Goal: Task Accomplishment & Management: Use online tool/utility

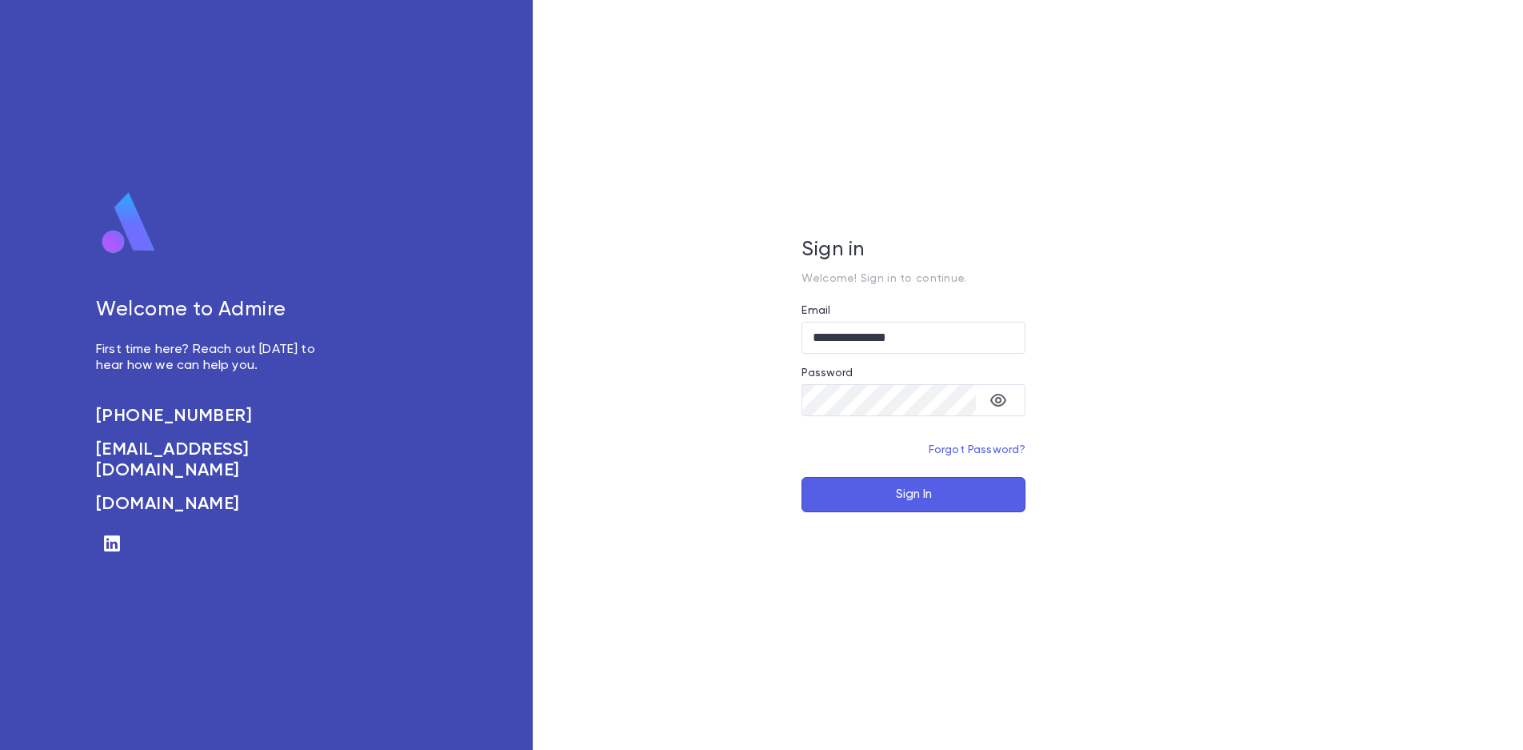
click at [925, 499] on button "Sign In" at bounding box center [914, 494] width 224 height 35
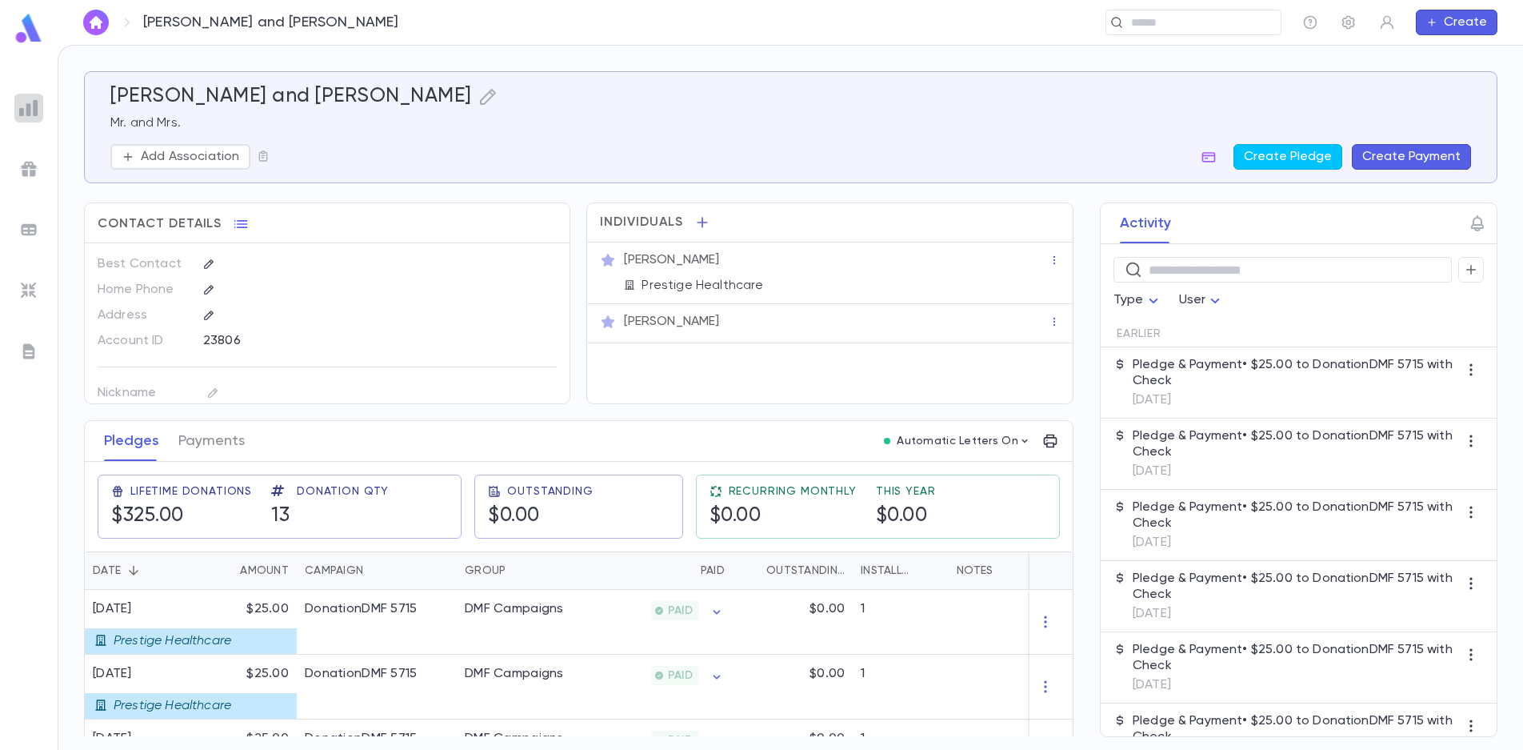
click at [38, 105] on img at bounding box center [28, 107] width 19 height 19
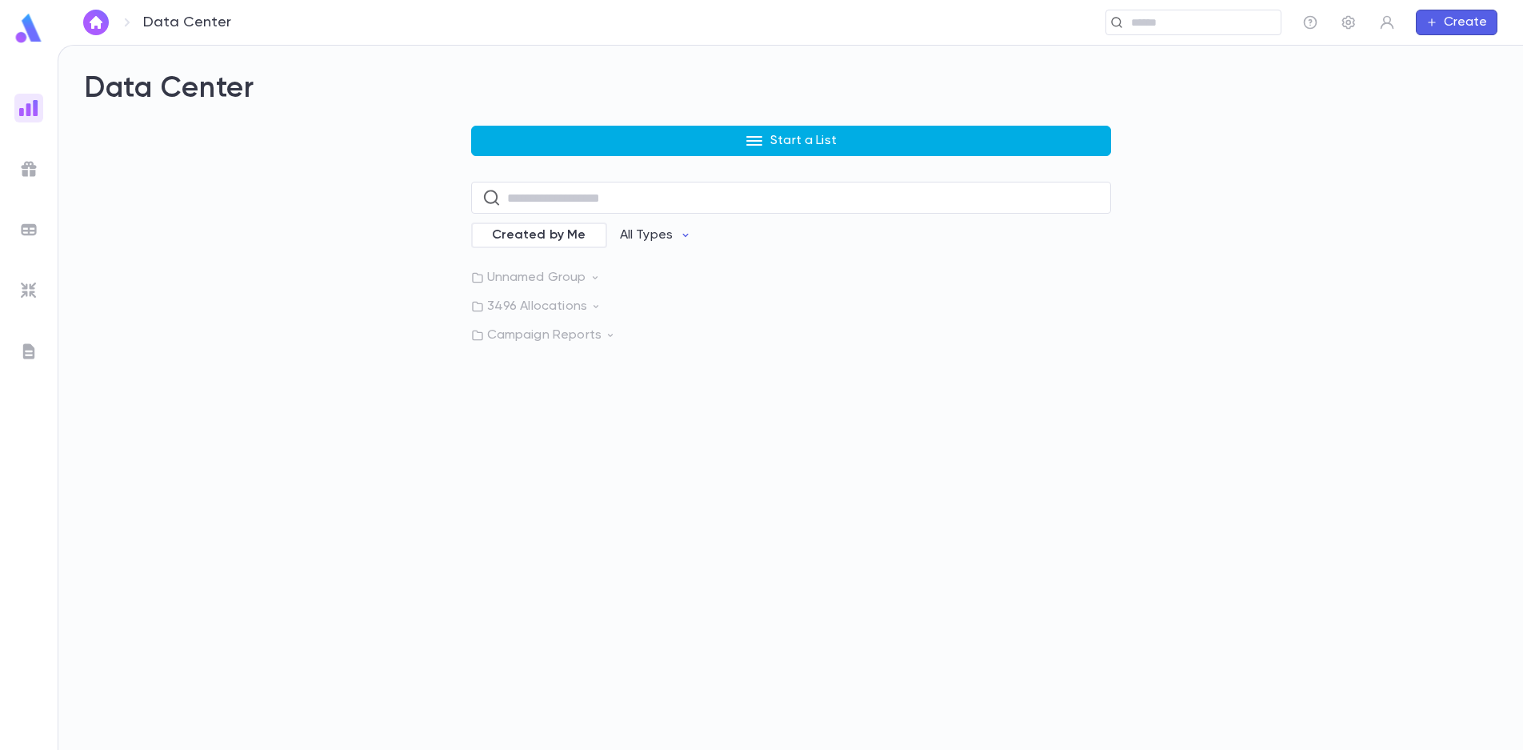
click at [748, 140] on icon "button" at bounding box center [754, 140] width 19 height 19
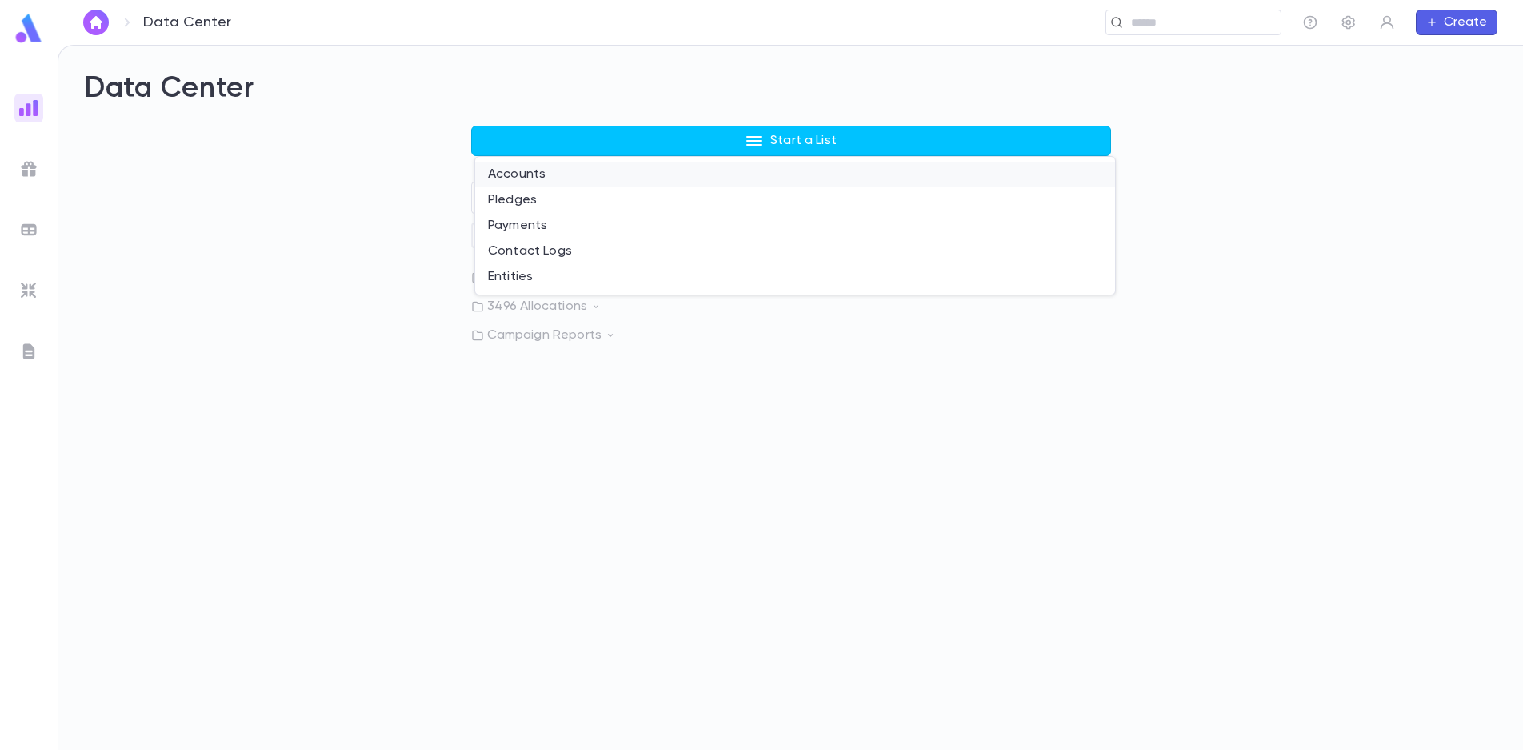
click at [619, 185] on li "Accounts" at bounding box center [795, 175] width 640 height 26
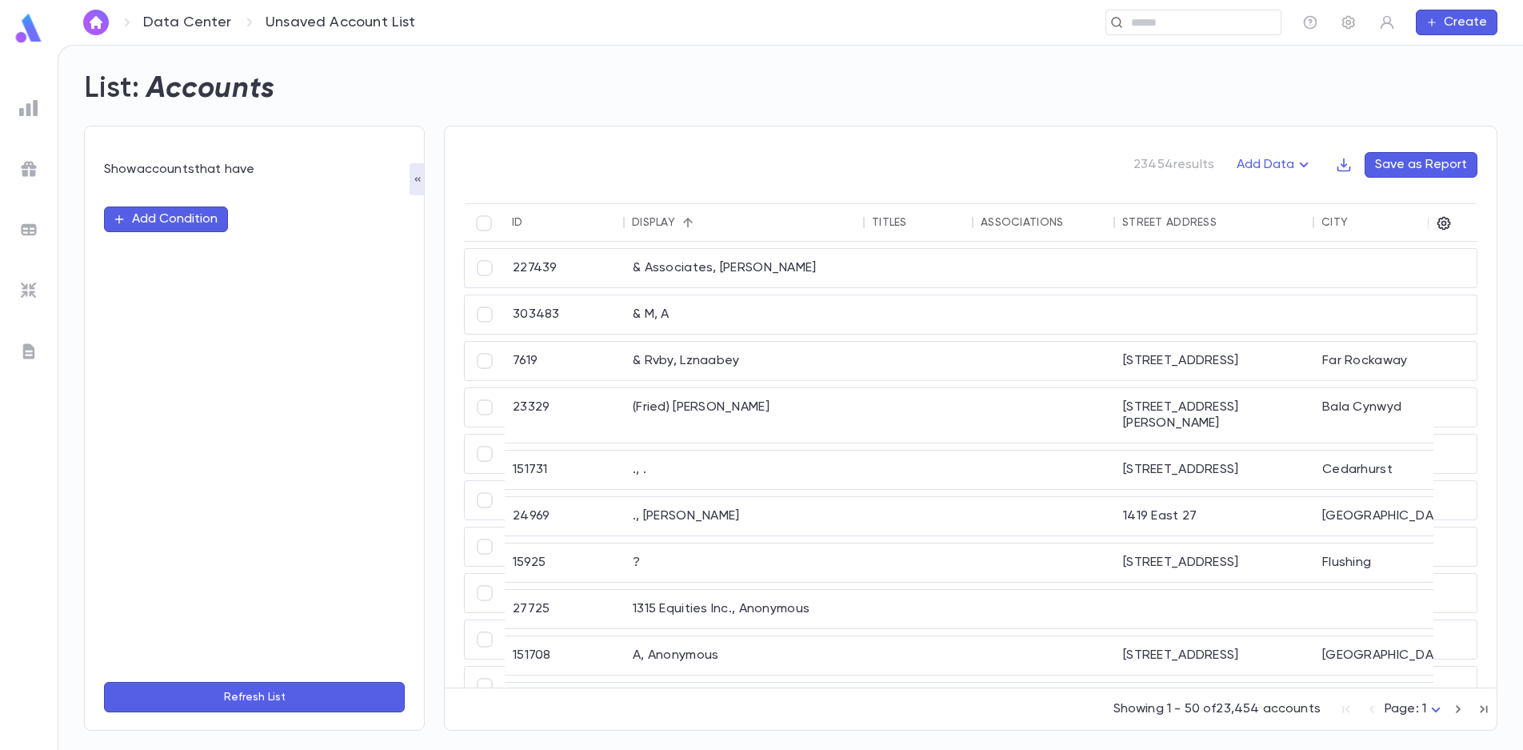
click at [188, 218] on button "Add Condition" at bounding box center [166, 219] width 124 height 26
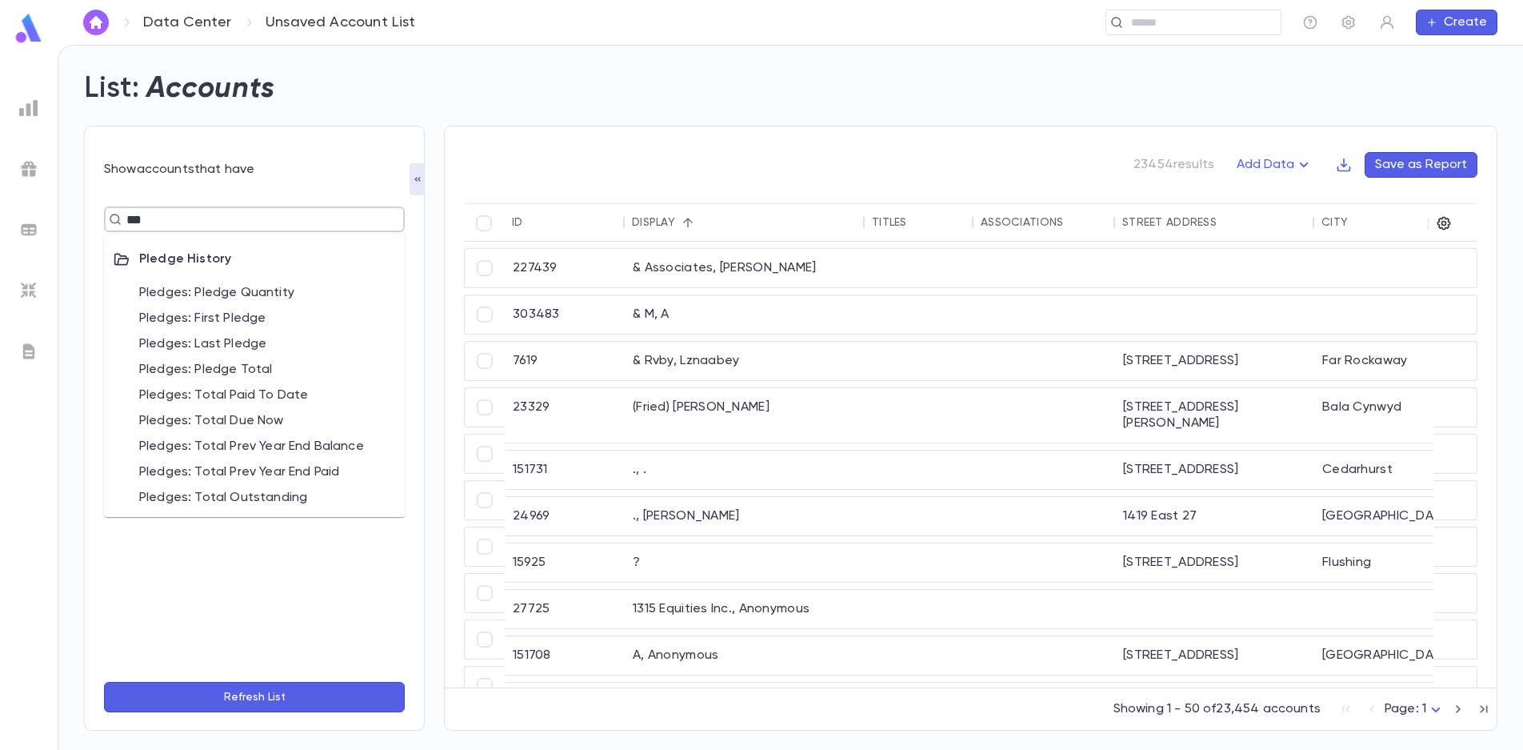
type input "****"
click at [274, 370] on li "Pledges: Pledge Total" at bounding box center [254, 370] width 301 height 26
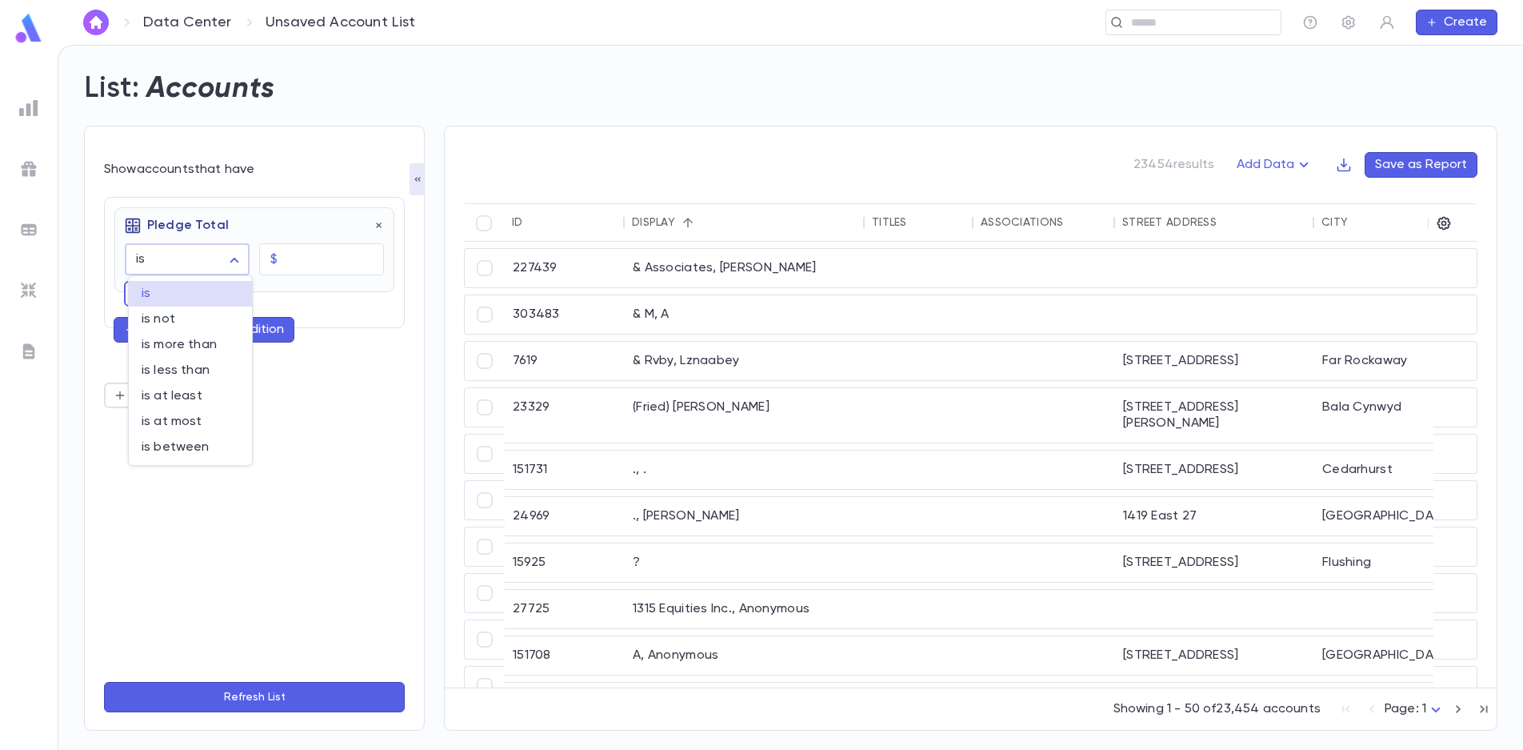
click at [151, 258] on body "Data Center Unsaved Account List ​ Create List: Accounts Show accounts that hav…" at bounding box center [761, 397] width 1523 height 705
click at [213, 398] on span "is at least" at bounding box center [191, 396] width 98 height 16
type input "**********"
click at [319, 257] on input "text" at bounding box center [334, 259] width 100 height 31
type input "********"
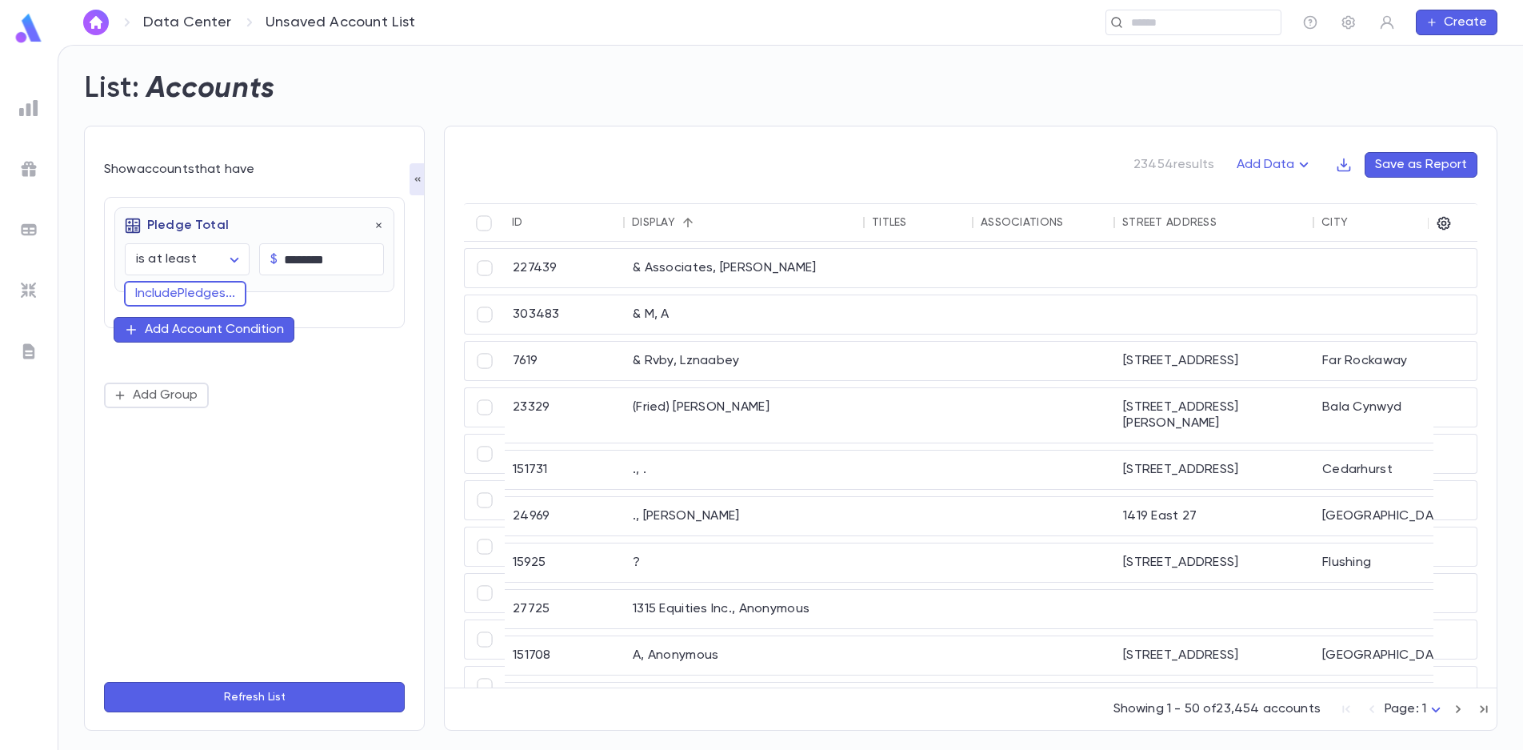
click at [251, 699] on button "Refresh List" at bounding box center [254, 697] width 301 height 30
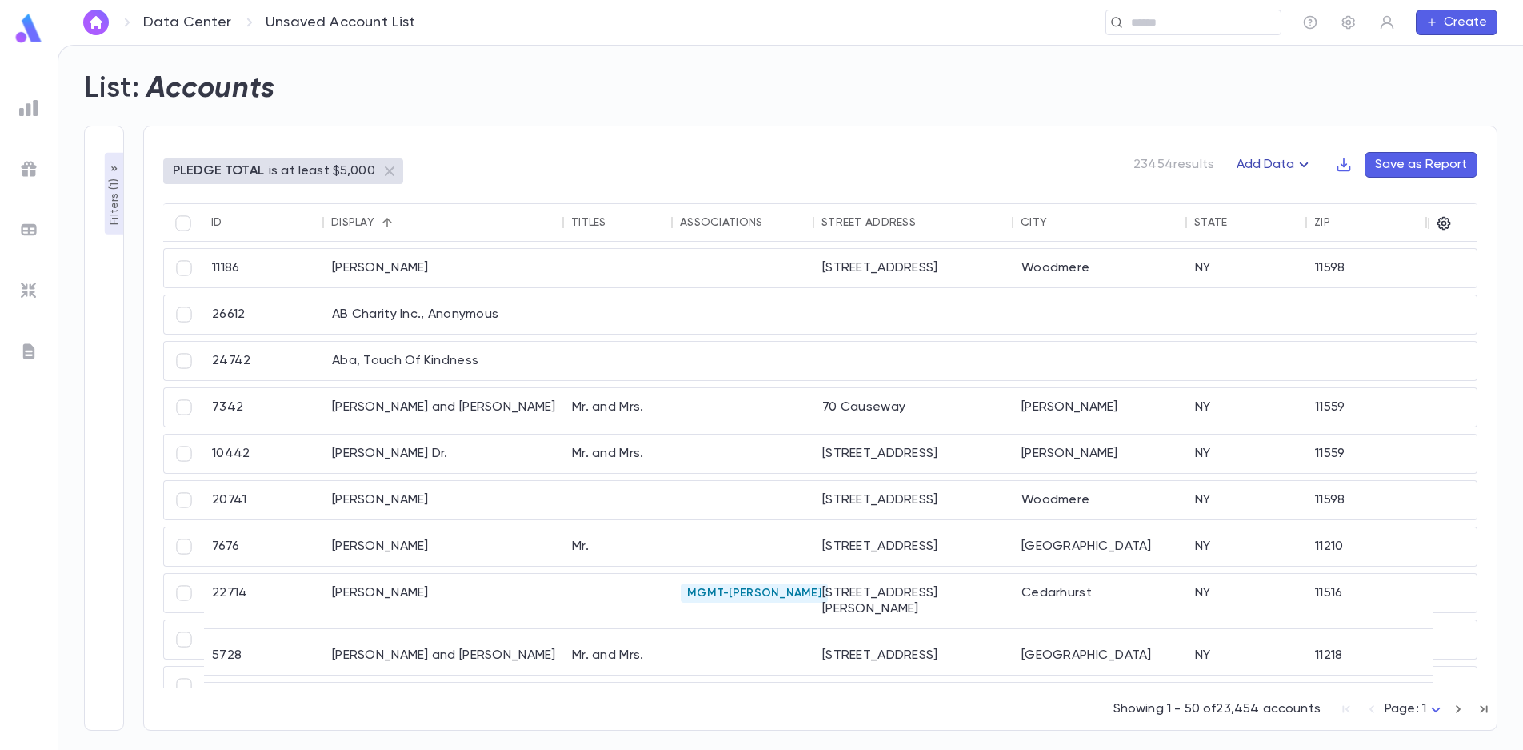
click at [1283, 166] on button "Add Data" at bounding box center [1275, 165] width 96 height 26
click at [1283, 166] on div at bounding box center [761, 375] width 1523 height 750
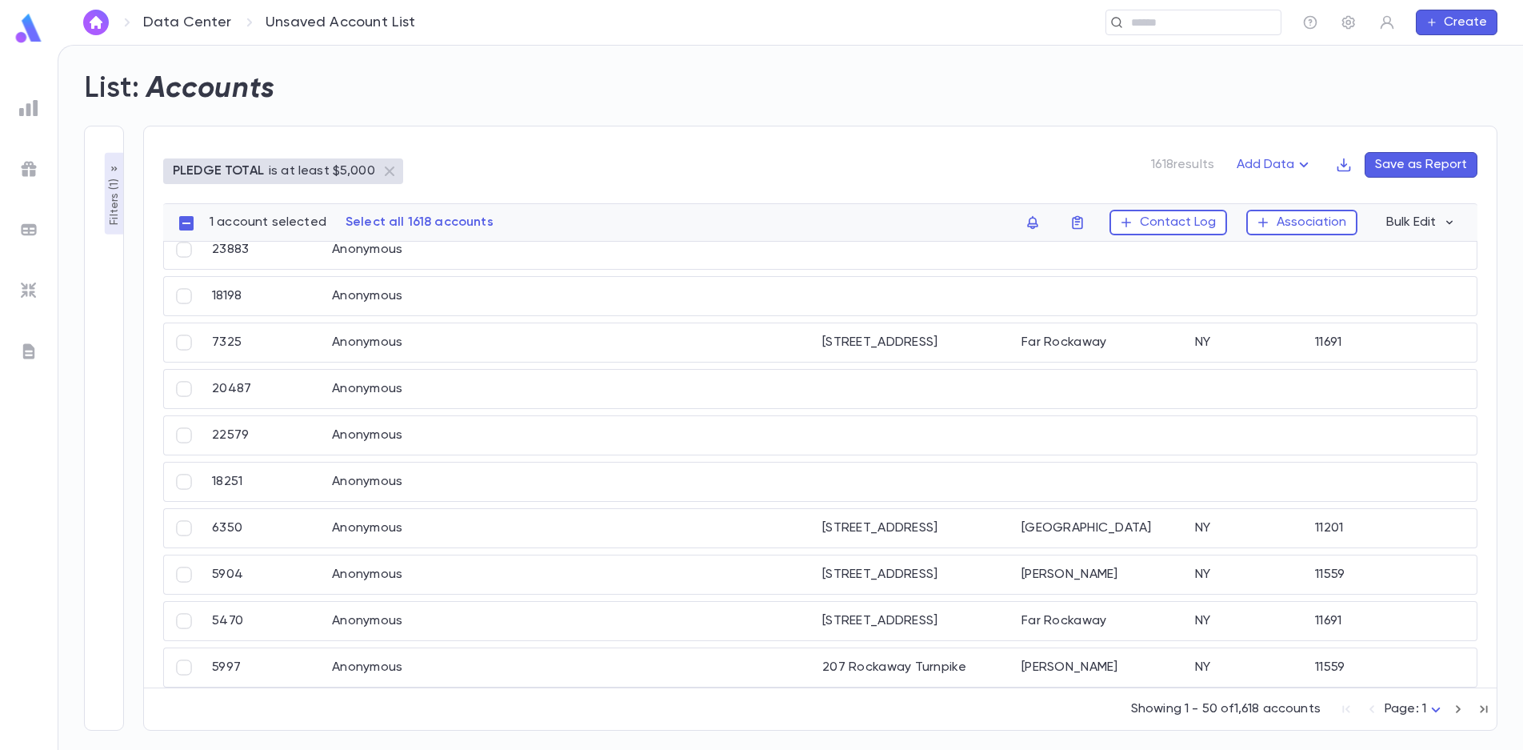
scroll to position [1860, 0]
click at [1080, 222] on icon "button" at bounding box center [1077, 223] width 10 height 14
click at [1169, 258] on div "Create Scratch List" at bounding box center [1193, 261] width 116 height 16
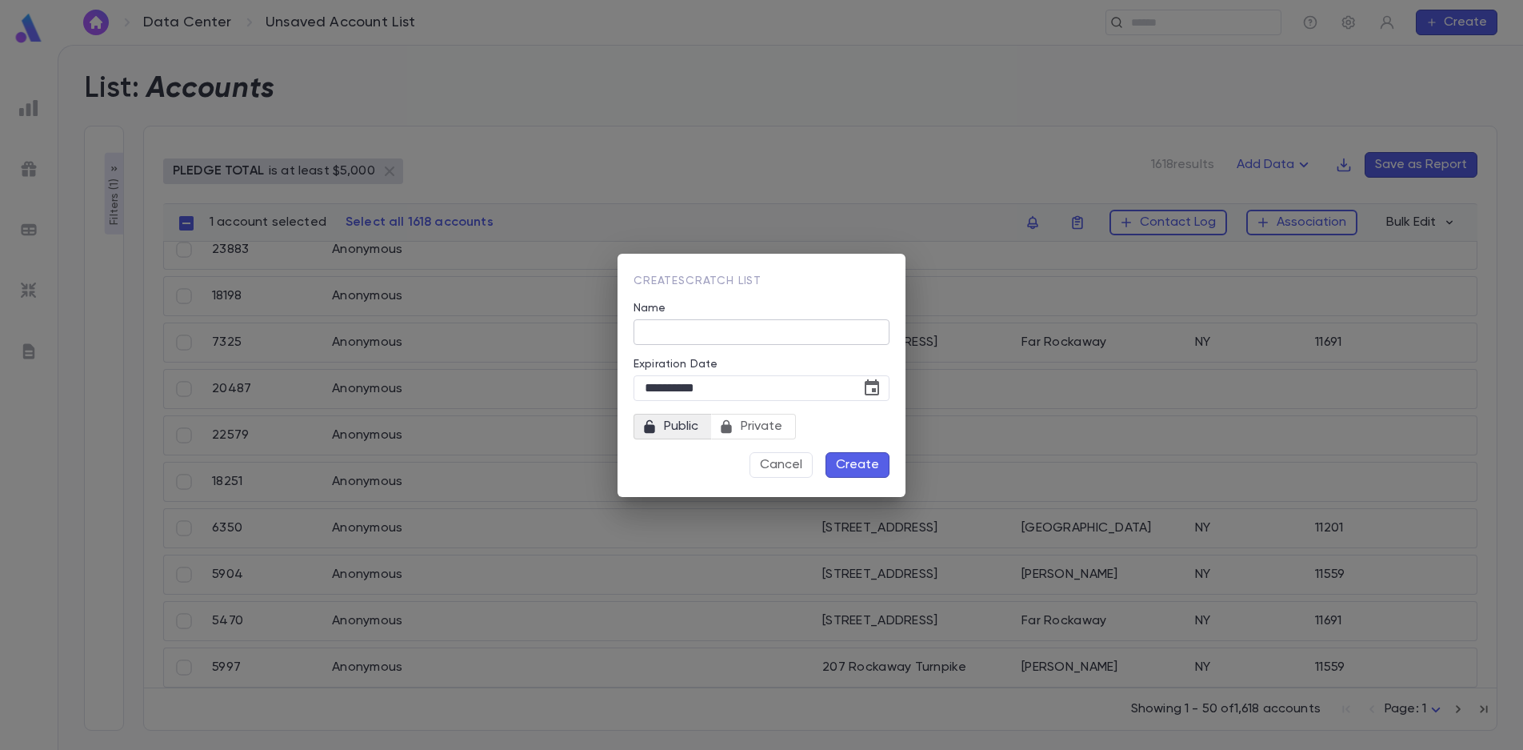
click at [719, 334] on input "Name" at bounding box center [762, 331] width 256 height 25
type input "**********"
click at [688, 429] on span "Public" at bounding box center [681, 426] width 47 height 22
click at [871, 465] on button "Create" at bounding box center [858, 465] width 64 height 26
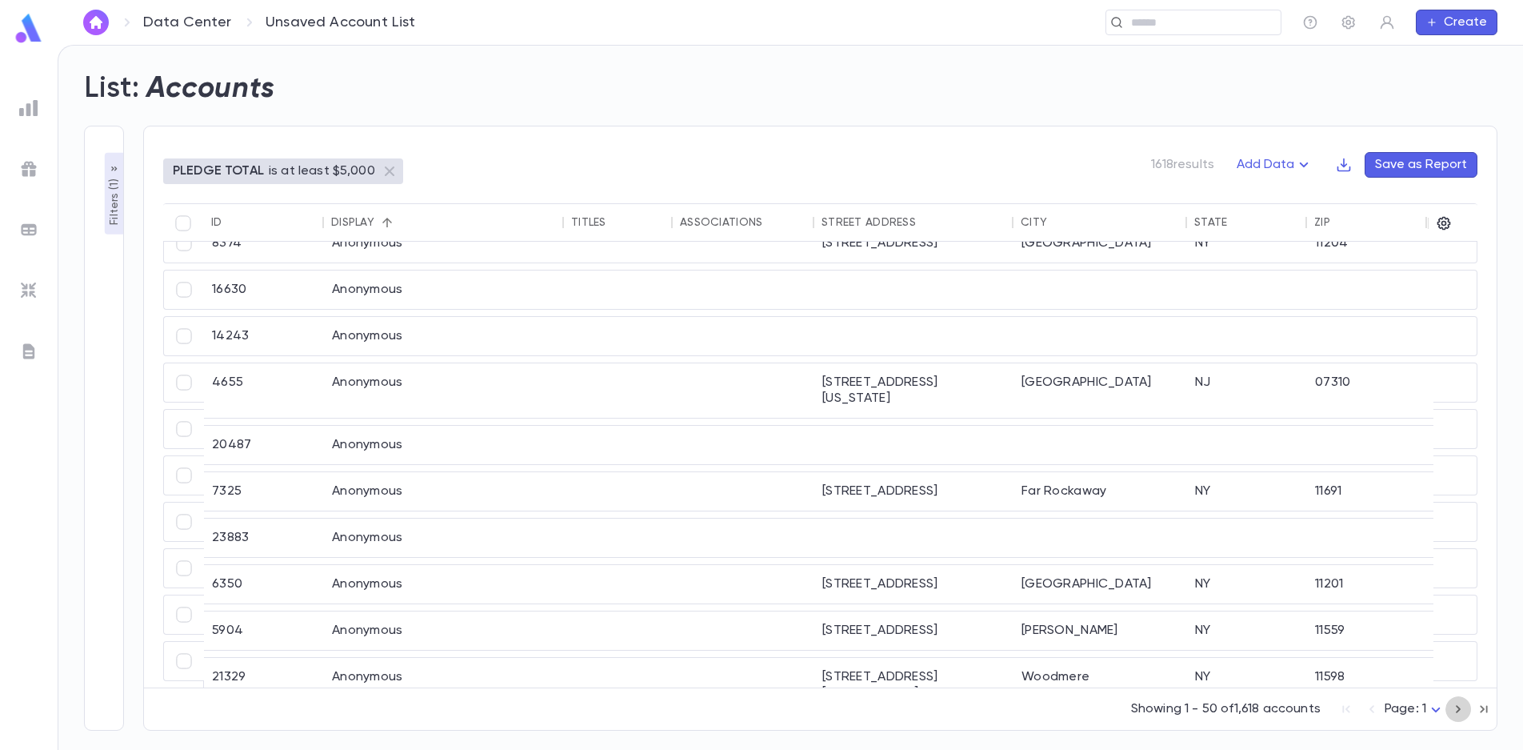
click at [1455, 708] on icon "button" at bounding box center [1459, 708] width 18 height 19
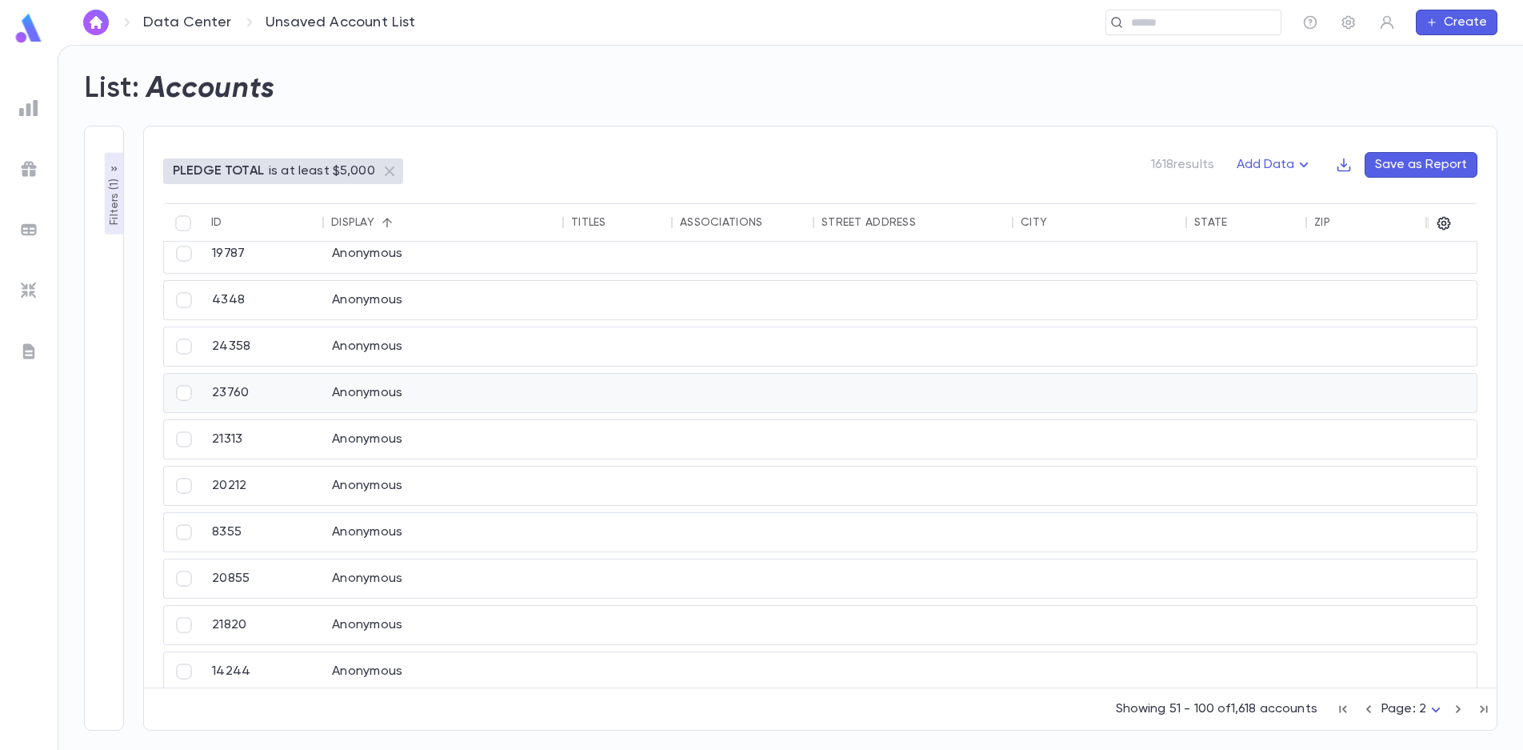
scroll to position [1897, 0]
click at [1459, 708] on icon "button" at bounding box center [1458, 709] width 5 height 8
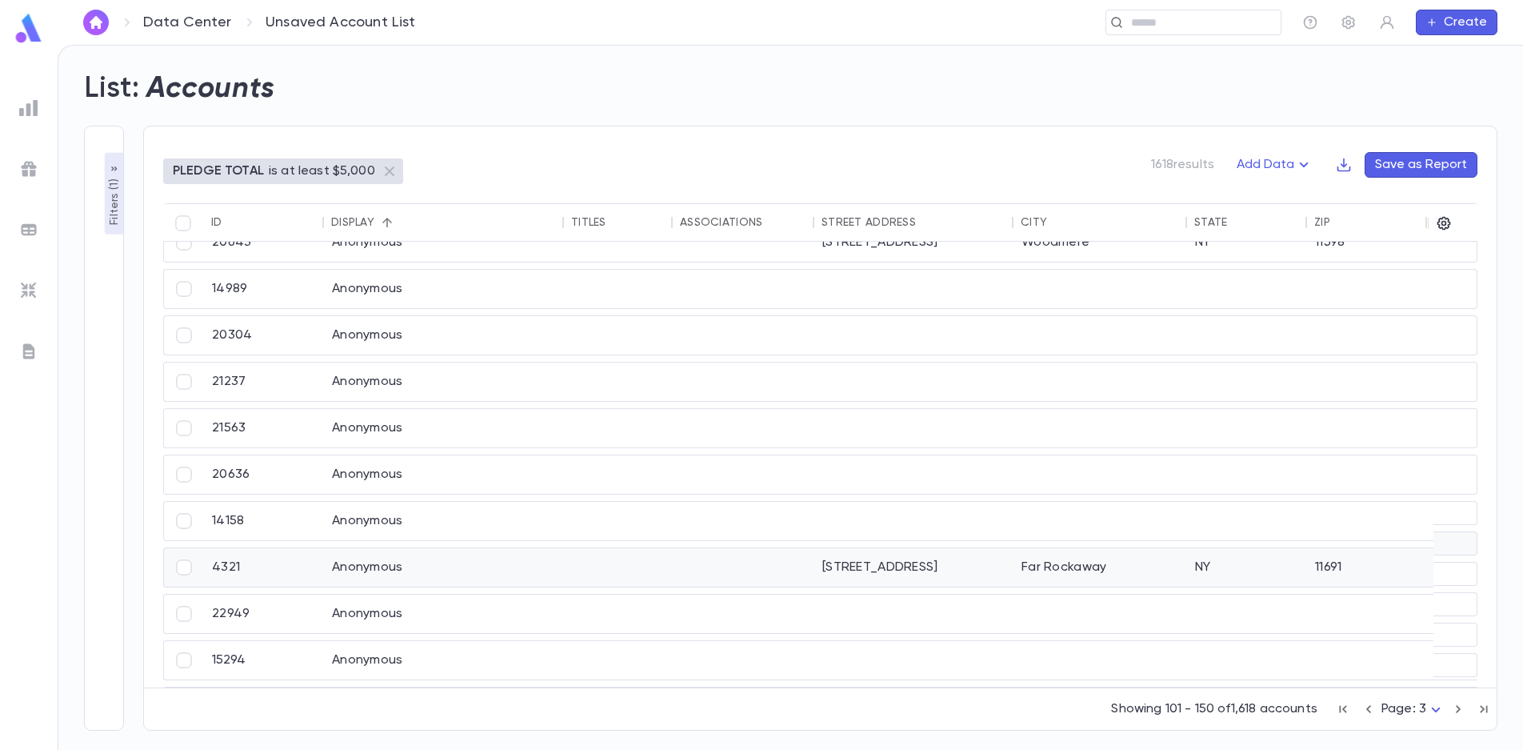
scroll to position [1881, 0]
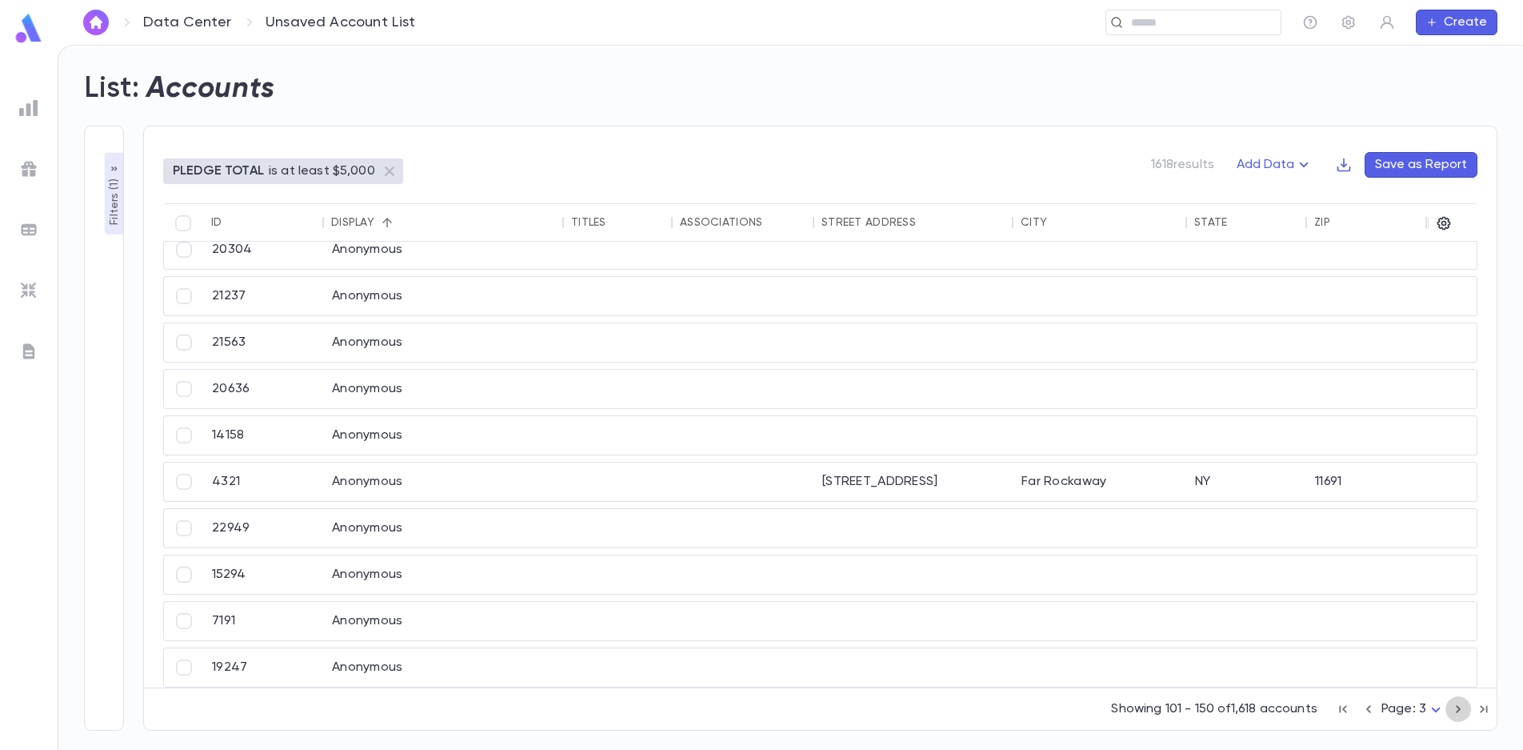
click at [1457, 708] on icon "button" at bounding box center [1459, 708] width 18 height 19
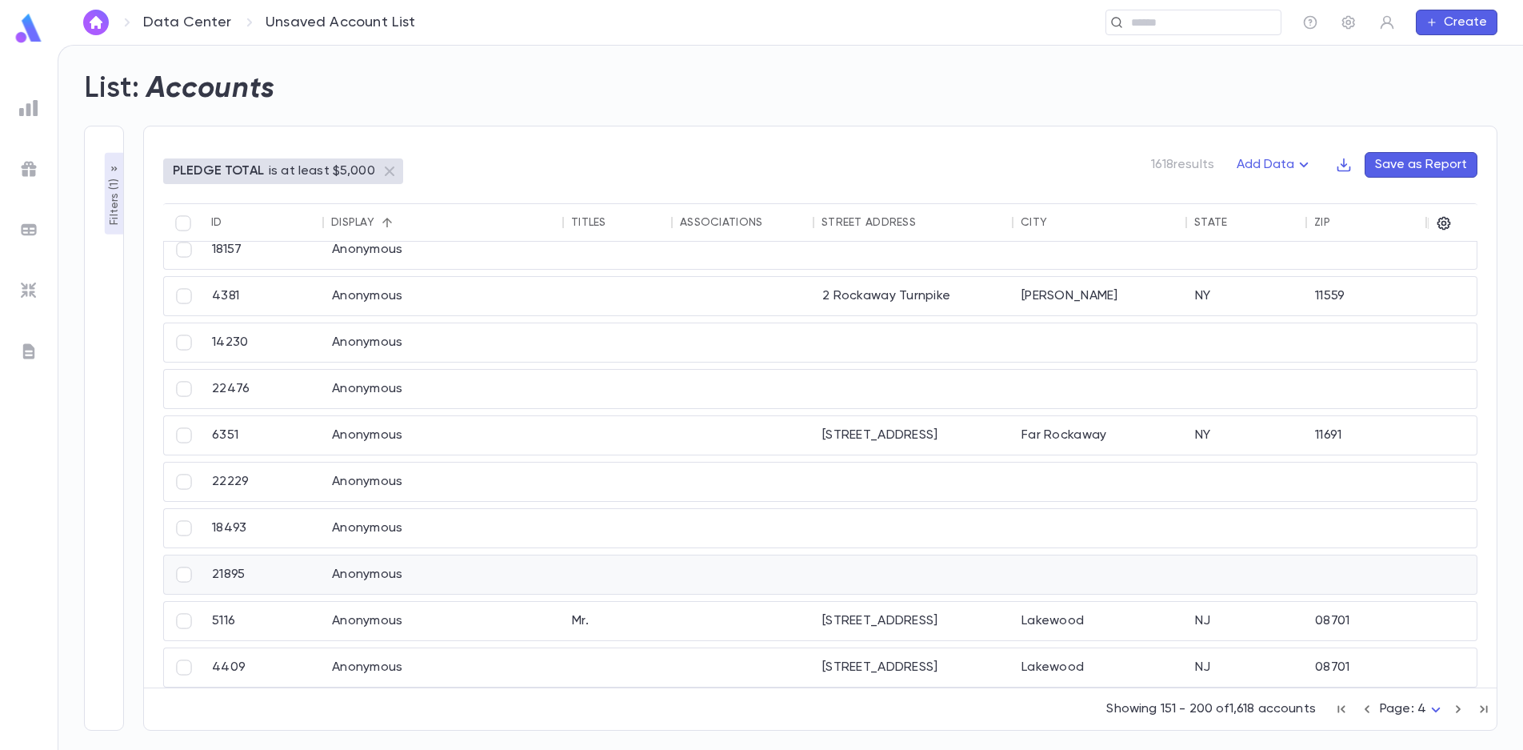
scroll to position [1897, 0]
click at [1458, 710] on icon "button" at bounding box center [1459, 708] width 18 height 19
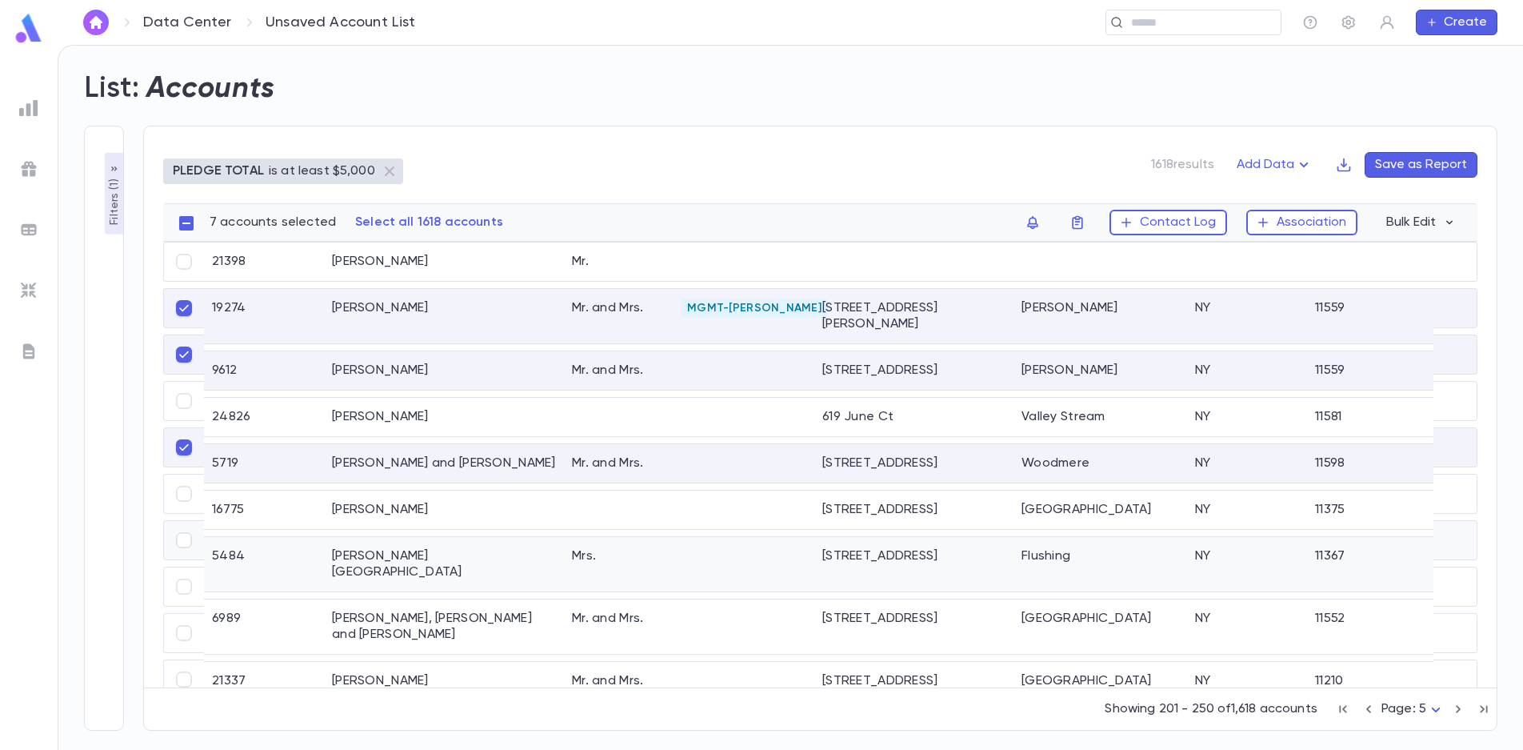
scroll to position [1881, 0]
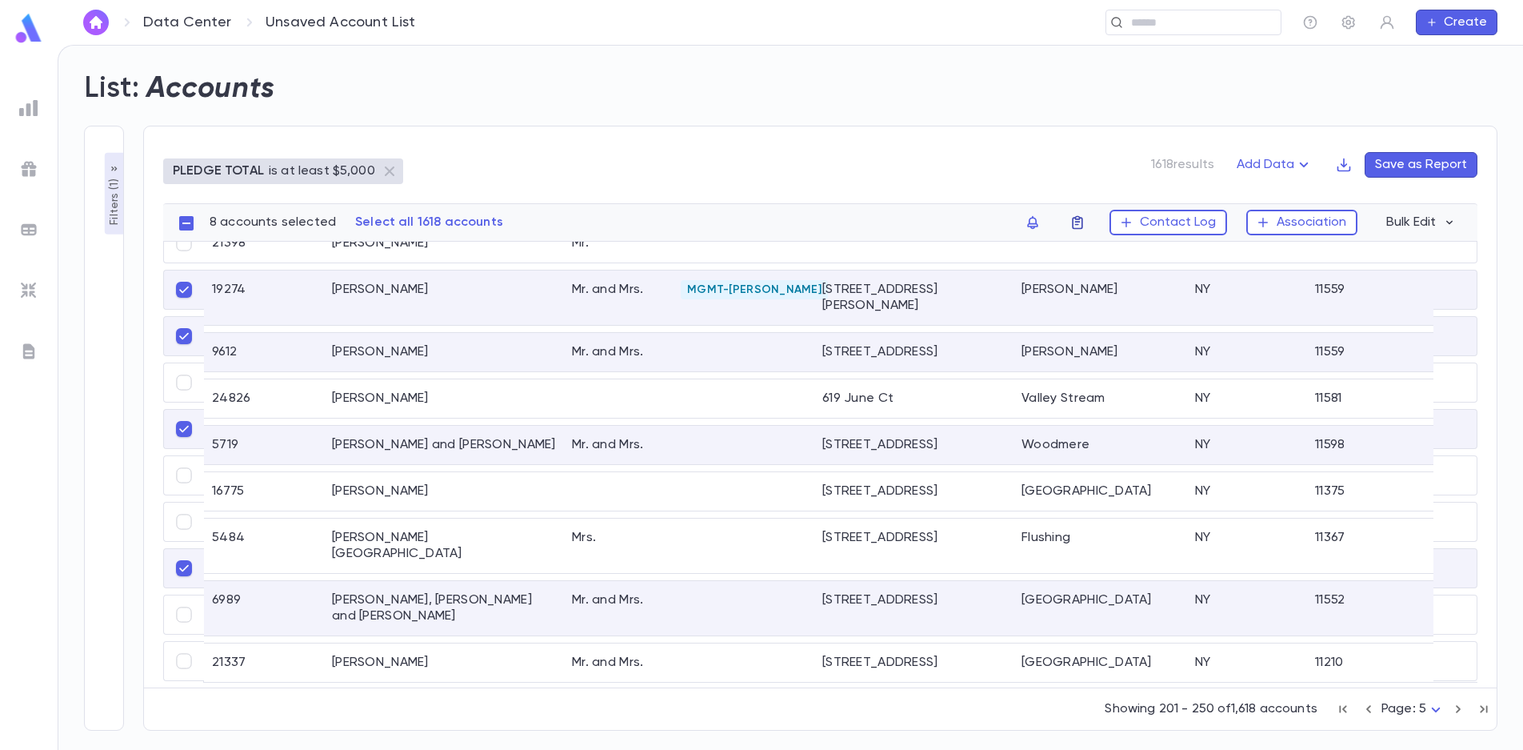
click at [1081, 215] on icon "button" at bounding box center [1078, 222] width 16 height 16
click at [1123, 255] on li "challah 2025" at bounding box center [1183, 254] width 220 height 26
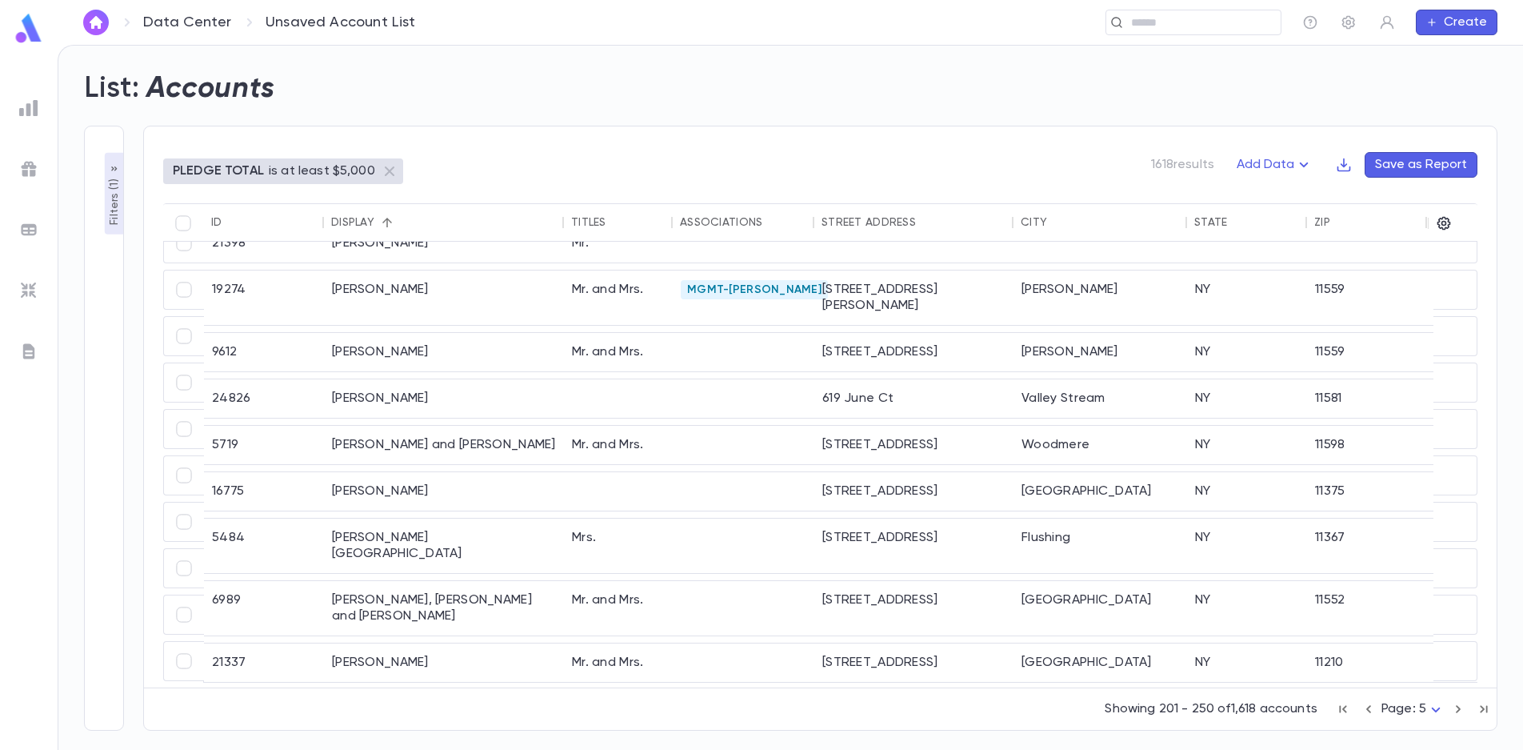
click at [1456, 708] on icon "button" at bounding box center [1459, 708] width 18 height 19
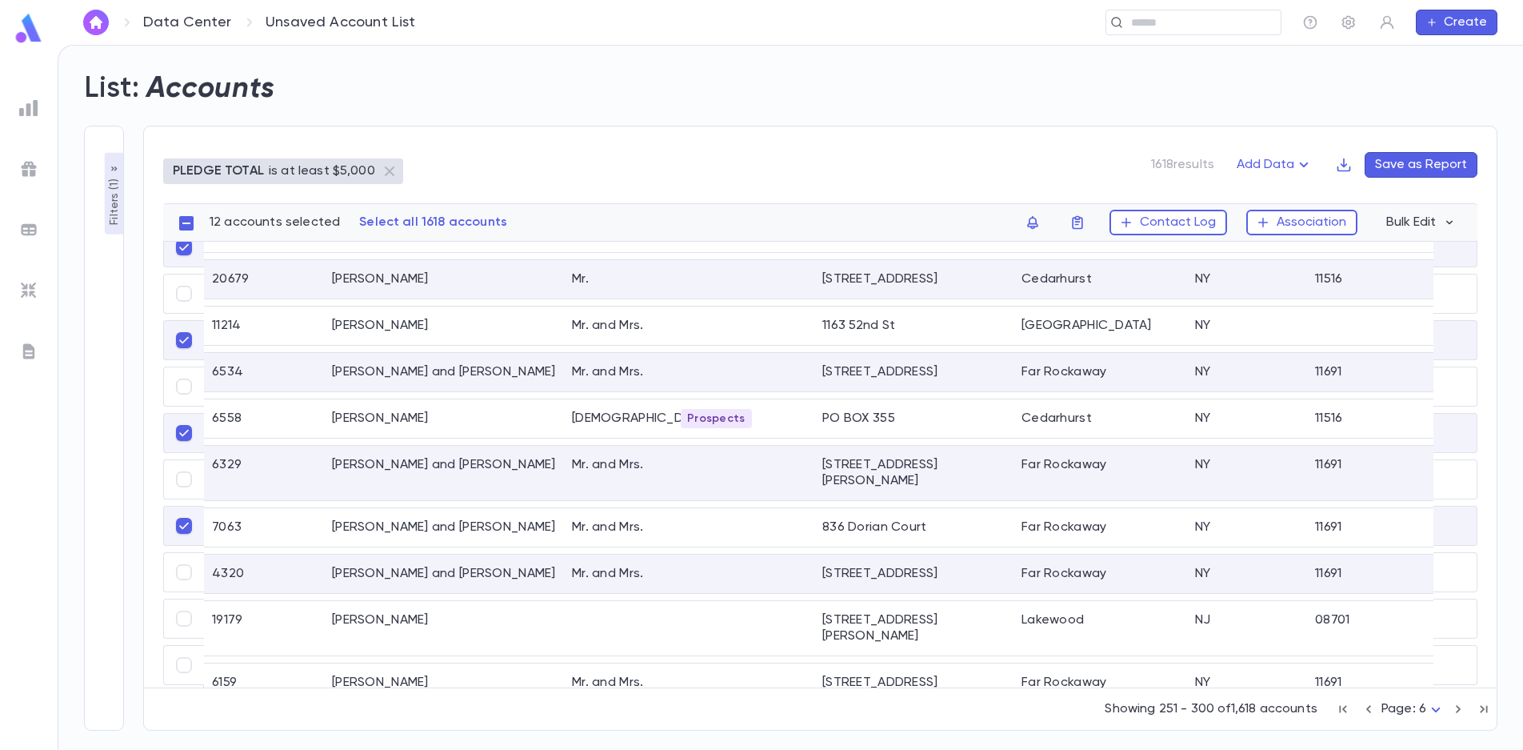
scroll to position [1843, 0]
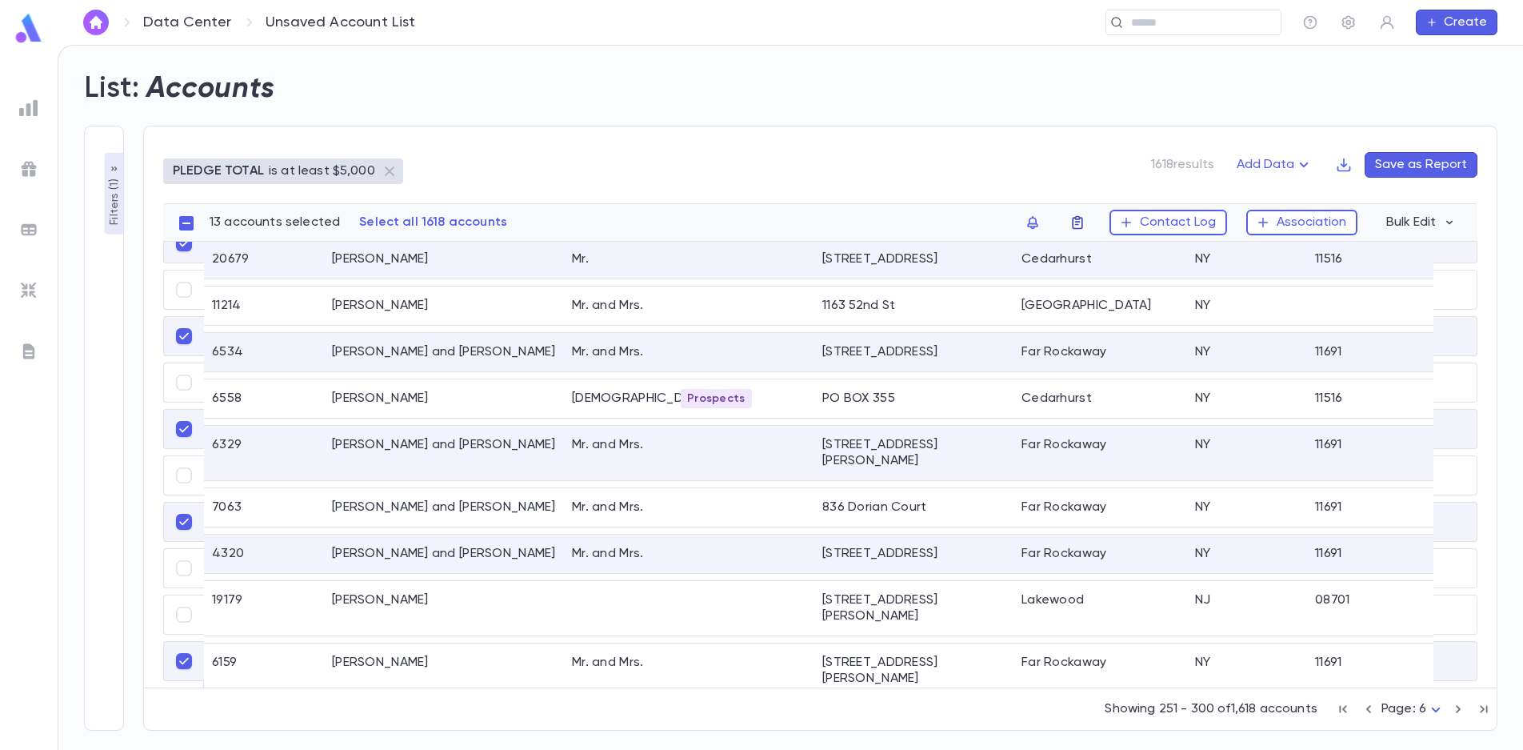
click at [1082, 218] on icon "button" at bounding box center [1077, 223] width 10 height 14
click at [1118, 254] on li "challah 2025" at bounding box center [1183, 254] width 220 height 26
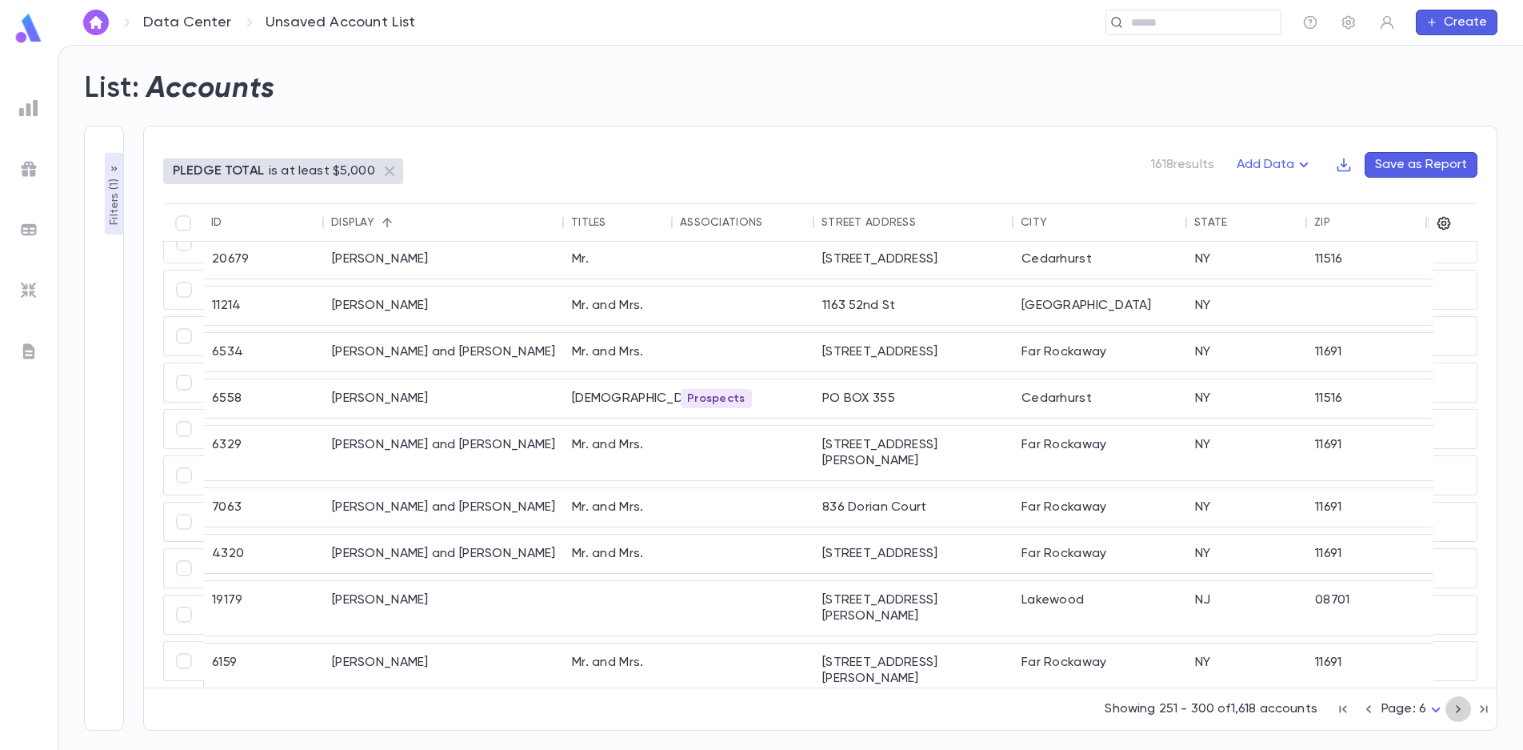
click at [1457, 704] on icon "button" at bounding box center [1459, 708] width 18 height 19
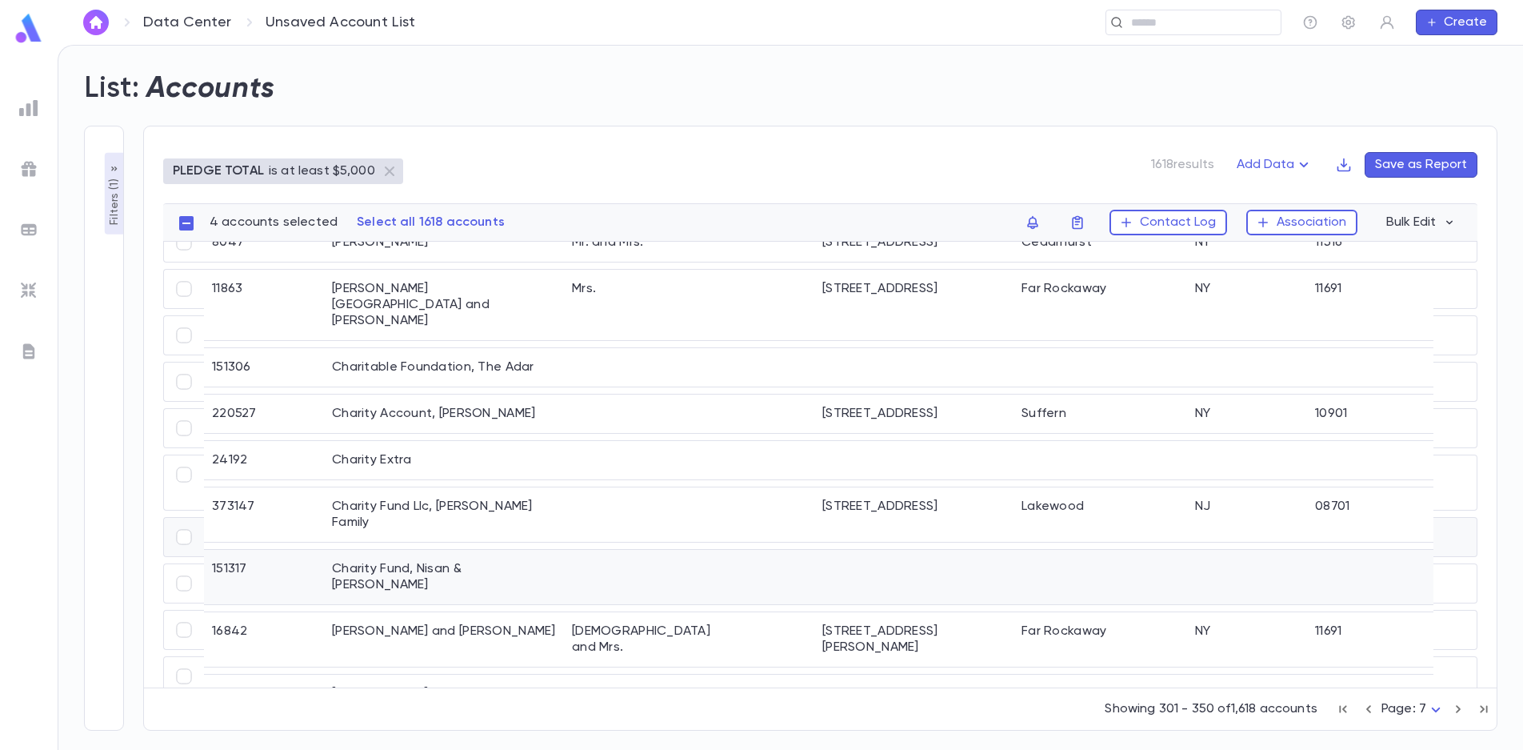
scroll to position [1852, 0]
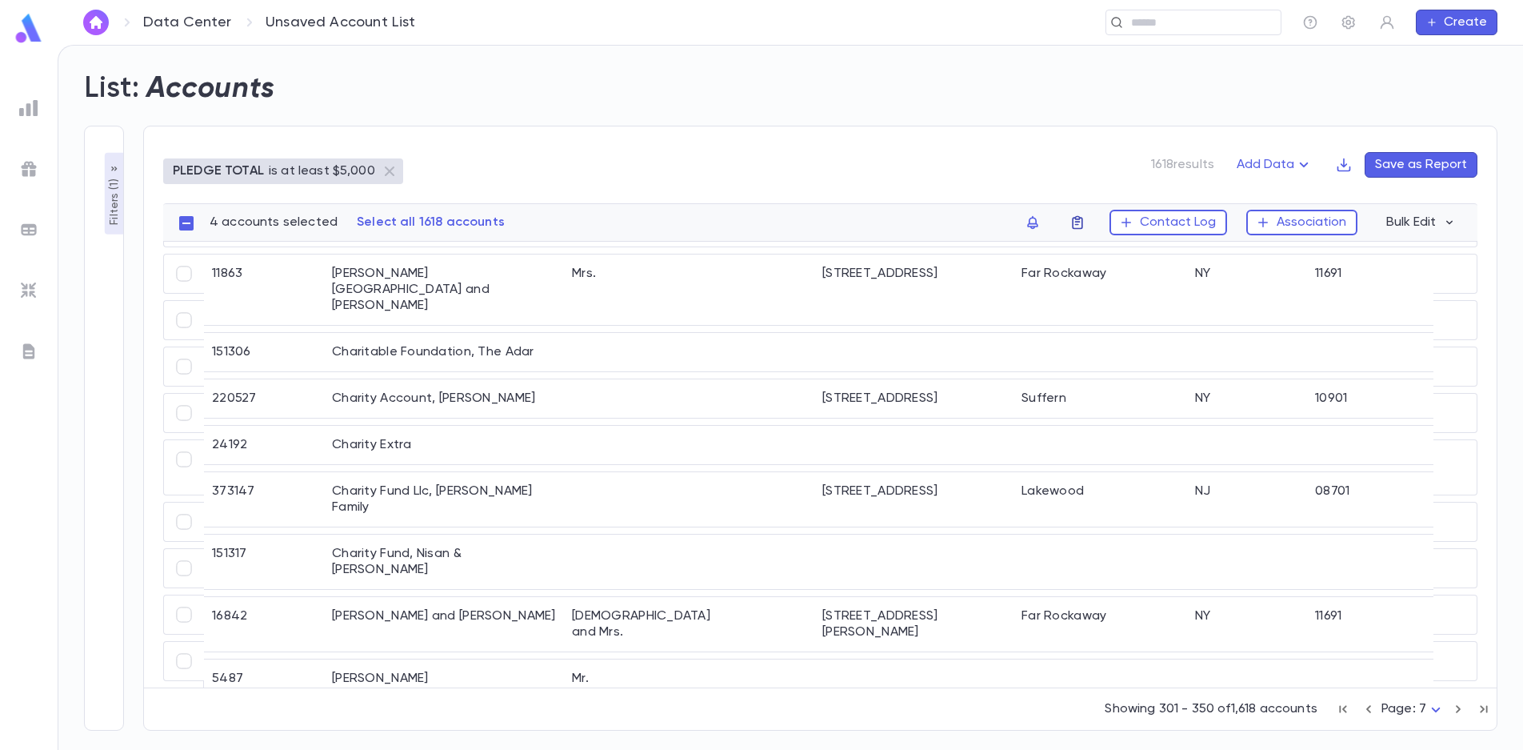
click at [1076, 227] on icon "button" at bounding box center [1078, 222] width 16 height 16
click at [1120, 253] on li "challah 2025" at bounding box center [1183, 254] width 220 height 26
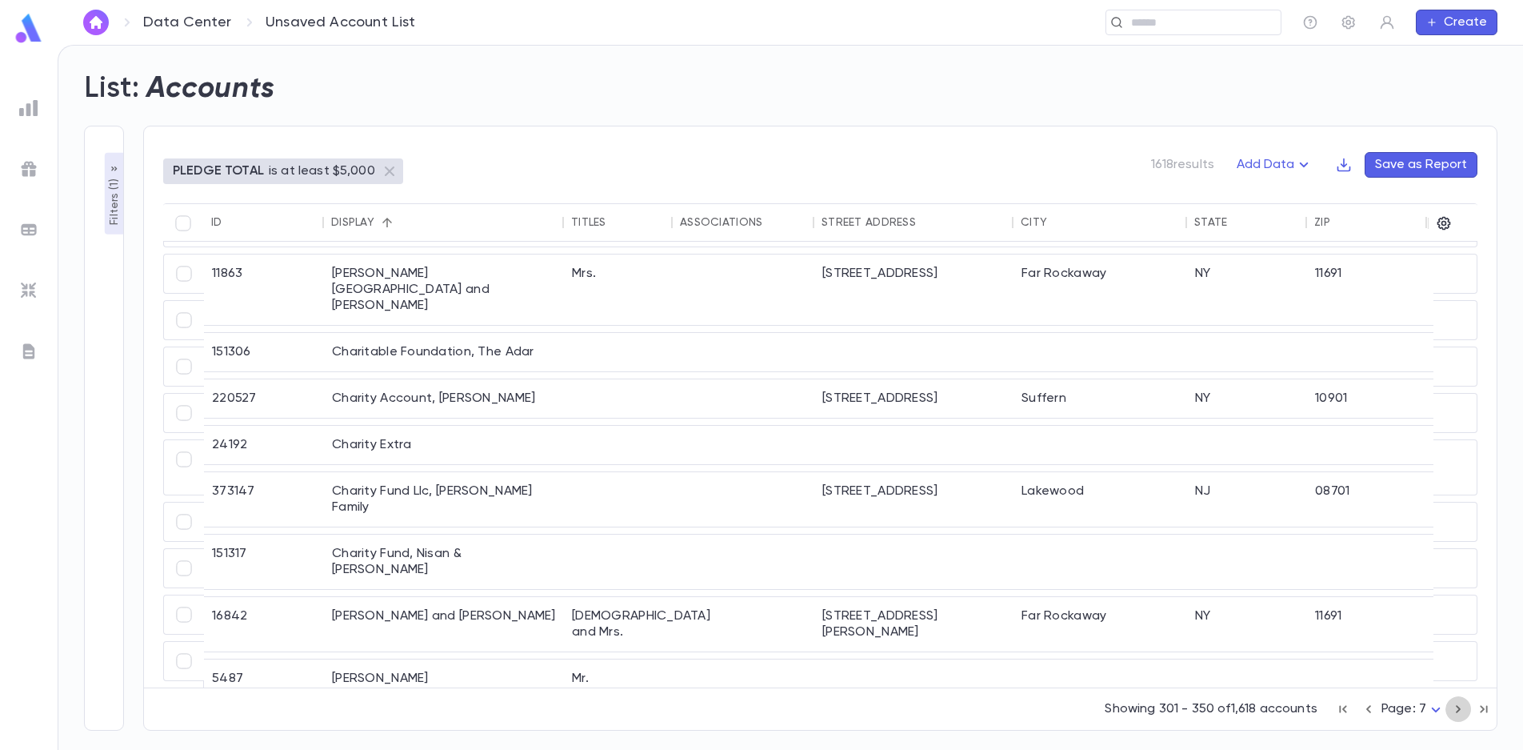
click at [1456, 706] on icon "button" at bounding box center [1459, 708] width 18 height 19
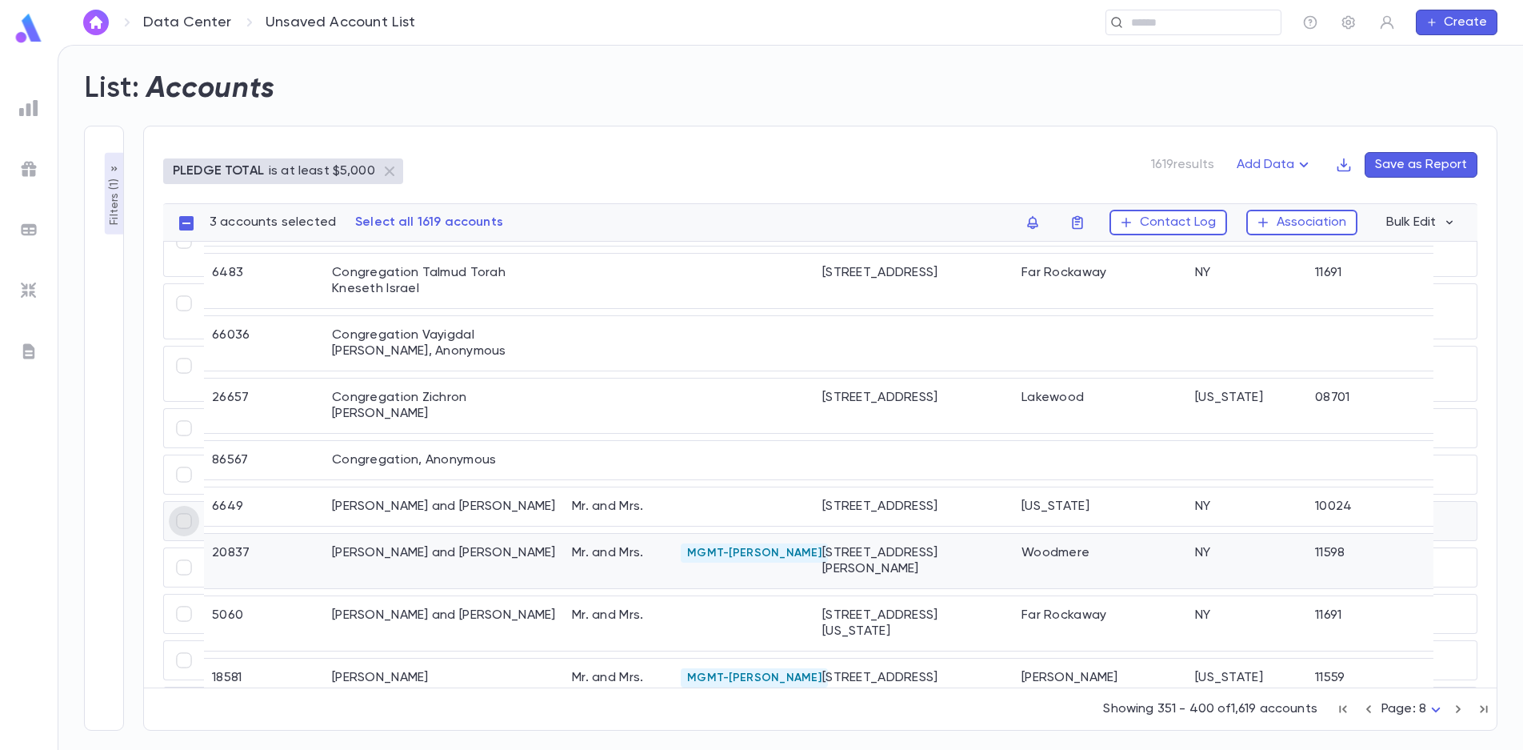
scroll to position [957, 0]
click at [1082, 221] on icon "button" at bounding box center [1078, 222] width 16 height 16
click at [1102, 252] on li "challah 2025" at bounding box center [1183, 254] width 220 height 26
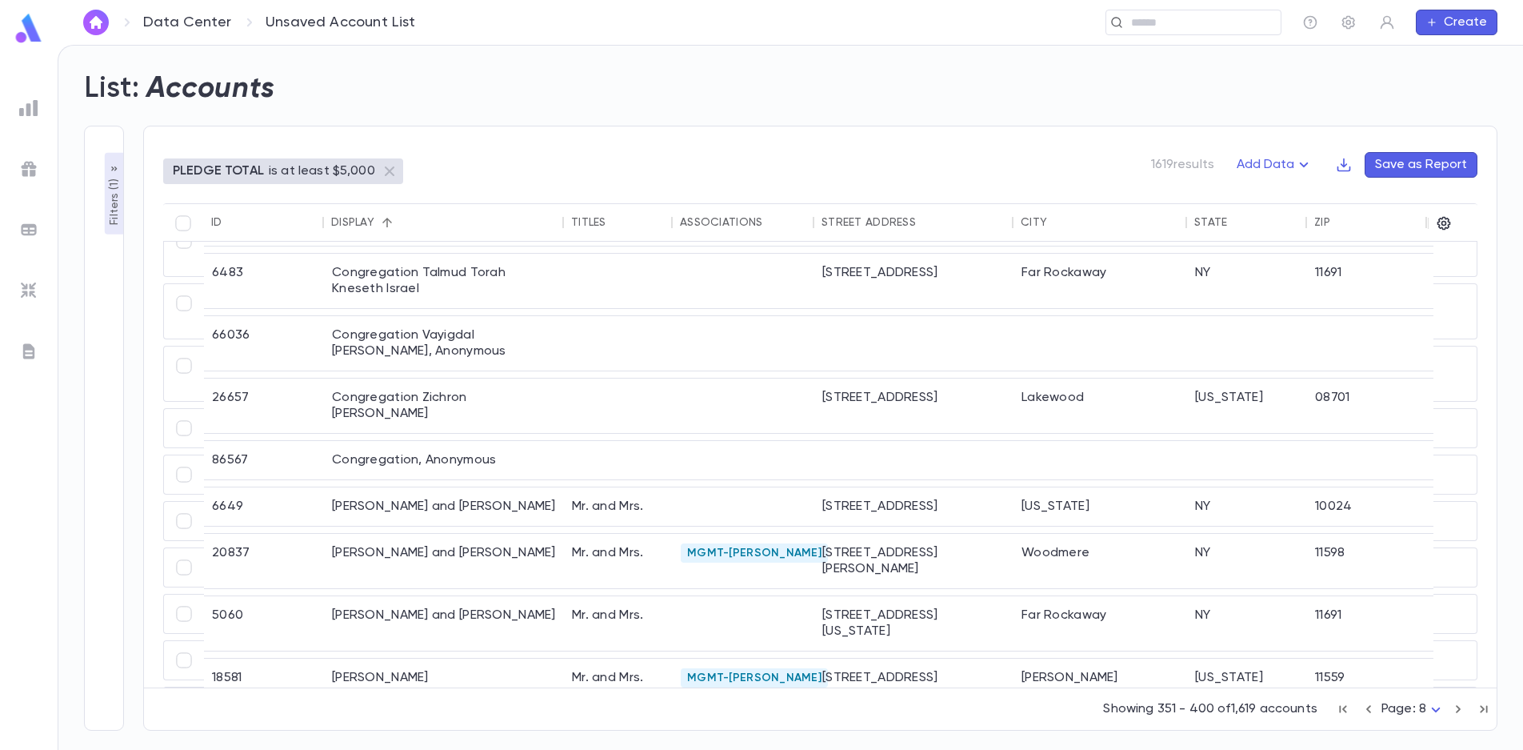
click at [1459, 706] on icon "button" at bounding box center [1458, 709] width 5 height 8
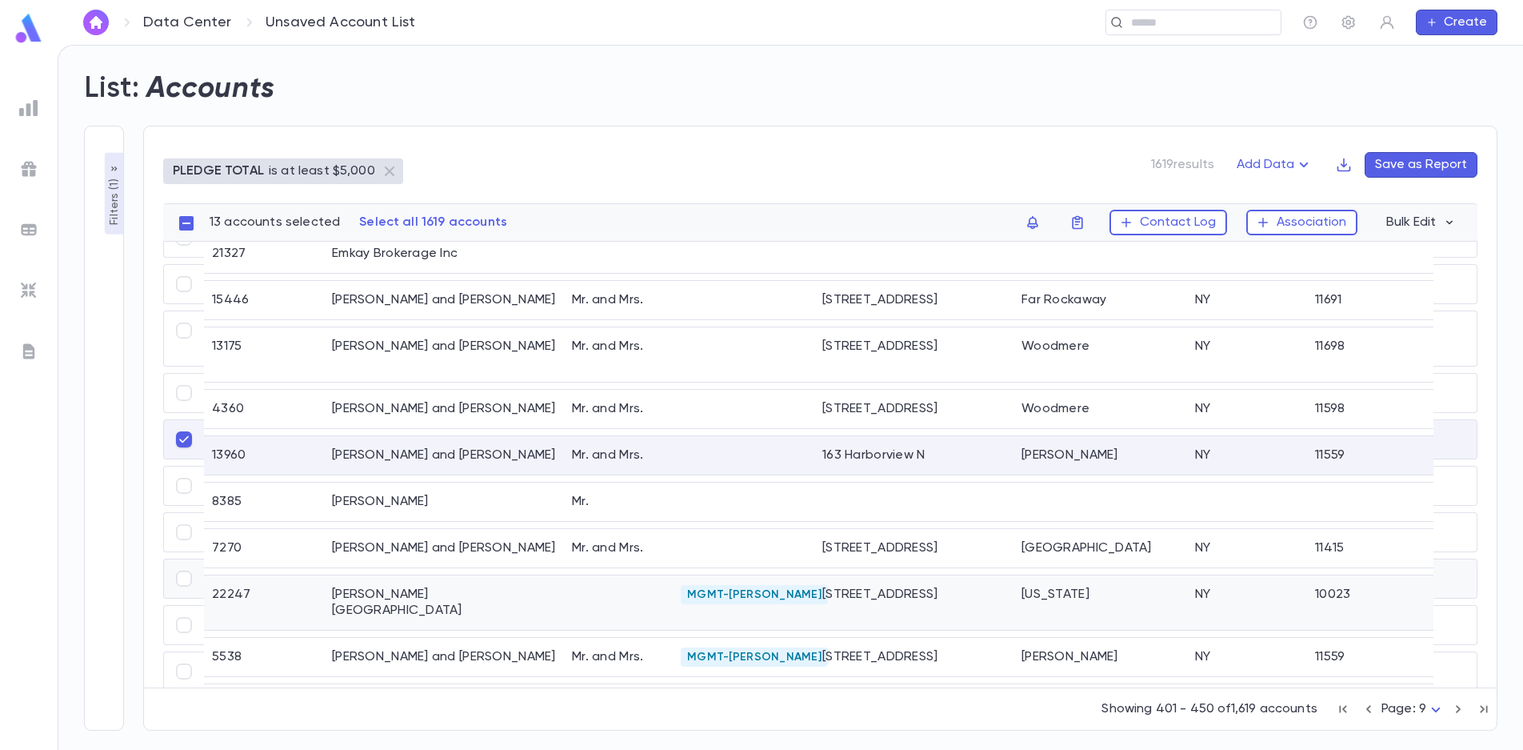
scroll to position [1897, 0]
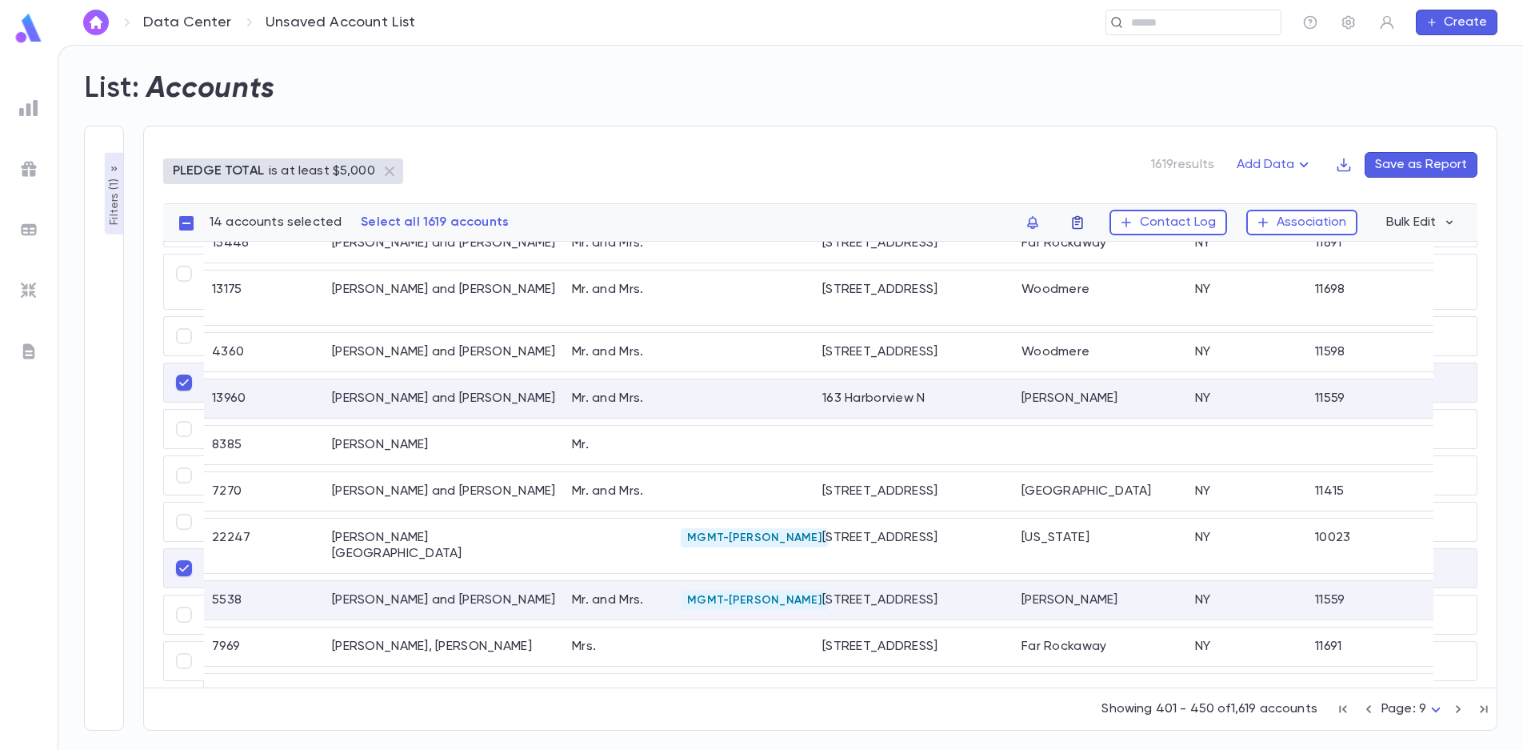
click at [1086, 223] on icon "button" at bounding box center [1078, 222] width 16 height 16
click at [1122, 254] on li "challah 2025" at bounding box center [1183, 254] width 220 height 26
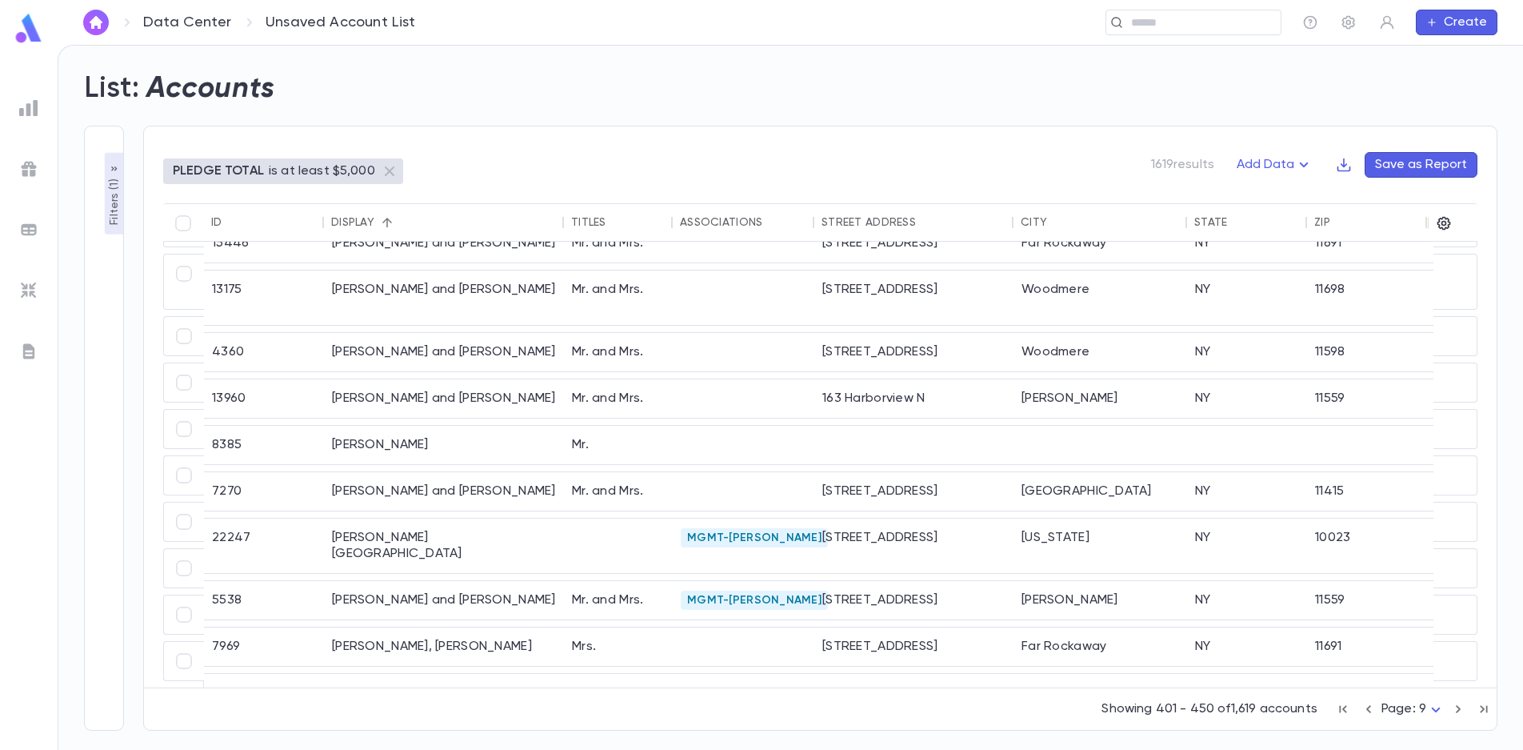
click at [1457, 707] on icon "button" at bounding box center [1459, 708] width 18 height 19
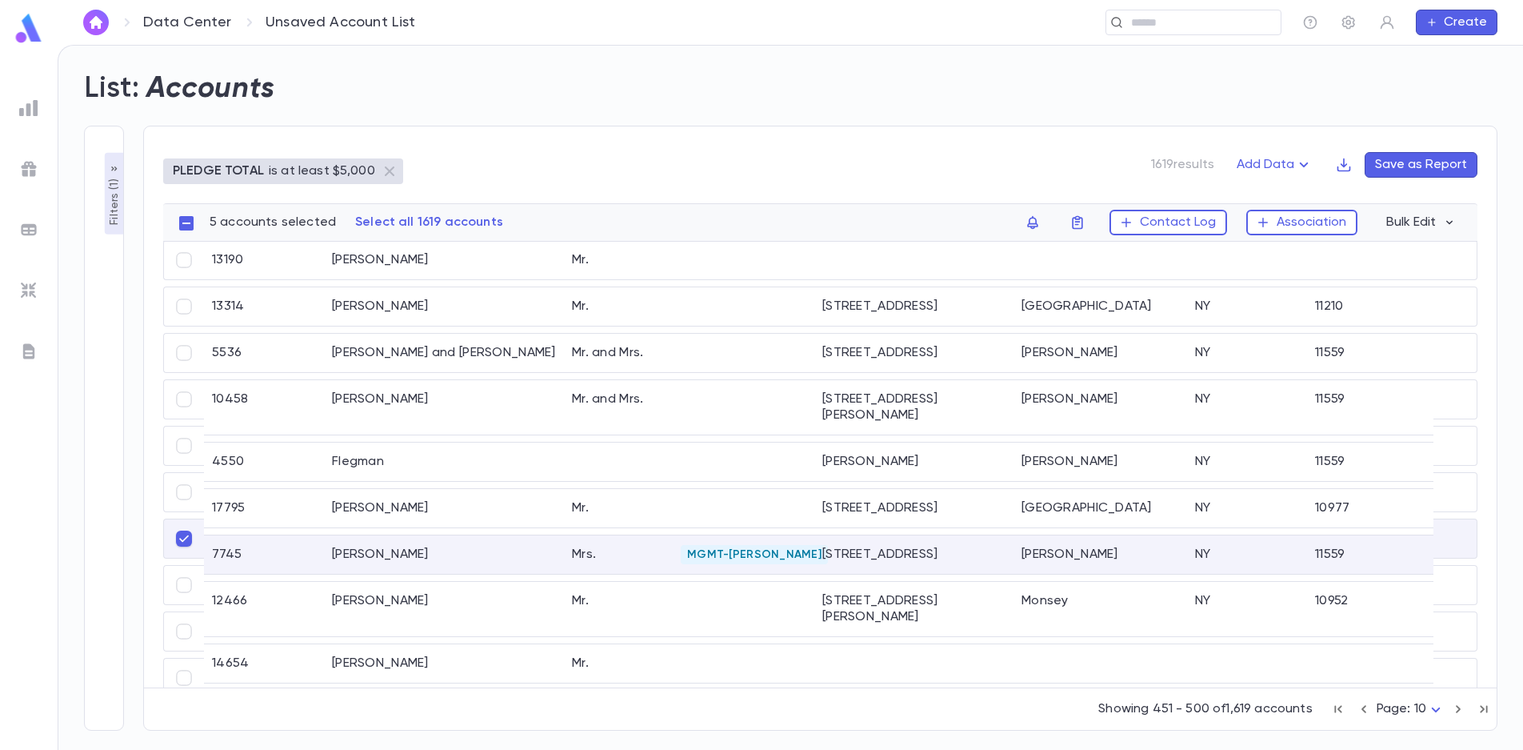
scroll to position [1836, 0]
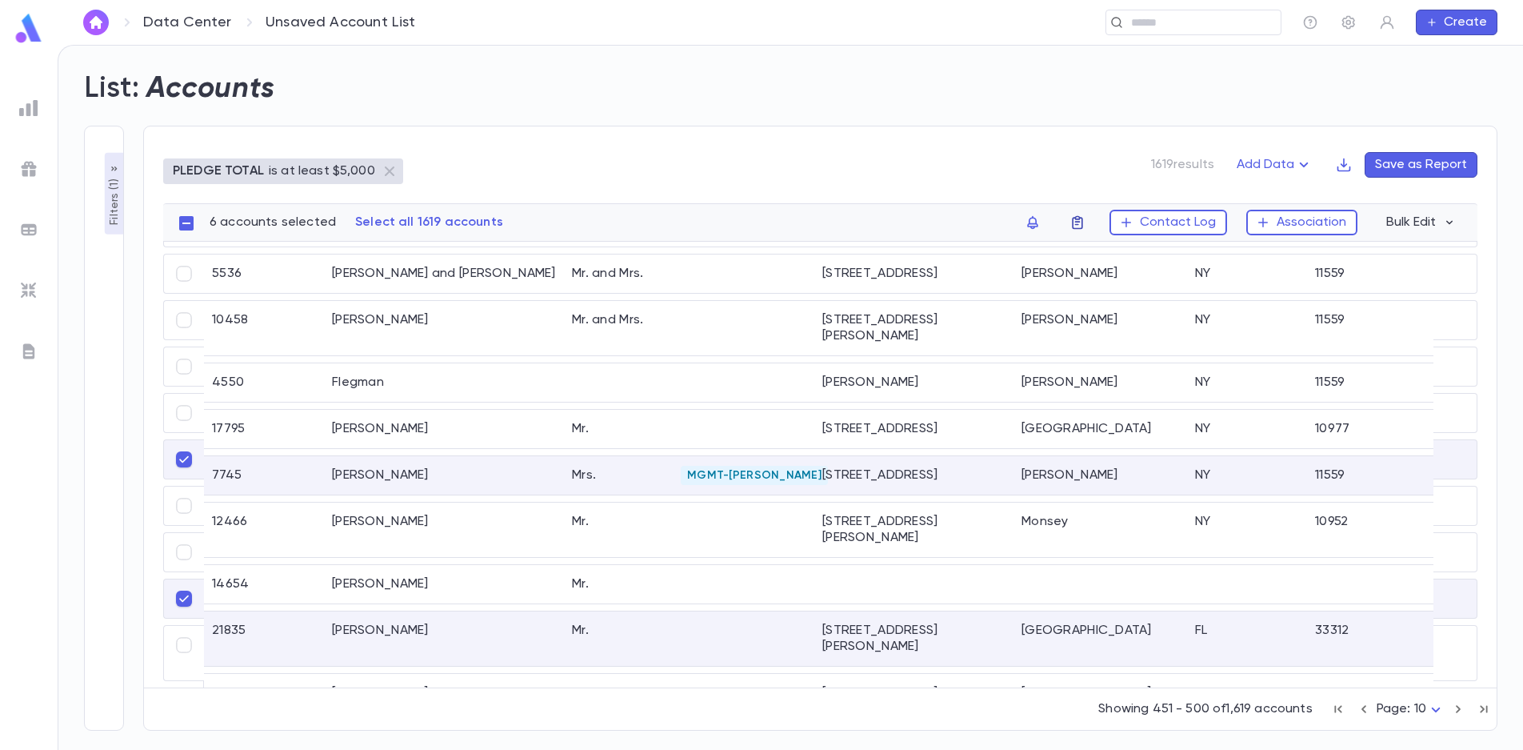
click at [1082, 222] on icon "button" at bounding box center [1077, 223] width 10 height 14
click at [1090, 250] on li "challah 2025" at bounding box center [1183, 254] width 220 height 26
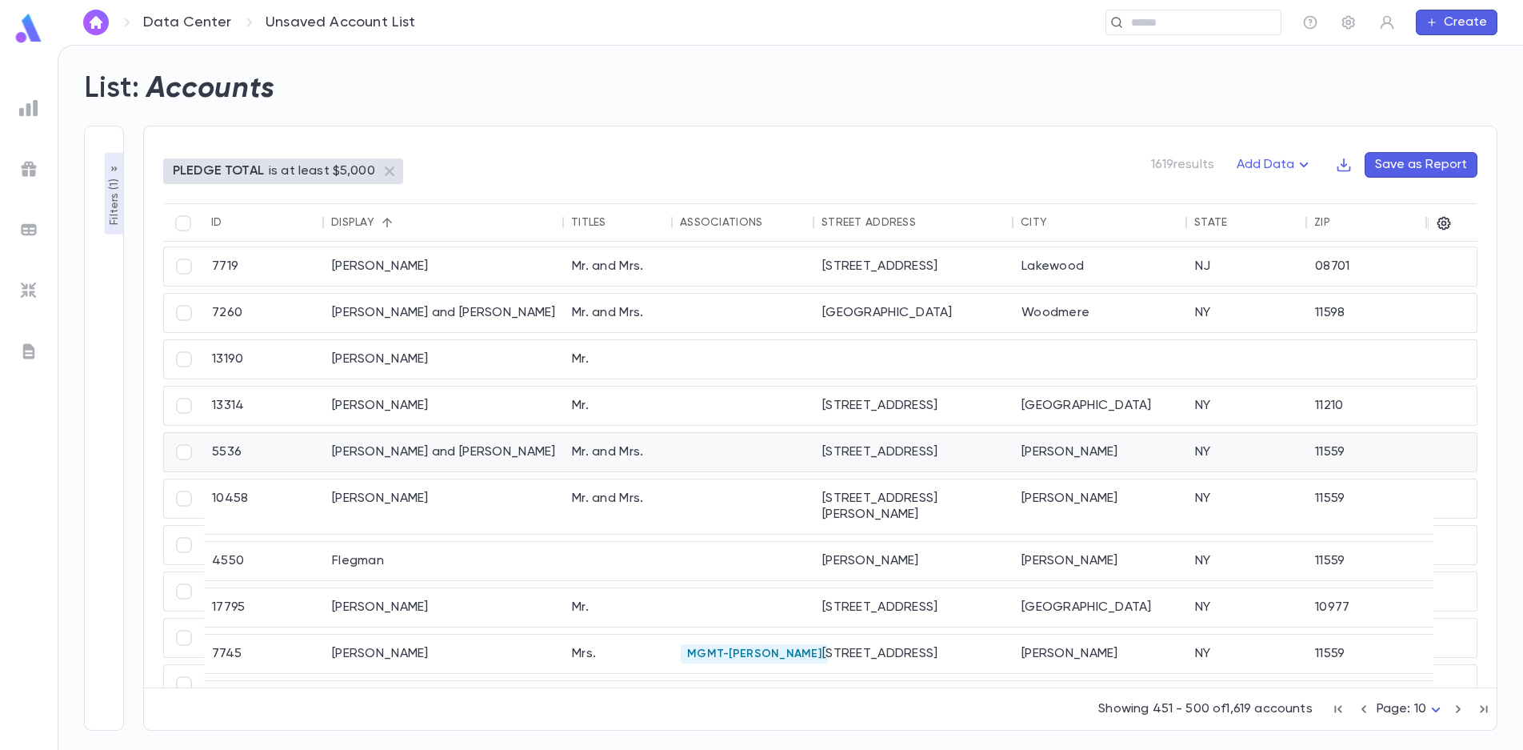
scroll to position [1939, 0]
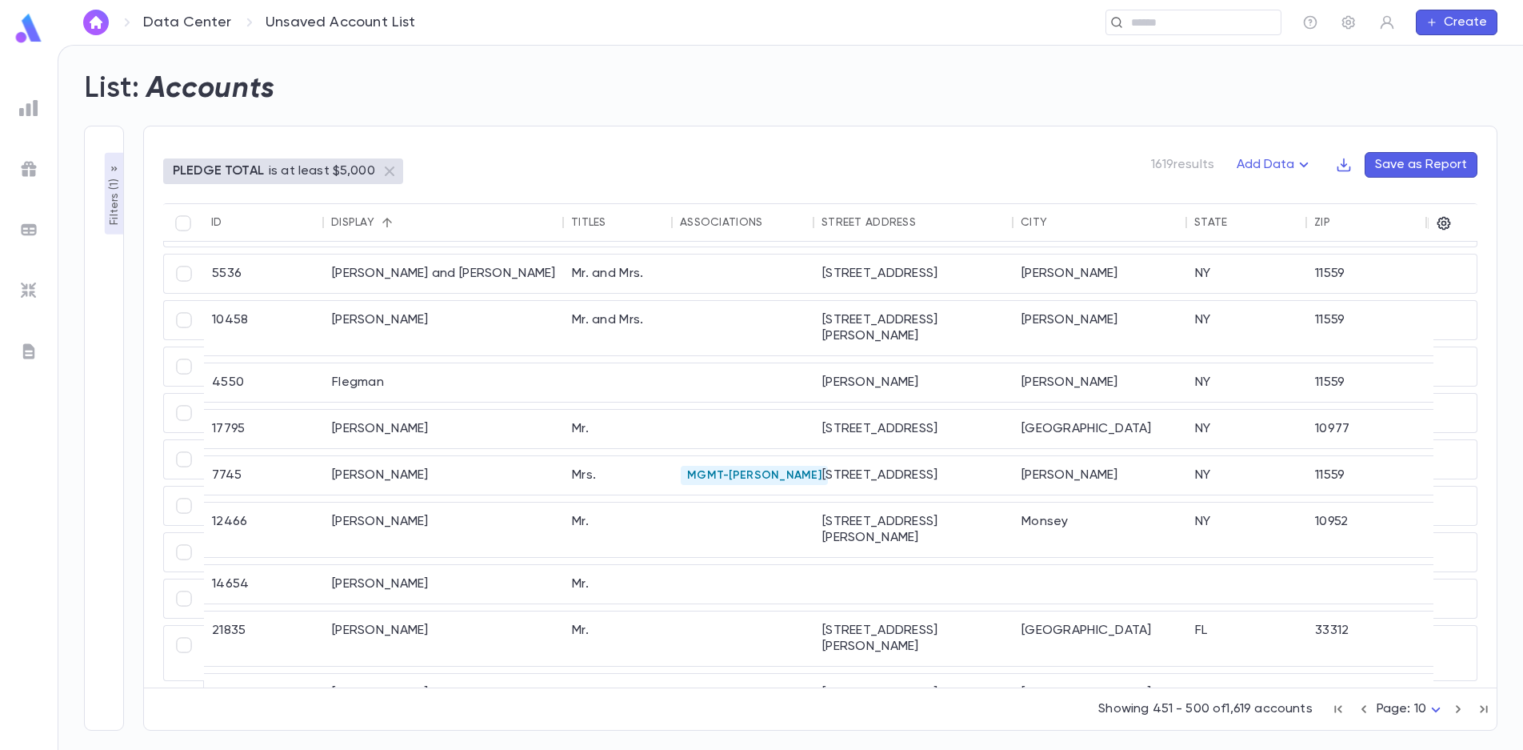
click at [1461, 710] on icon "button" at bounding box center [1459, 708] width 18 height 19
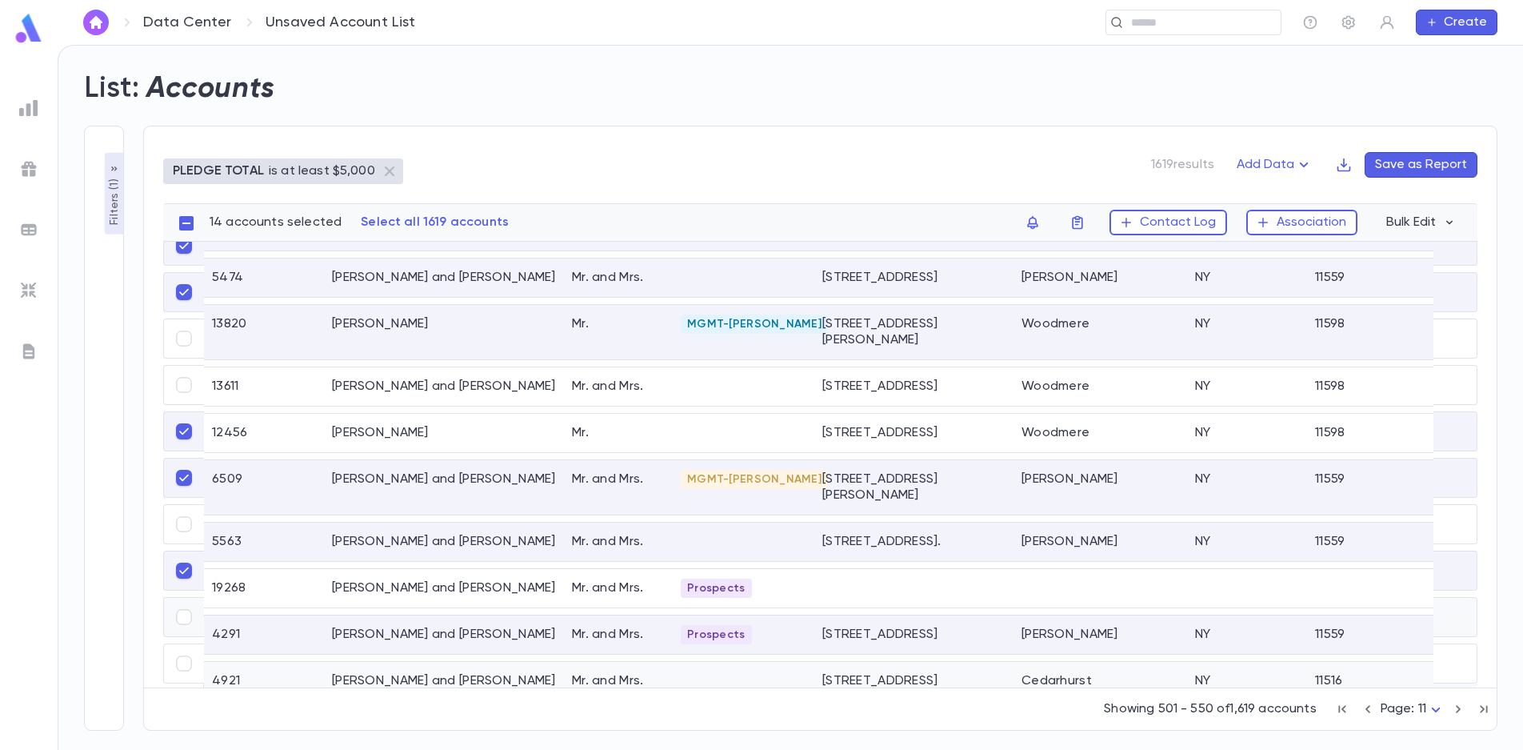
scroll to position [1929, 0]
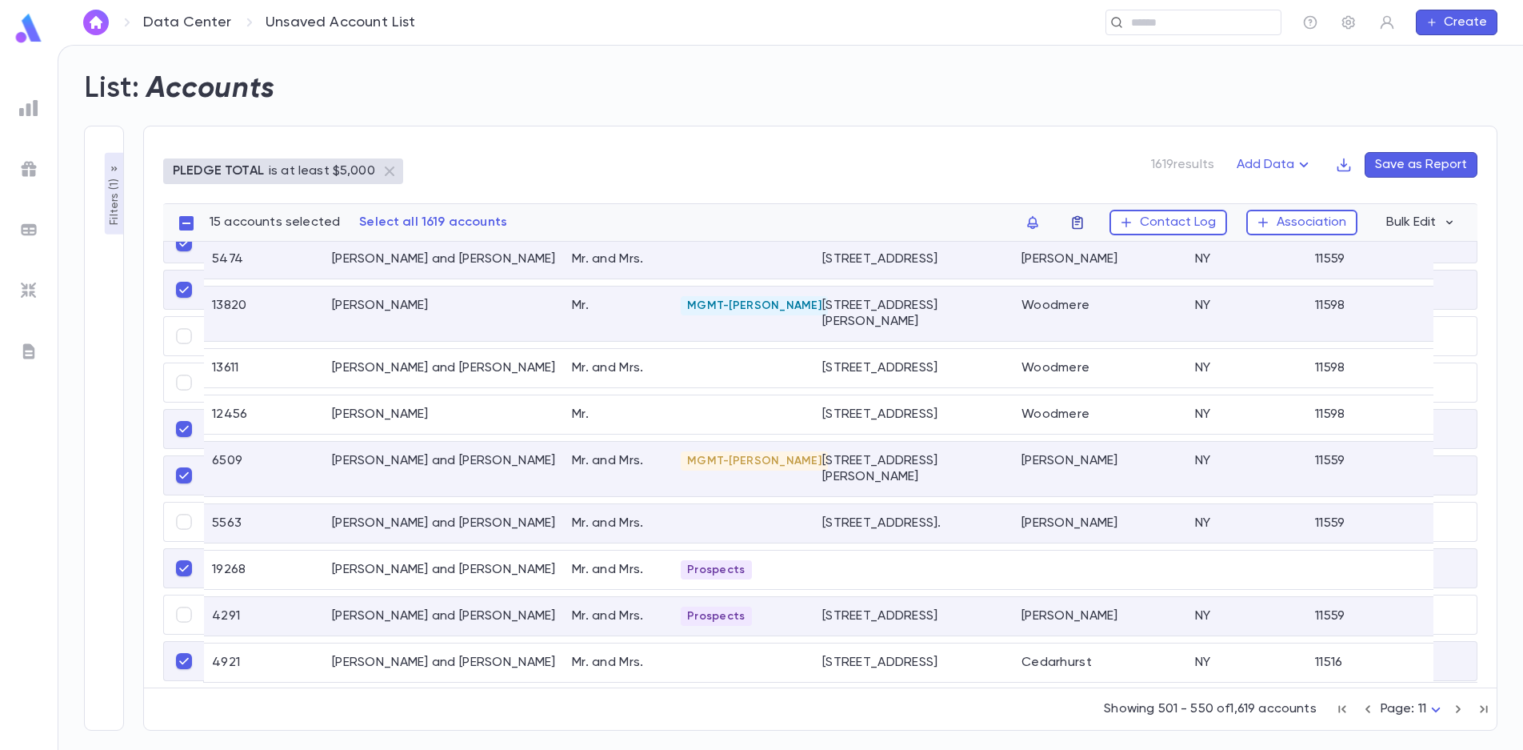
click at [1082, 220] on icon "button" at bounding box center [1078, 222] width 16 height 16
click at [1110, 254] on li "challah 2025" at bounding box center [1183, 254] width 220 height 26
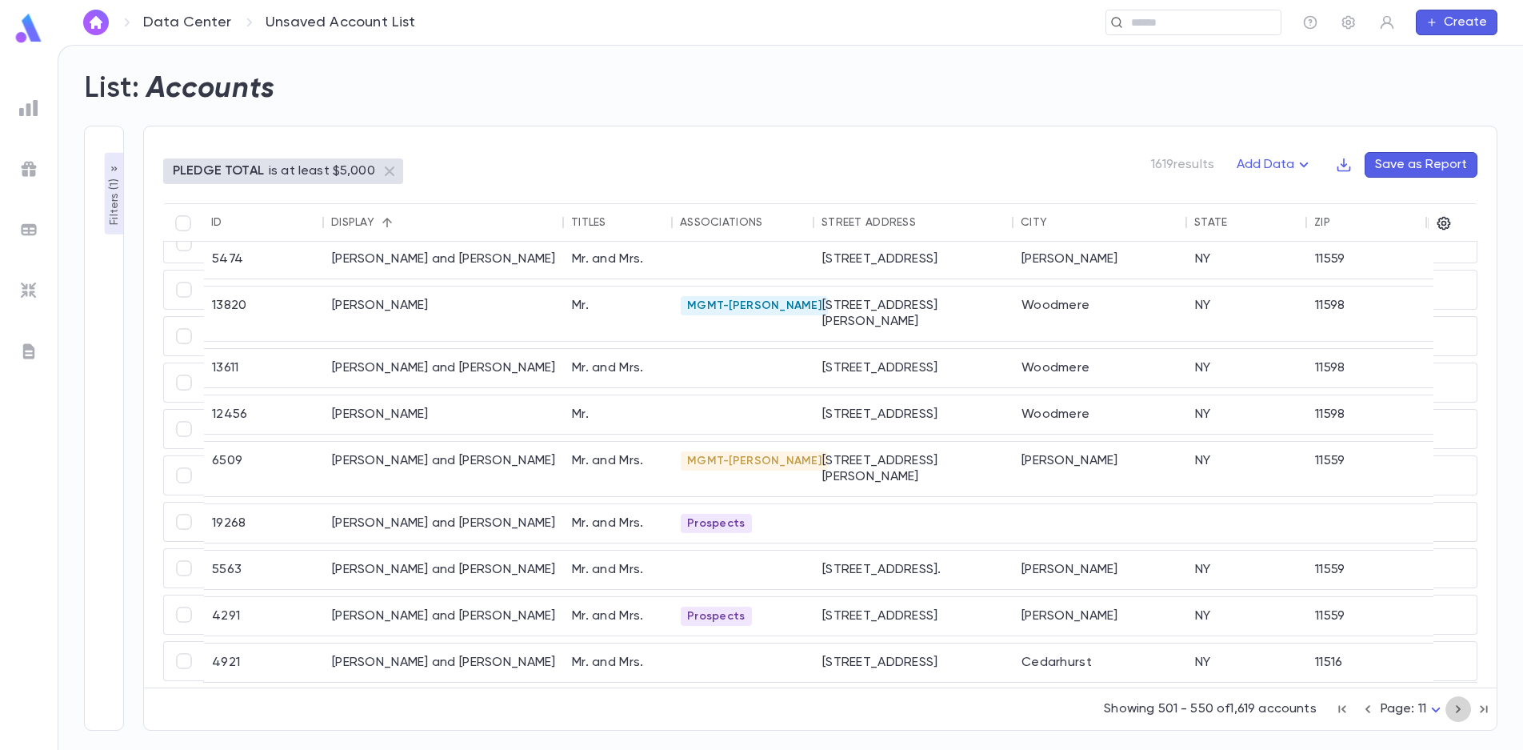
click at [1457, 708] on icon "button" at bounding box center [1459, 708] width 18 height 19
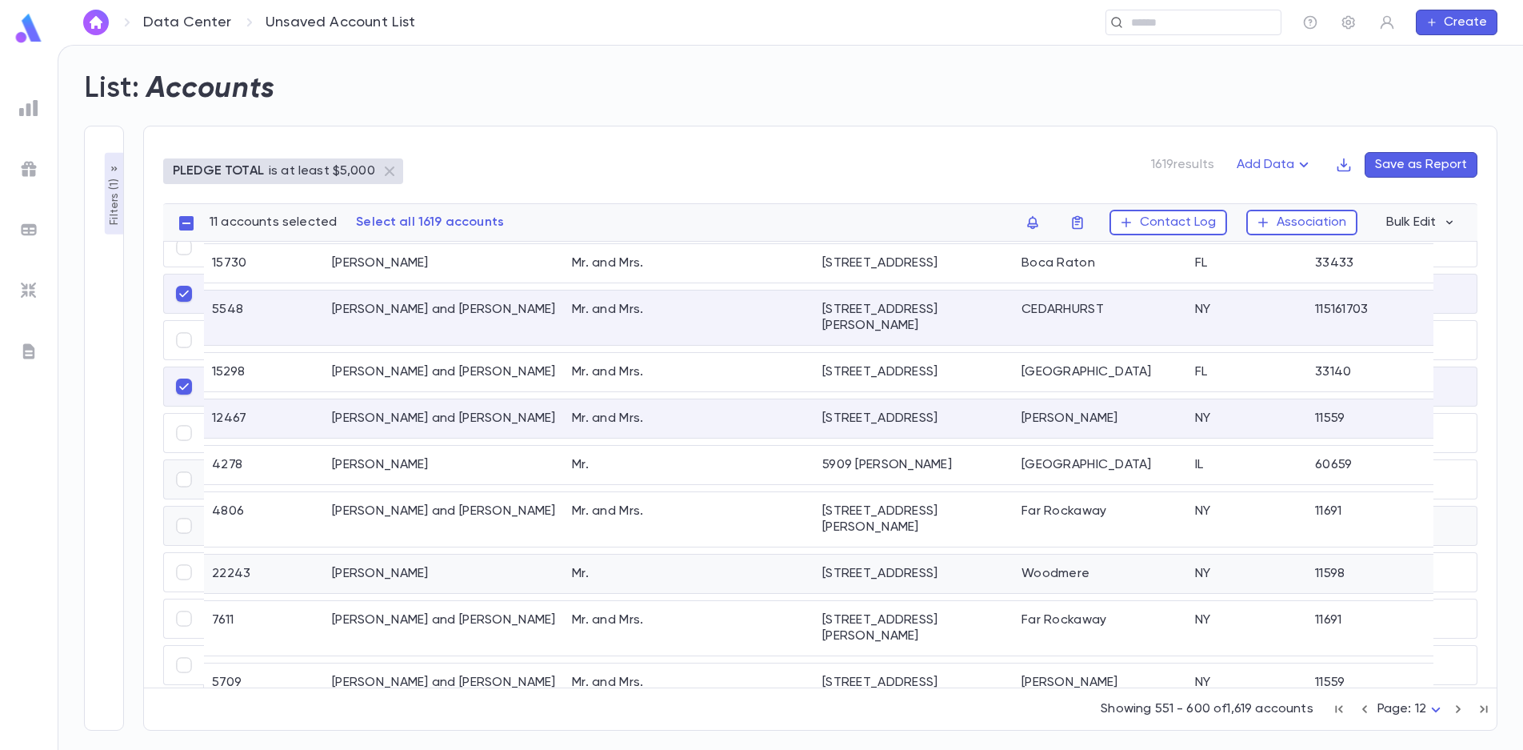
scroll to position [1942, 0]
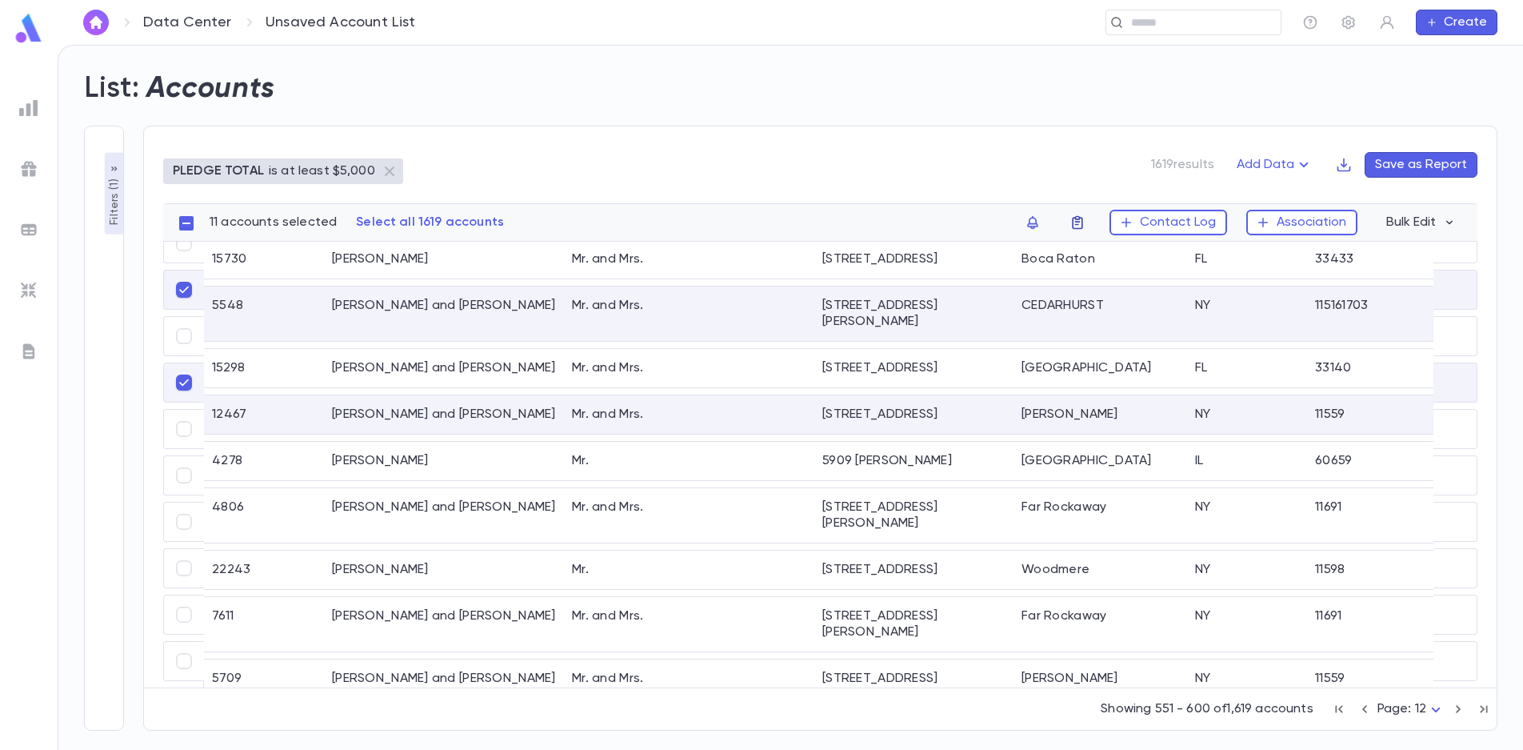
click at [1083, 224] on icon "button" at bounding box center [1078, 222] width 16 height 16
click at [1098, 254] on li "challah 2025" at bounding box center [1183, 254] width 220 height 26
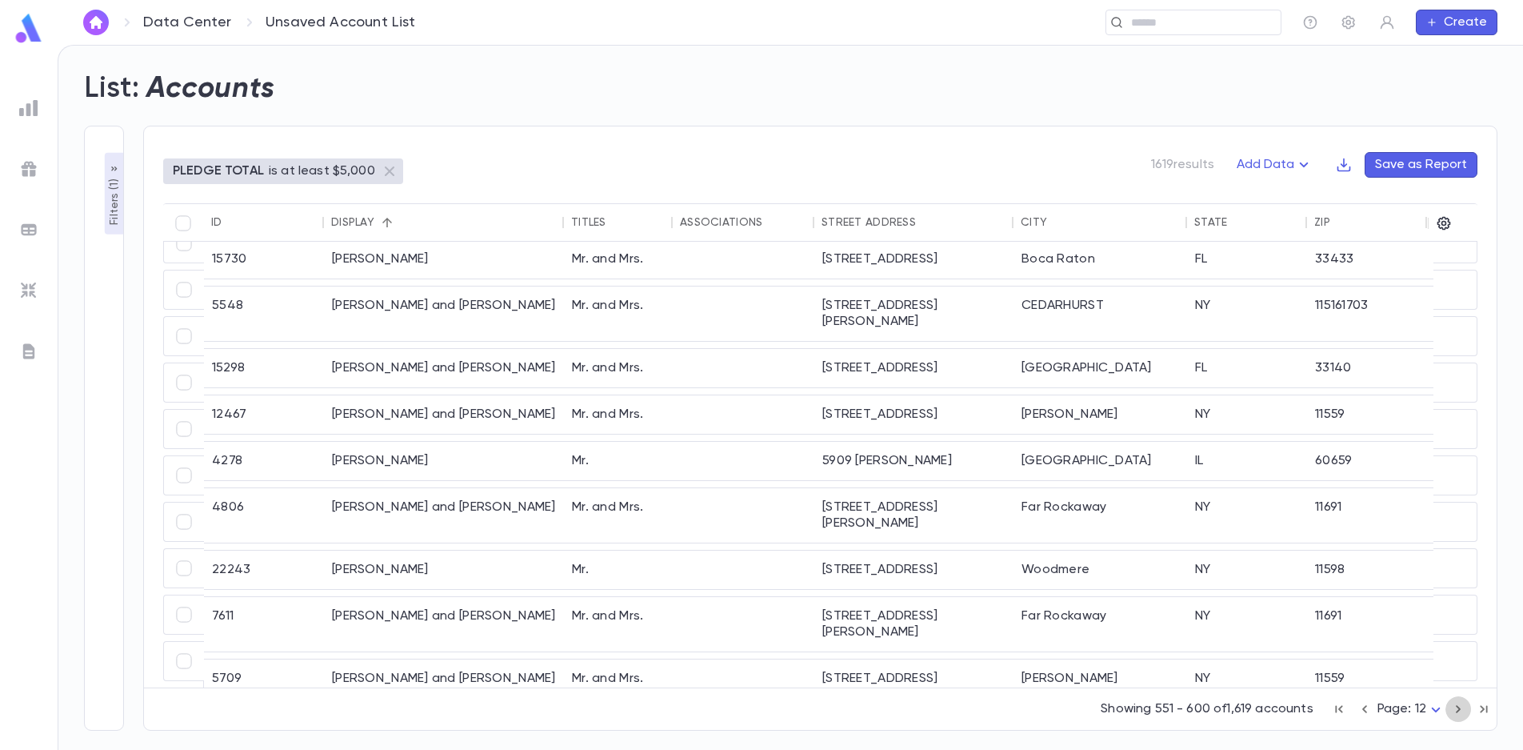
click at [1455, 709] on icon "button" at bounding box center [1459, 708] width 18 height 19
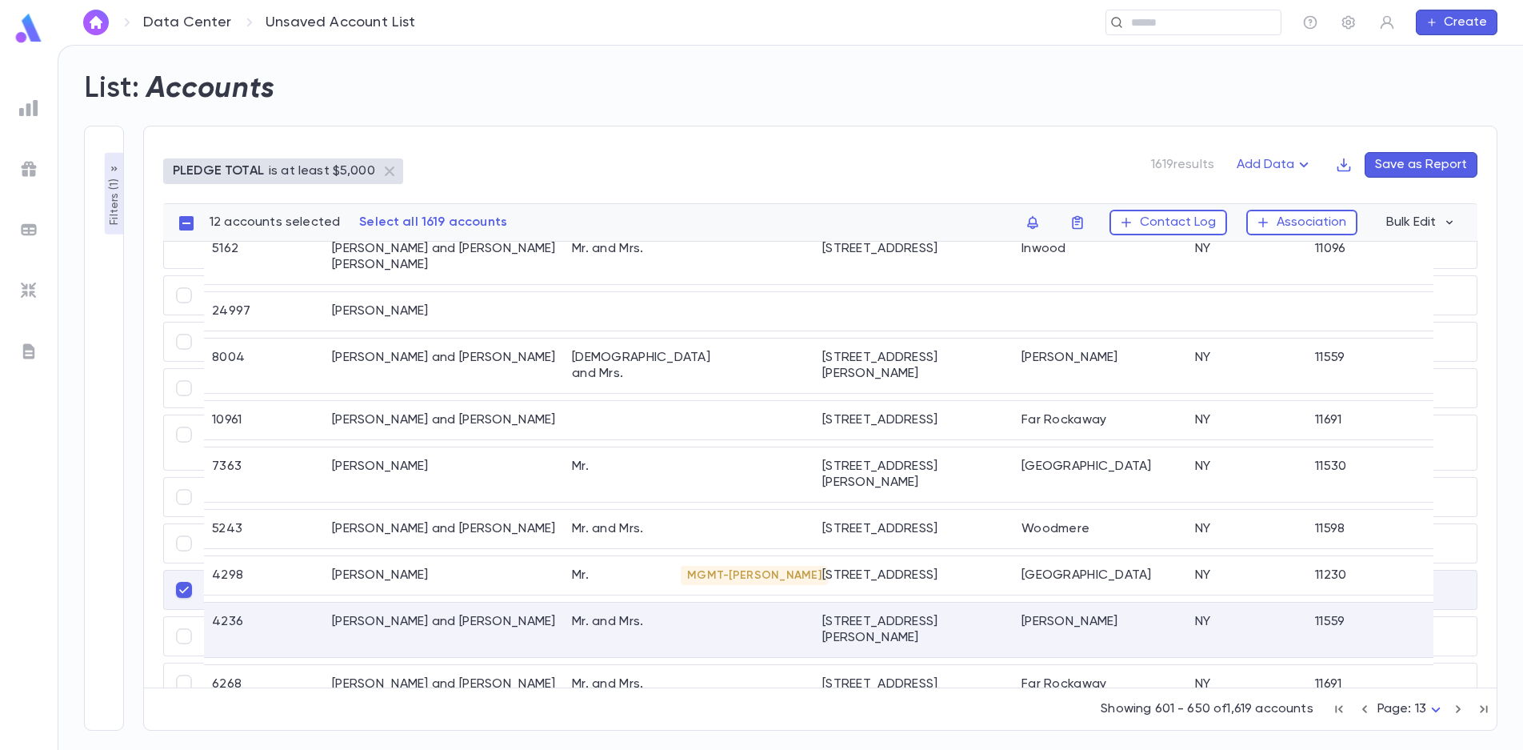
scroll to position [1907, 0]
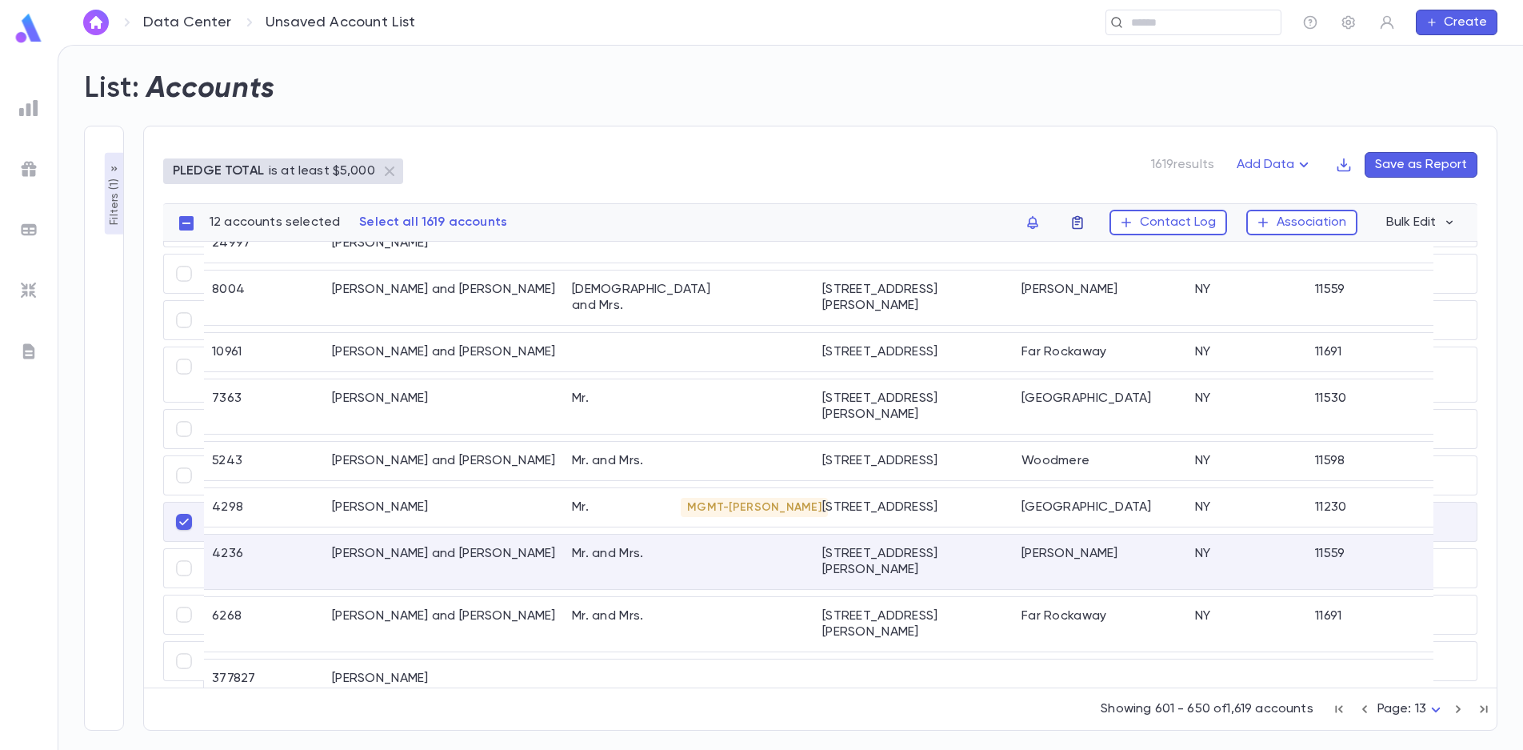
click at [1082, 219] on icon "button" at bounding box center [1077, 223] width 10 height 14
click at [1098, 252] on li "challah 2025" at bounding box center [1183, 254] width 220 height 26
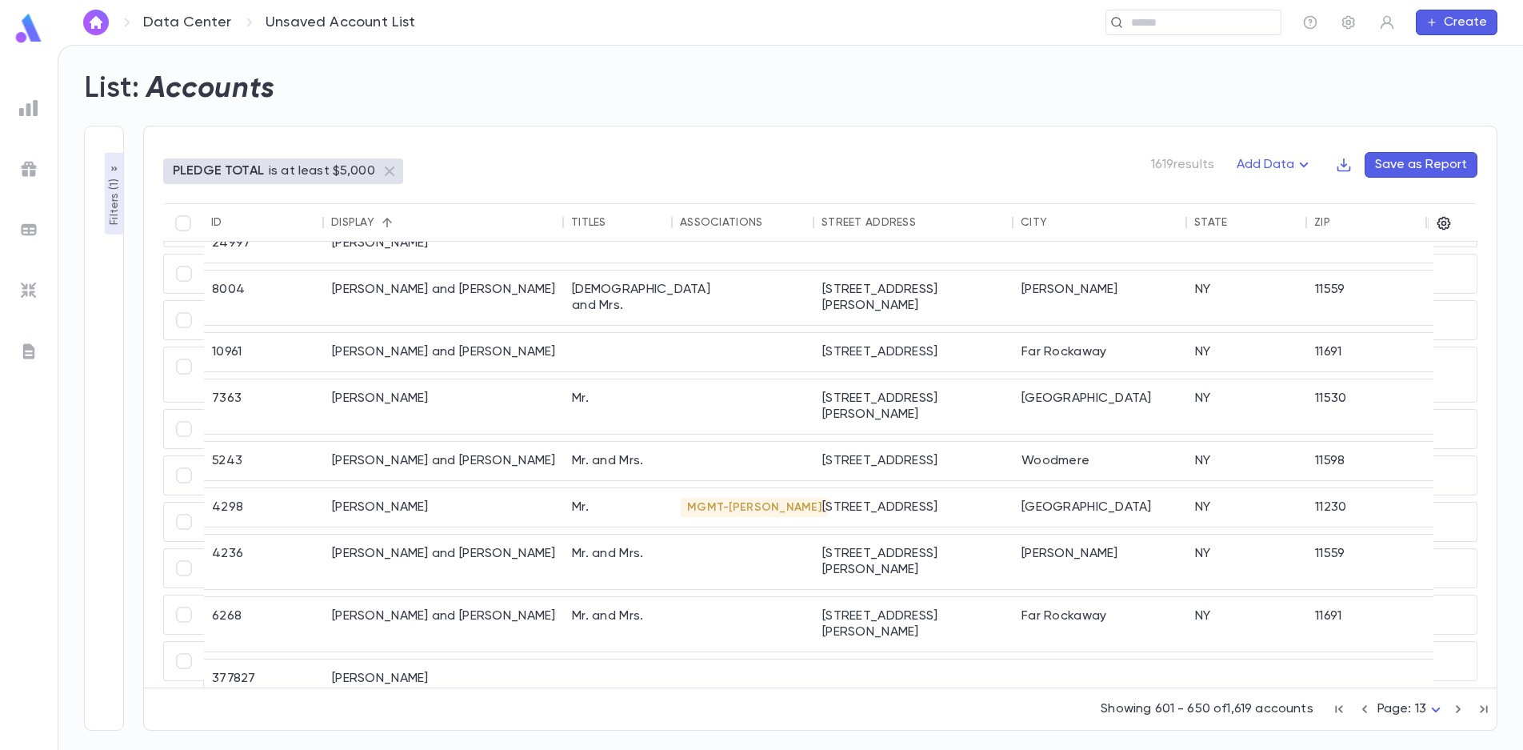
click at [1457, 706] on icon "button" at bounding box center [1458, 709] width 5 height 8
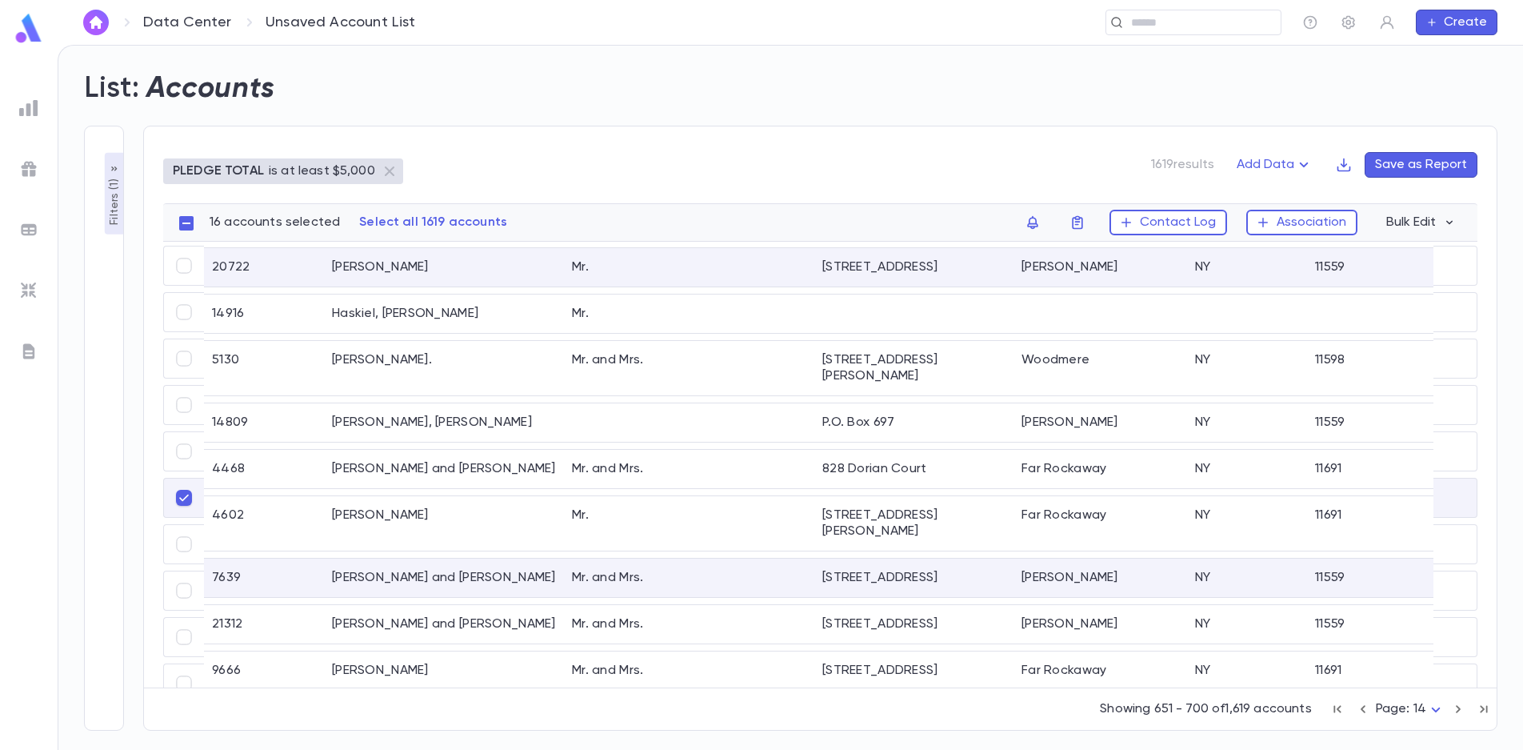
scroll to position [1913, 0]
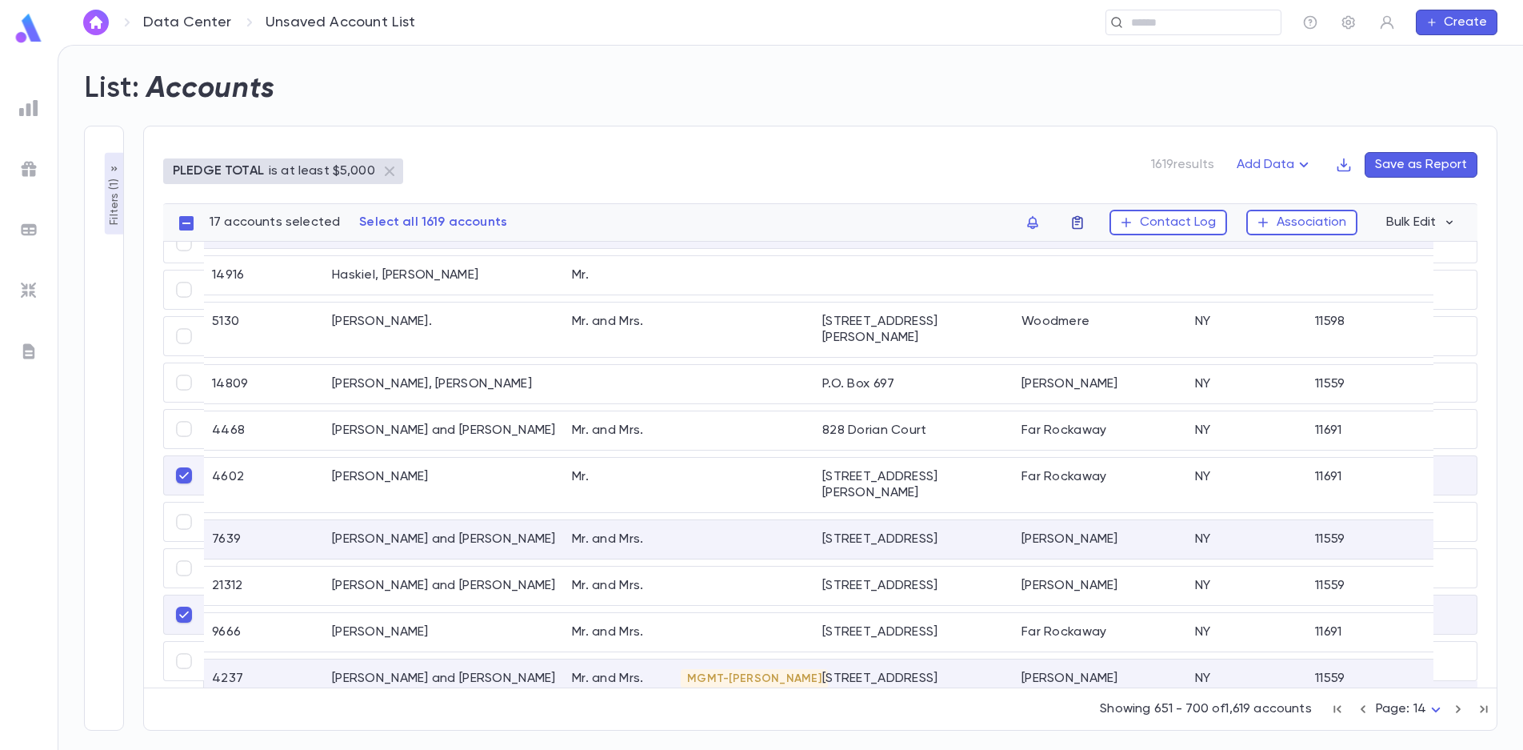
click at [1081, 222] on icon "button" at bounding box center [1077, 223] width 10 height 14
click at [1100, 254] on li "challah 2025" at bounding box center [1183, 254] width 220 height 26
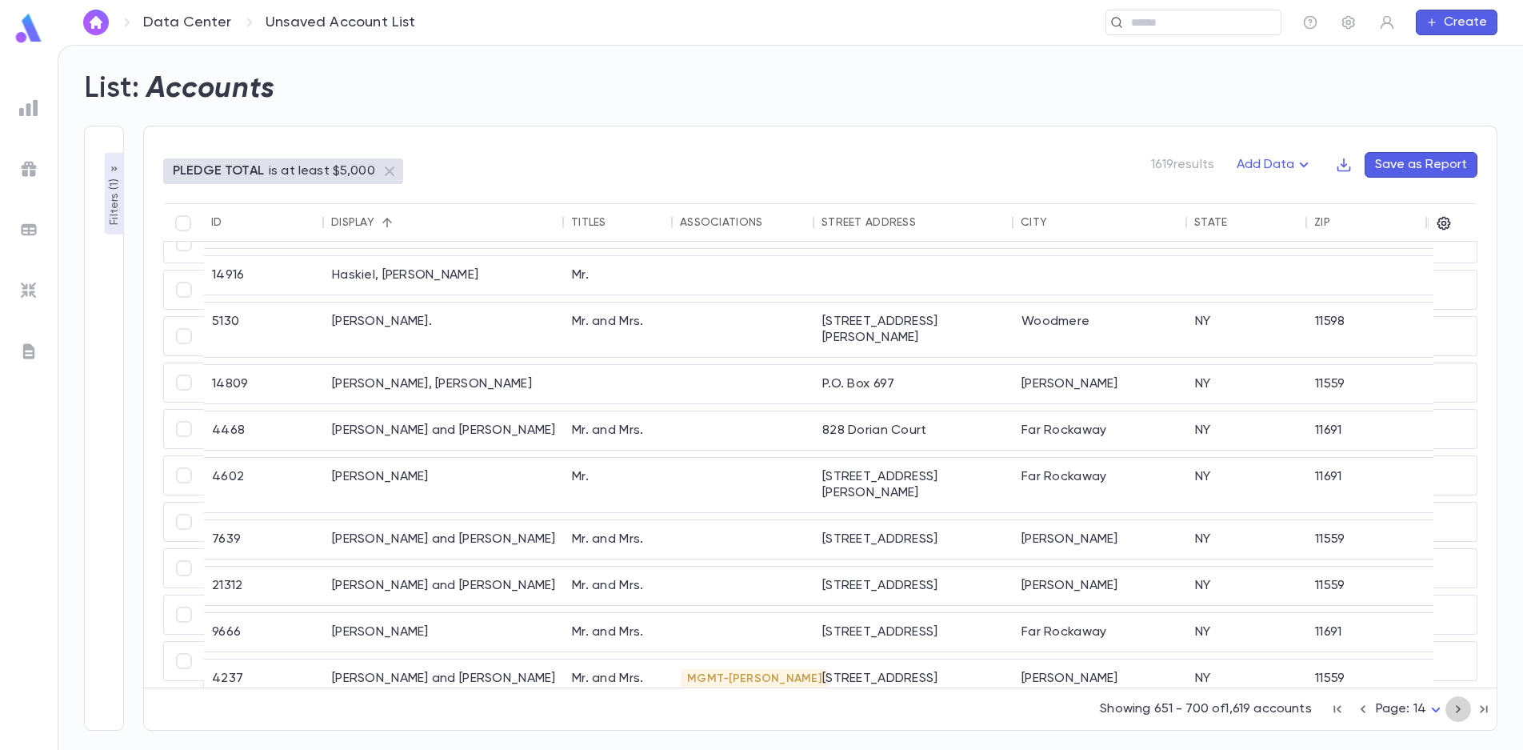
click at [1460, 705] on icon "button" at bounding box center [1459, 708] width 18 height 19
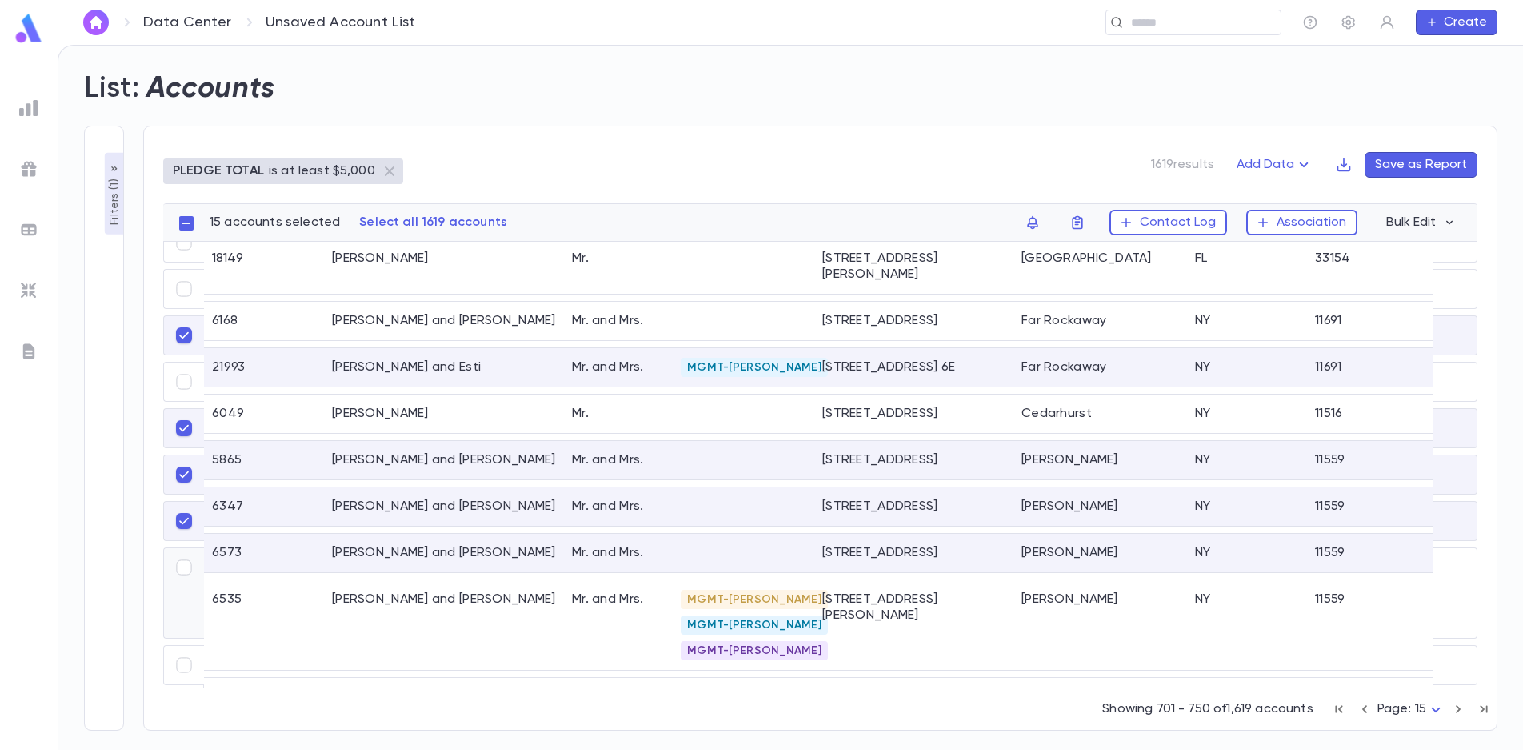
scroll to position [1964, 0]
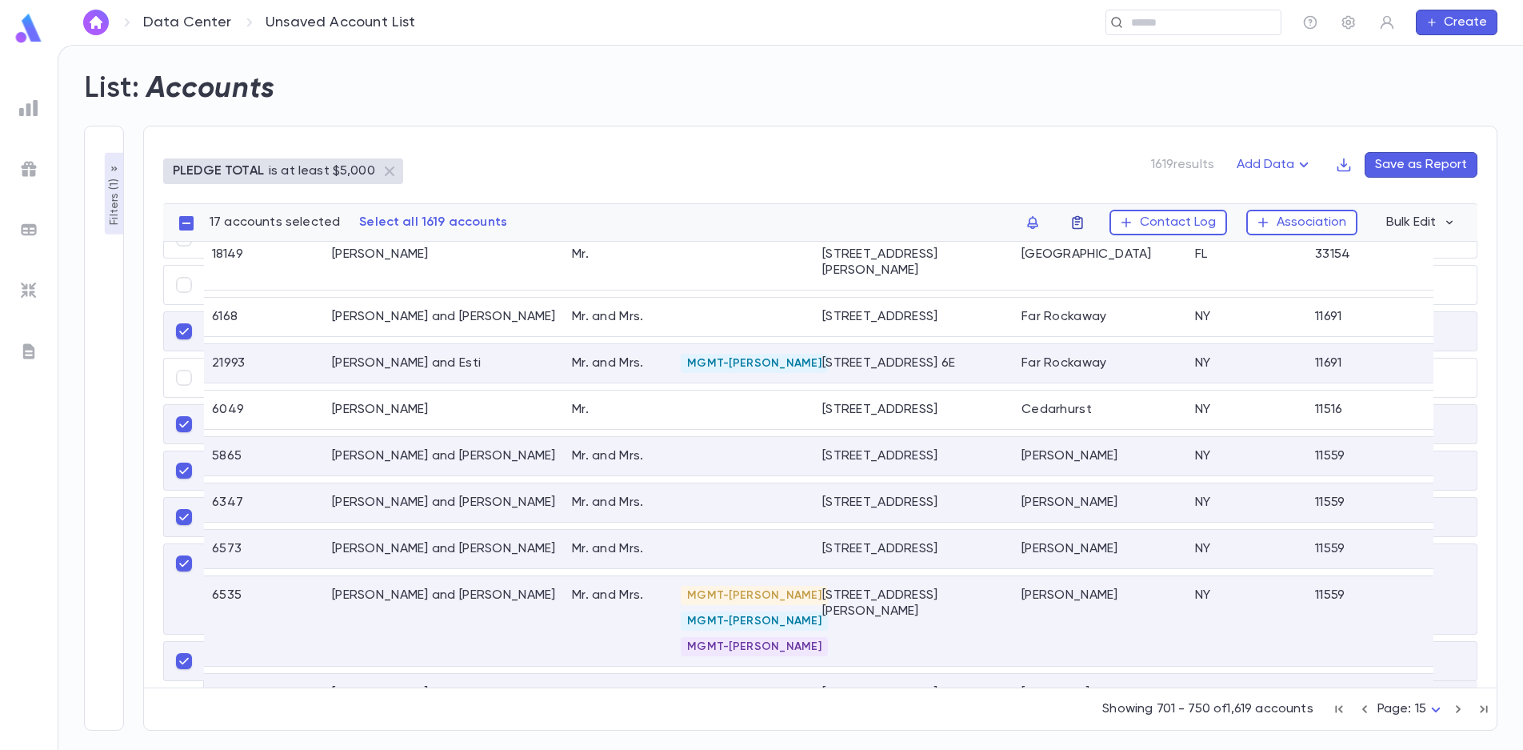
click at [1085, 224] on icon "button" at bounding box center [1078, 222] width 16 height 16
click at [1094, 246] on li "challah 2025" at bounding box center [1183, 254] width 220 height 26
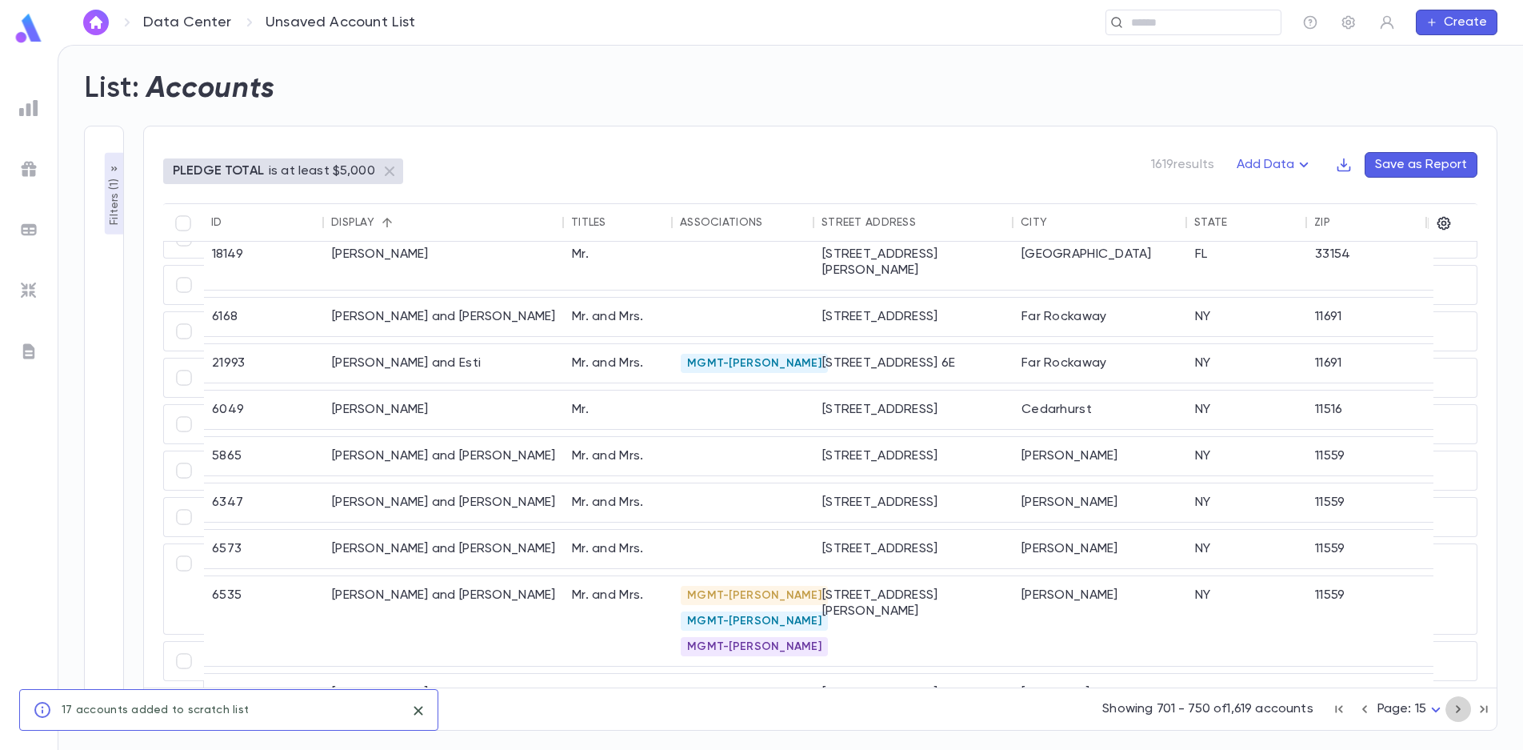
click at [1459, 710] on icon "button" at bounding box center [1458, 709] width 5 height 8
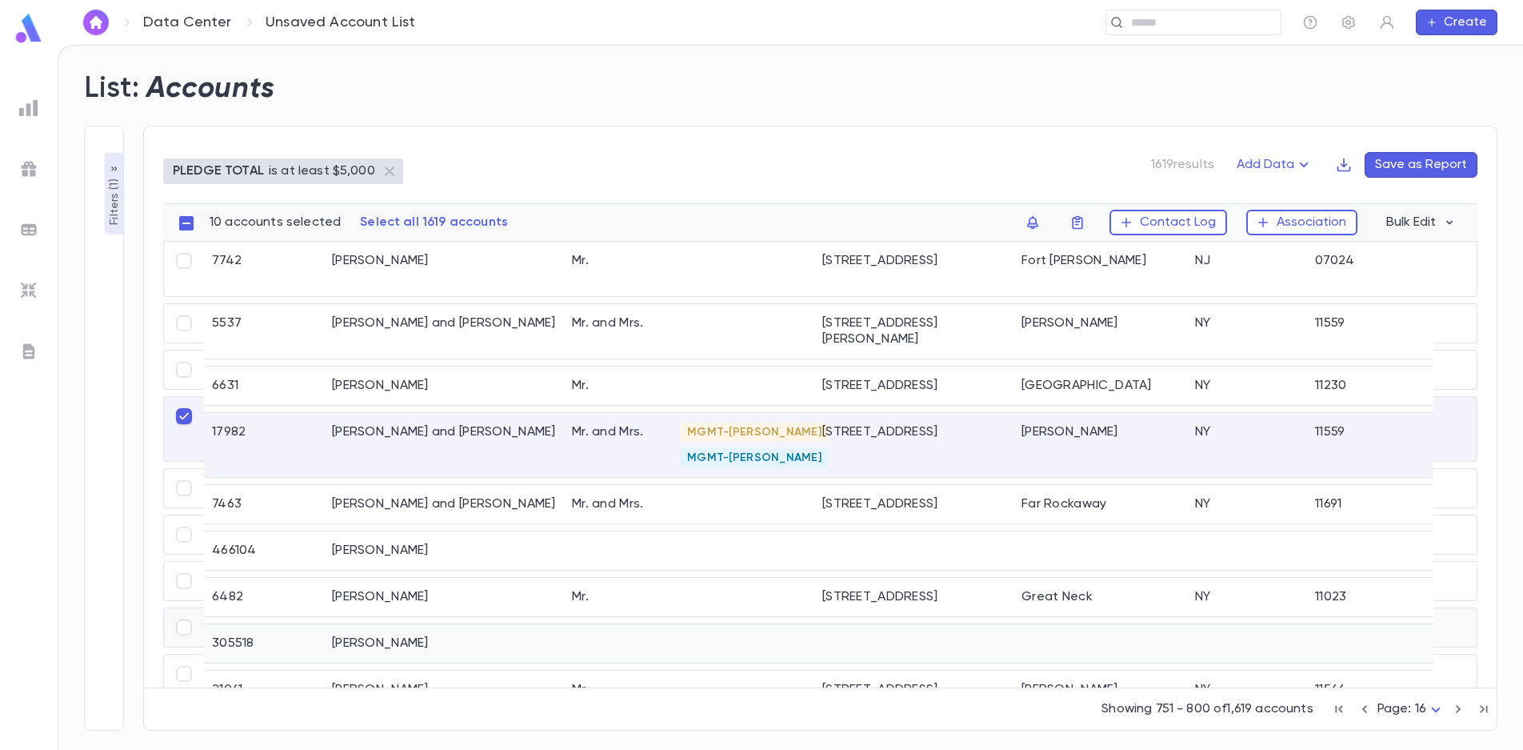
scroll to position [1900, 0]
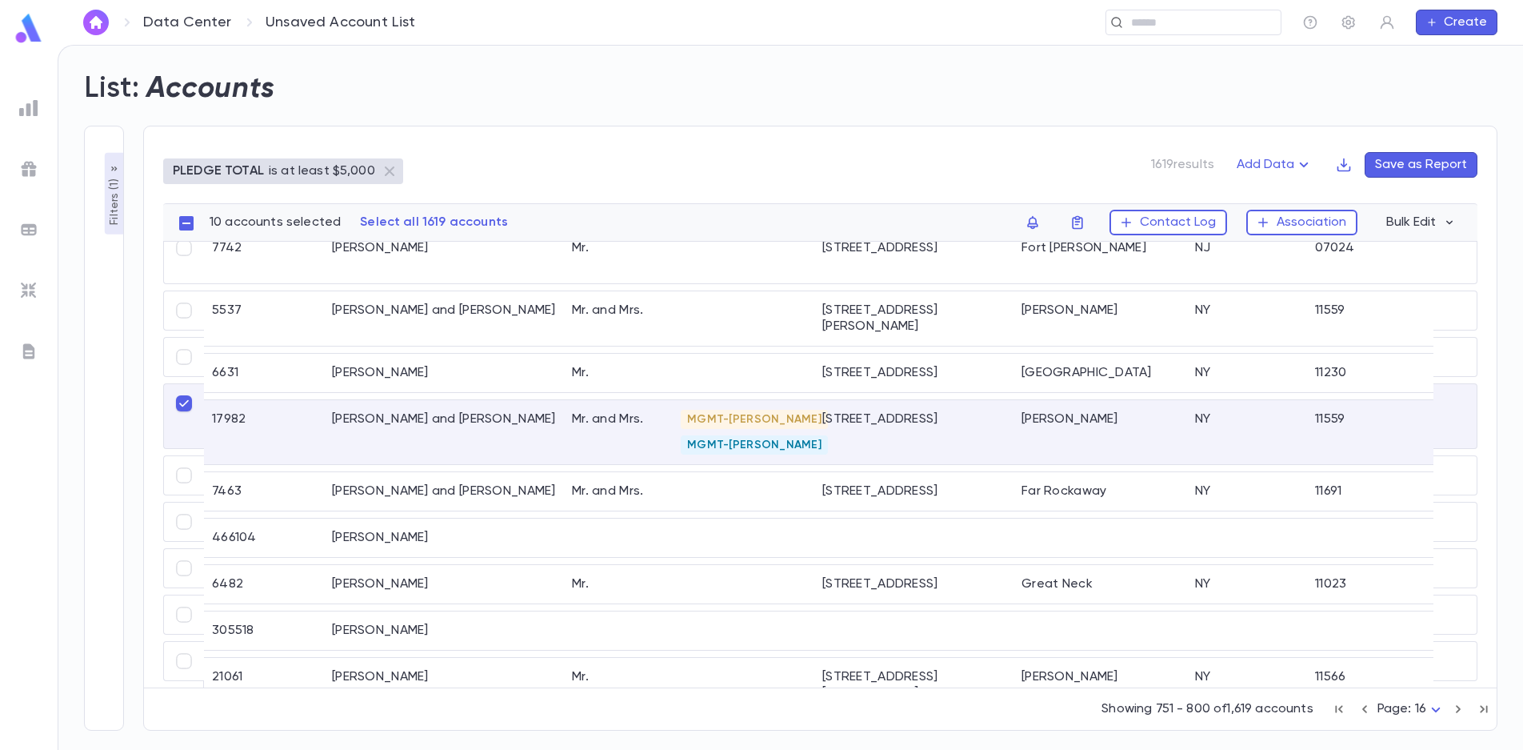
click at [1082, 219] on icon "button" at bounding box center [1077, 223] width 10 height 14
click at [1094, 253] on li "challah 2025" at bounding box center [1183, 254] width 220 height 26
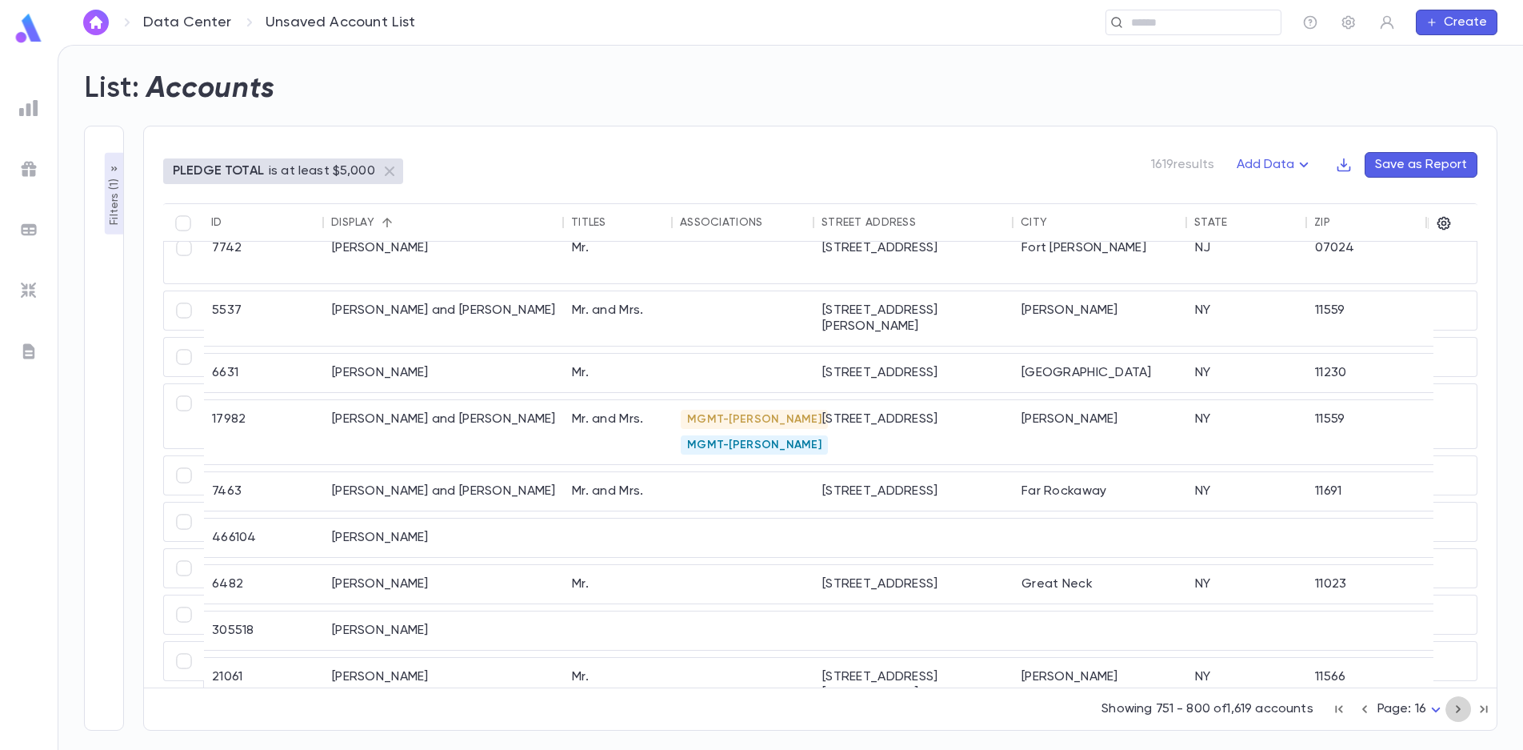
click at [1455, 706] on icon "button" at bounding box center [1459, 708] width 18 height 19
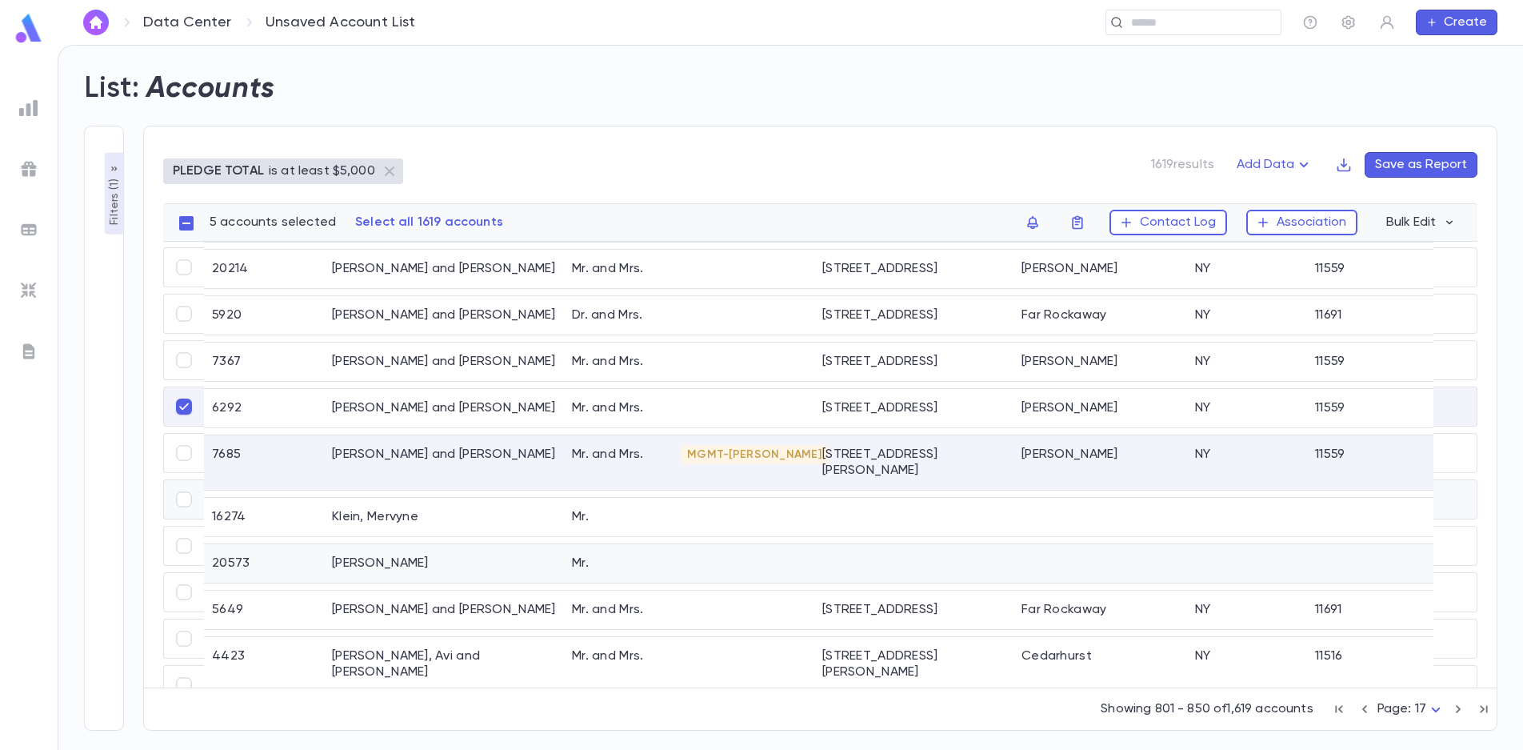
scroll to position [1836, 0]
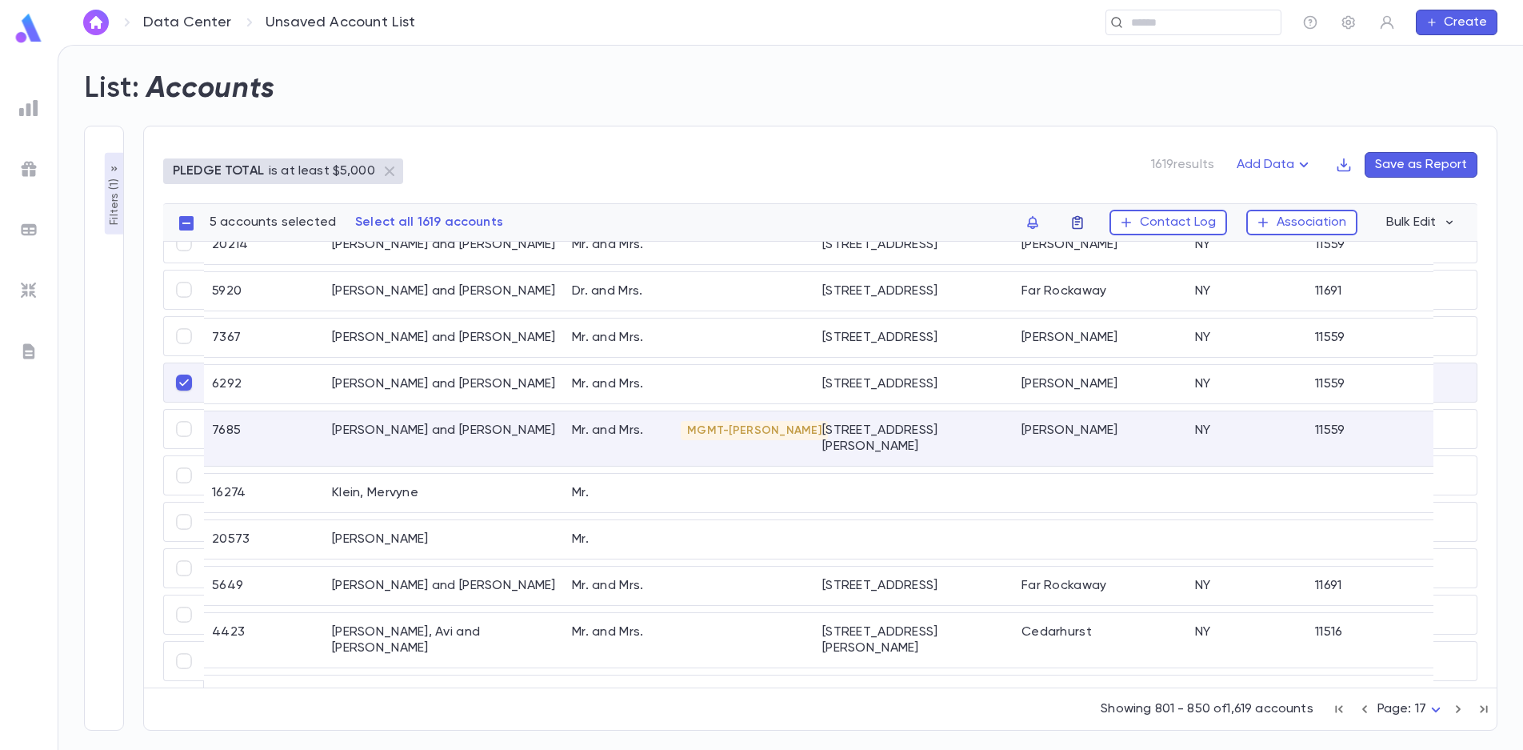
click at [1083, 225] on icon "button" at bounding box center [1078, 222] width 16 height 16
click at [1098, 254] on li "challah 2025" at bounding box center [1183, 254] width 220 height 26
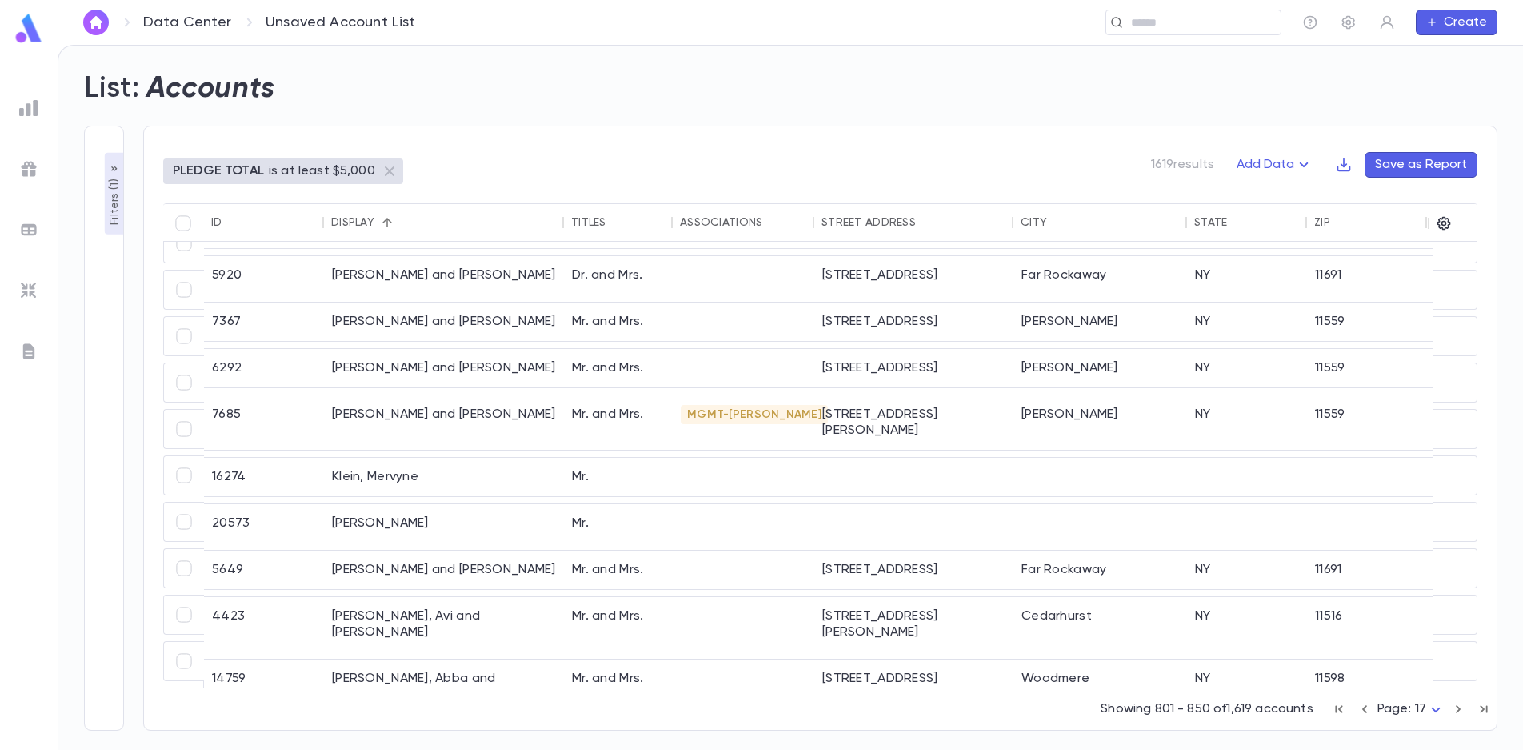
click at [1455, 706] on icon "button" at bounding box center [1459, 708] width 18 height 19
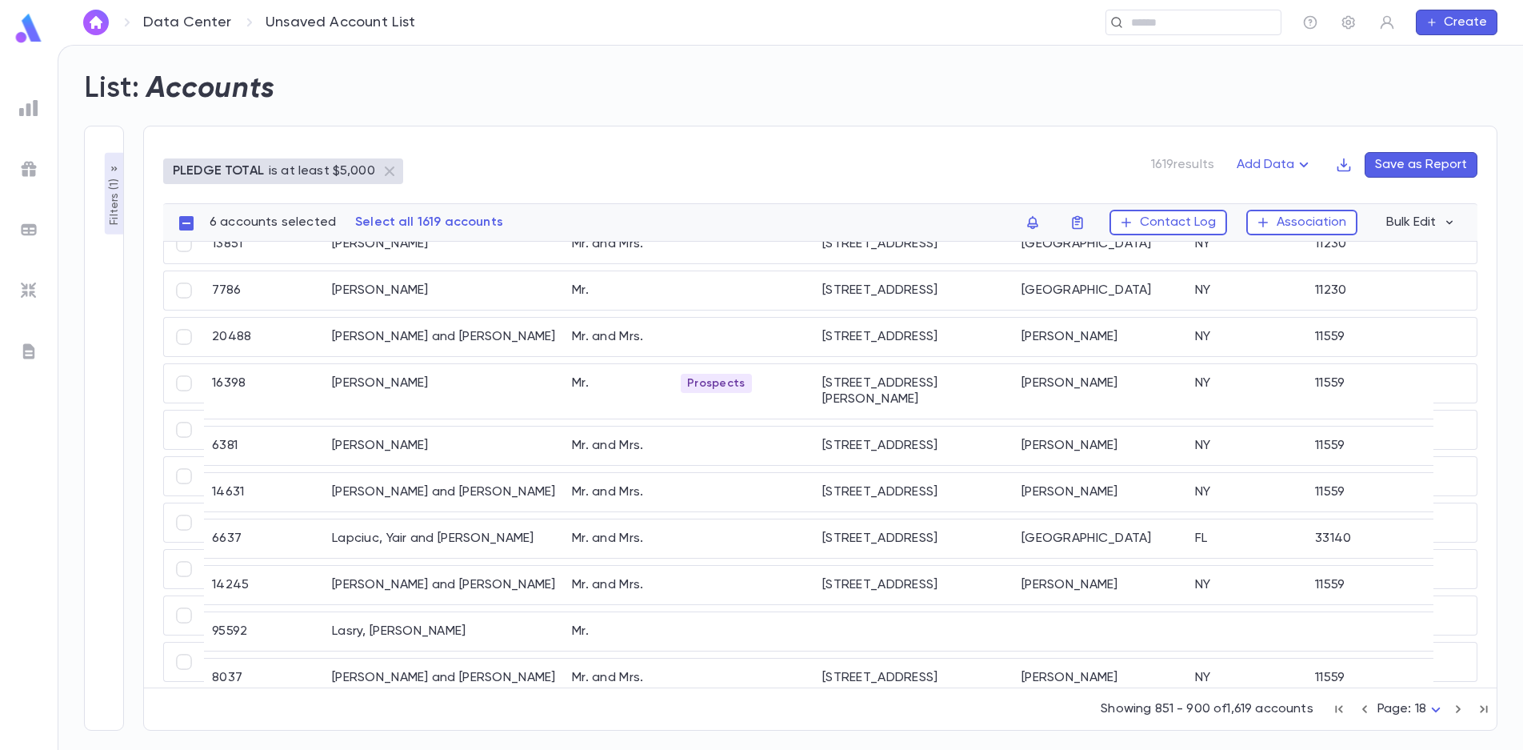
scroll to position [1806, 0]
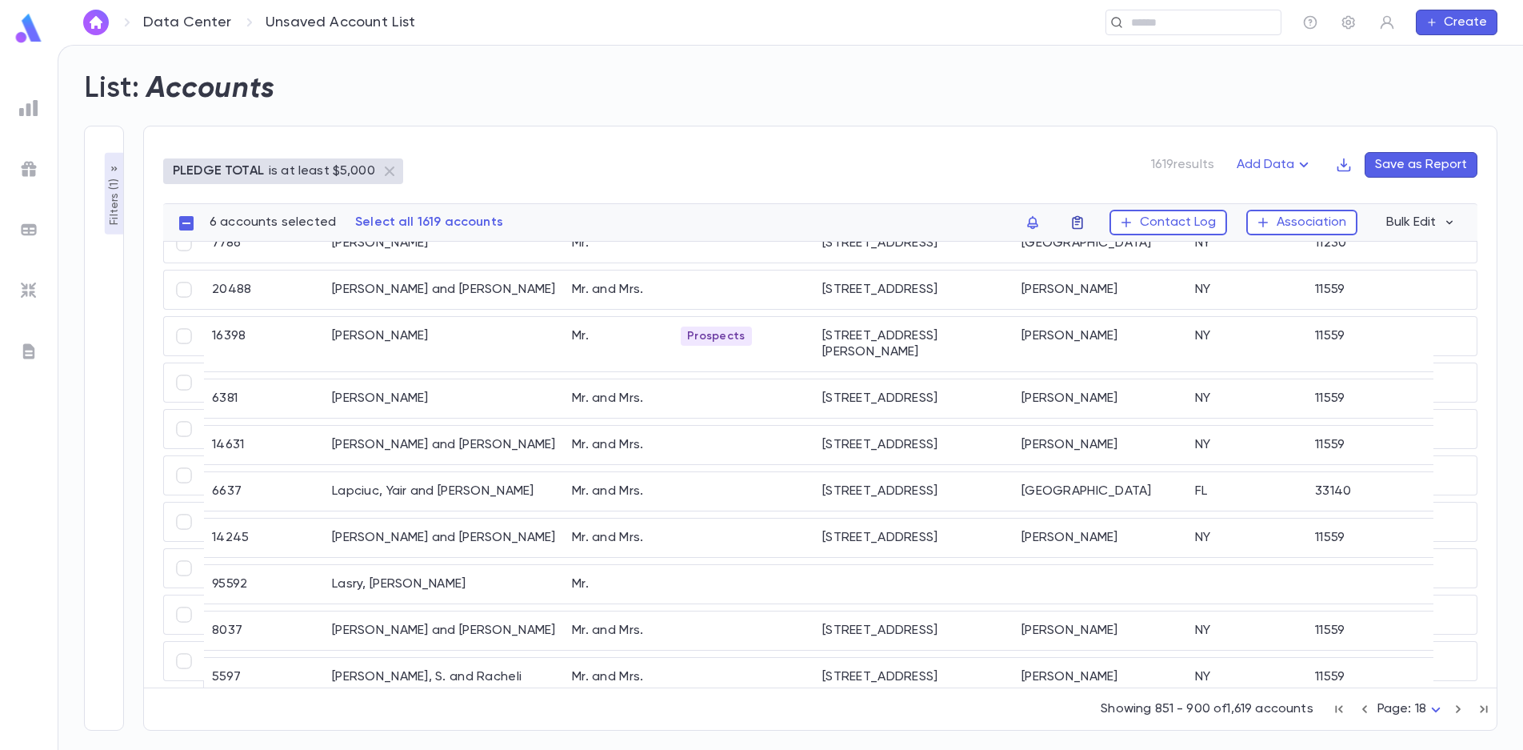
click at [1082, 221] on icon "button" at bounding box center [1078, 222] width 16 height 16
click at [1095, 248] on li "challah 2025" at bounding box center [1183, 254] width 220 height 26
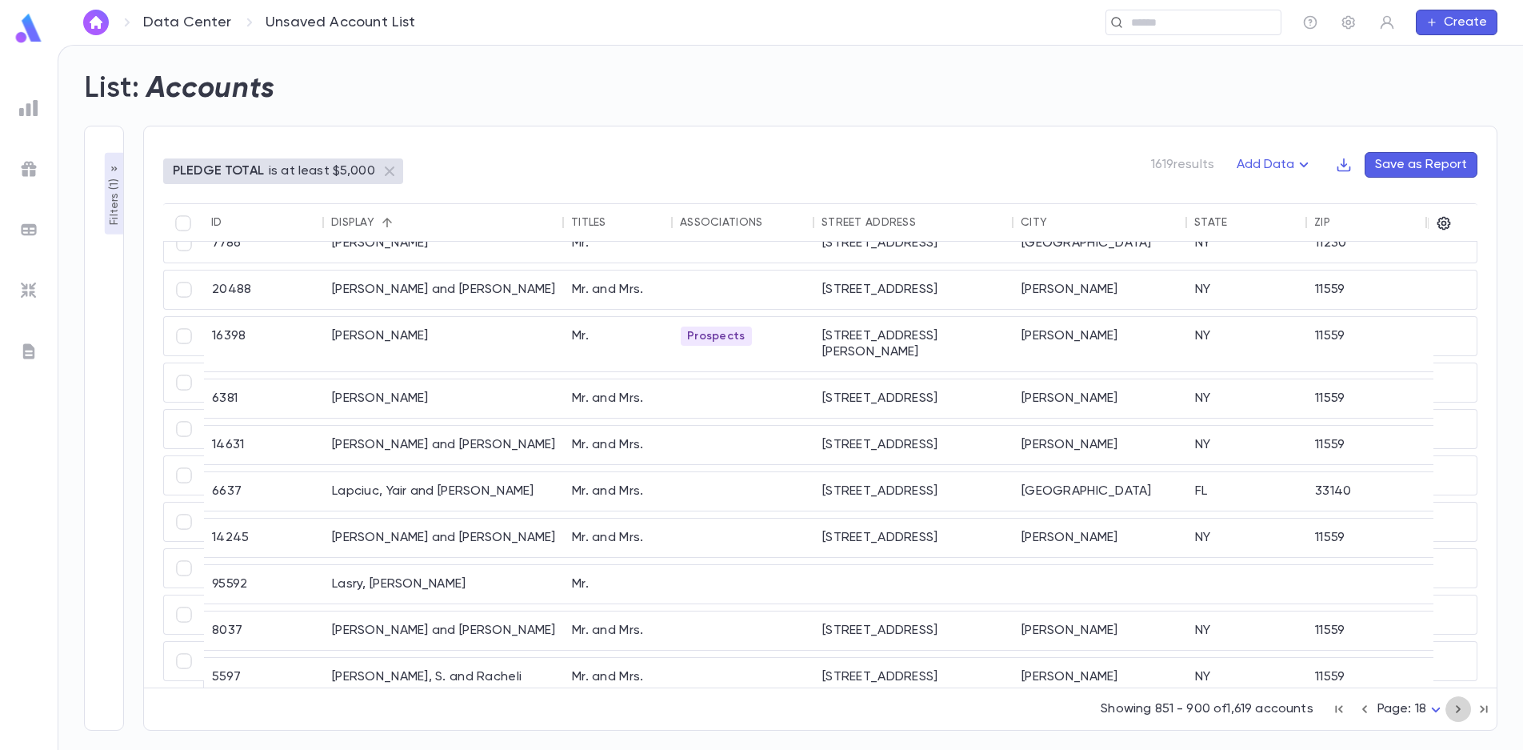
click at [1455, 707] on icon "button" at bounding box center [1459, 708] width 18 height 19
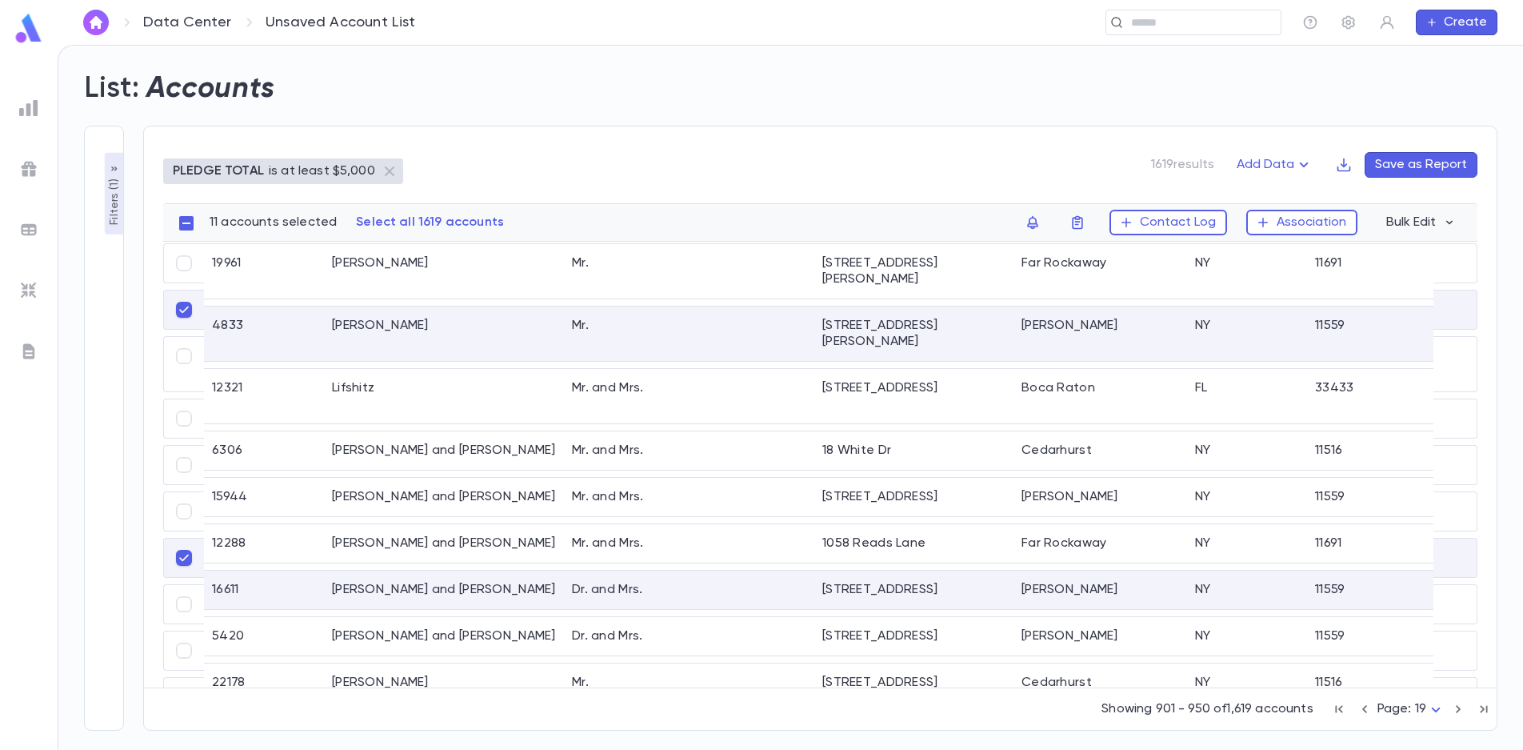
scroll to position [1875, 0]
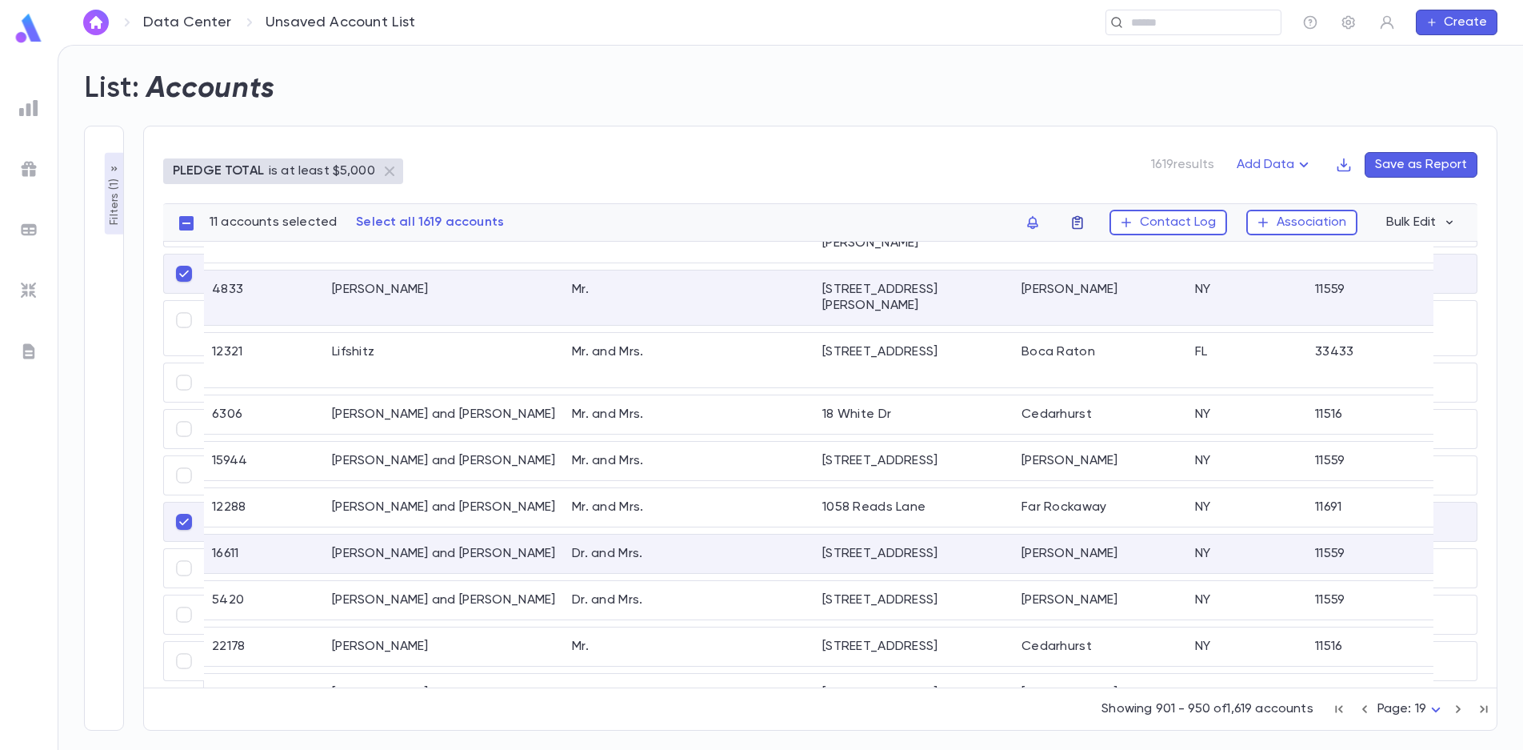
click at [1085, 220] on icon "button" at bounding box center [1078, 222] width 16 height 16
click at [1090, 252] on li "challah 2025" at bounding box center [1183, 254] width 220 height 26
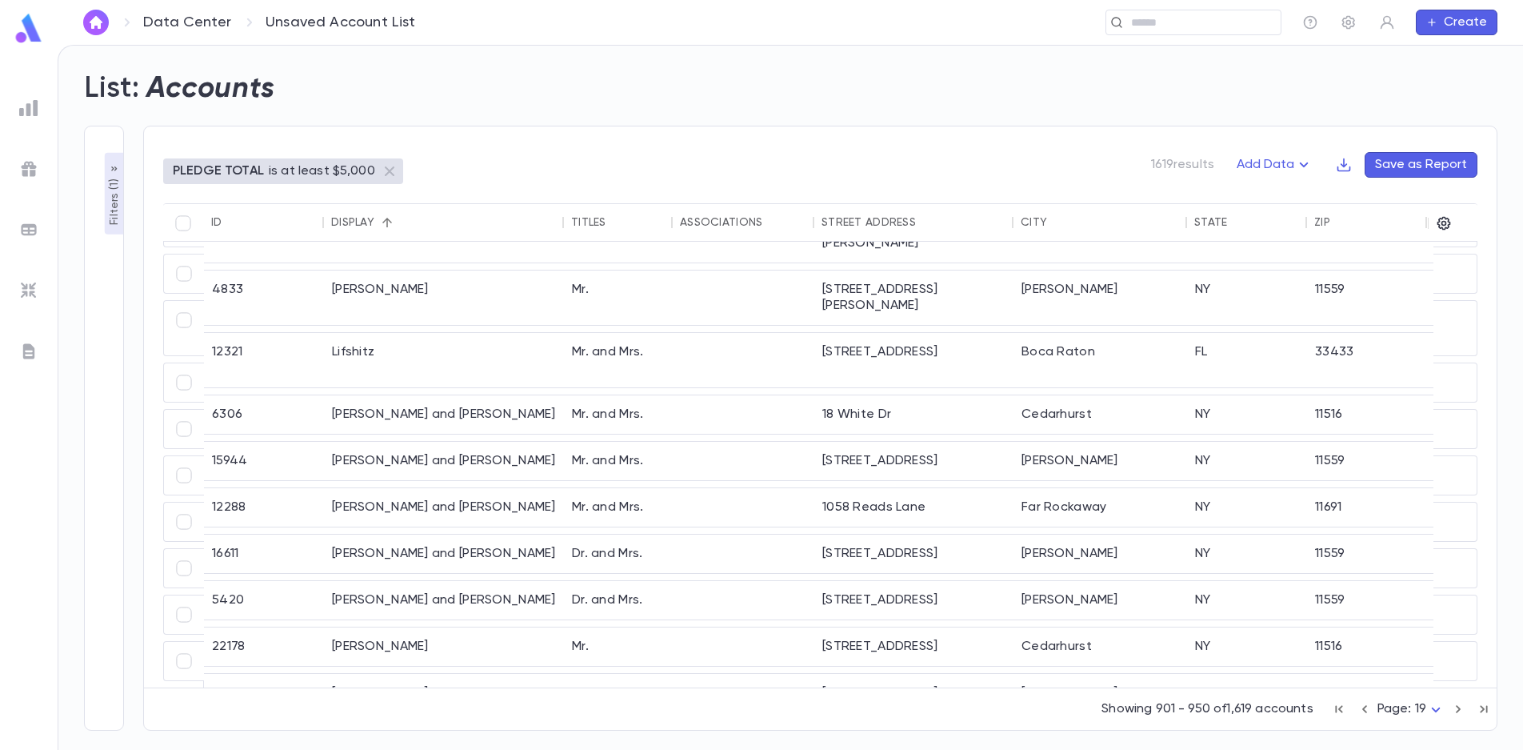
click at [1460, 714] on icon "button" at bounding box center [1459, 708] width 18 height 19
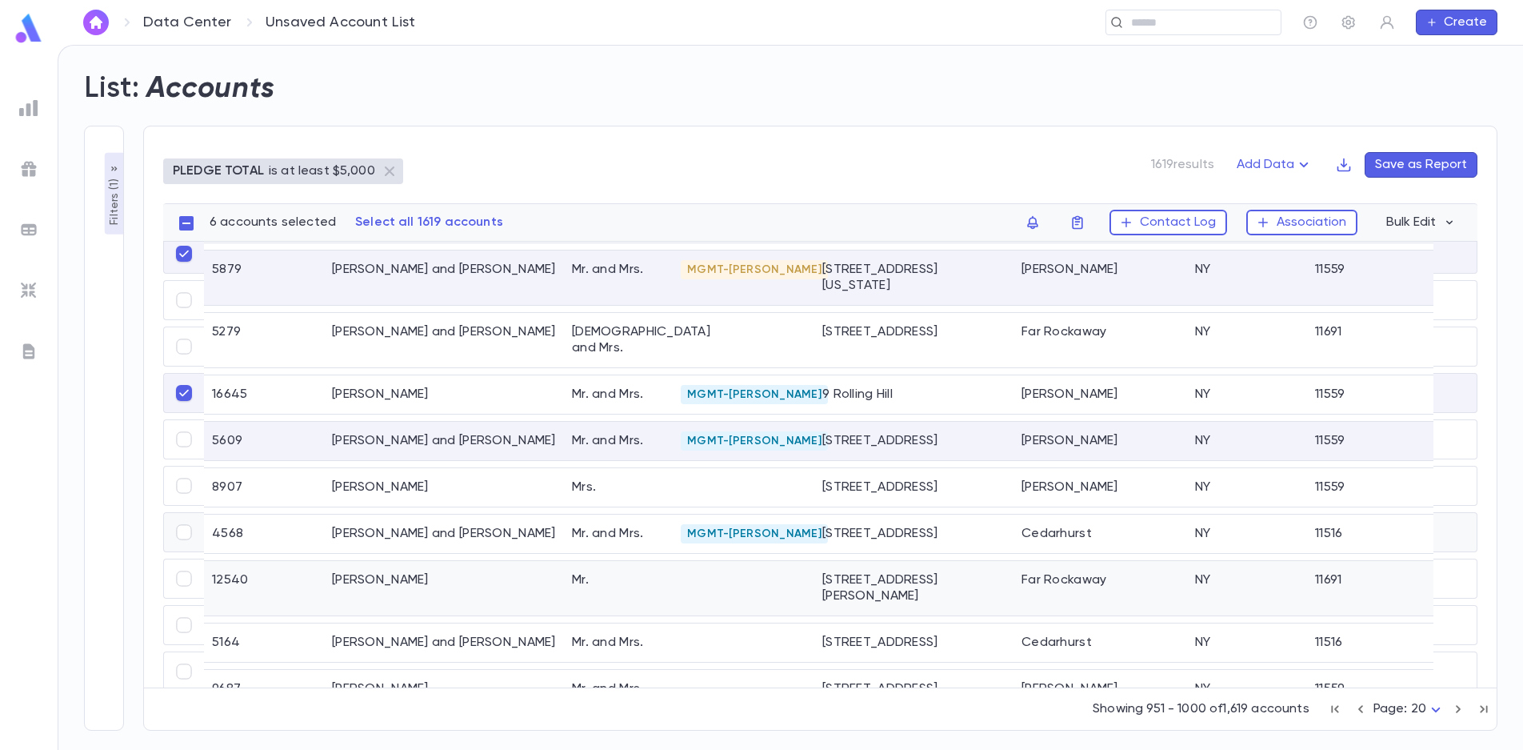
scroll to position [1118, 0]
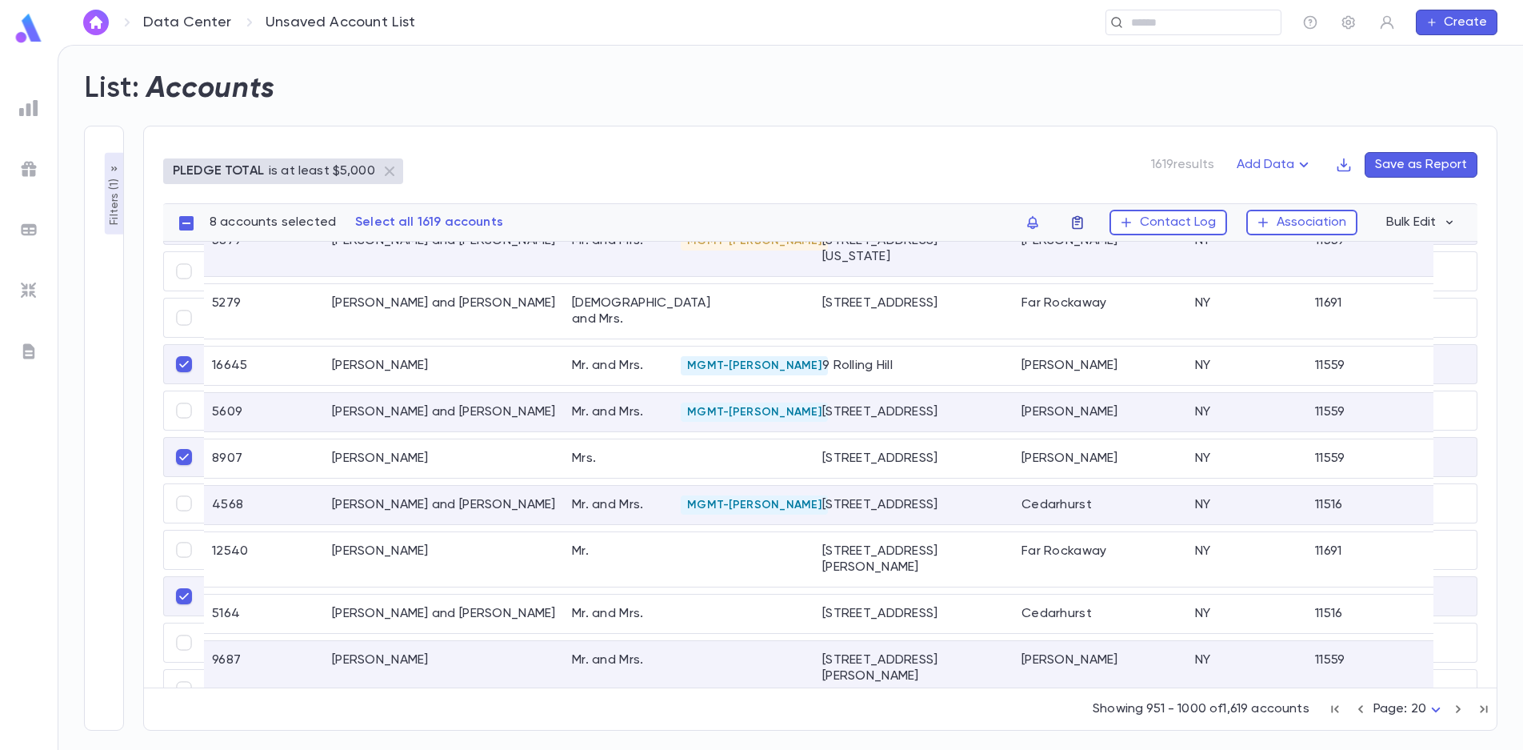
click at [1077, 230] on icon "button" at bounding box center [1078, 222] width 16 height 16
click at [1120, 247] on li "challah 2025" at bounding box center [1183, 254] width 220 height 26
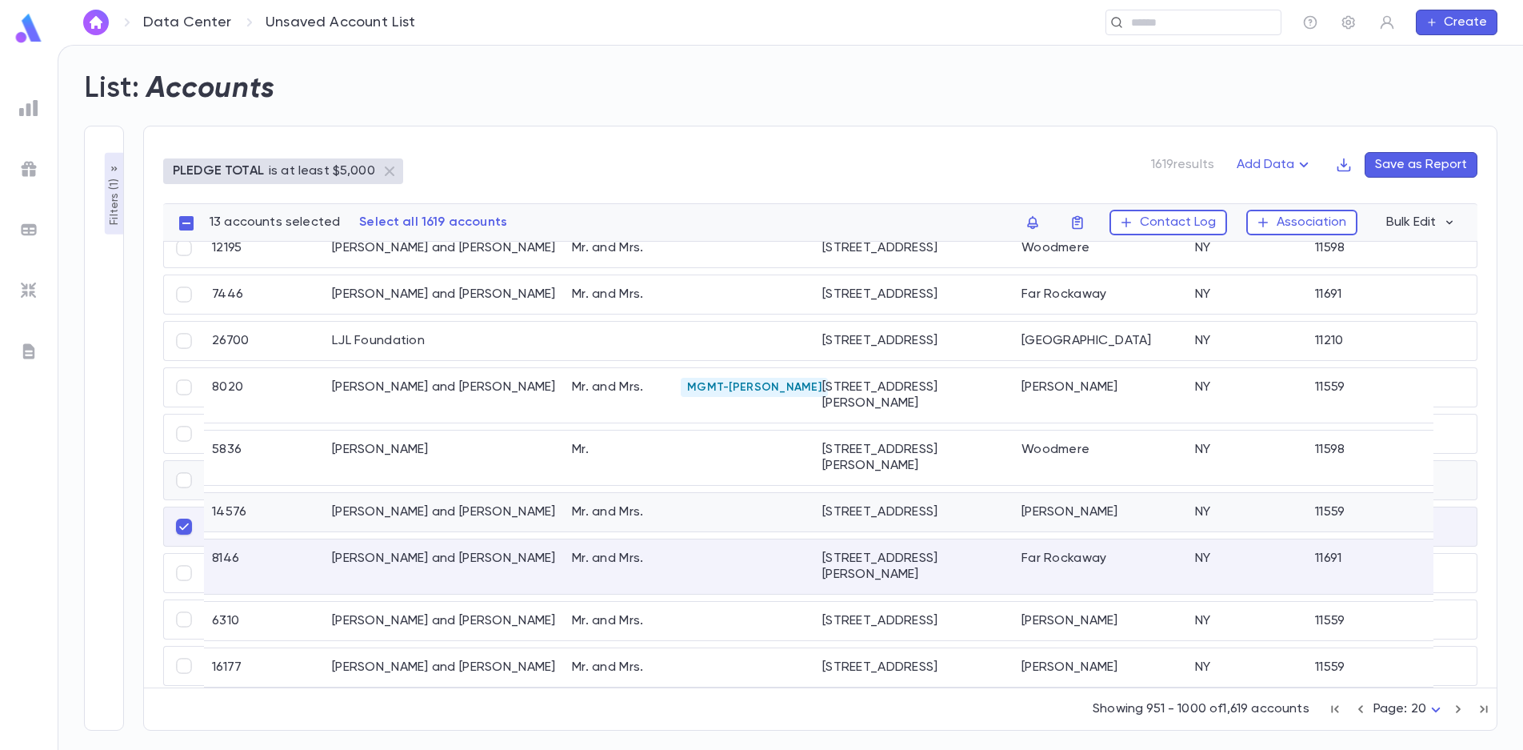
scroll to position [0, 0]
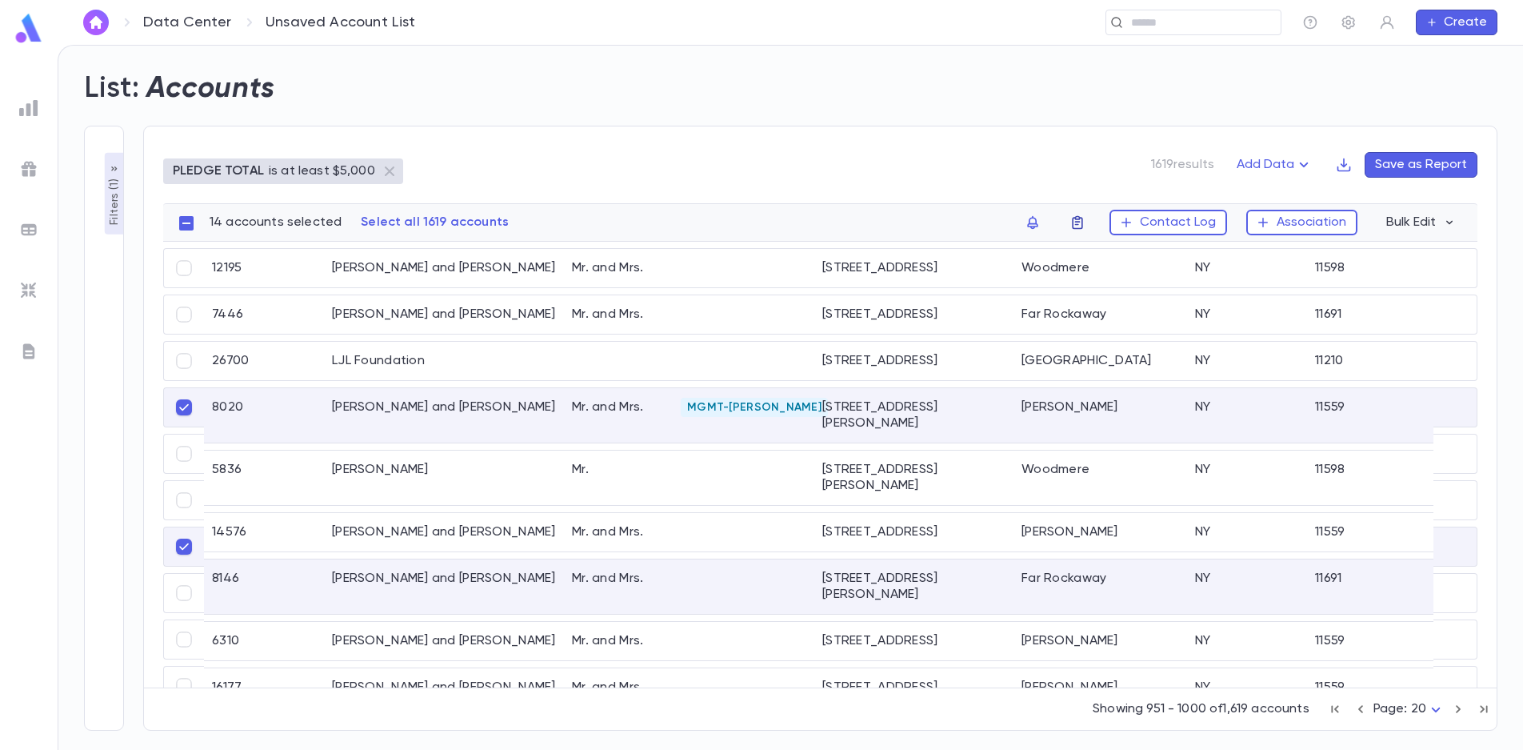
click at [1073, 222] on icon "button" at bounding box center [1078, 222] width 16 height 16
click at [1099, 250] on li "challah 2025" at bounding box center [1183, 254] width 220 height 26
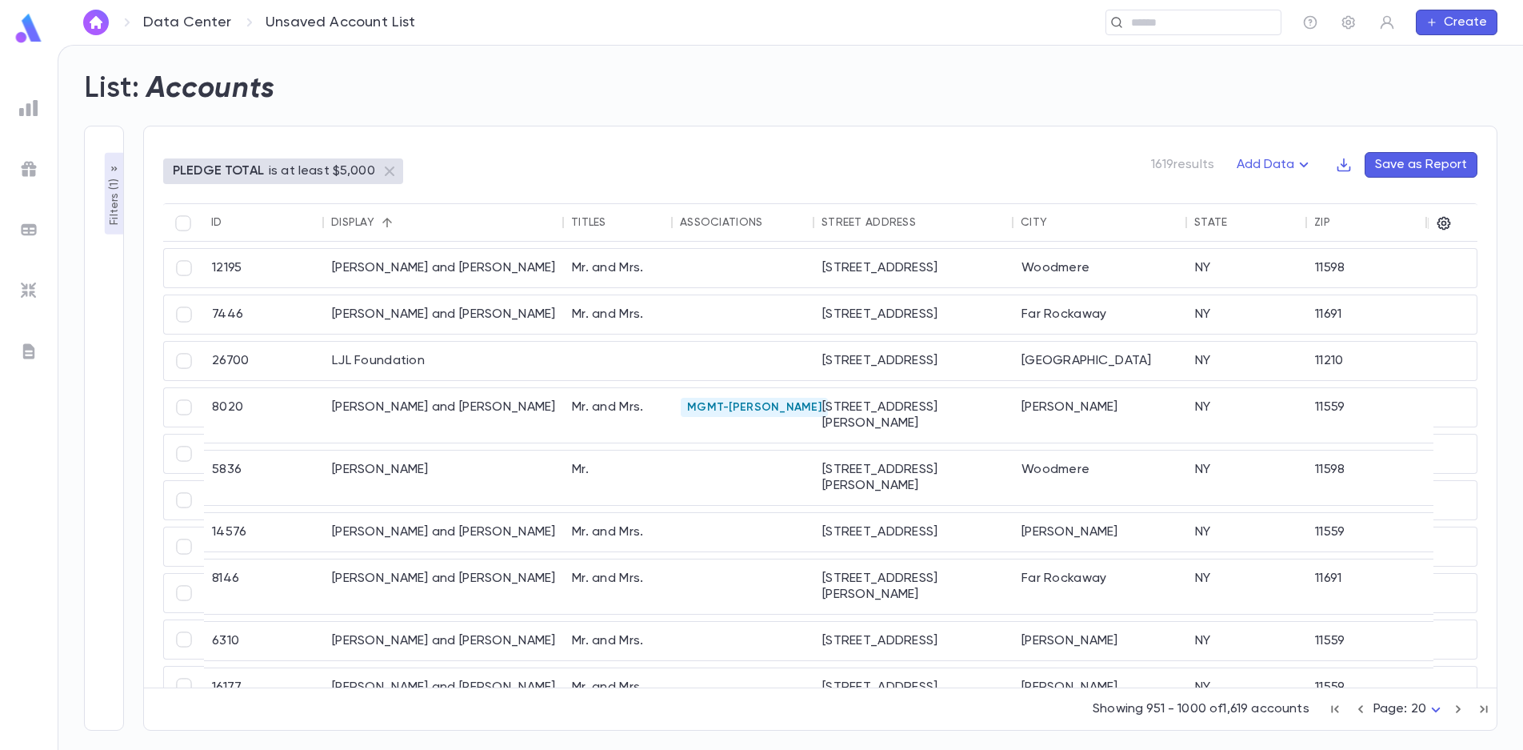
click at [1458, 710] on icon "button" at bounding box center [1459, 708] width 18 height 19
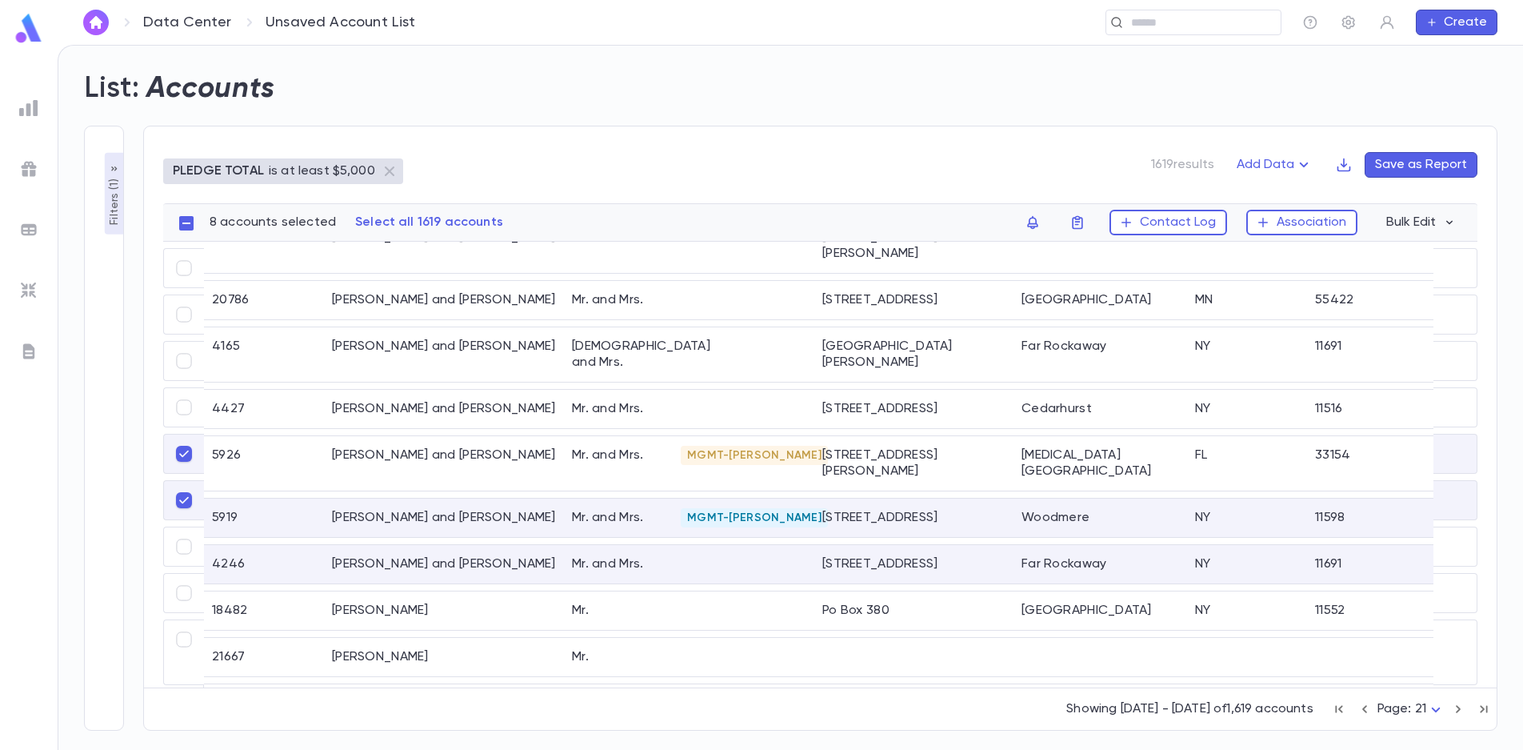
scroll to position [1839, 0]
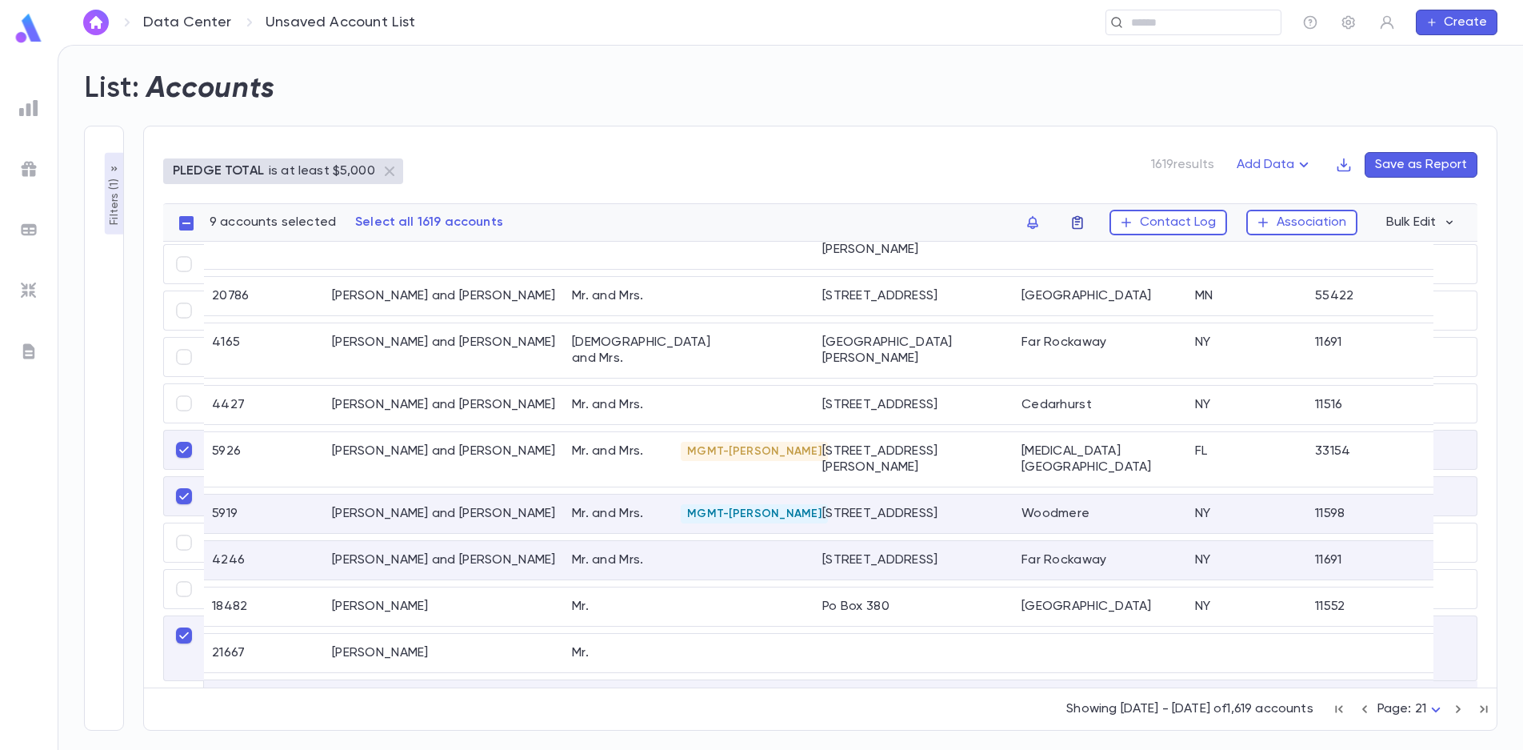
click at [1086, 222] on icon "button" at bounding box center [1078, 222] width 16 height 16
click at [1113, 249] on li "challah 2025" at bounding box center [1183, 254] width 220 height 26
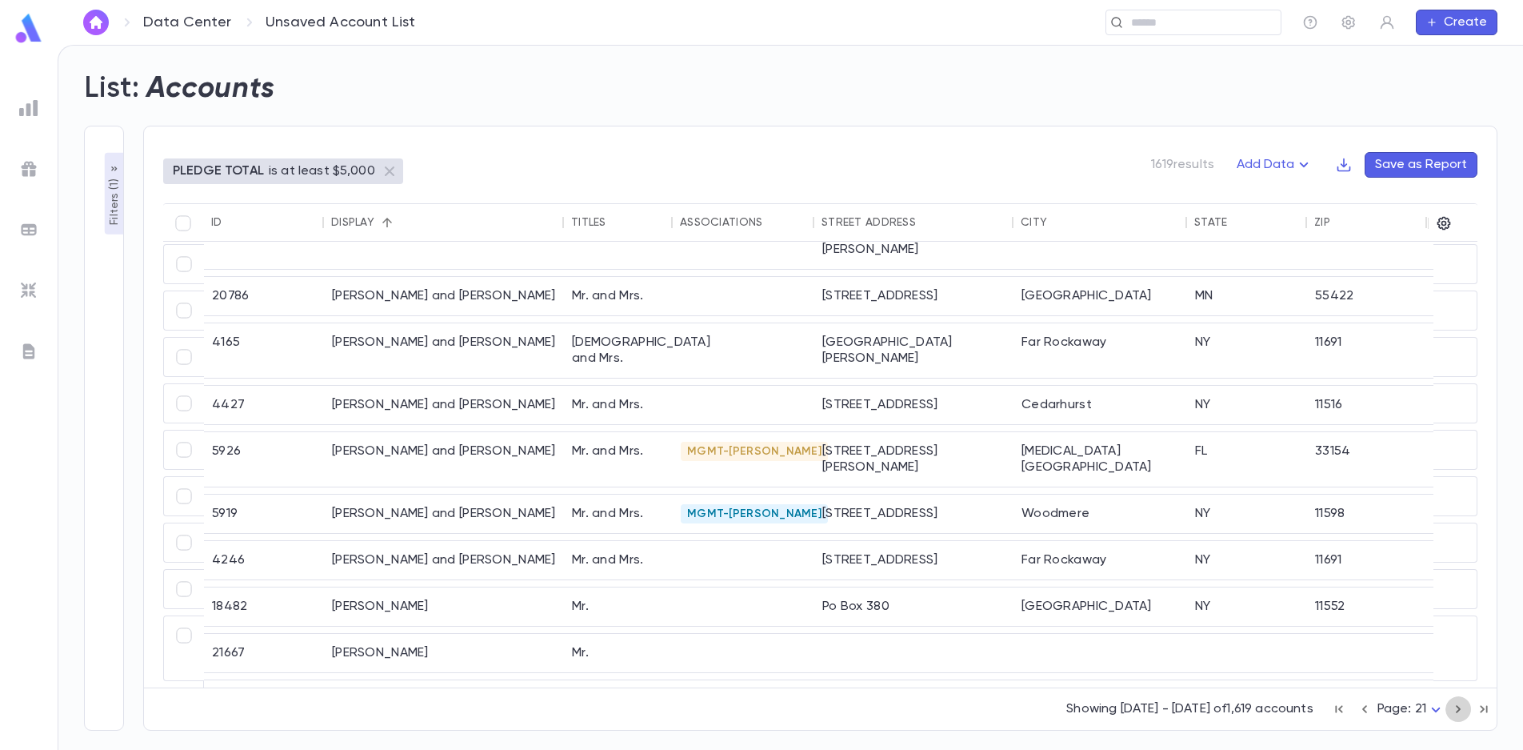
click at [1457, 714] on icon "button" at bounding box center [1459, 708] width 18 height 19
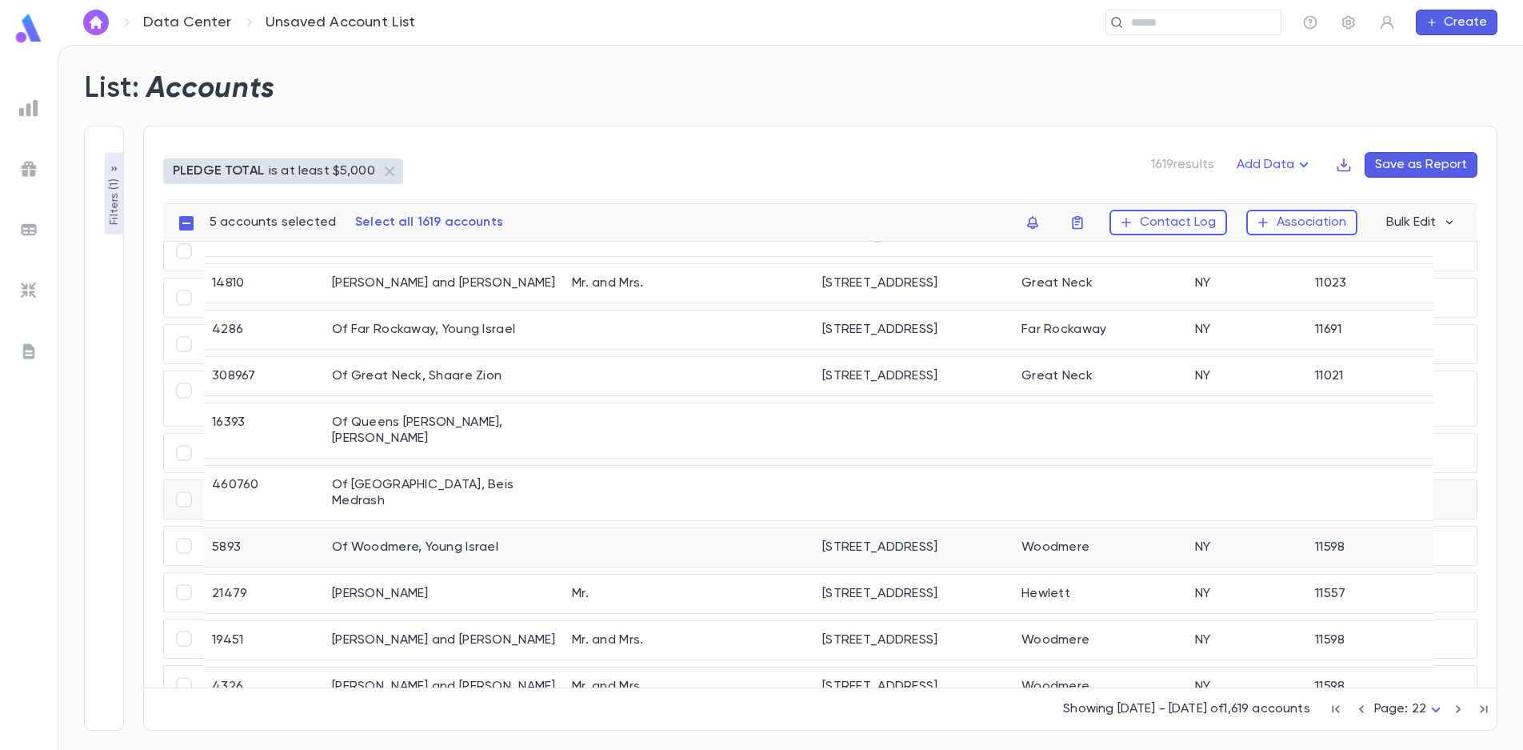
scroll to position [1838, 0]
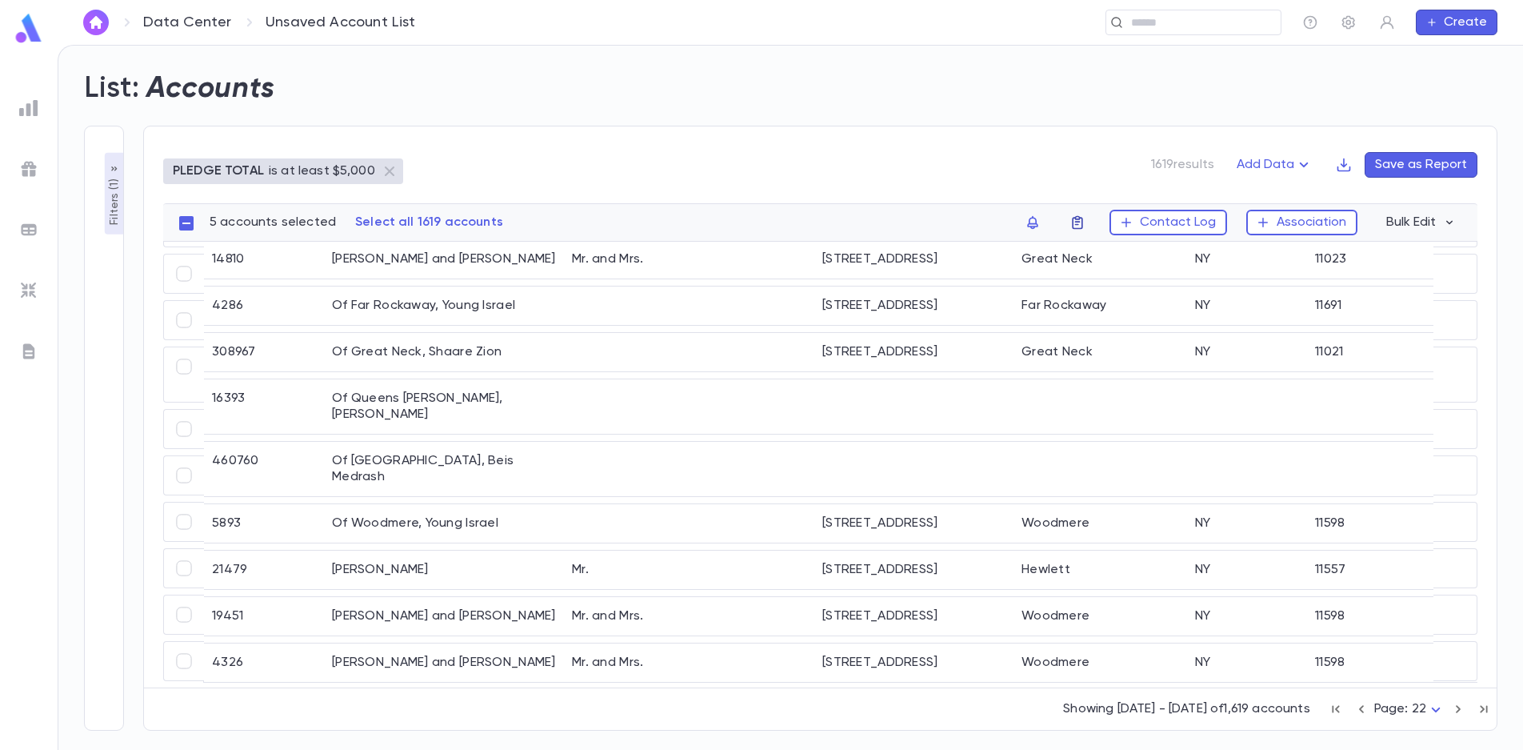
click at [1081, 222] on icon "button" at bounding box center [1077, 223] width 10 height 14
click at [1113, 253] on li "challah 2025" at bounding box center [1183, 254] width 220 height 26
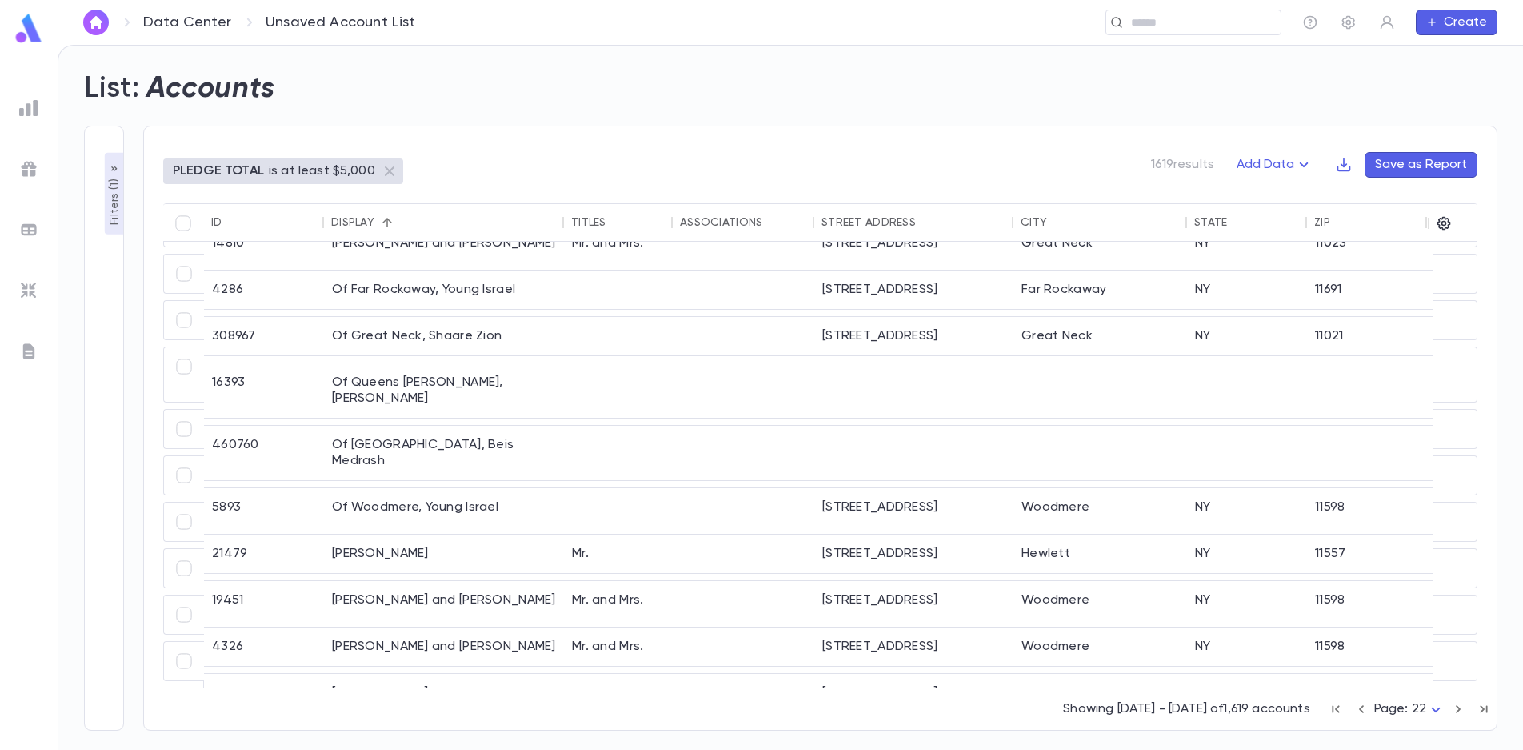
click at [1457, 709] on icon "button" at bounding box center [1459, 708] width 18 height 19
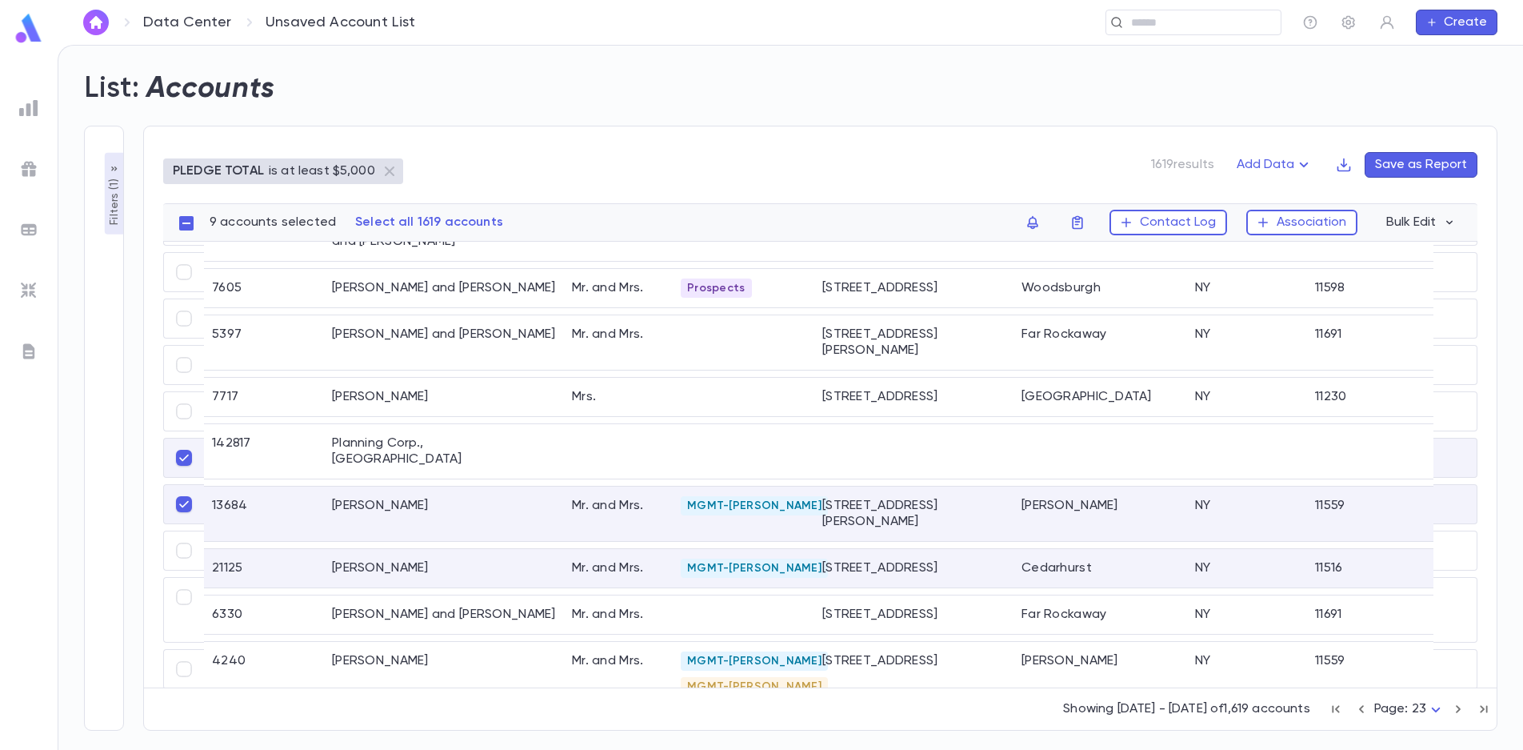
scroll to position [1948, 0]
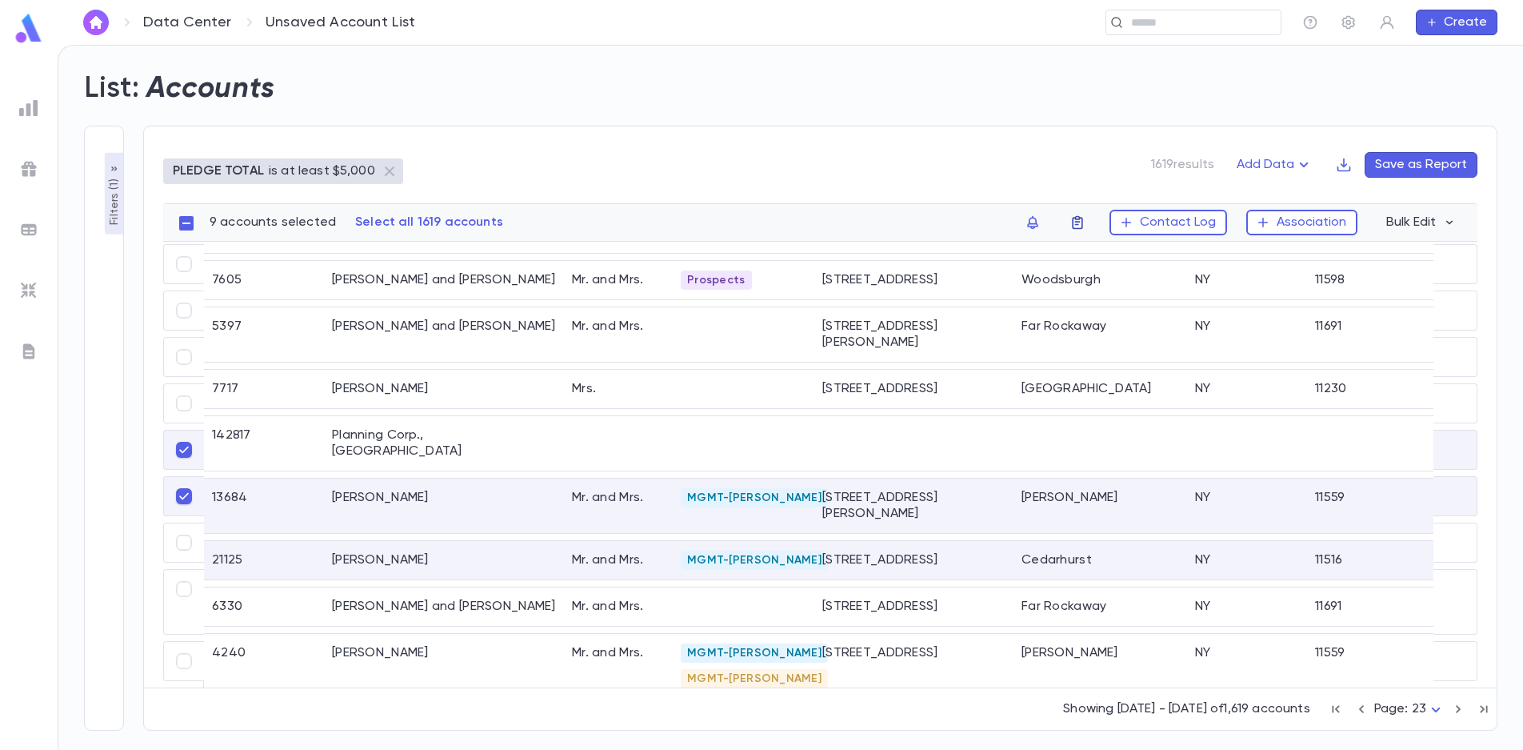
click at [1084, 214] on icon "button" at bounding box center [1078, 222] width 16 height 16
click at [1122, 250] on li "challah 2025" at bounding box center [1183, 254] width 220 height 26
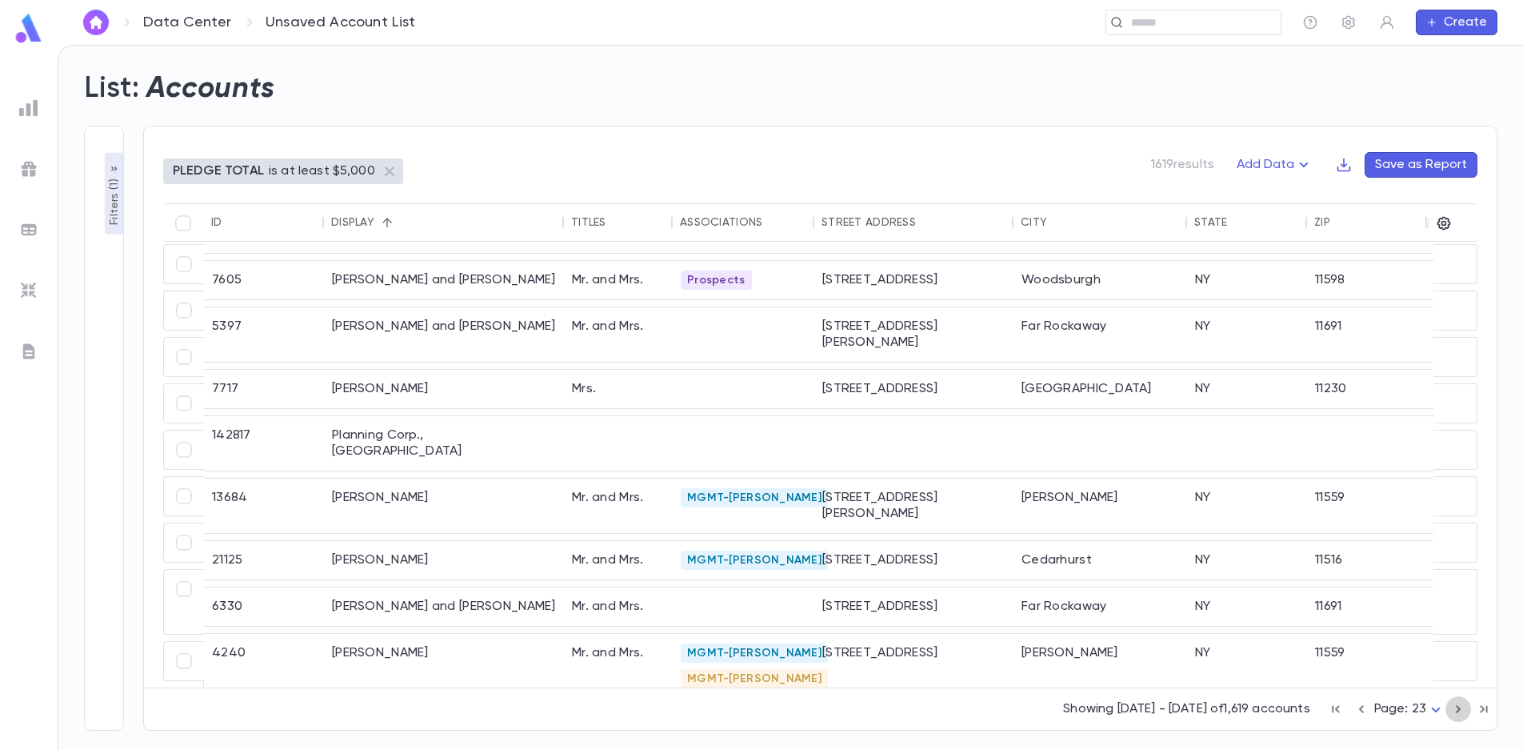
click at [1457, 708] on icon "button" at bounding box center [1459, 708] width 18 height 19
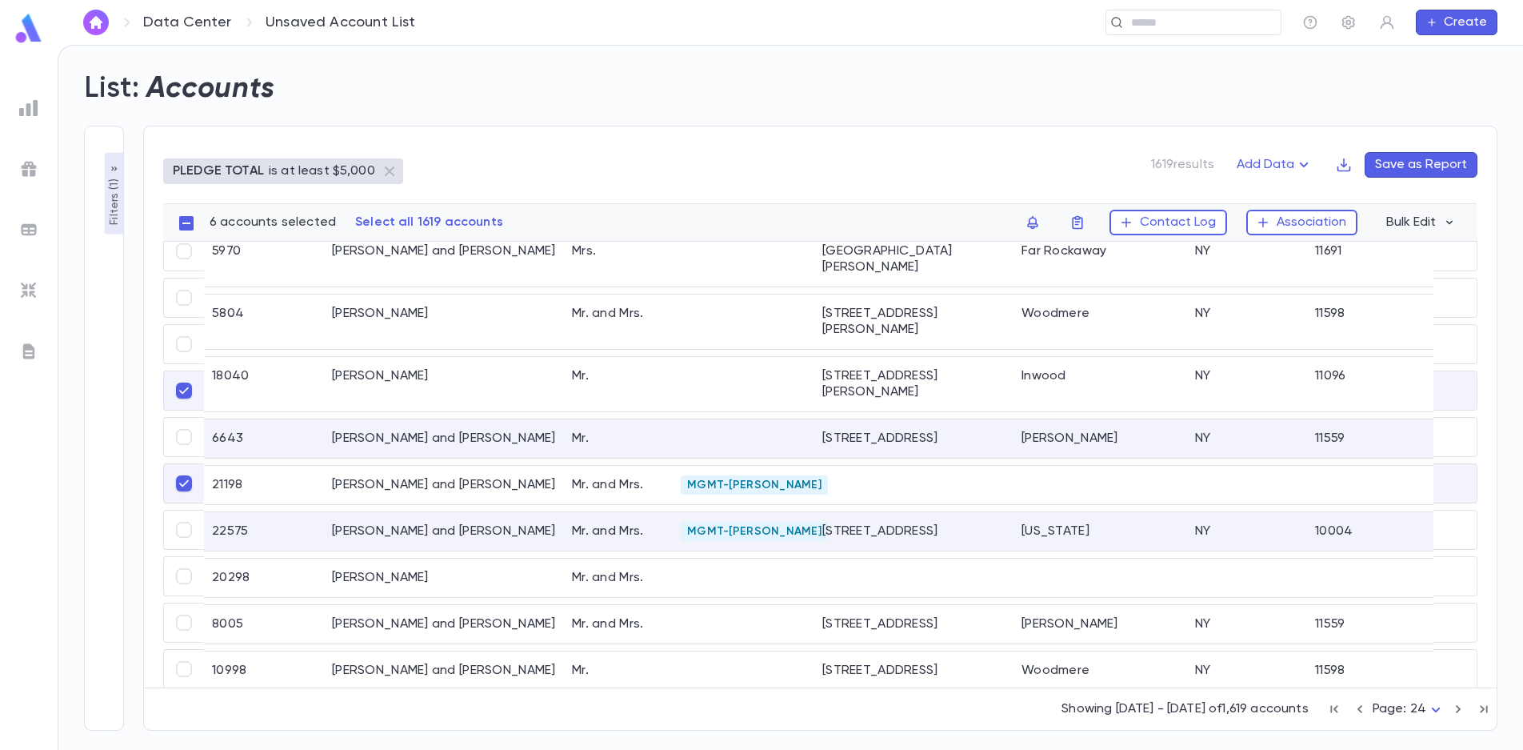
scroll to position [1782, 0]
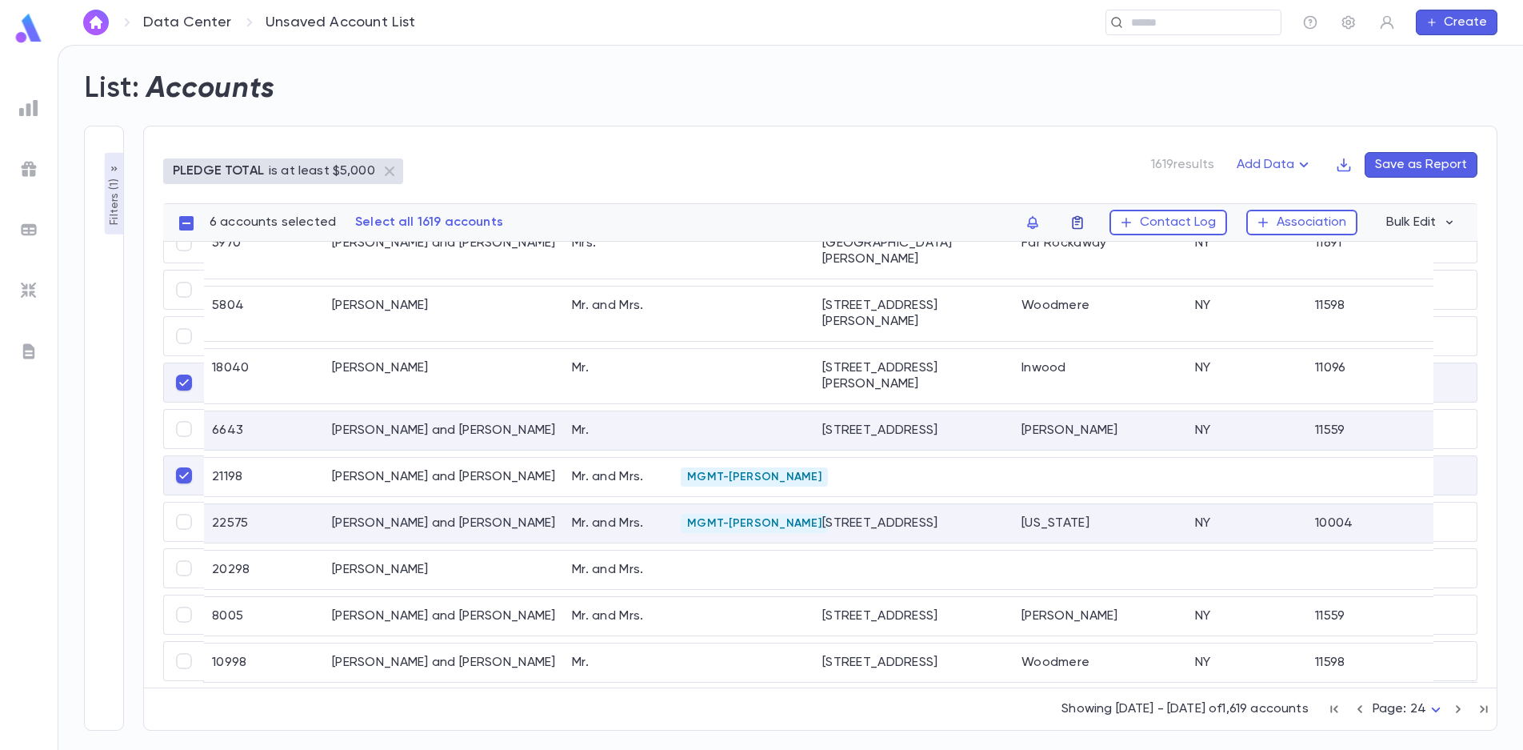
click at [1078, 222] on icon "button" at bounding box center [1078, 222] width 16 height 16
click at [1090, 254] on li "challah 2025" at bounding box center [1183, 254] width 220 height 26
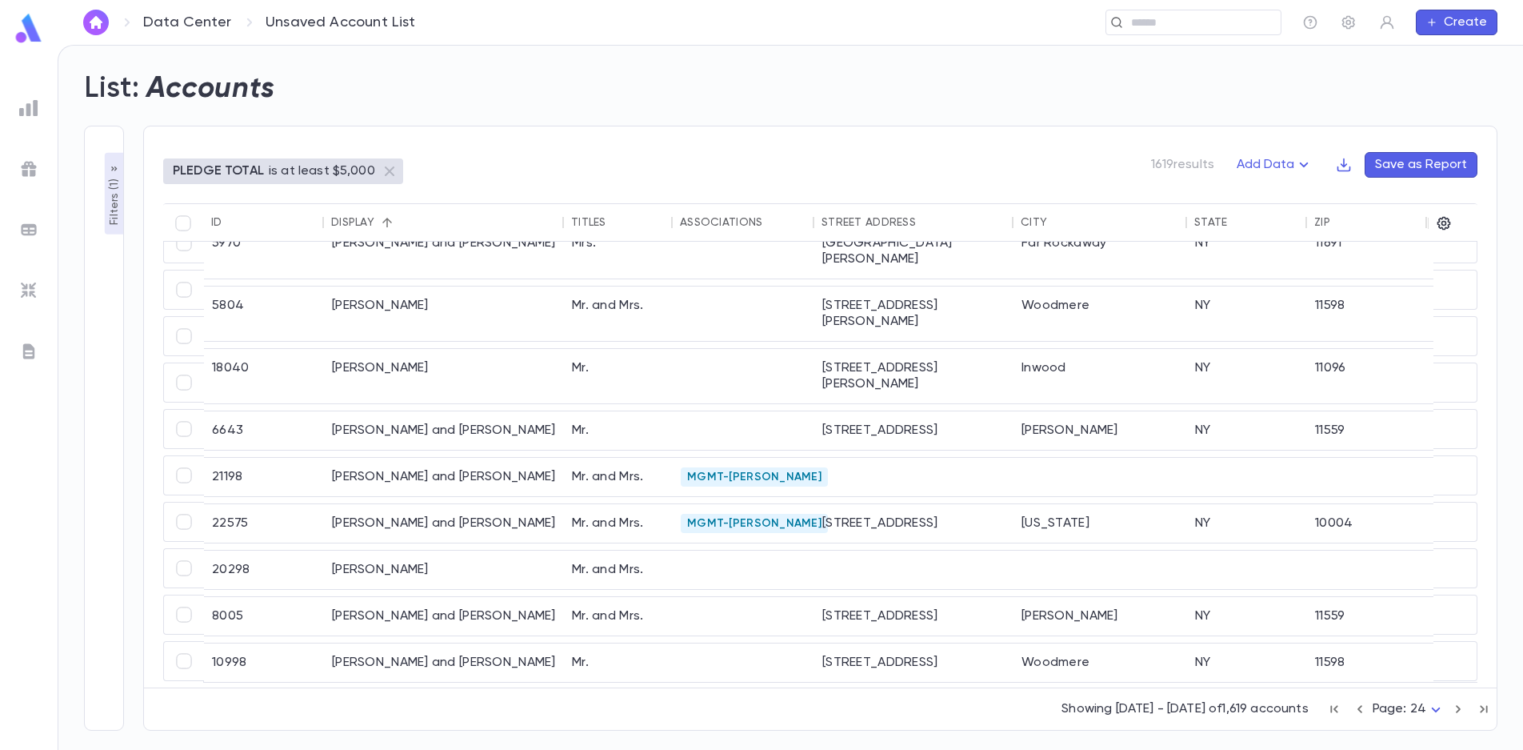
click at [1458, 709] on icon "button" at bounding box center [1459, 708] width 18 height 19
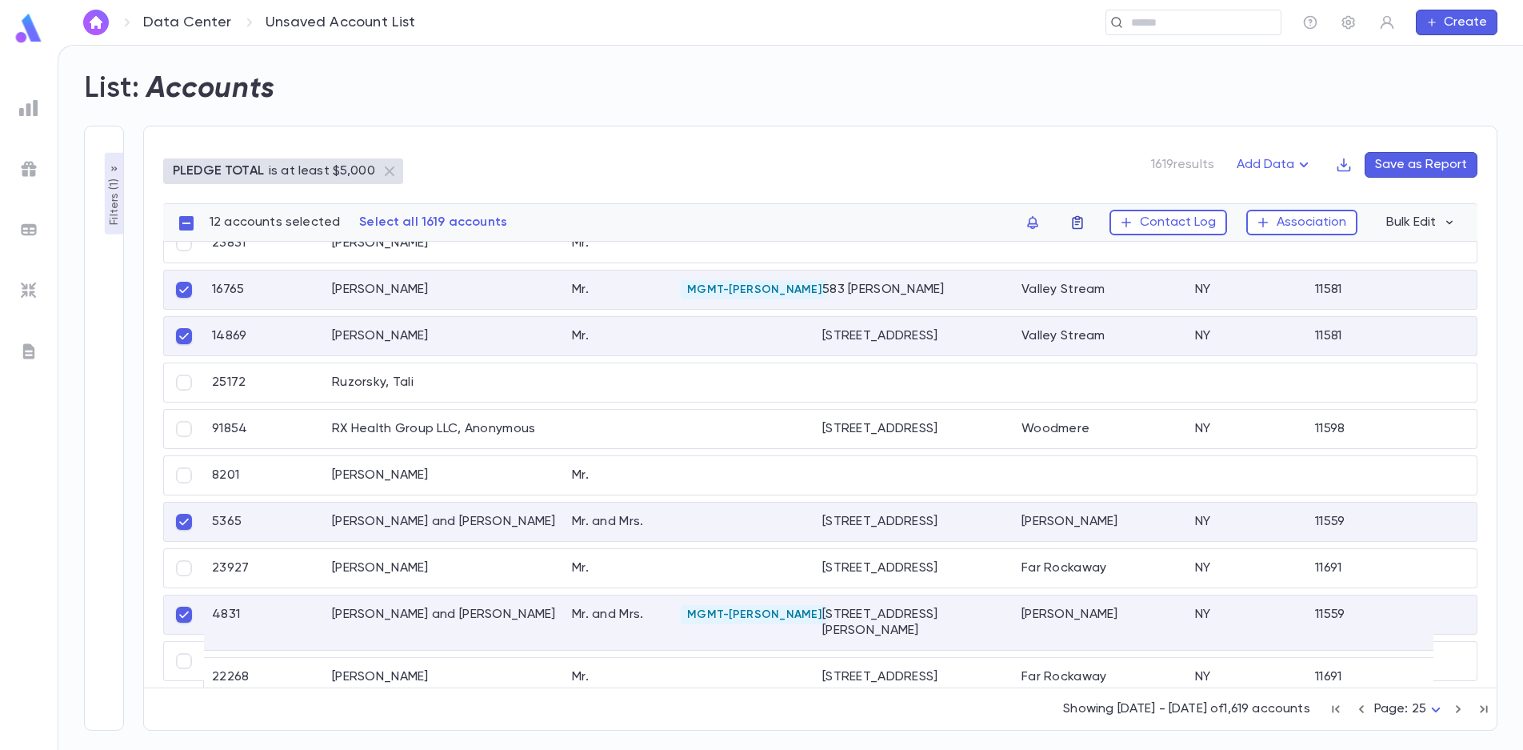
click at [1085, 224] on icon "button" at bounding box center [1078, 222] width 16 height 16
click at [1100, 246] on li "challah 2025" at bounding box center [1183, 254] width 220 height 26
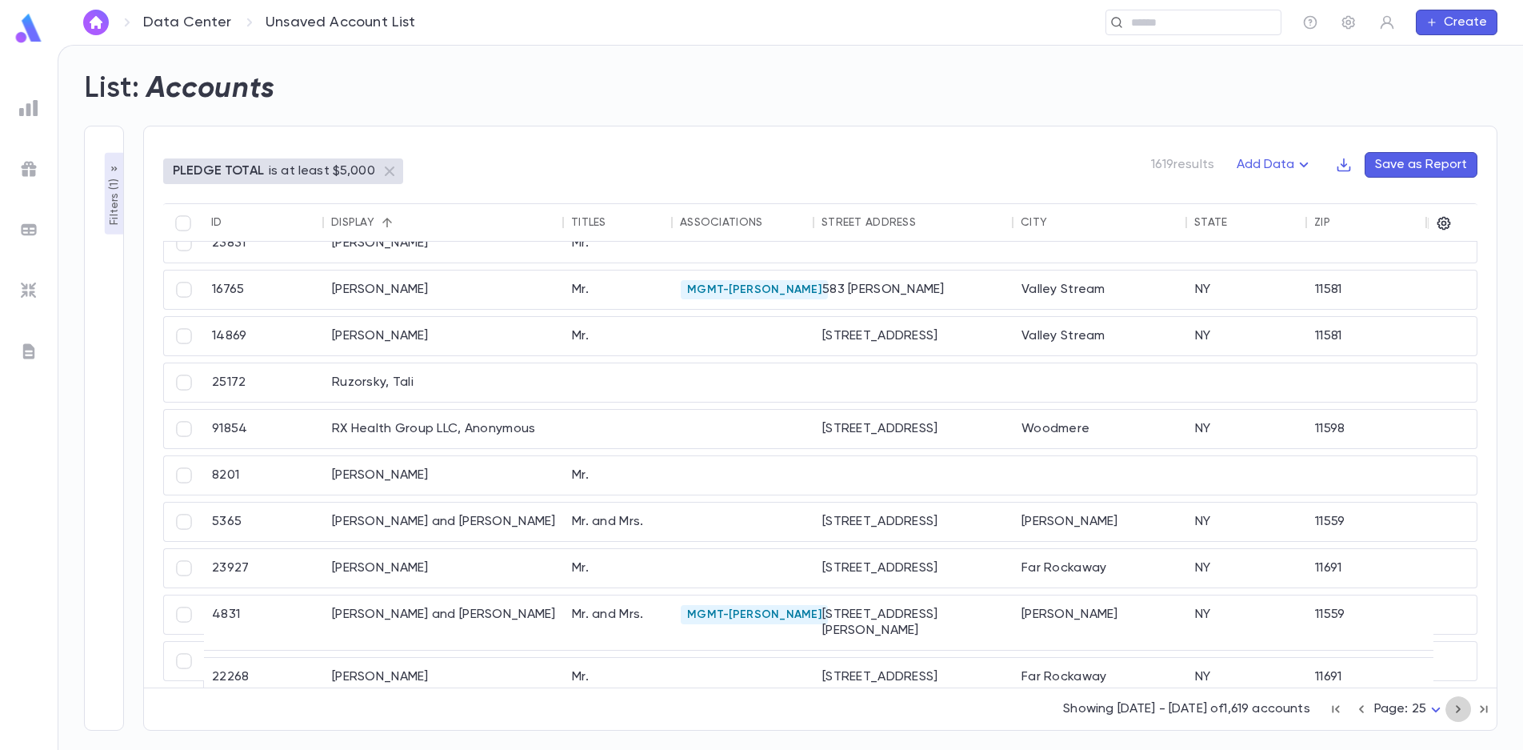
click at [1458, 707] on icon "button" at bounding box center [1458, 709] width 5 height 8
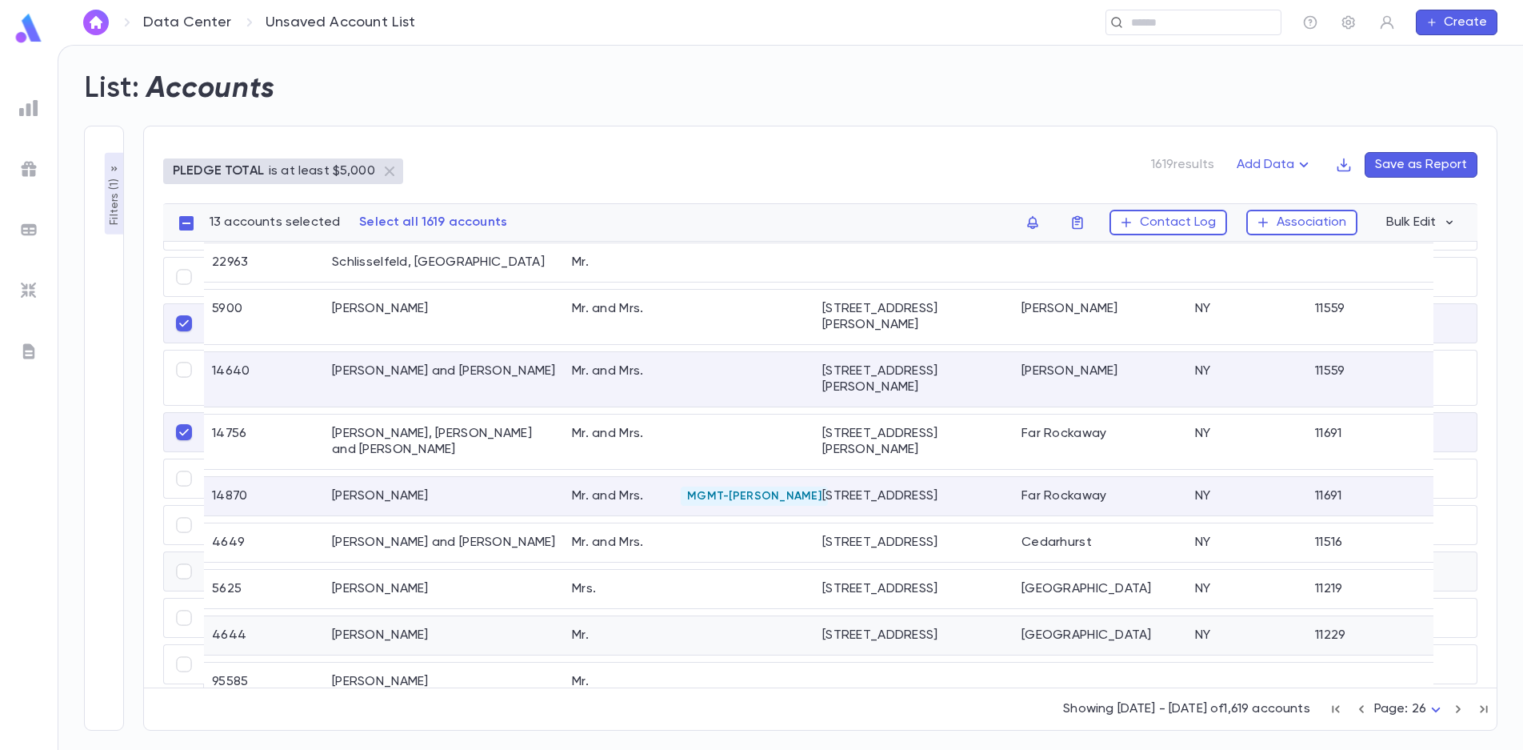
scroll to position [1859, 0]
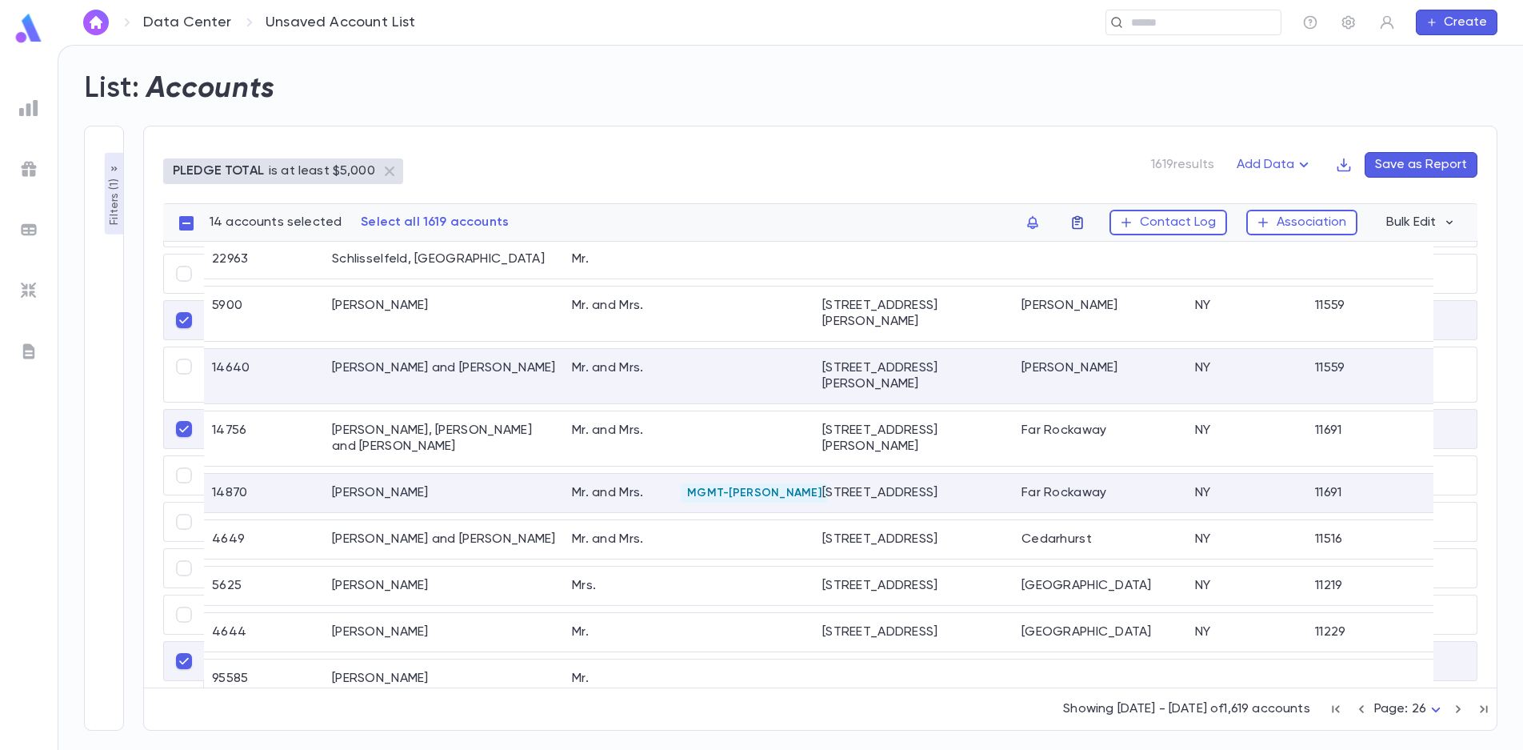
click at [1082, 226] on icon "button" at bounding box center [1078, 222] width 16 height 16
click at [1133, 251] on li "challah 2025" at bounding box center [1183, 254] width 220 height 26
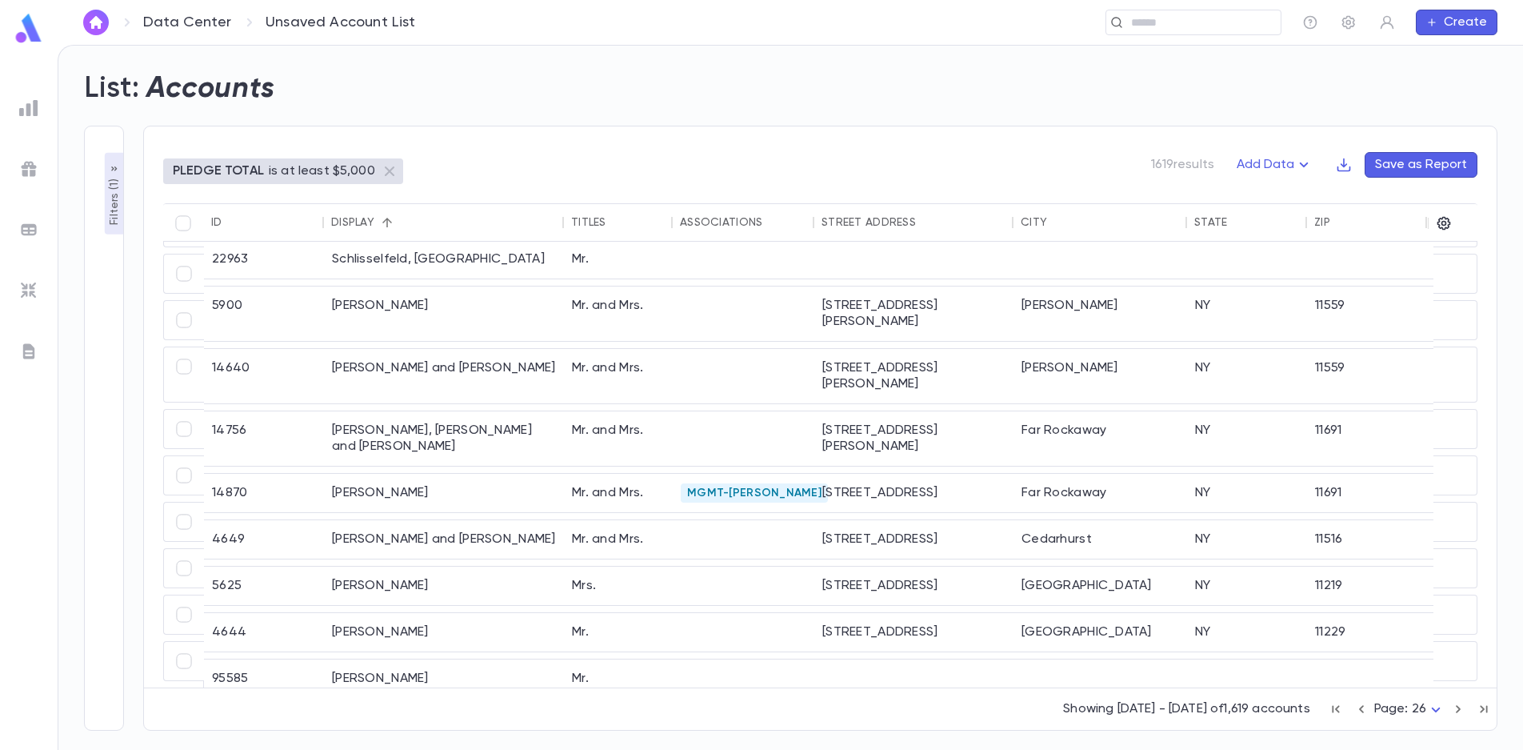
click at [1459, 709] on icon "button" at bounding box center [1459, 708] width 18 height 19
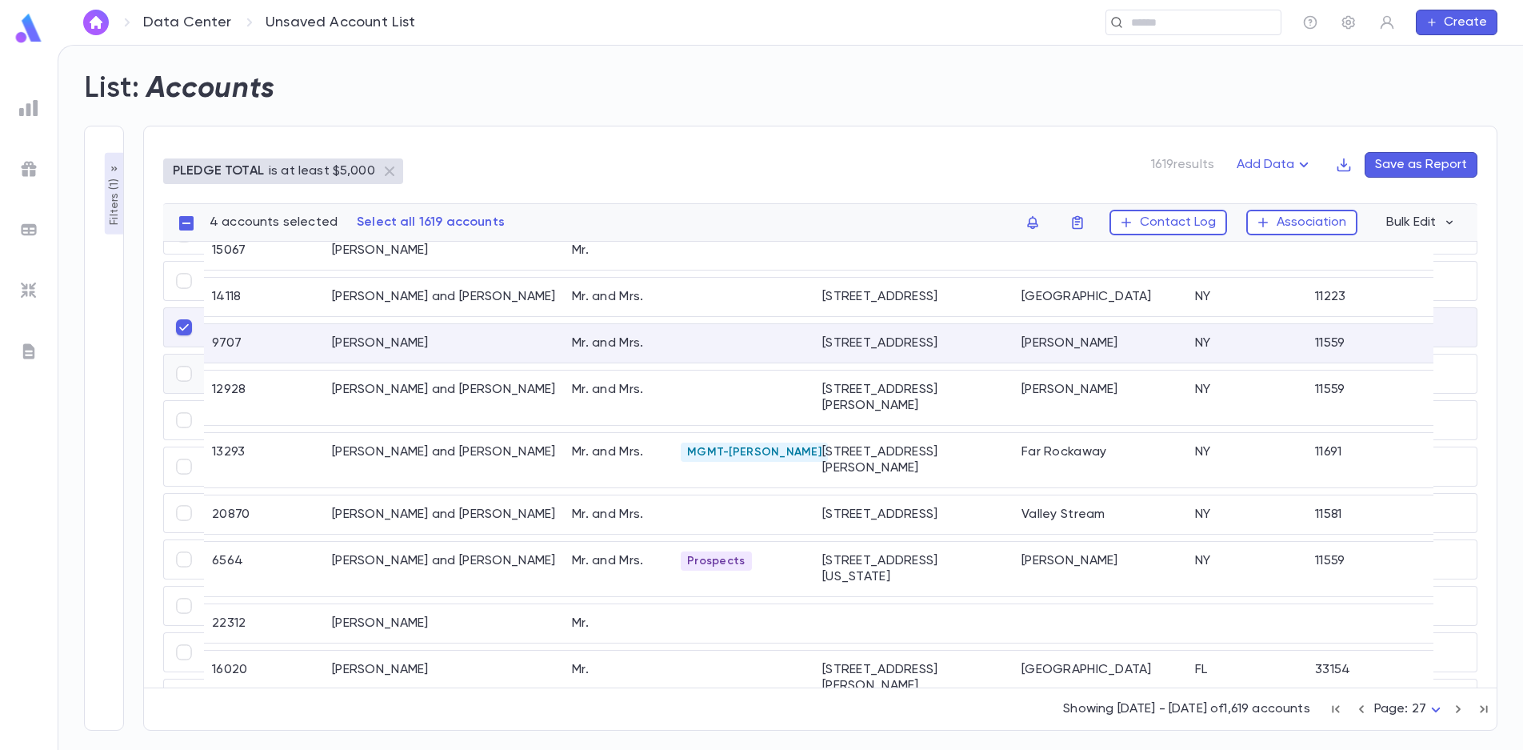
scroll to position [318, 0]
click at [178, 402] on div at bounding box center [184, 421] width 40 height 38
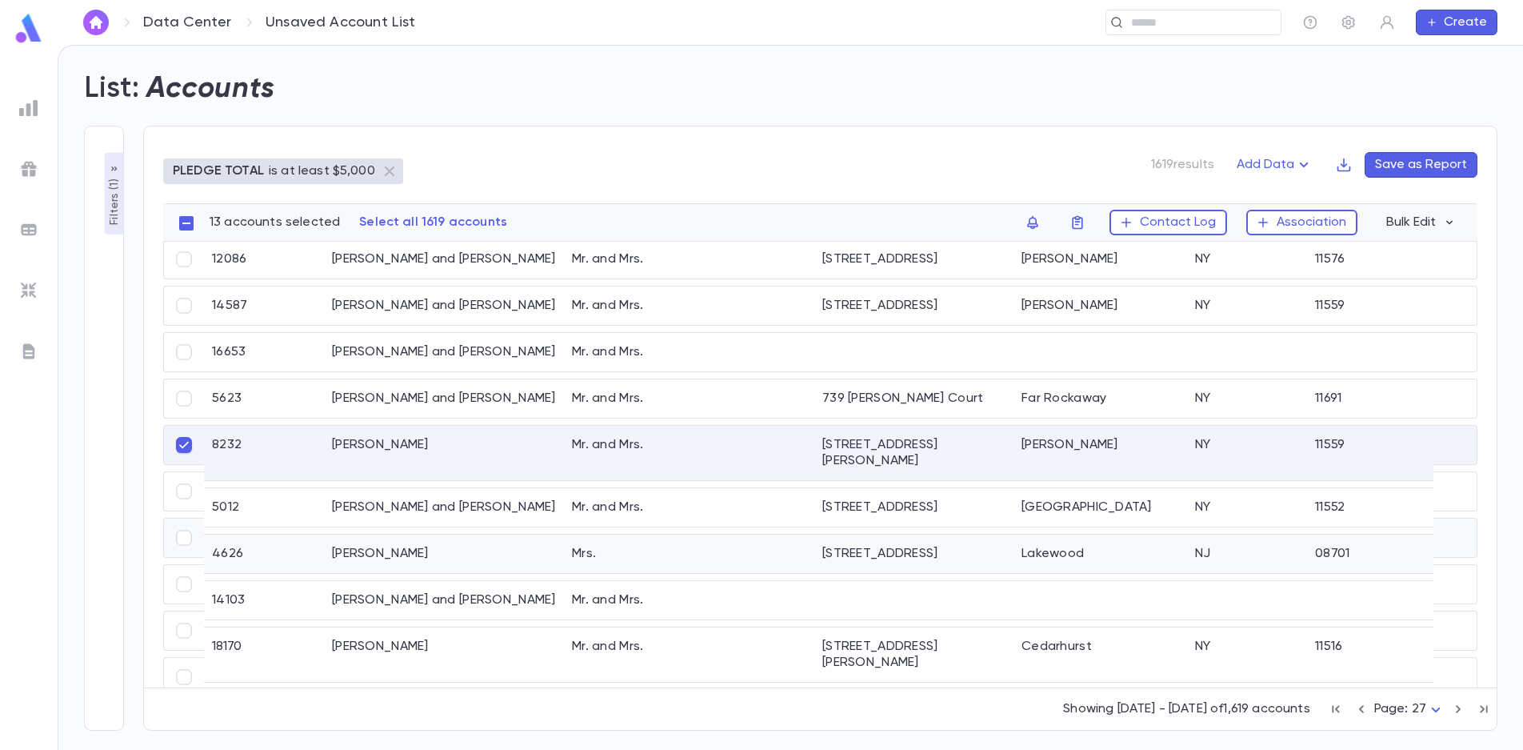
scroll to position [1804, 0]
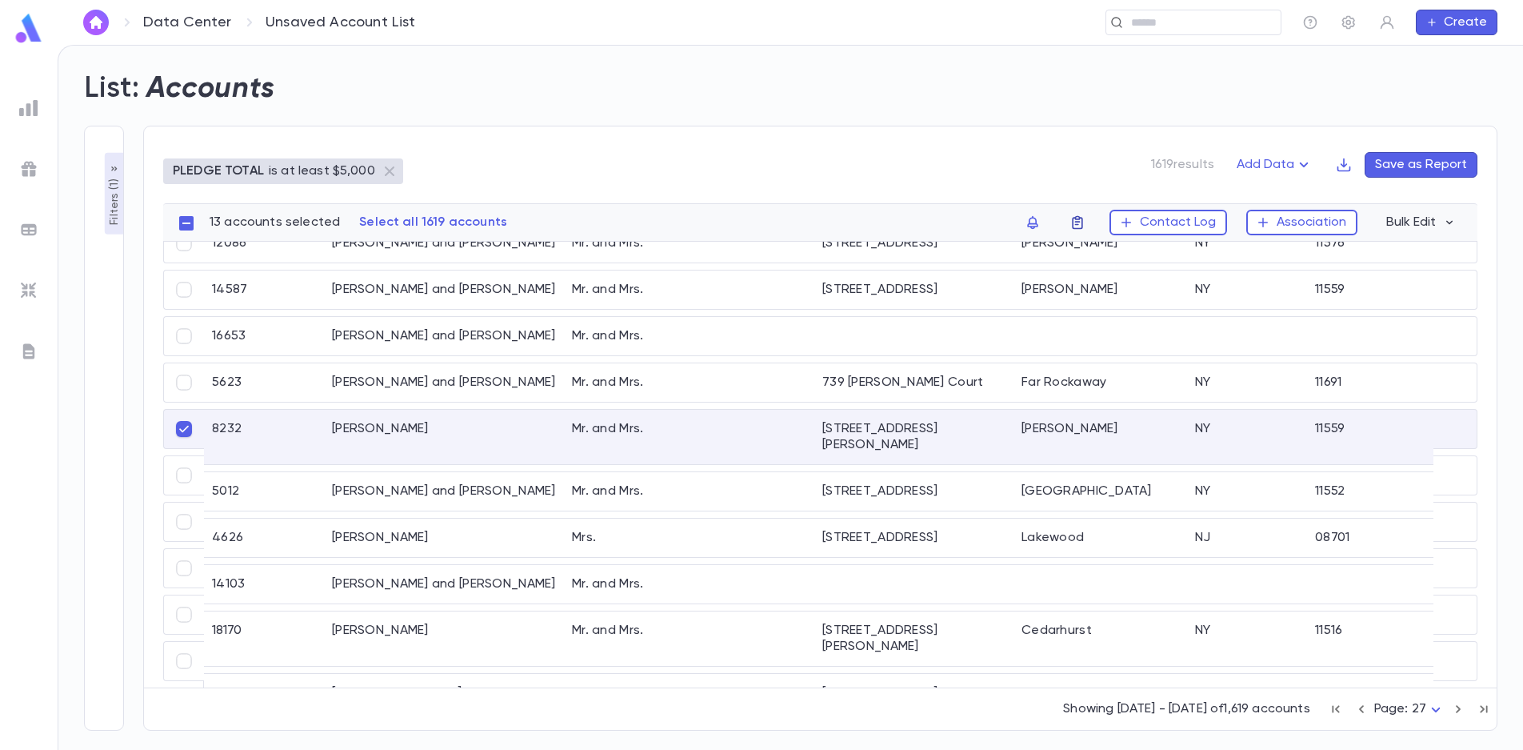
click at [1080, 220] on icon "button" at bounding box center [1078, 222] width 16 height 16
click at [1100, 254] on li "challah 2025" at bounding box center [1183, 254] width 220 height 26
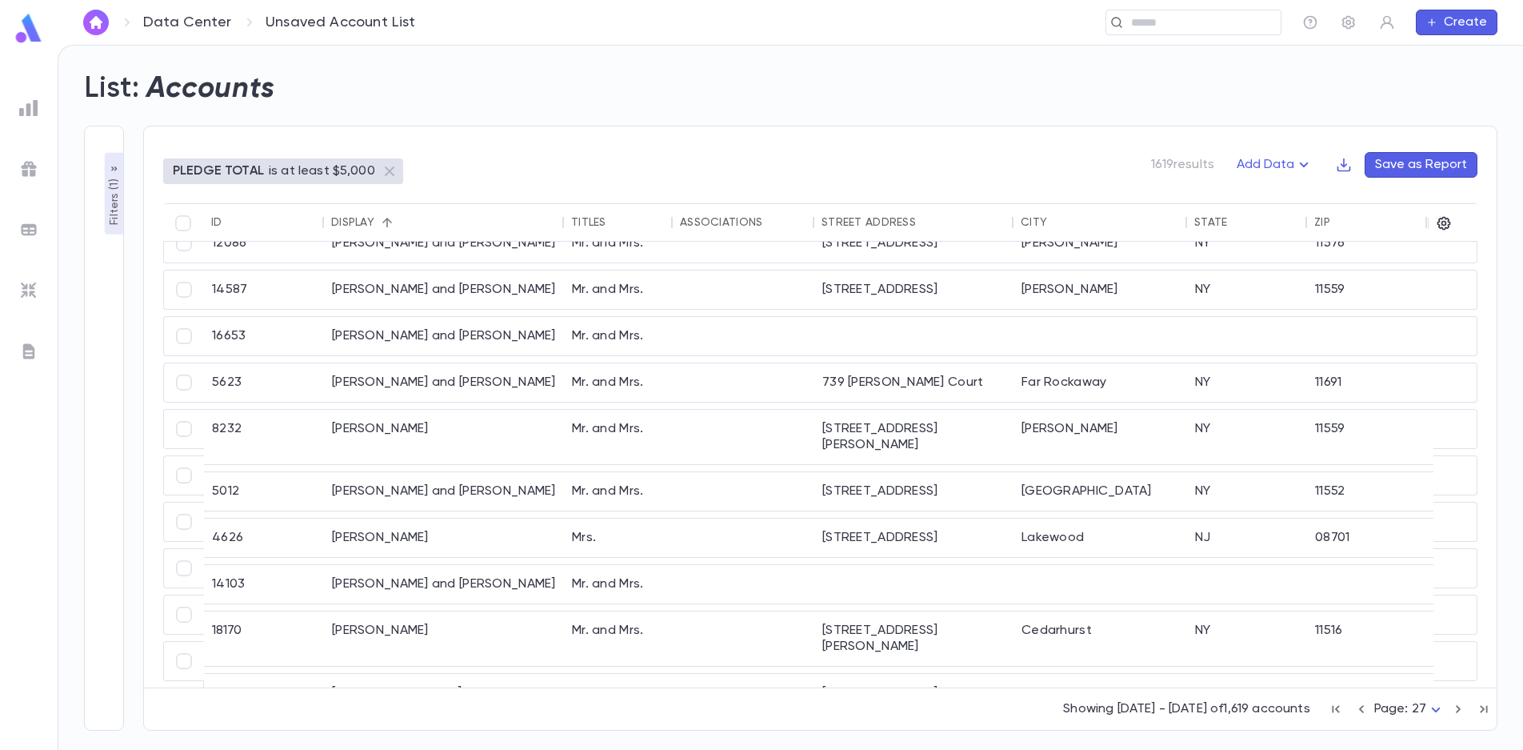
click at [1459, 702] on icon "button" at bounding box center [1459, 708] width 18 height 19
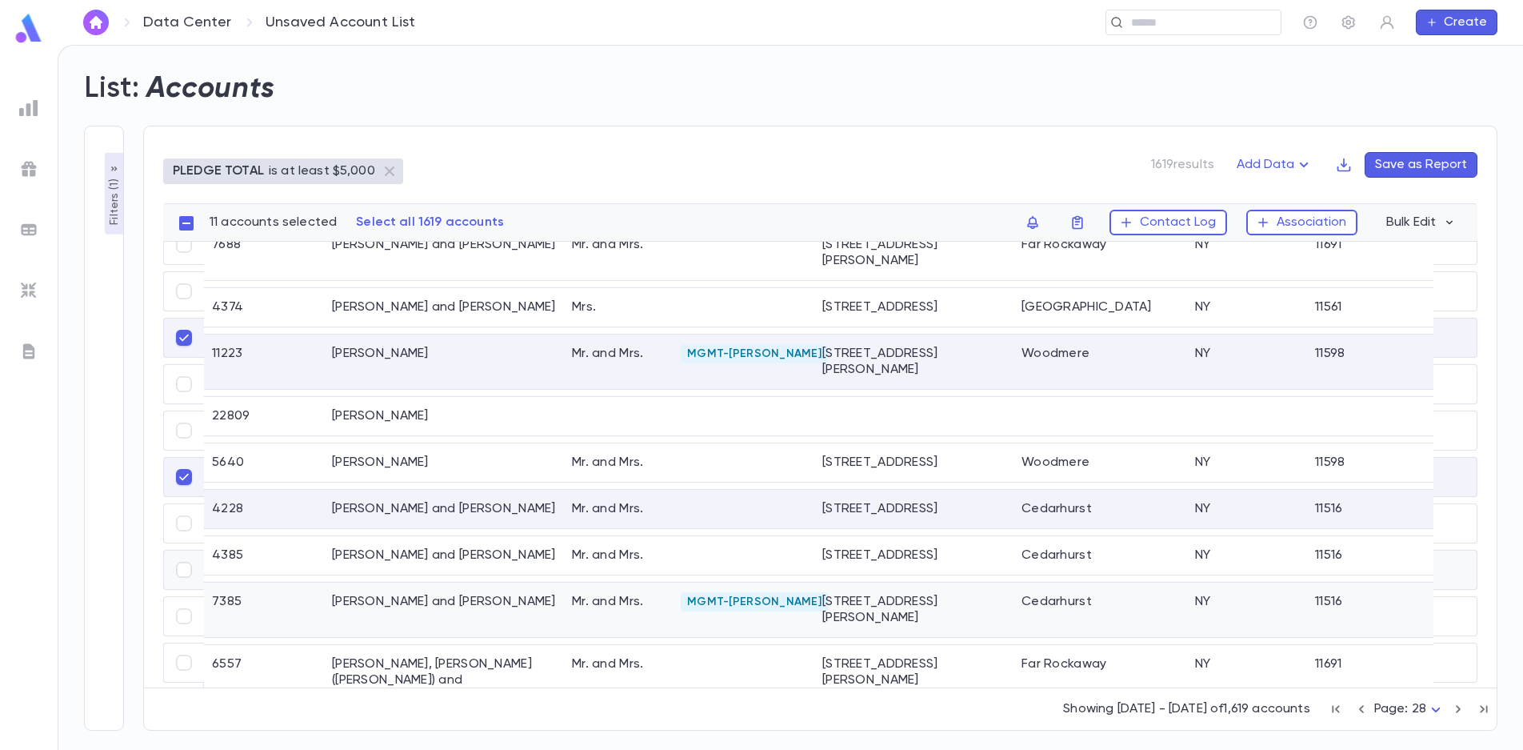
scroll to position [1932, 0]
click at [1078, 226] on icon "button" at bounding box center [1078, 222] width 16 height 16
click at [1106, 258] on li "challah 2025" at bounding box center [1183, 254] width 220 height 26
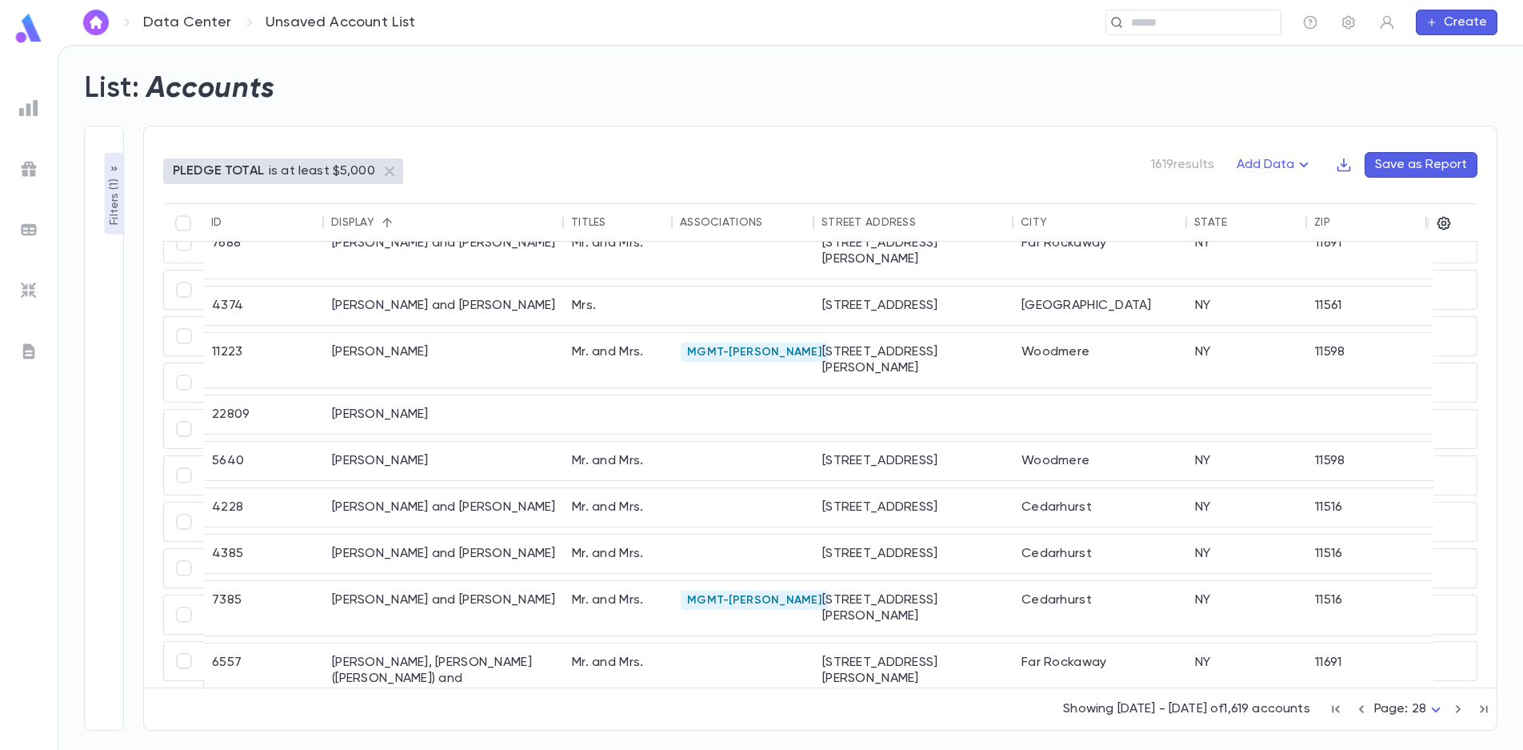
click at [1457, 709] on icon "button" at bounding box center [1459, 708] width 18 height 19
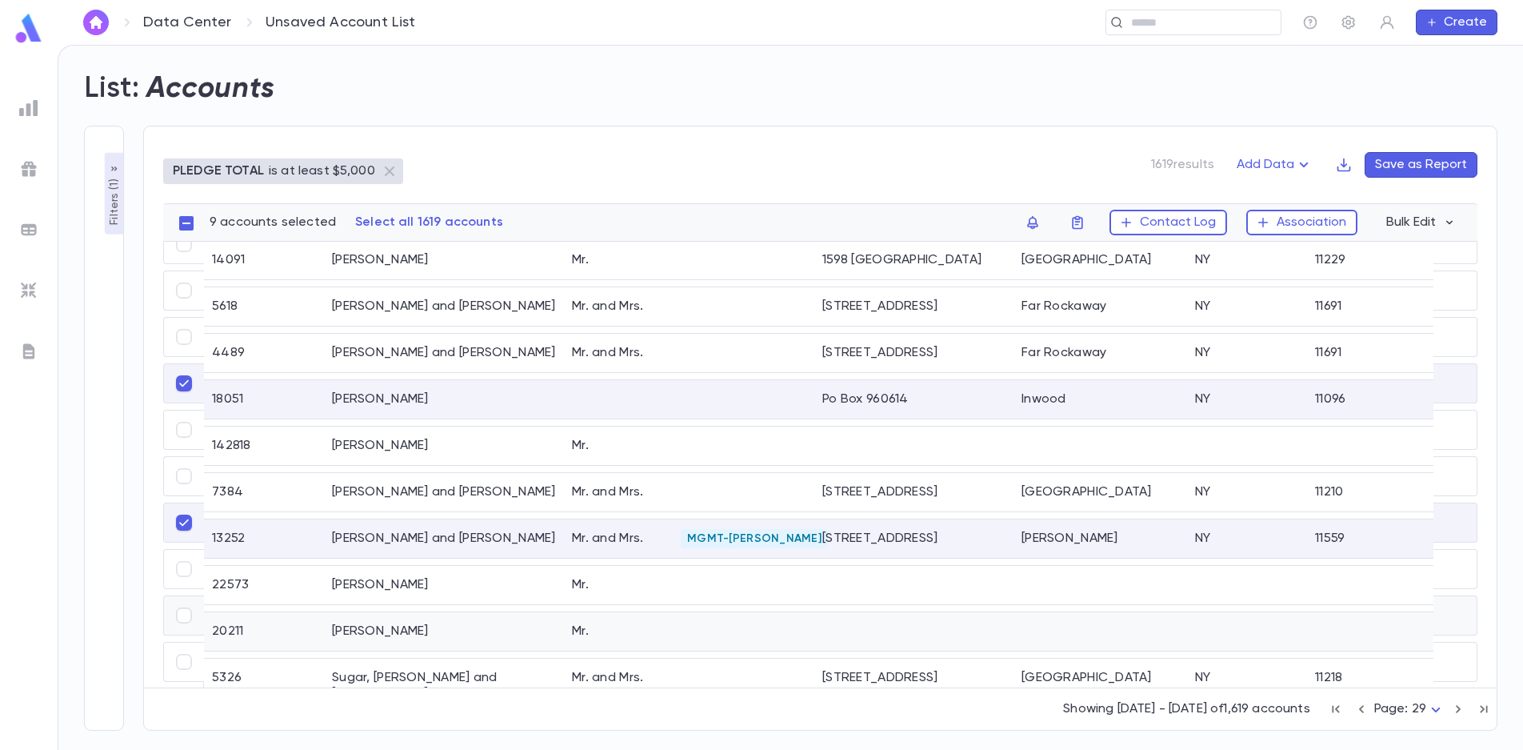
scroll to position [1846, 0]
click at [1078, 218] on icon "button" at bounding box center [1077, 223] width 10 height 14
click at [1106, 252] on li "challah 2025" at bounding box center [1183, 254] width 220 height 26
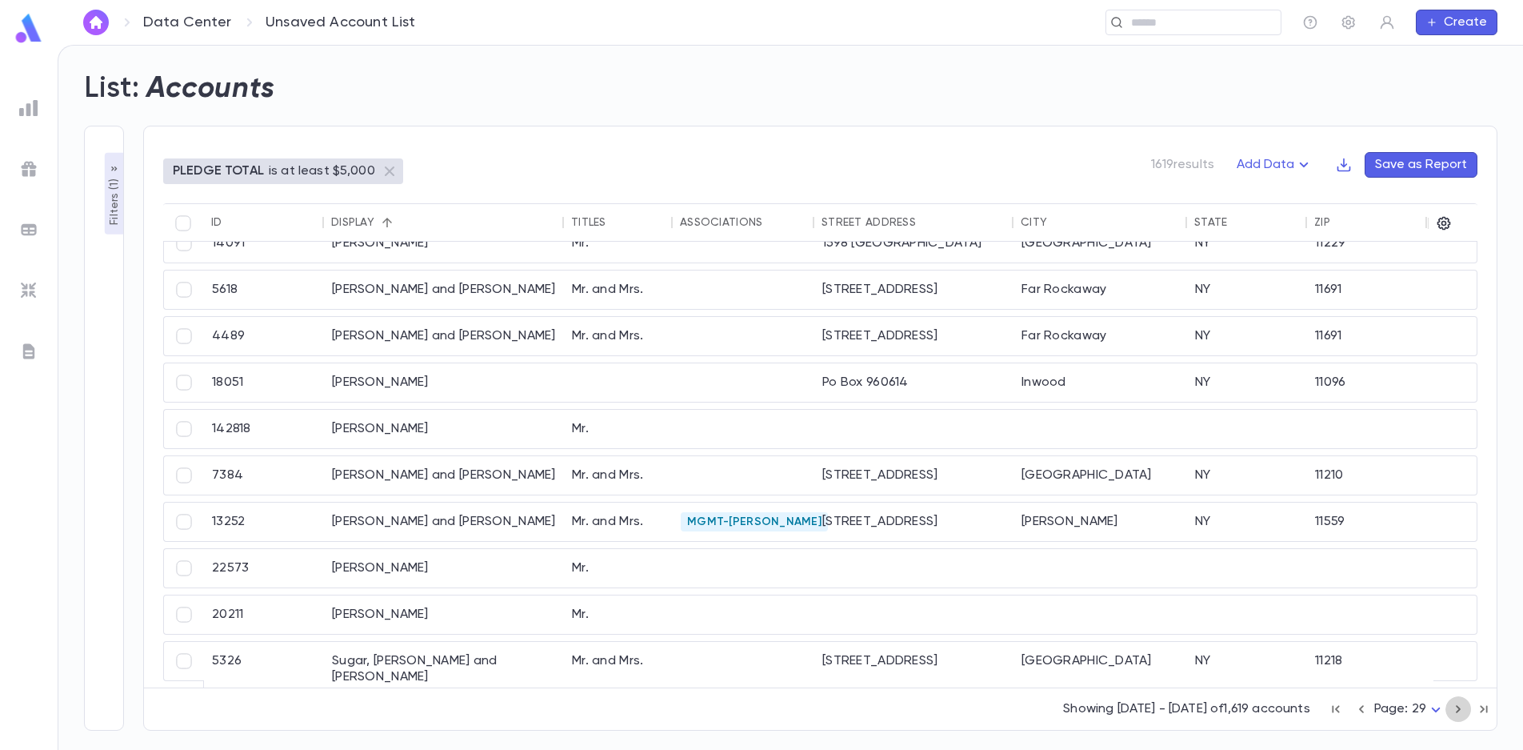
click at [1460, 706] on icon "button" at bounding box center [1459, 708] width 18 height 19
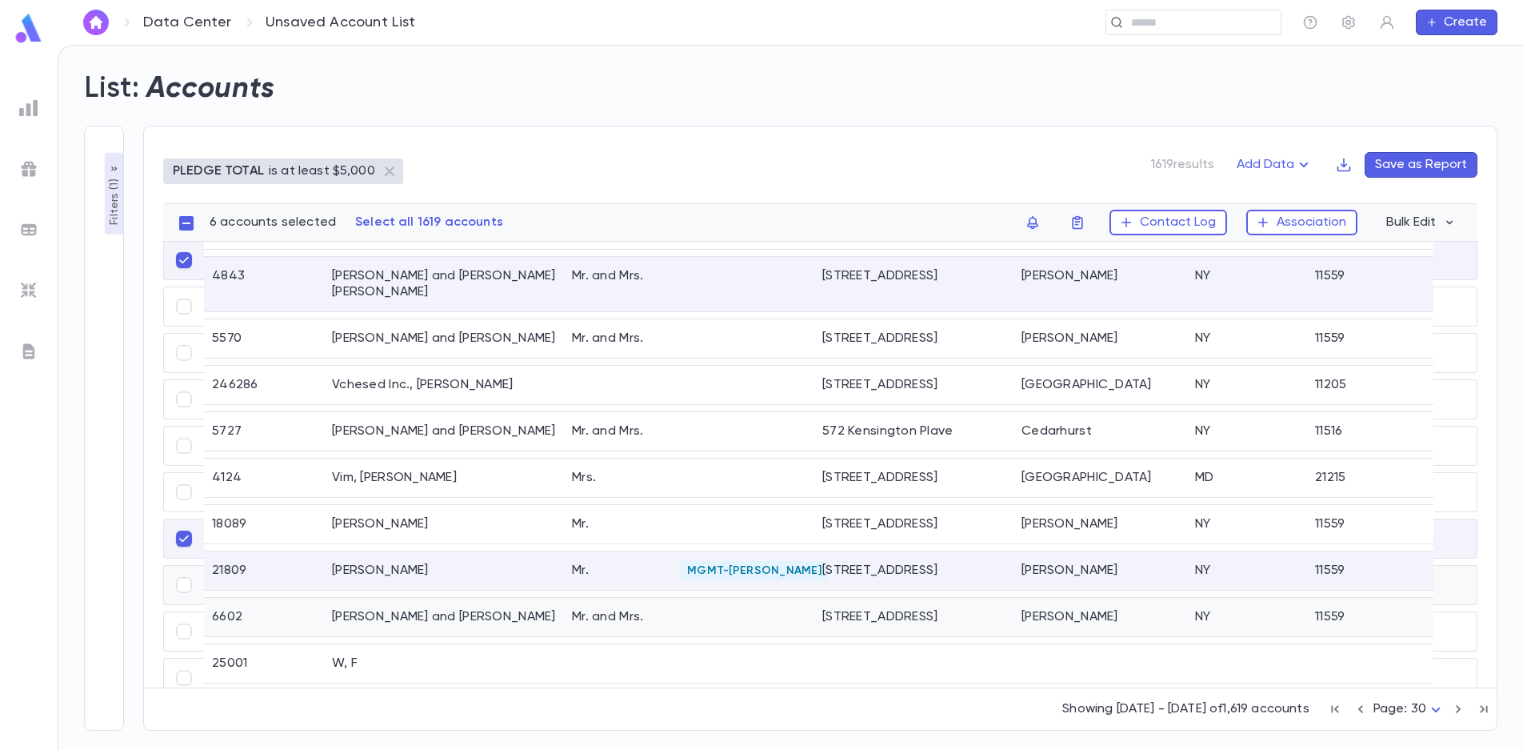
scroll to position [1820, 0]
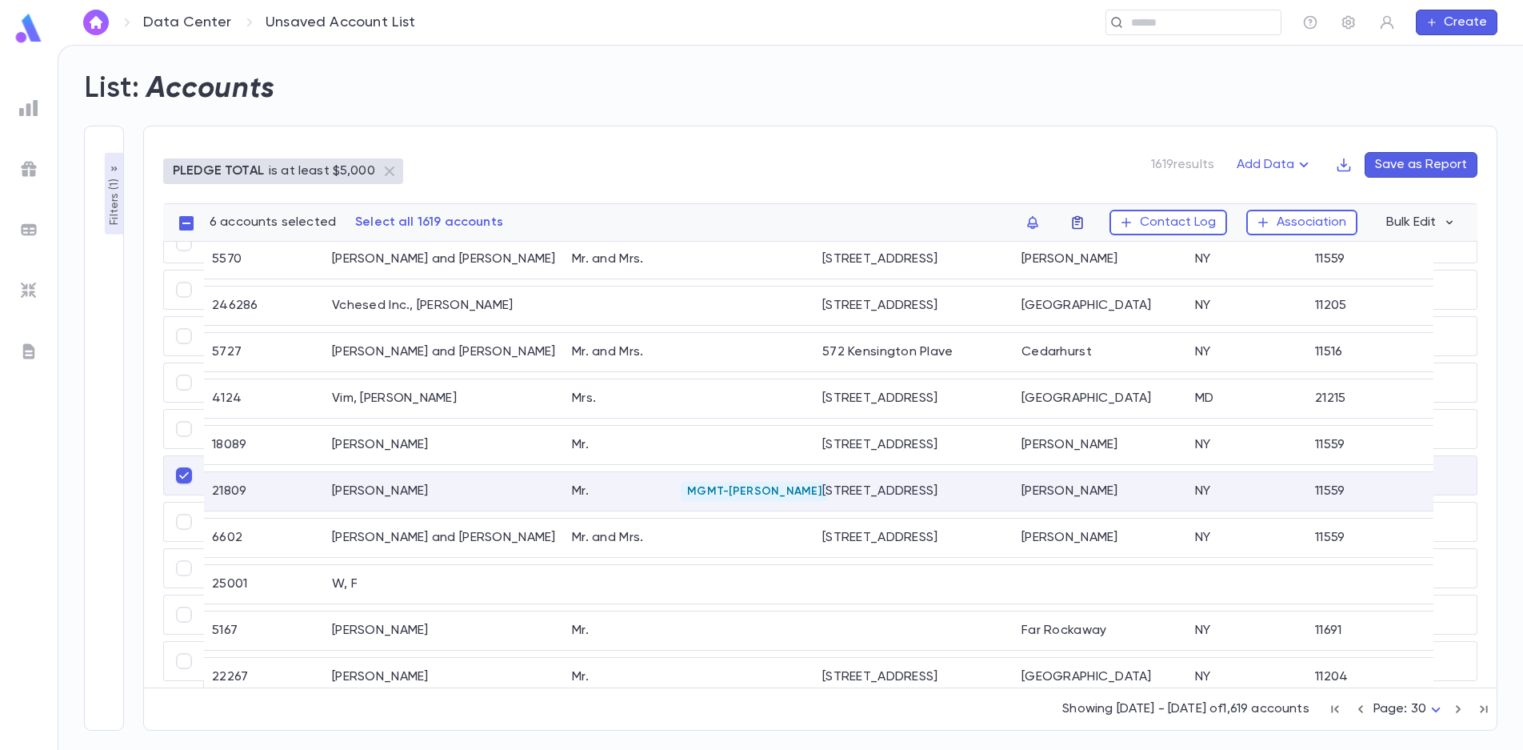
click at [1076, 222] on icon "button" at bounding box center [1078, 222] width 16 height 16
click at [1116, 251] on li "challah 2025" at bounding box center [1183, 254] width 220 height 26
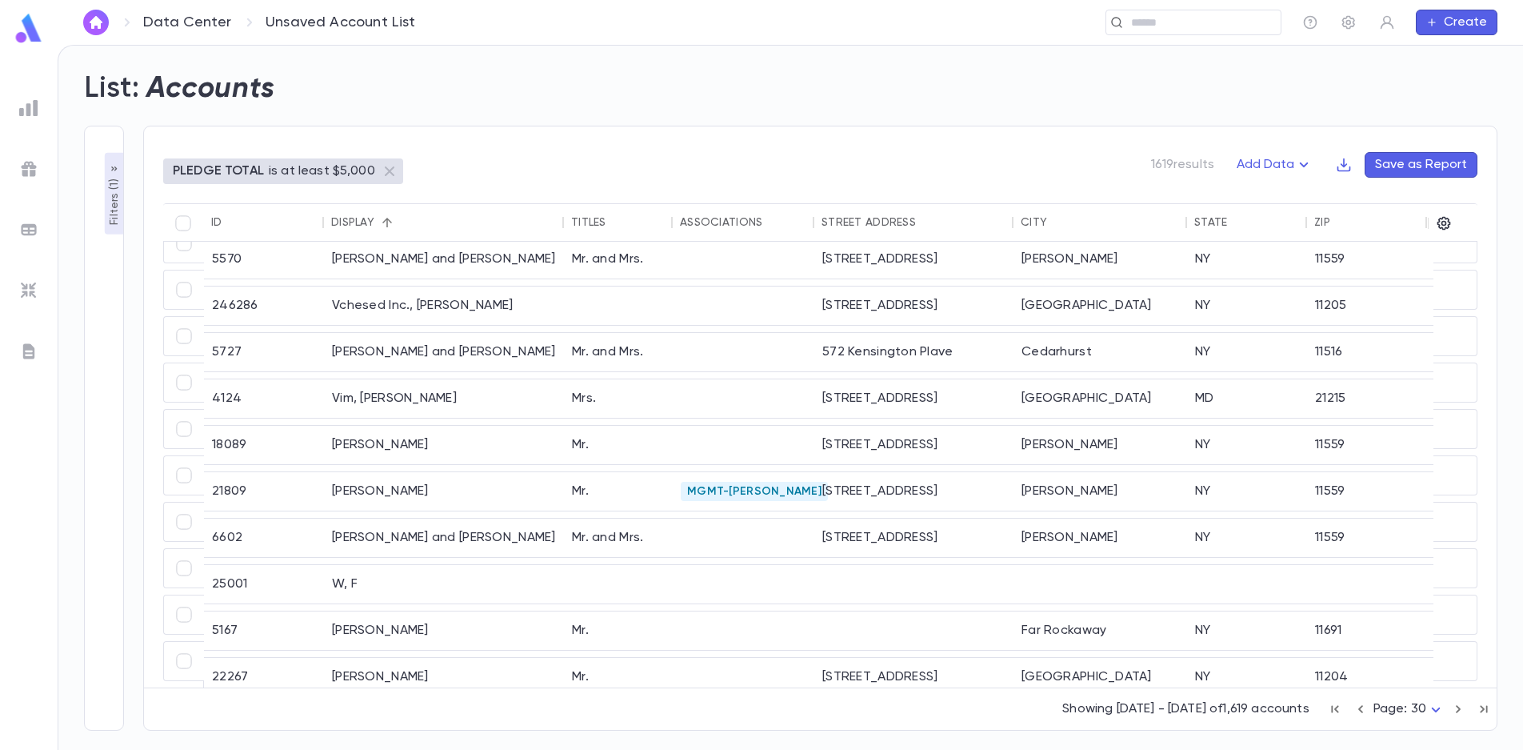
click at [1459, 706] on icon "button" at bounding box center [1458, 709] width 5 height 8
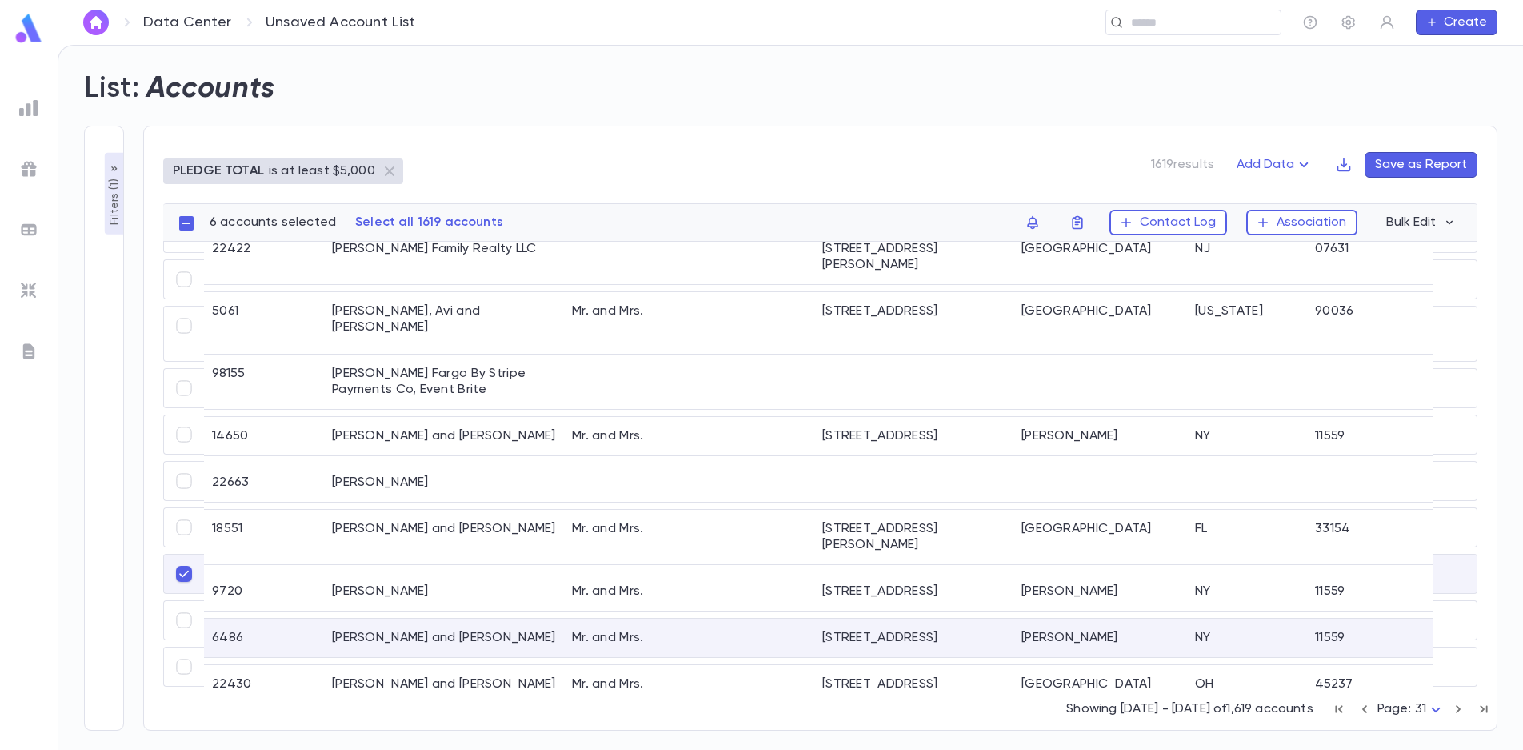
scroll to position [1891, 0]
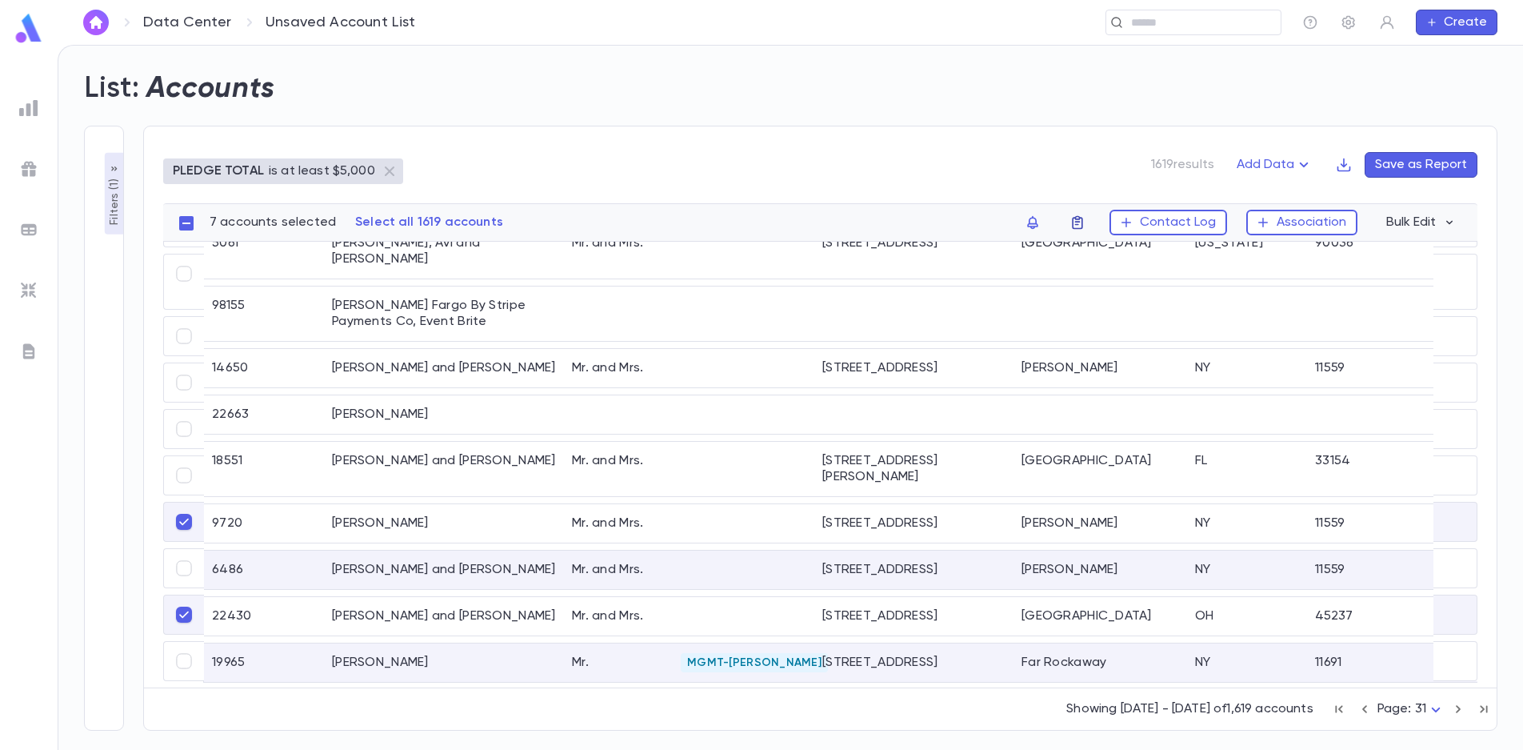
click at [1084, 223] on icon "button" at bounding box center [1078, 222] width 16 height 16
click at [1111, 248] on li "challah 2025" at bounding box center [1183, 254] width 220 height 26
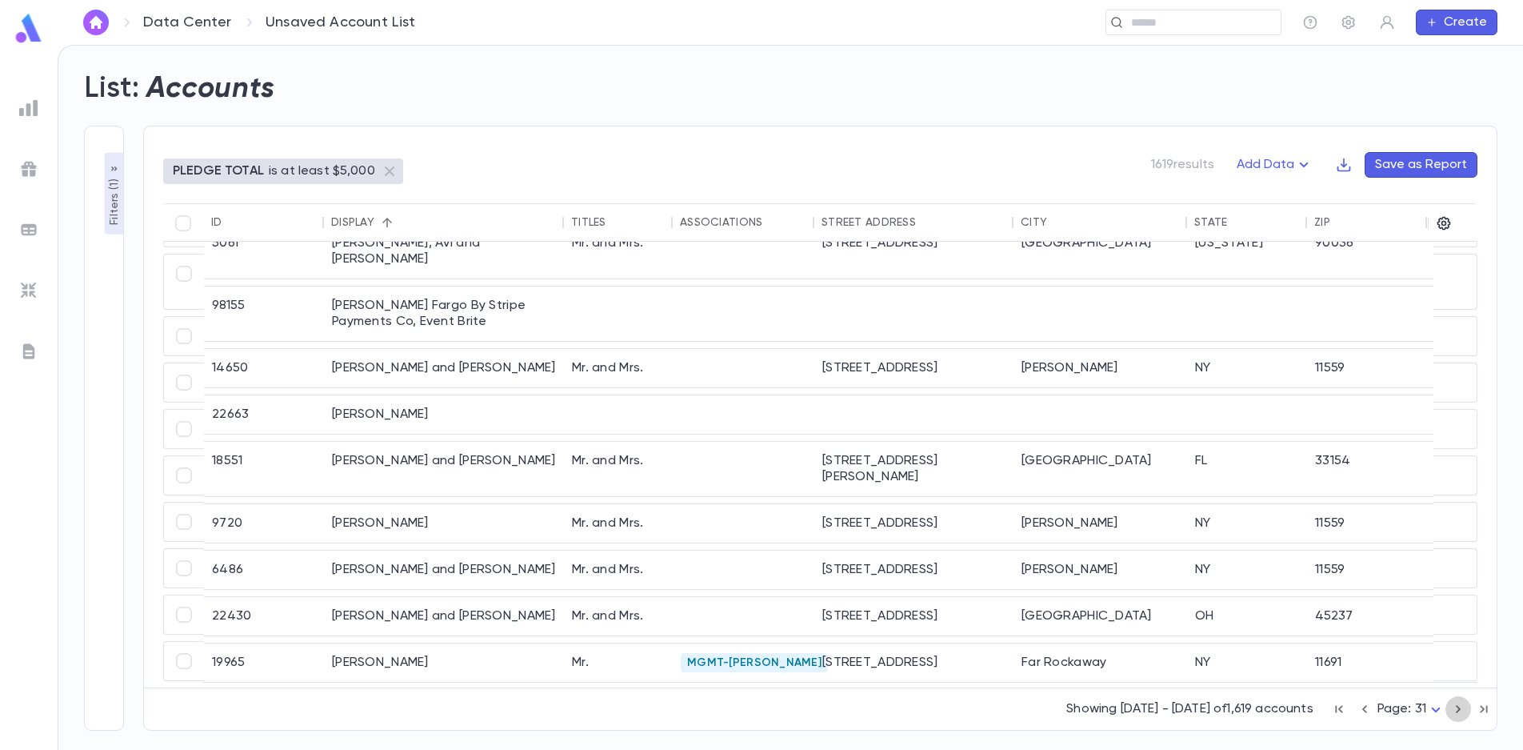
click at [1459, 708] on icon "button" at bounding box center [1458, 709] width 5 height 8
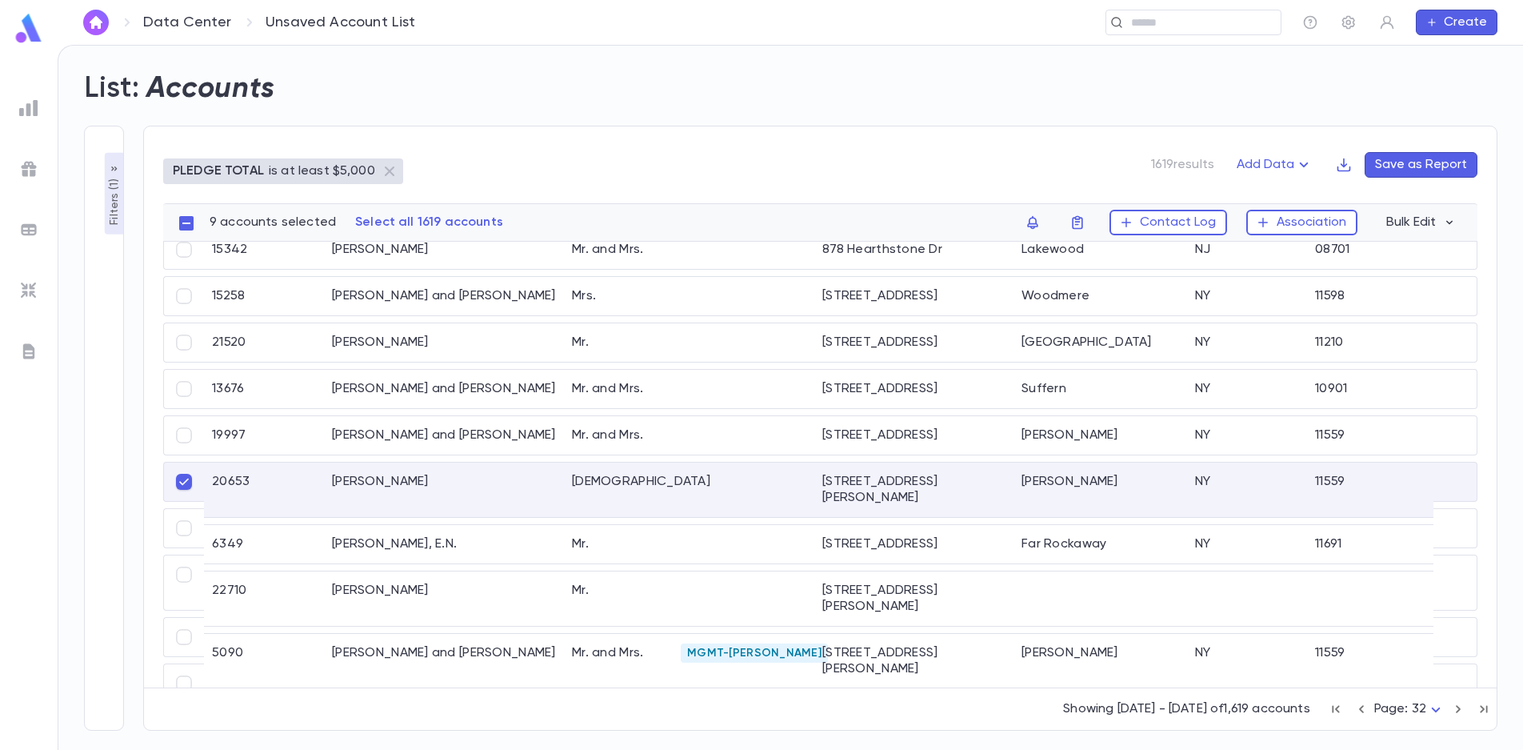
scroll to position [1967, 0]
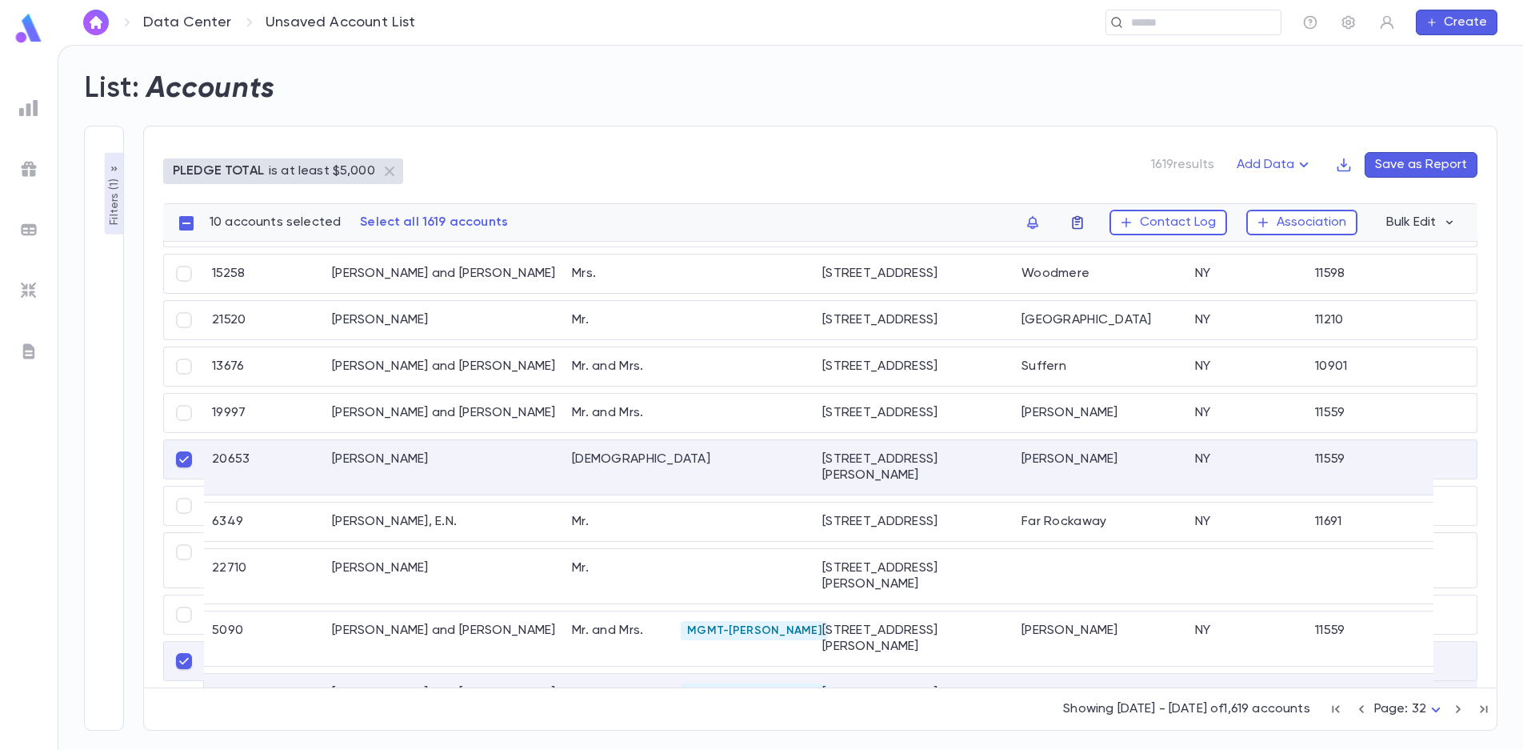
click at [1076, 218] on icon "button" at bounding box center [1078, 222] width 16 height 16
click at [1097, 257] on li "challah 2025" at bounding box center [1183, 254] width 220 height 26
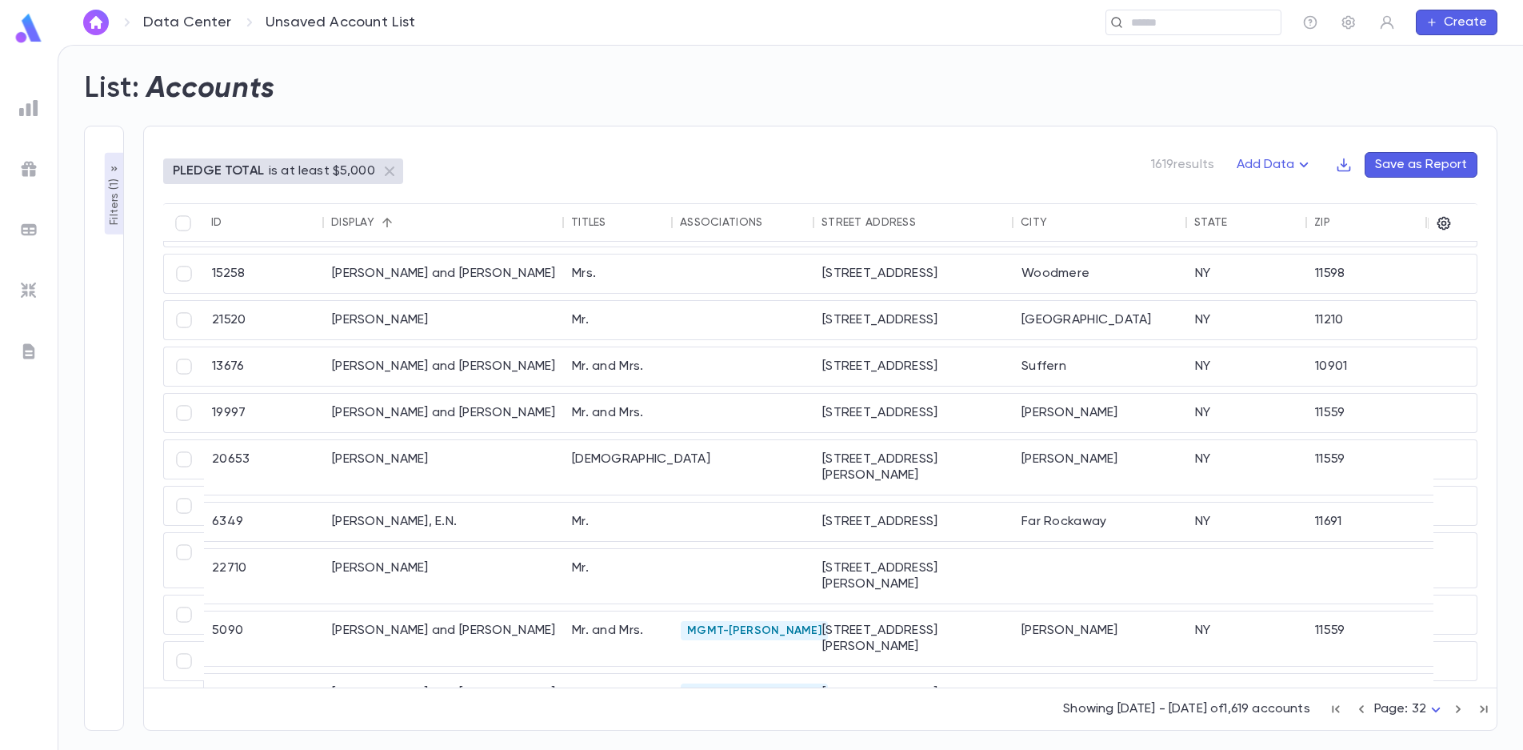
click at [1458, 710] on icon "button" at bounding box center [1458, 709] width 5 height 8
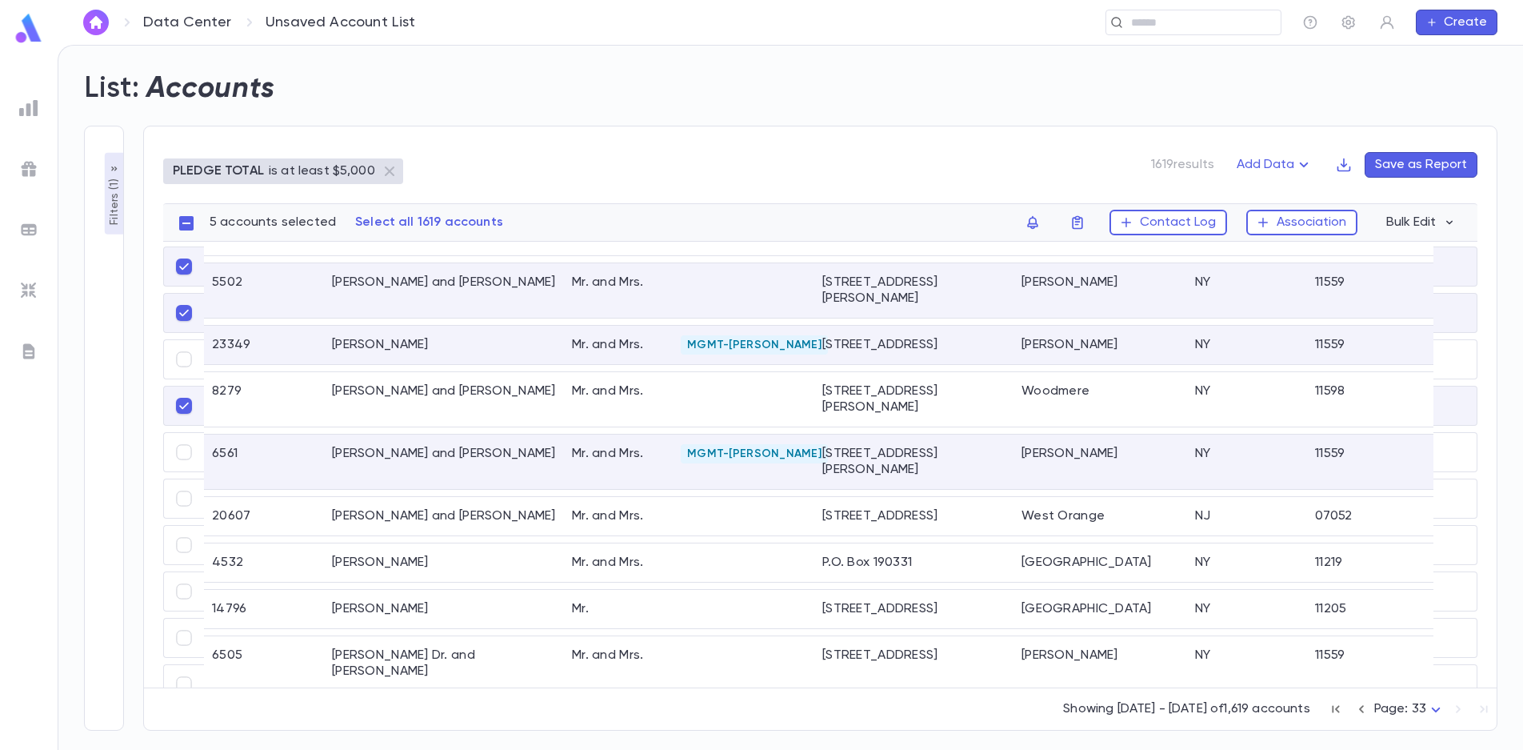
scroll to position [442, 0]
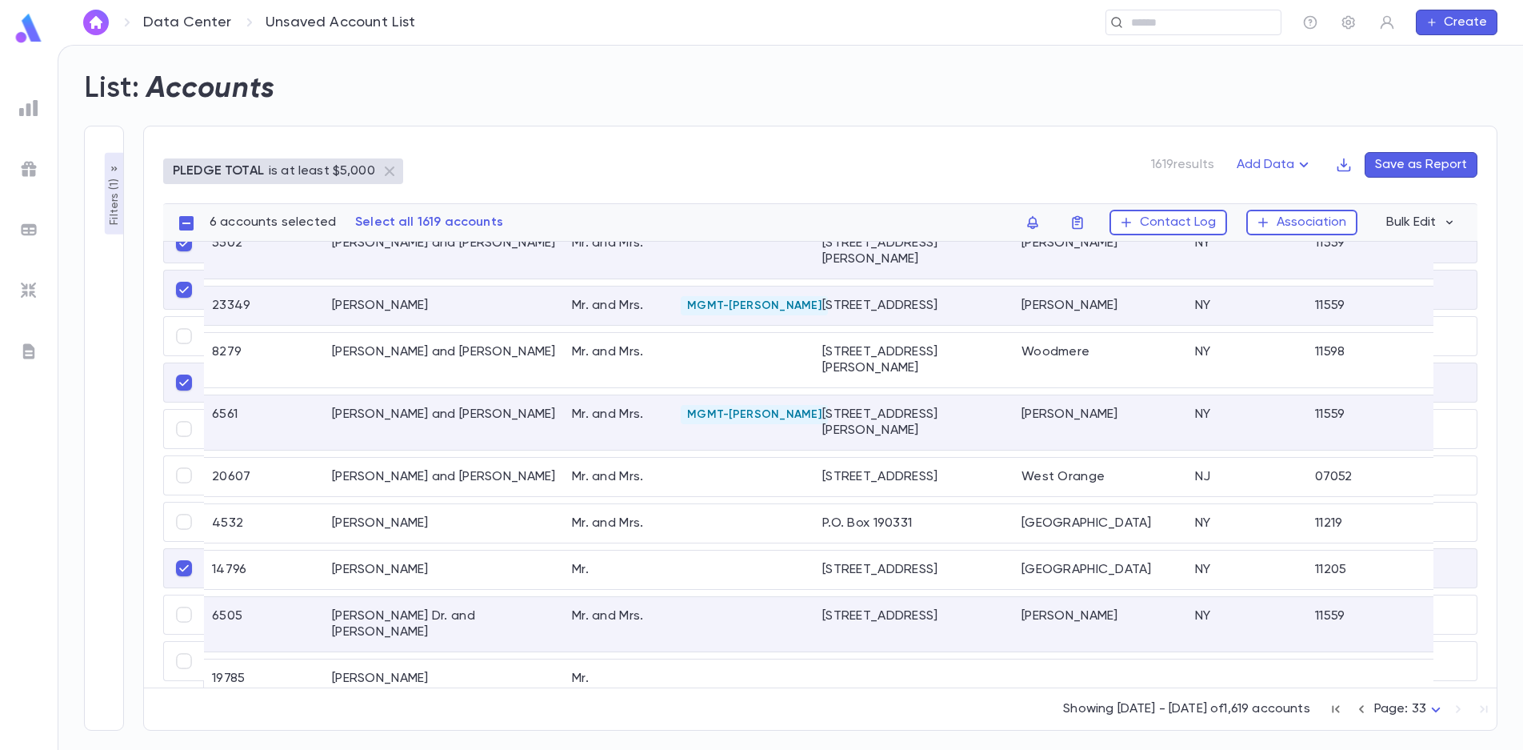
click at [1083, 221] on icon "button" at bounding box center [1078, 222] width 16 height 16
click at [1109, 253] on li "challah 2025" at bounding box center [1183, 254] width 220 height 26
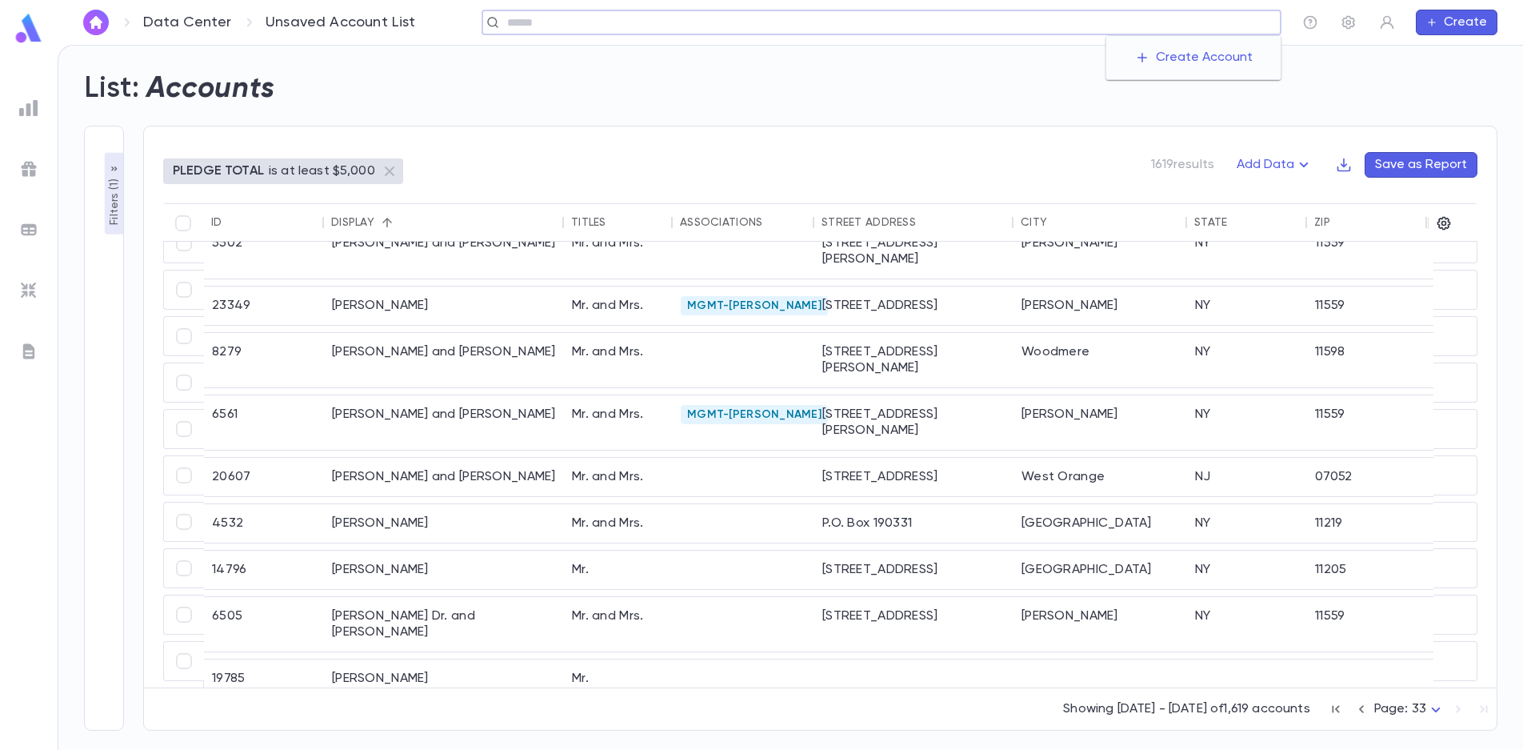
click at [1163, 23] on input "text" at bounding box center [888, 22] width 772 height 15
drag, startPoint x: 558, startPoint y: 20, endPoint x: 430, endPoint y: 10, distance: 129.2
click at [444, 13] on div "******* ​" at bounding box center [863, 23] width 838 height 26
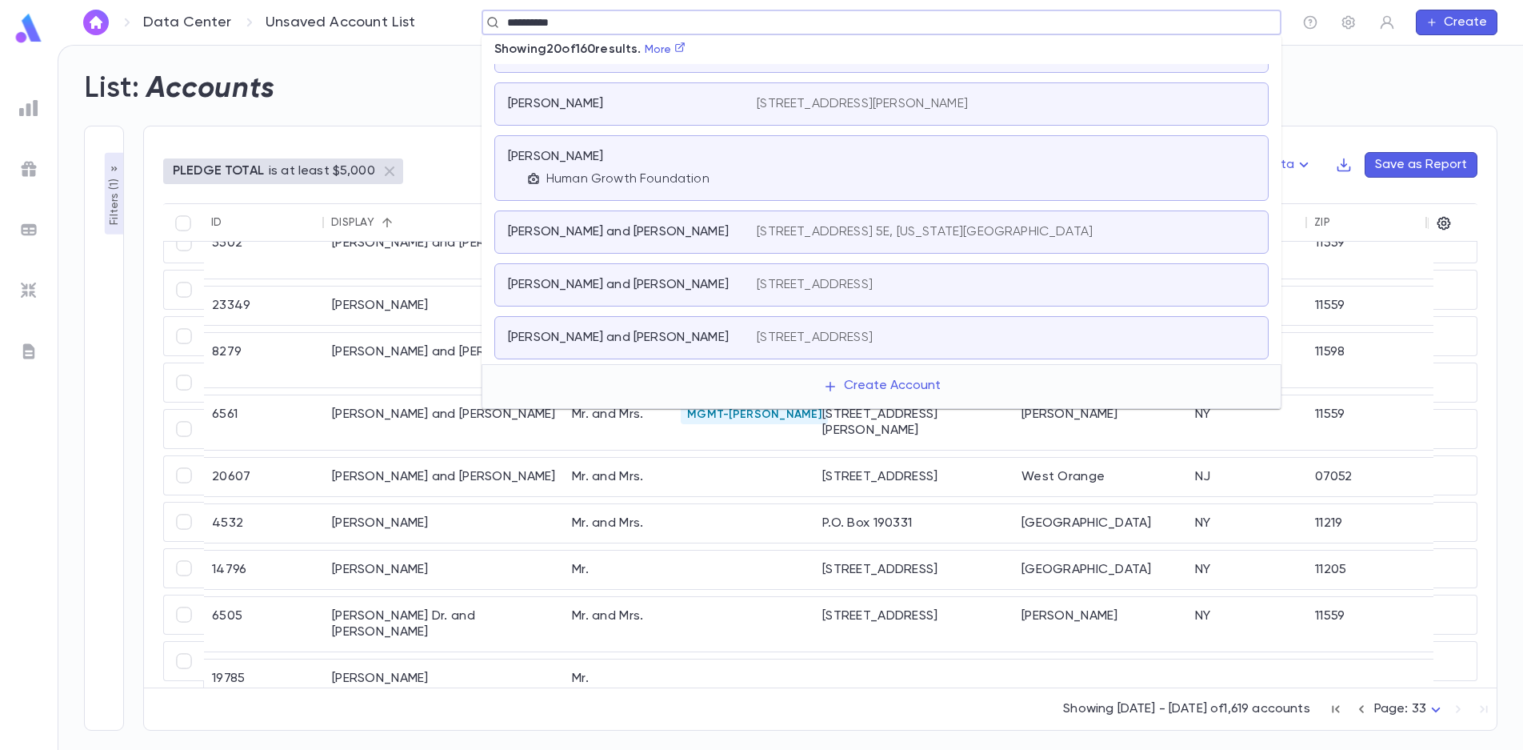
scroll to position [0, 0]
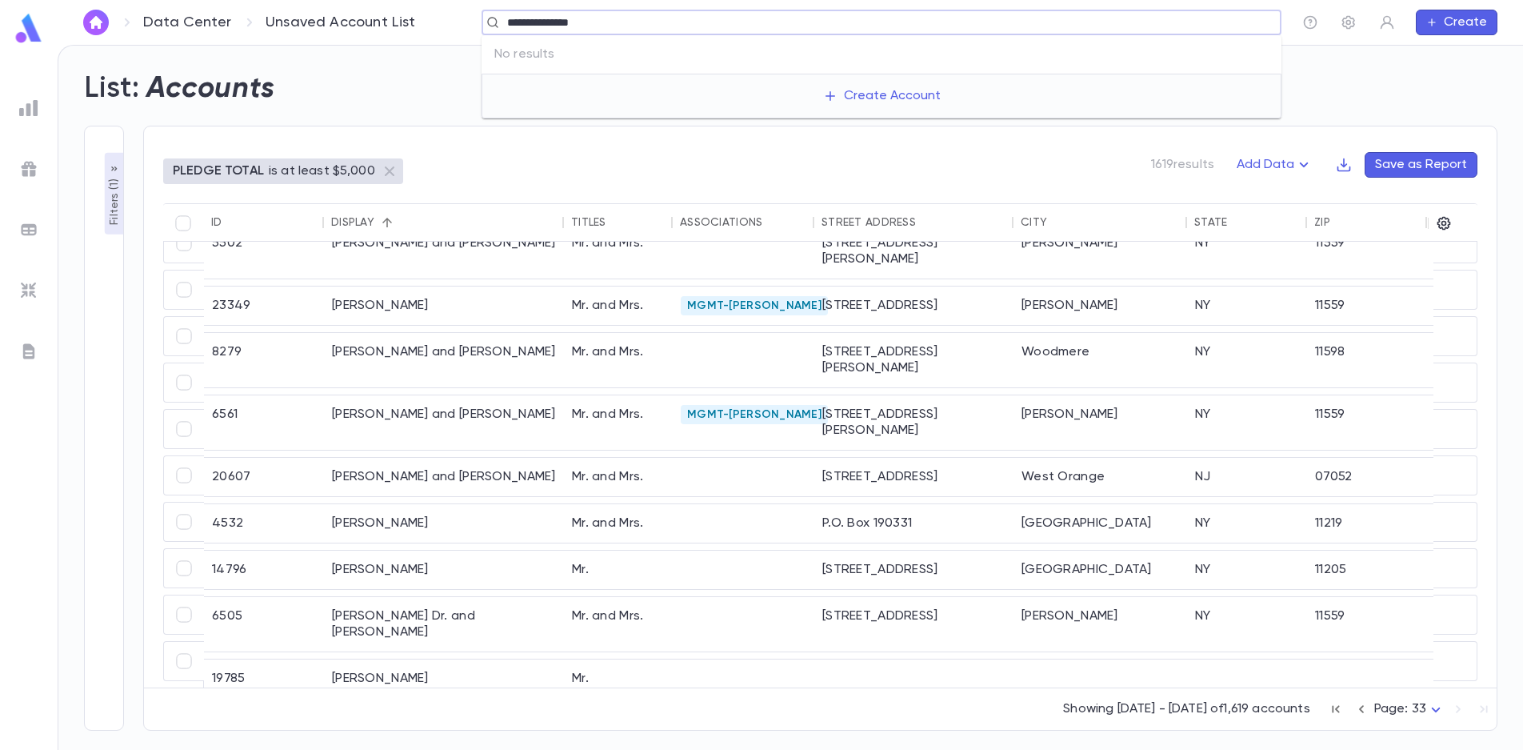
type input "**********"
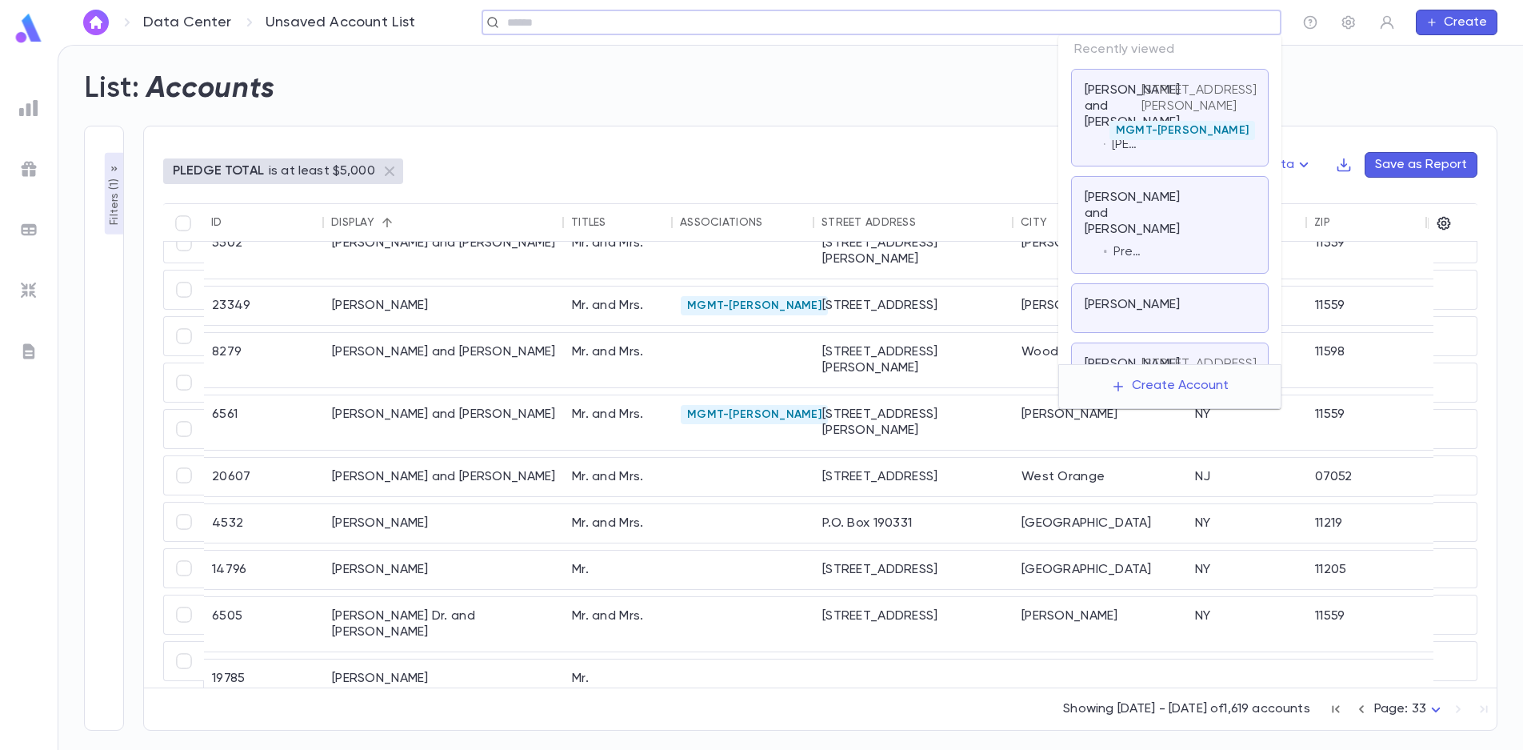
click at [1220, 26] on input "text" at bounding box center [888, 22] width 772 height 15
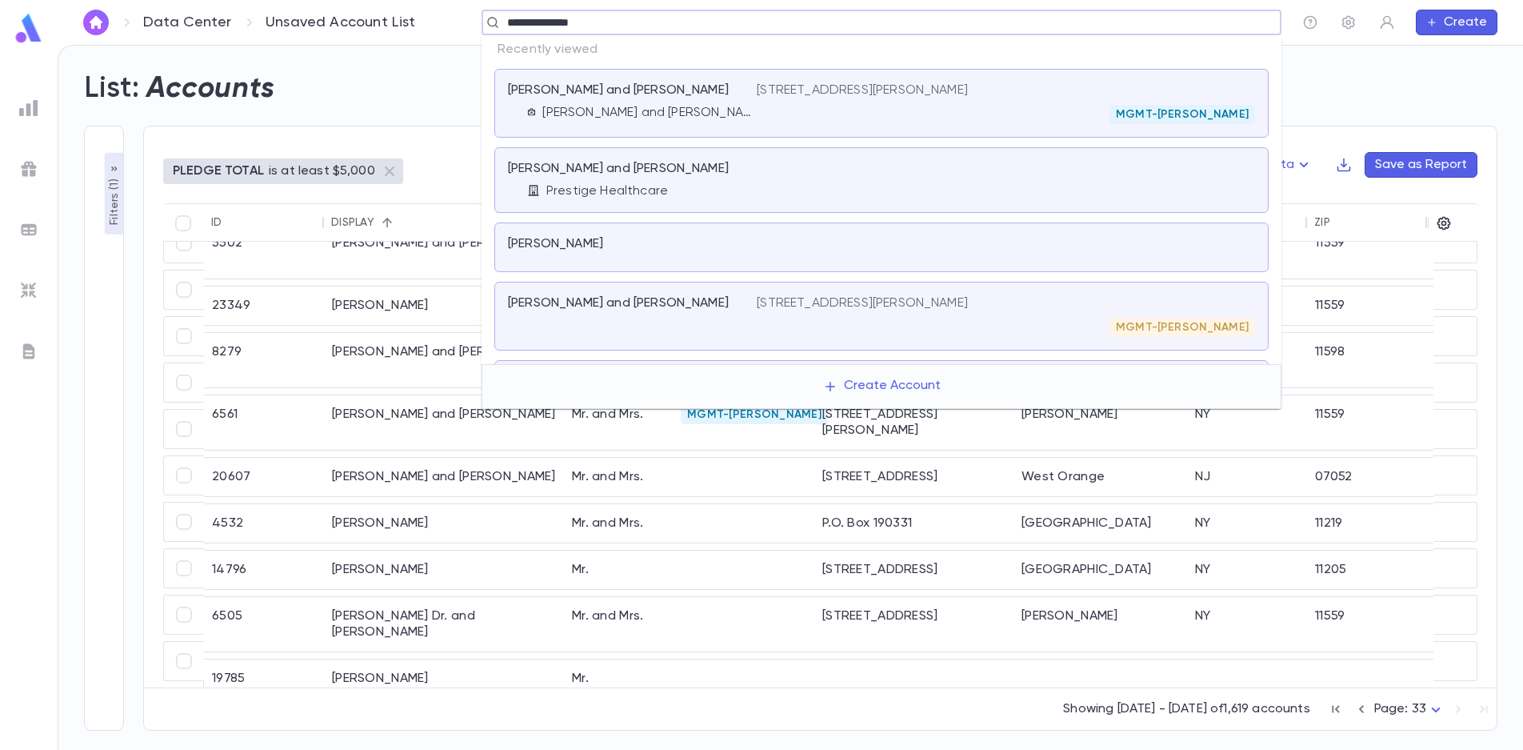
type input "**********"
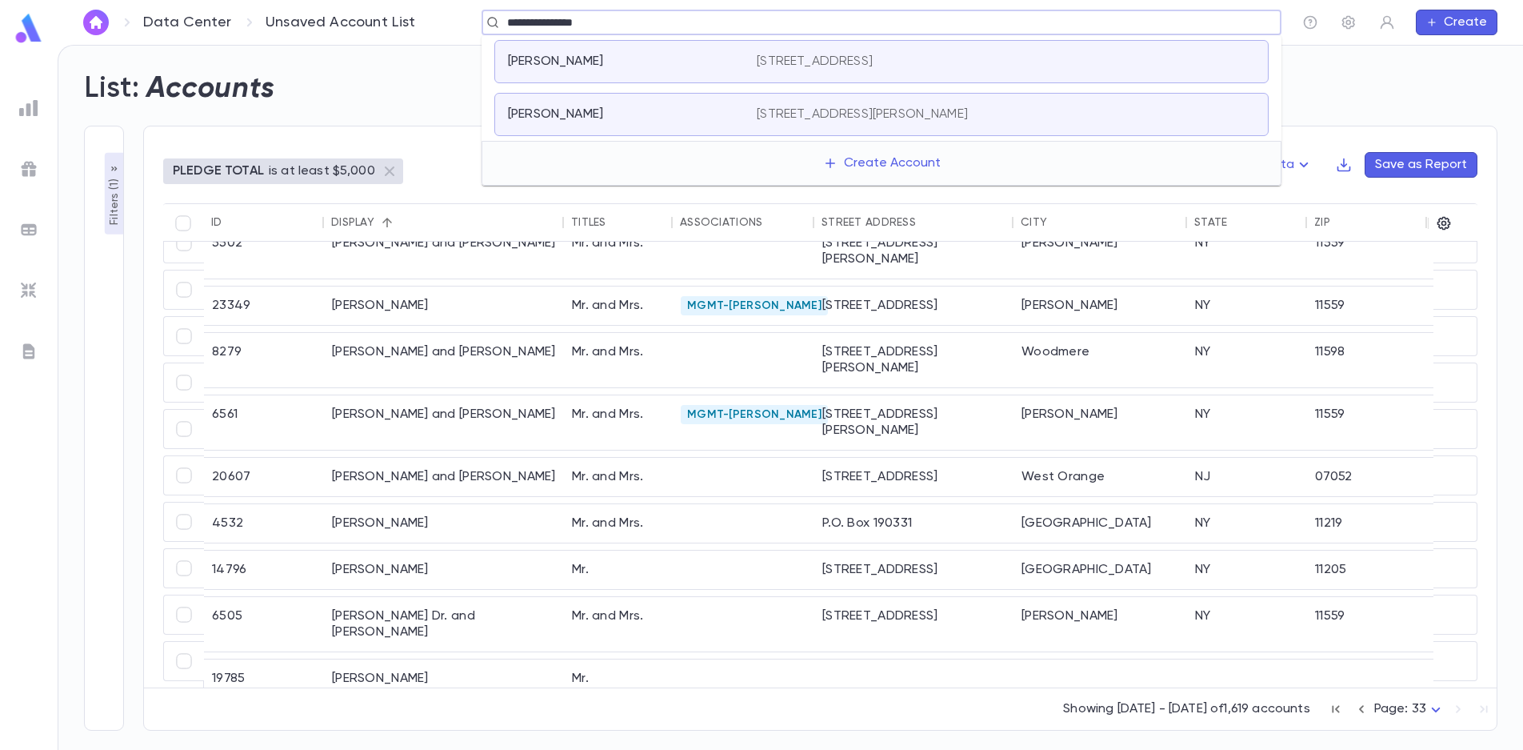
click at [578, 119] on p "[PERSON_NAME]" at bounding box center [555, 114] width 95 height 16
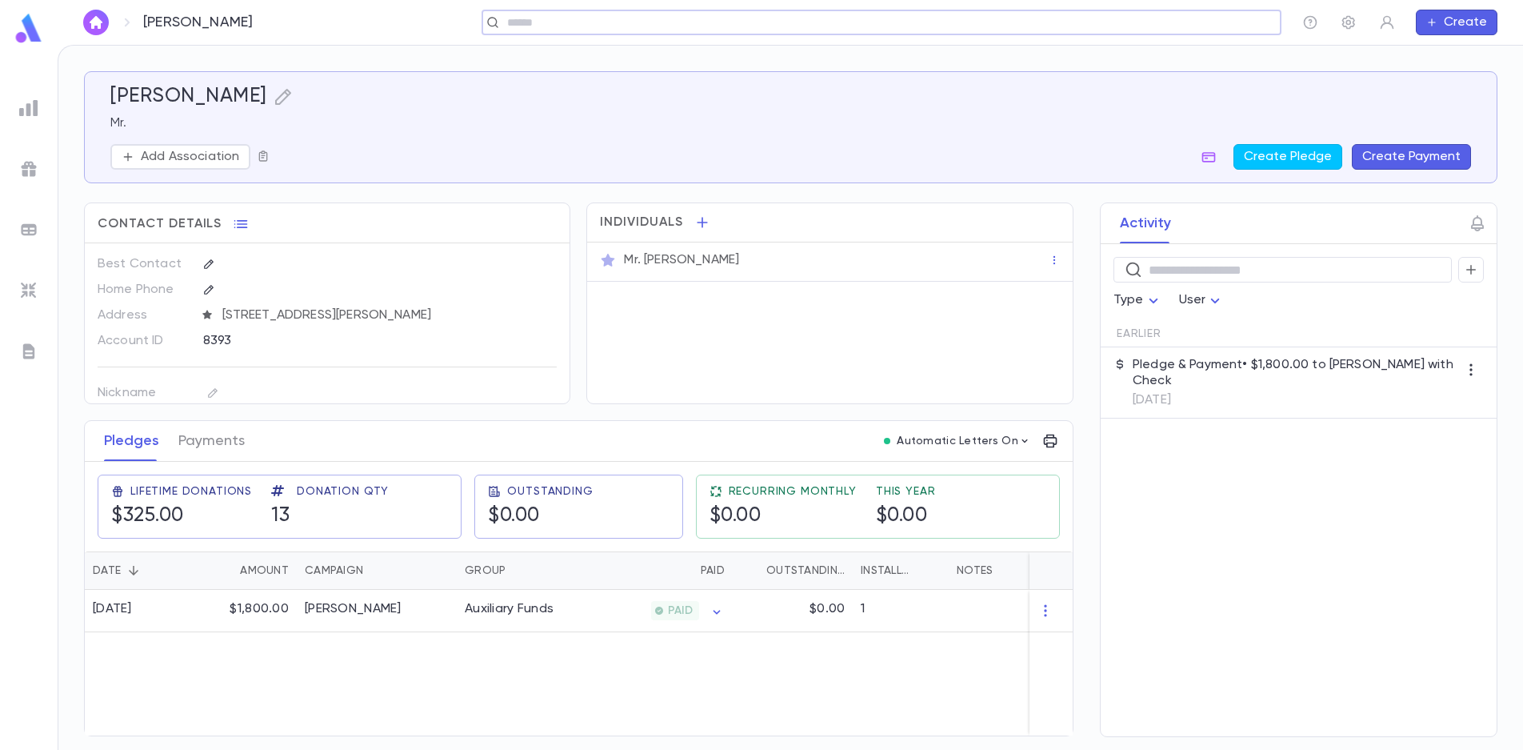
click at [262, 159] on icon "button" at bounding box center [263, 156] width 13 height 13
click at [286, 231] on div "Add to Scratch List" at bounding box center [343, 228] width 114 height 16
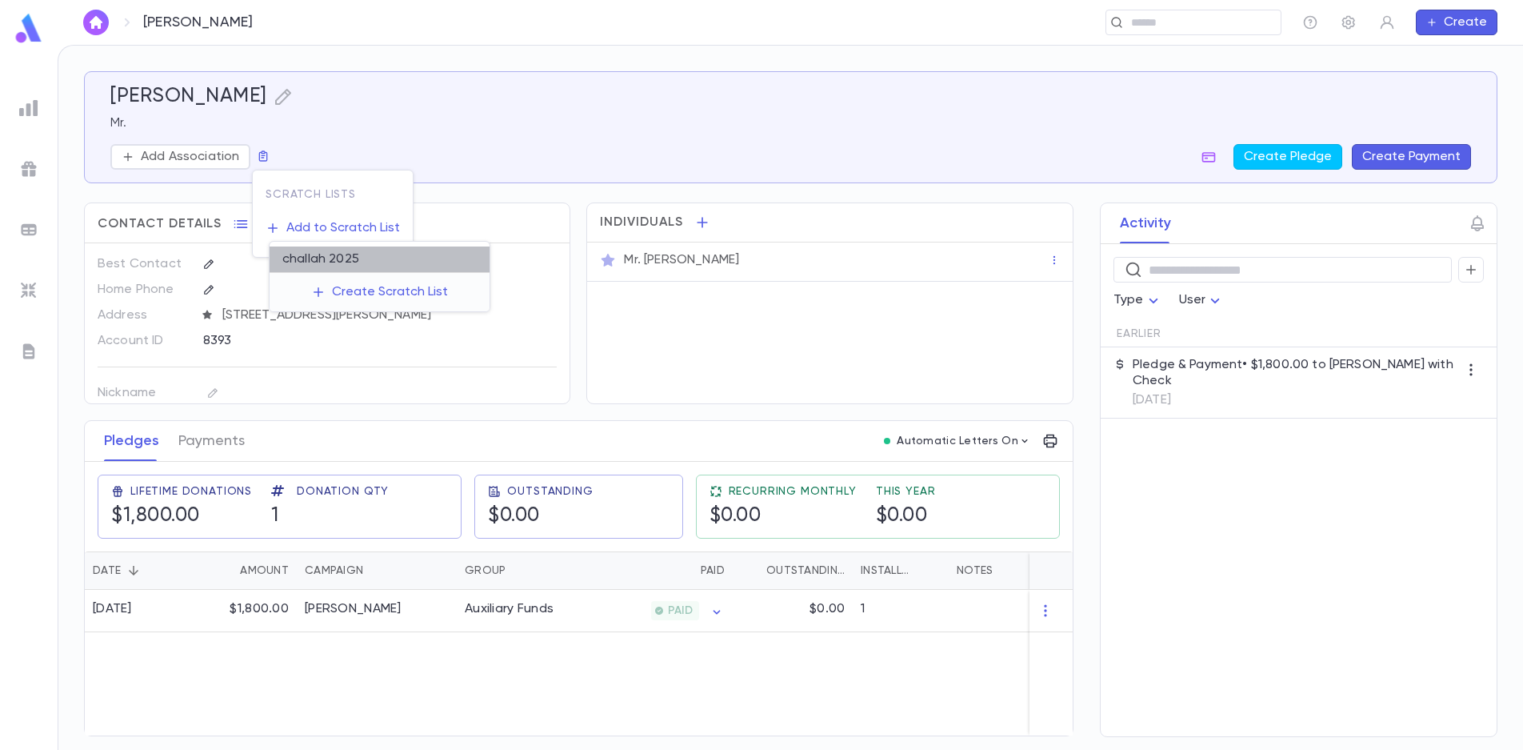
click at [331, 258] on li "challah 2025" at bounding box center [380, 259] width 220 height 26
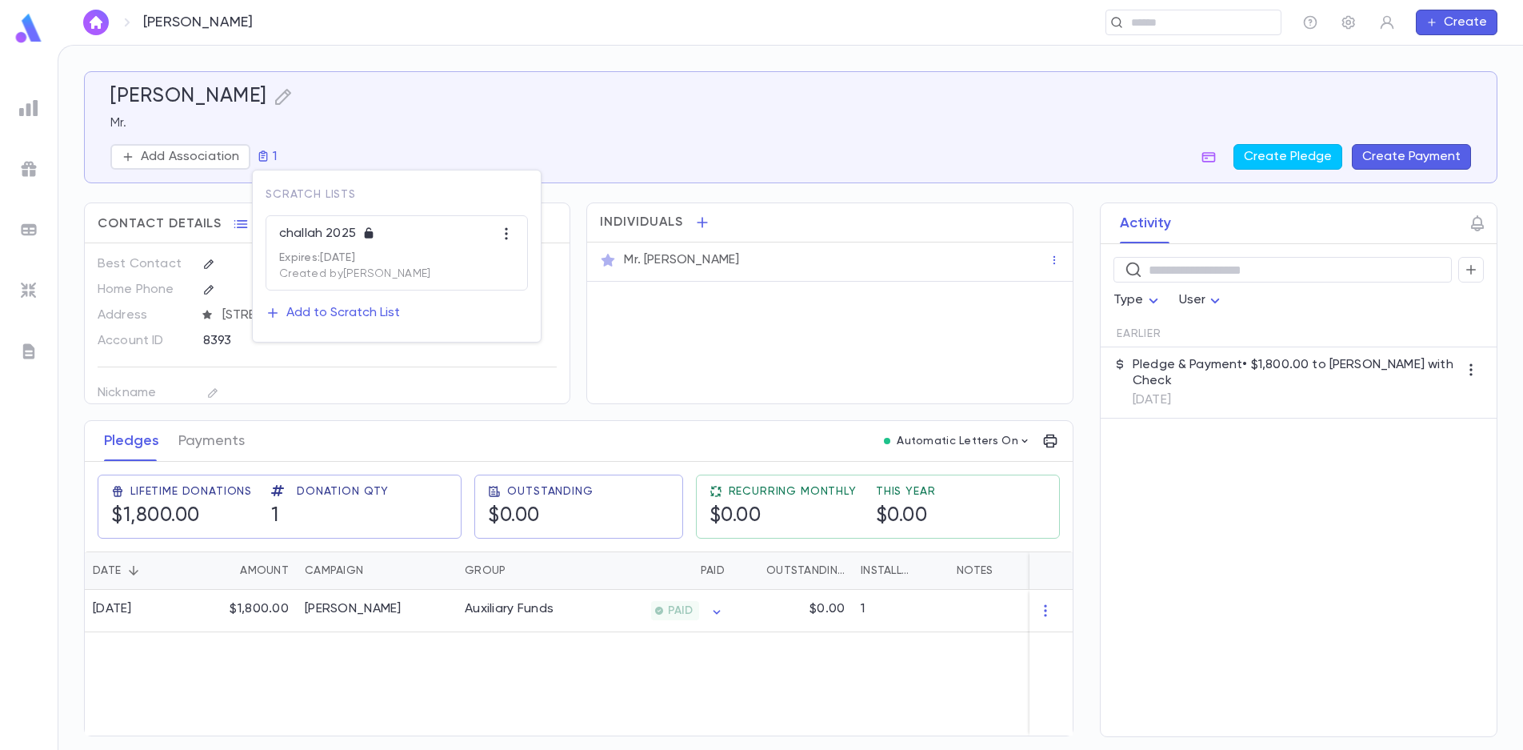
click at [496, 146] on div at bounding box center [761, 375] width 1523 height 750
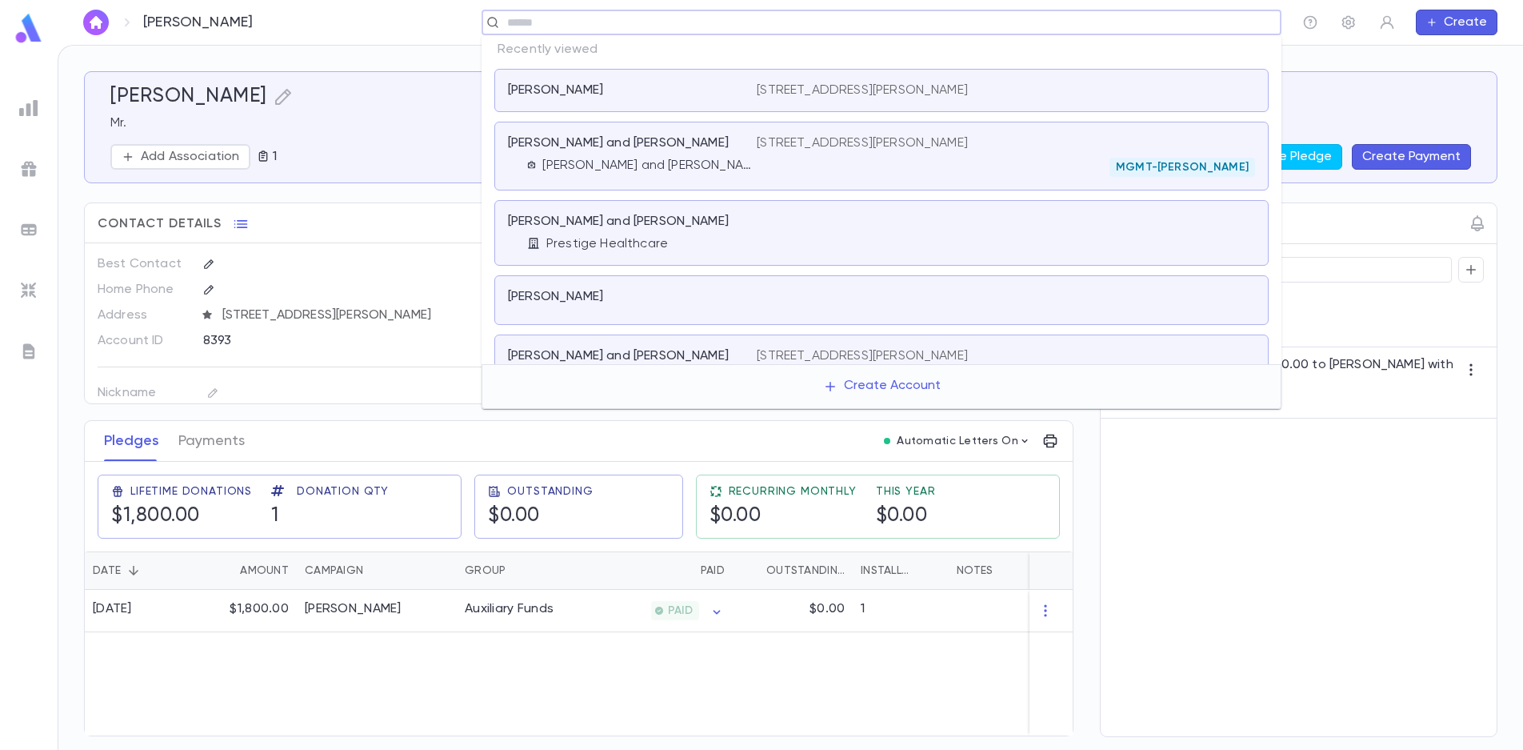
click at [1177, 30] on input "text" at bounding box center [876, 22] width 748 height 15
type input "*****"
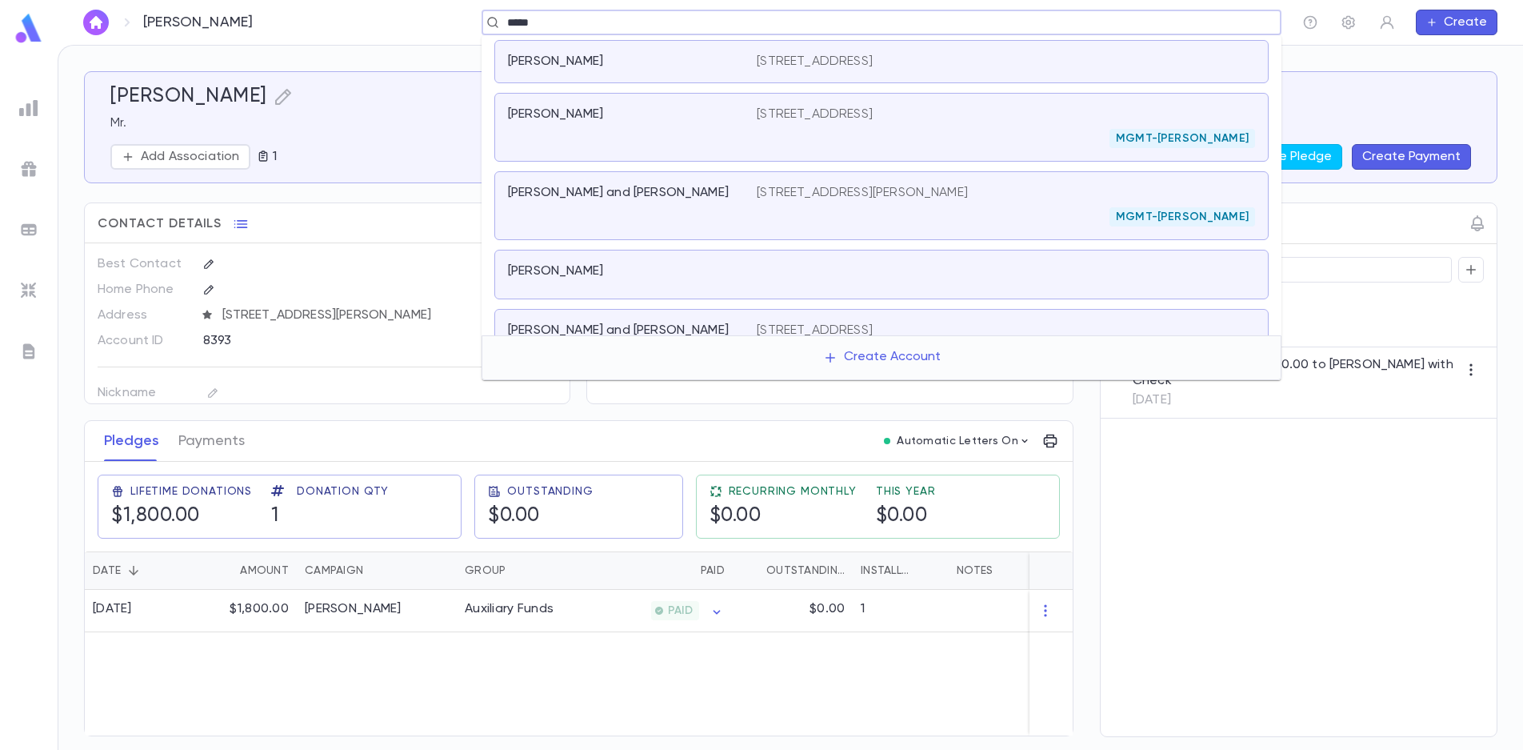
click at [873, 118] on p "[STREET_ADDRESS]" at bounding box center [815, 114] width 116 height 16
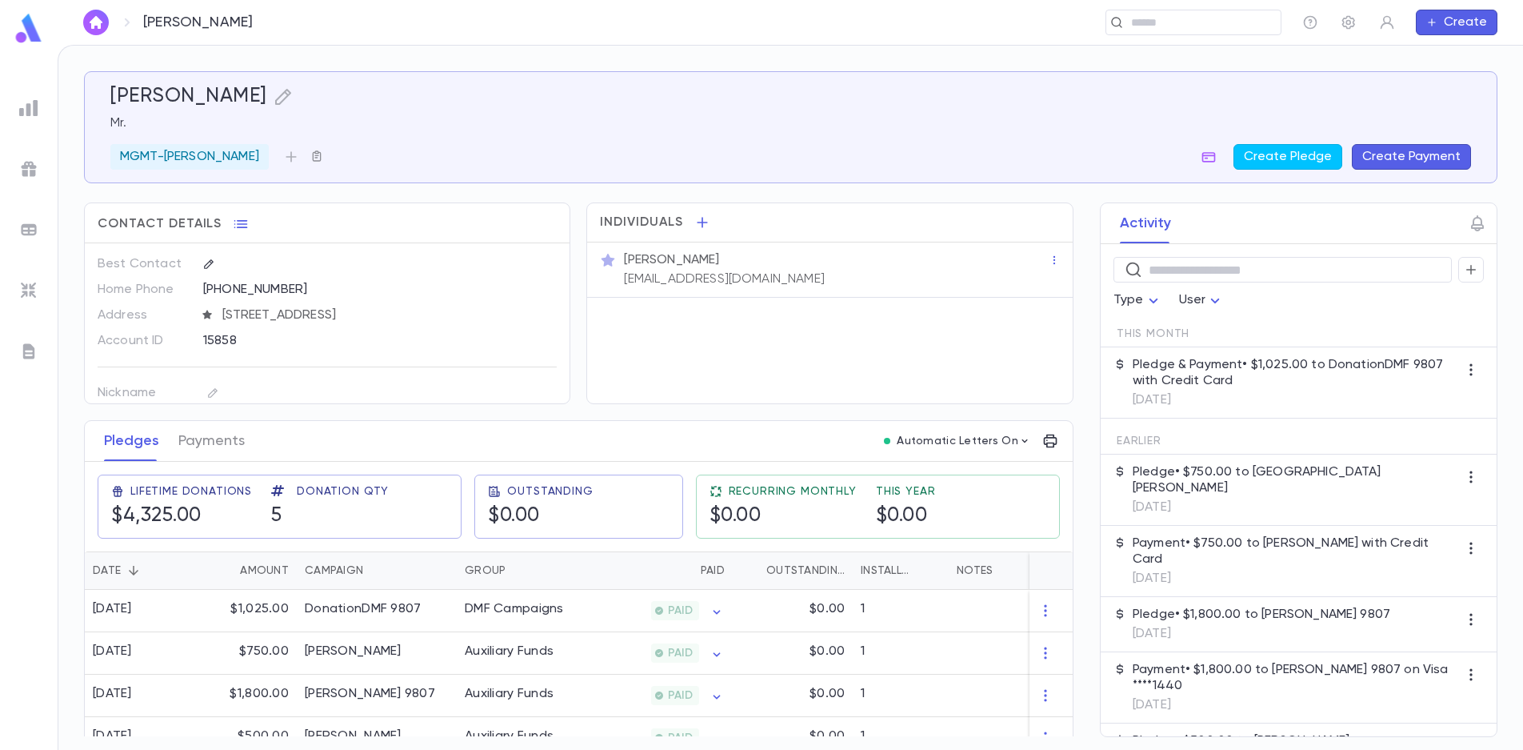
click at [313, 161] on icon "button" at bounding box center [317, 155] width 9 height 10
click at [306, 223] on div "Add to Scratch List" at bounding box center [358, 228] width 114 height 16
click at [313, 254] on li "challah 2025" at bounding box center [394, 259] width 220 height 26
click at [1194, 18] on div at bounding box center [761, 375] width 1523 height 750
click at [304, 144] on button "1" at bounding box center [320, 157] width 33 height 26
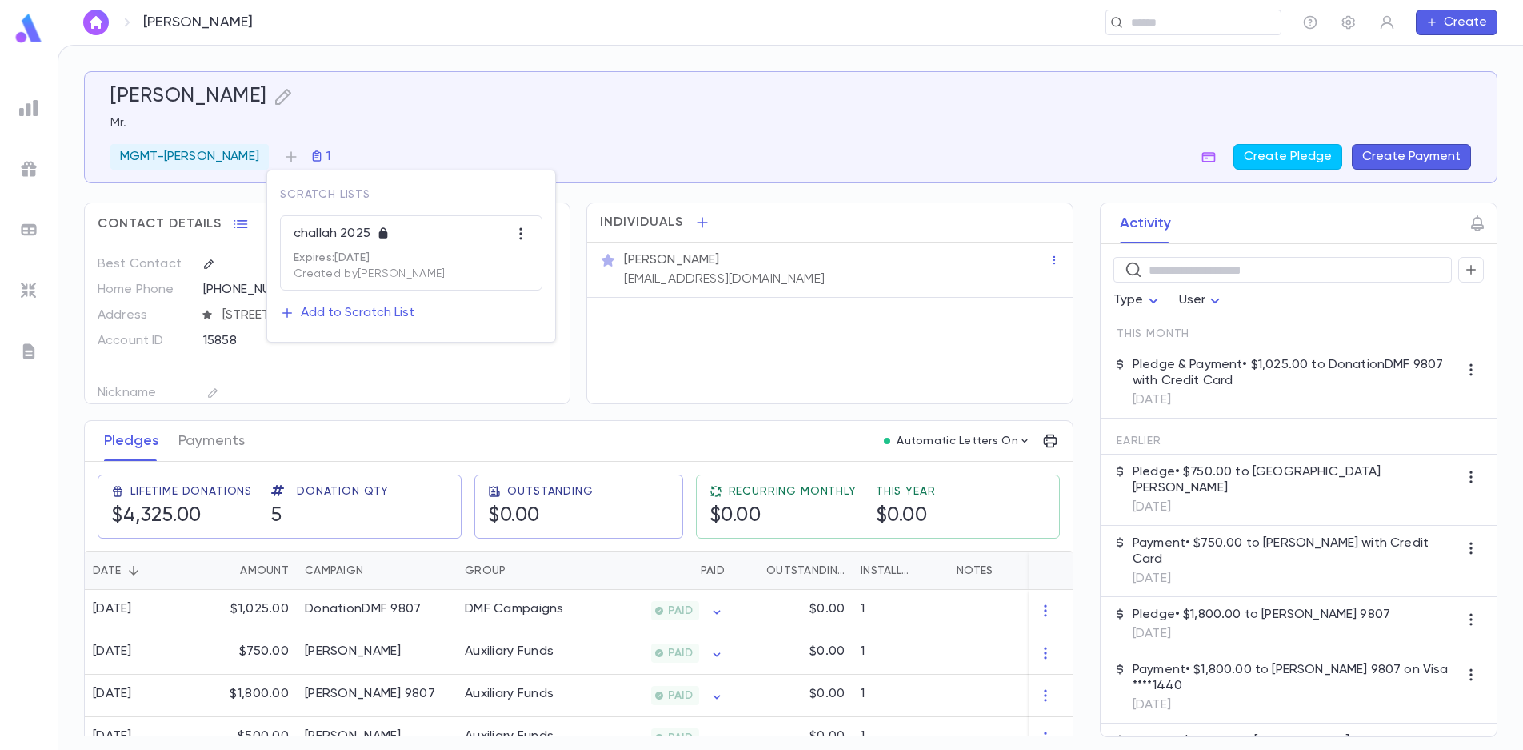
click at [1166, 15] on div at bounding box center [761, 375] width 1523 height 750
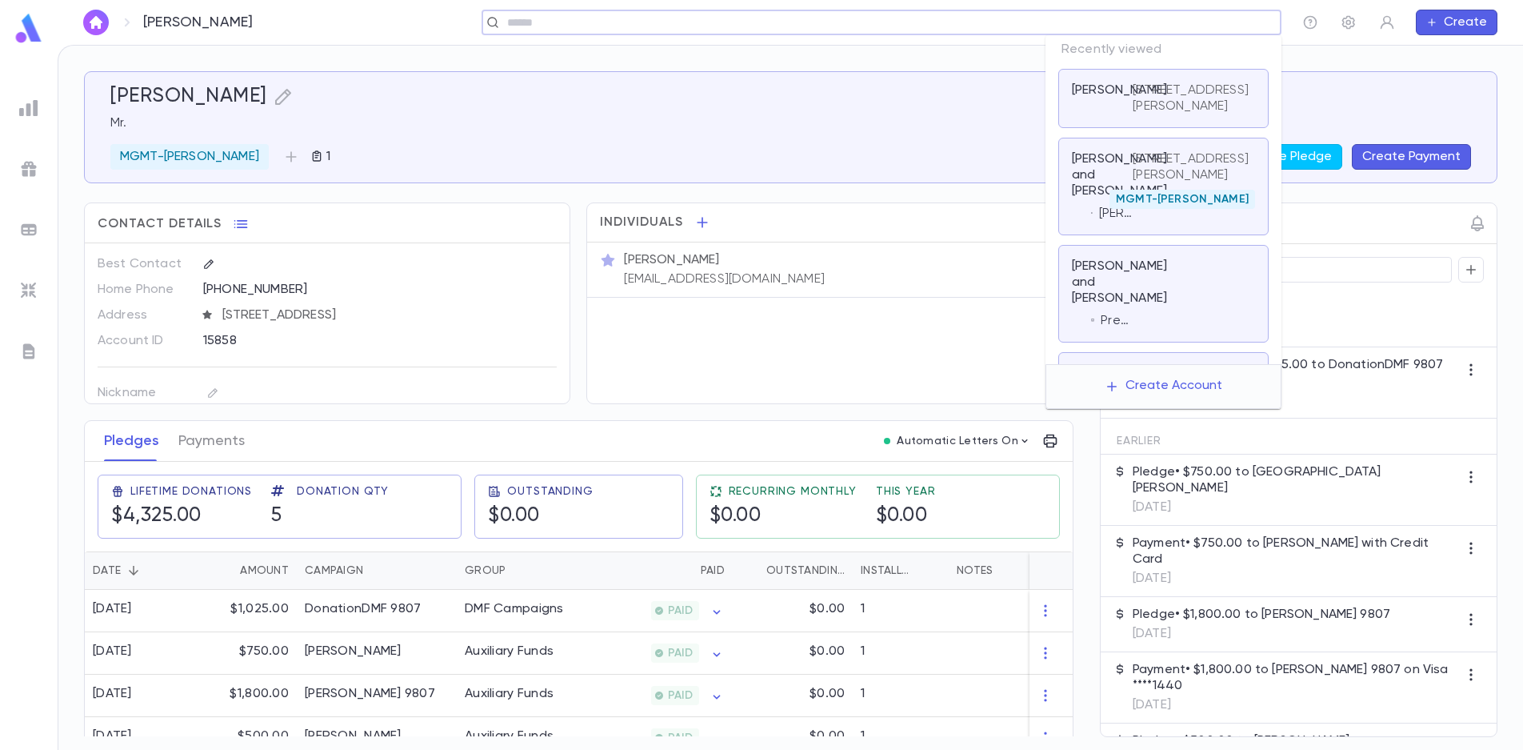
click at [1164, 22] on input "text" at bounding box center [876, 22] width 748 height 15
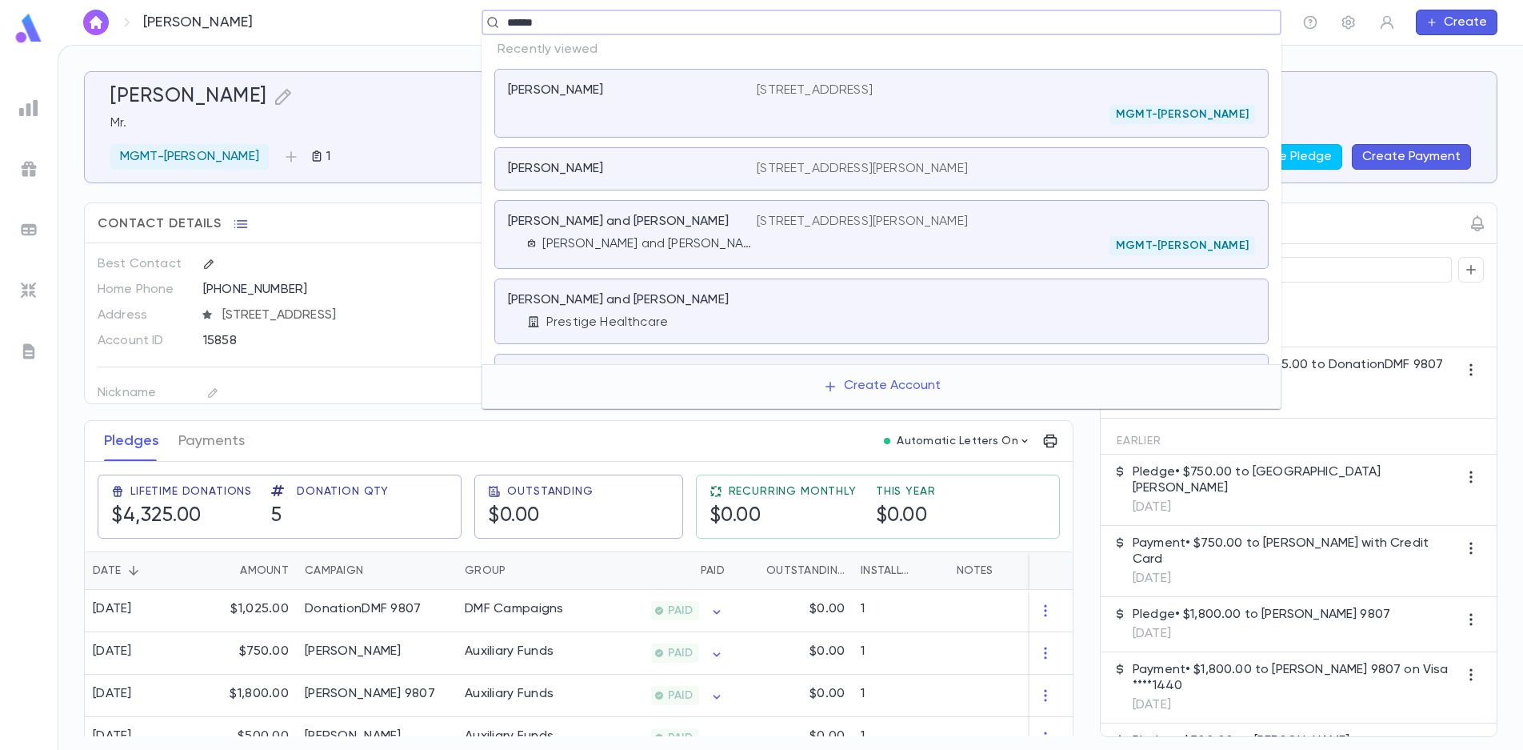
type input "*******"
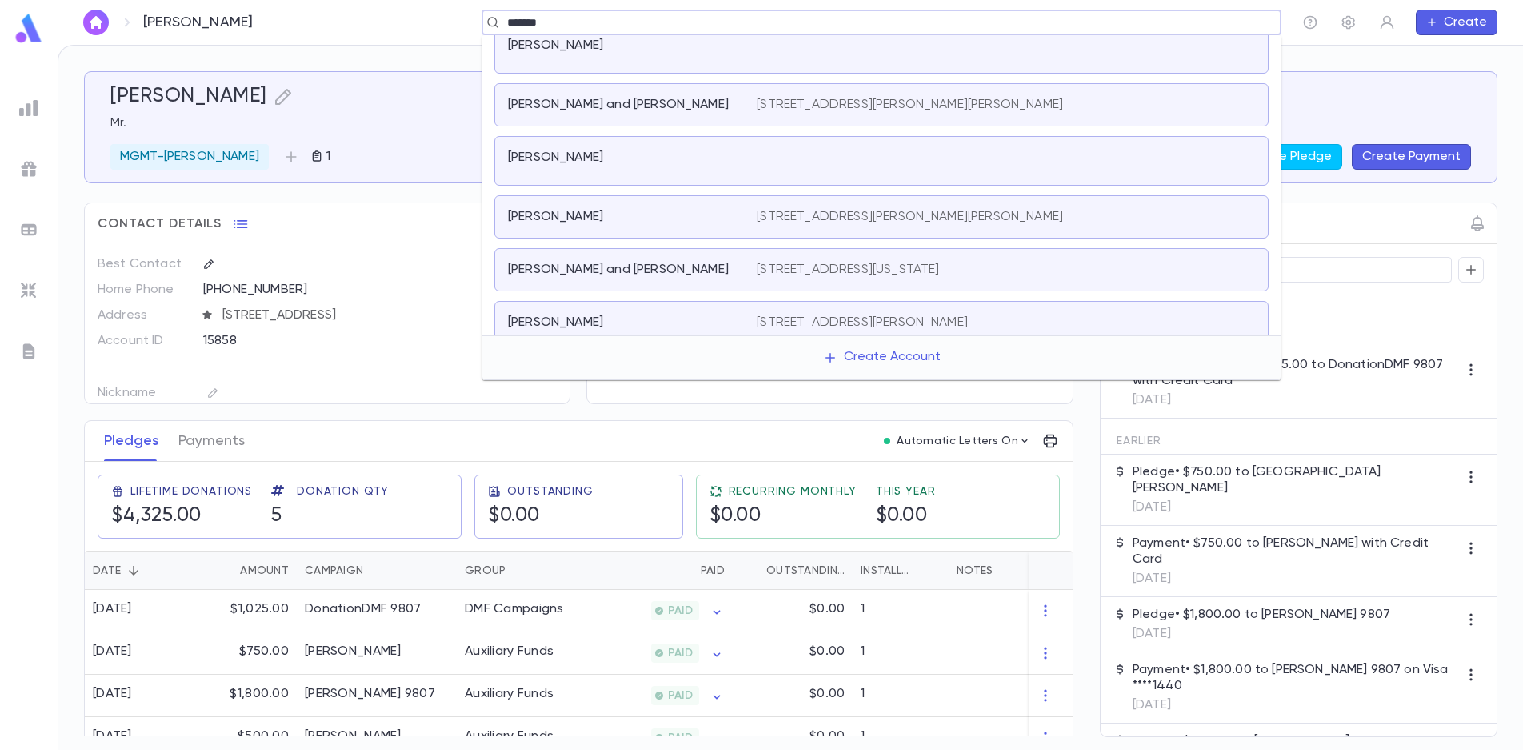
scroll to position [320, 0]
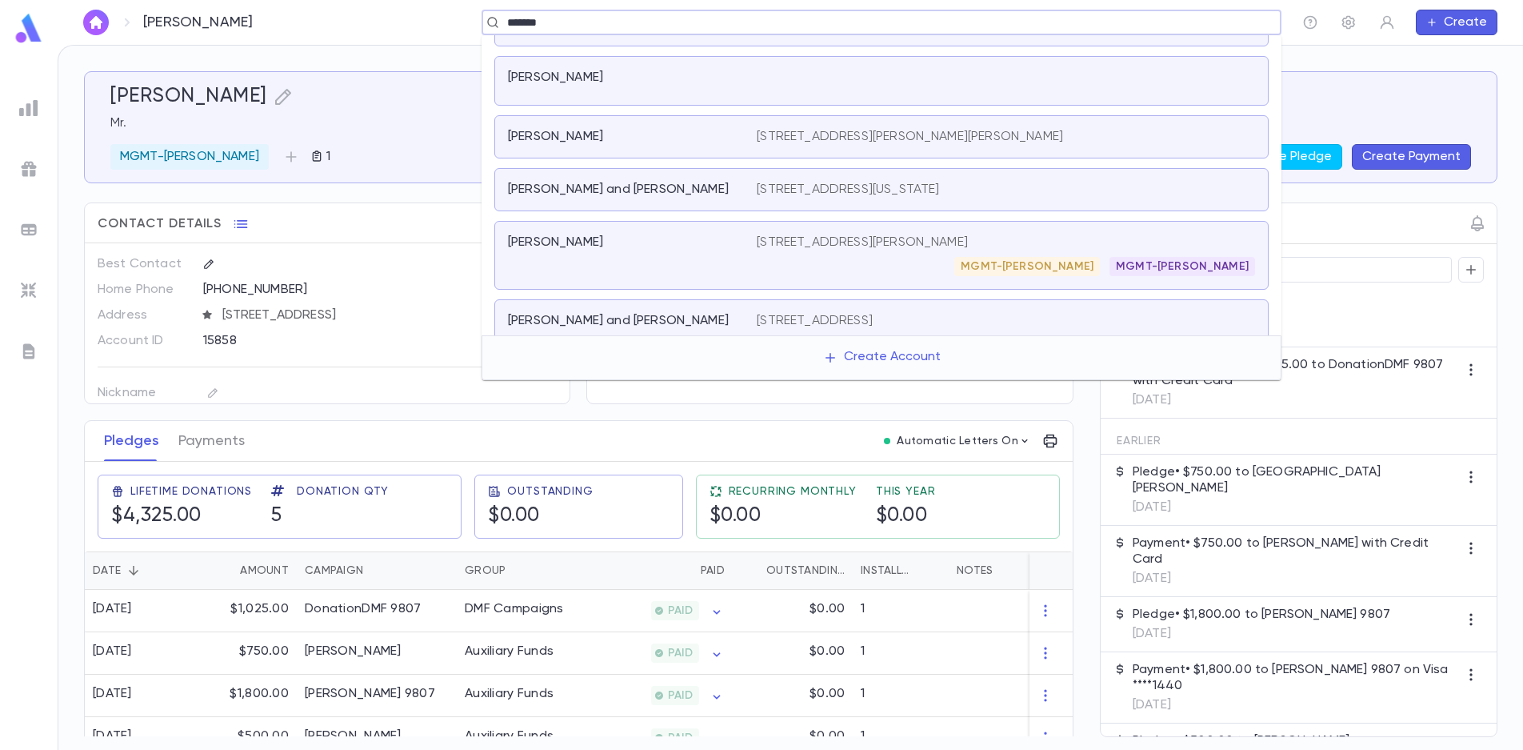
click at [834, 242] on p "[STREET_ADDRESS][PERSON_NAME]" at bounding box center [862, 242] width 211 height 16
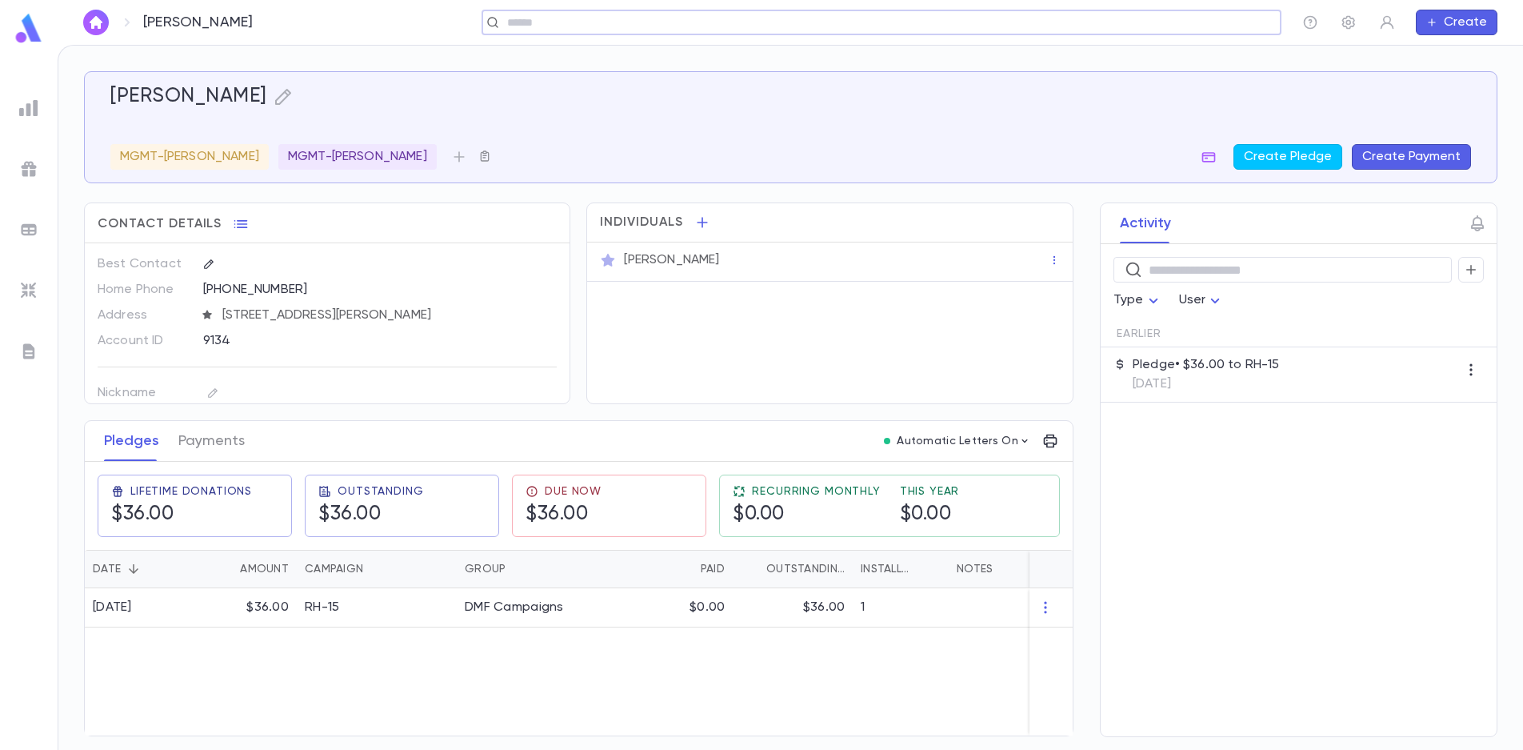
click at [480, 155] on icon "button" at bounding box center [484, 155] width 9 height 10
click at [454, 225] on div "Add to Scratch List" at bounding box center [498, 228] width 114 height 16
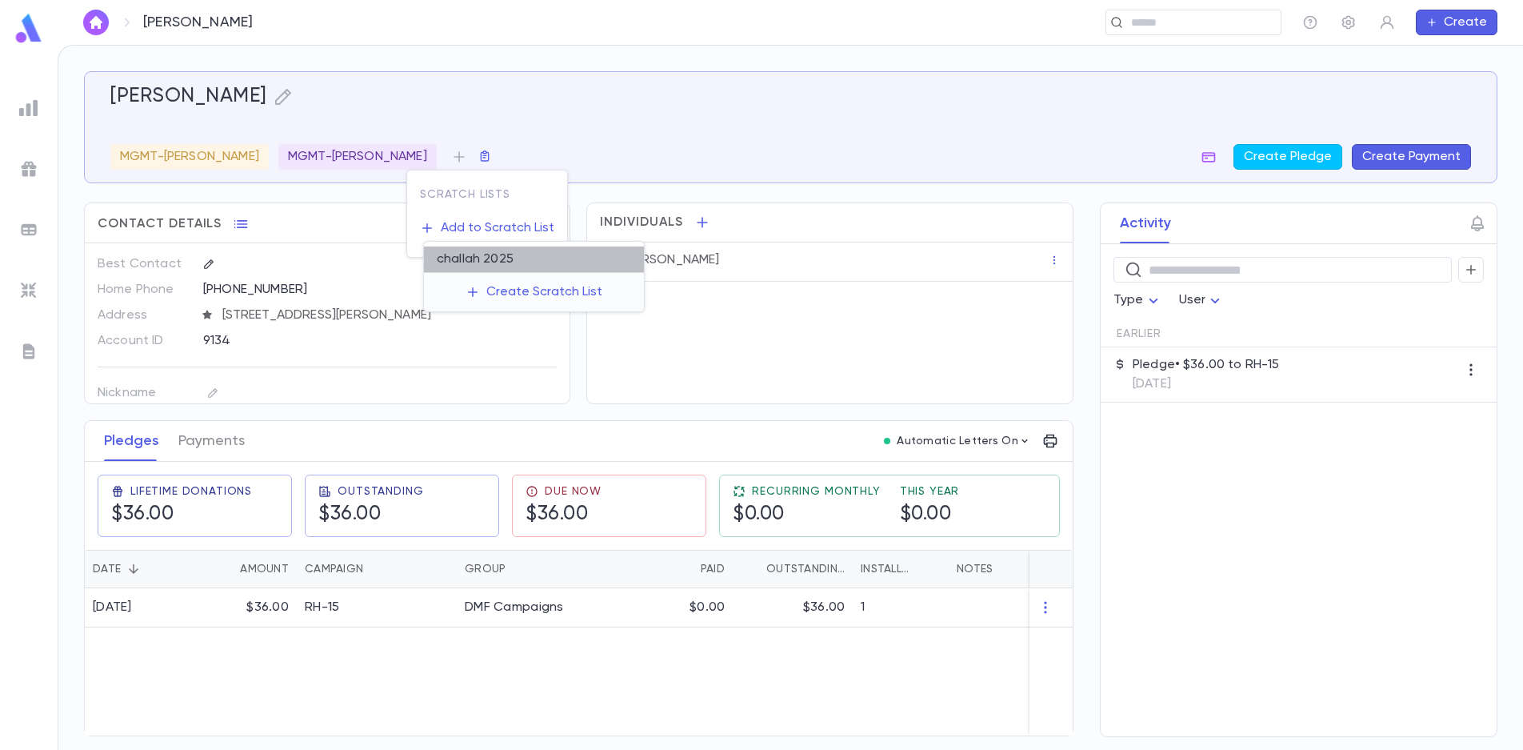
click at [458, 255] on li "challah 2025" at bounding box center [534, 259] width 220 height 26
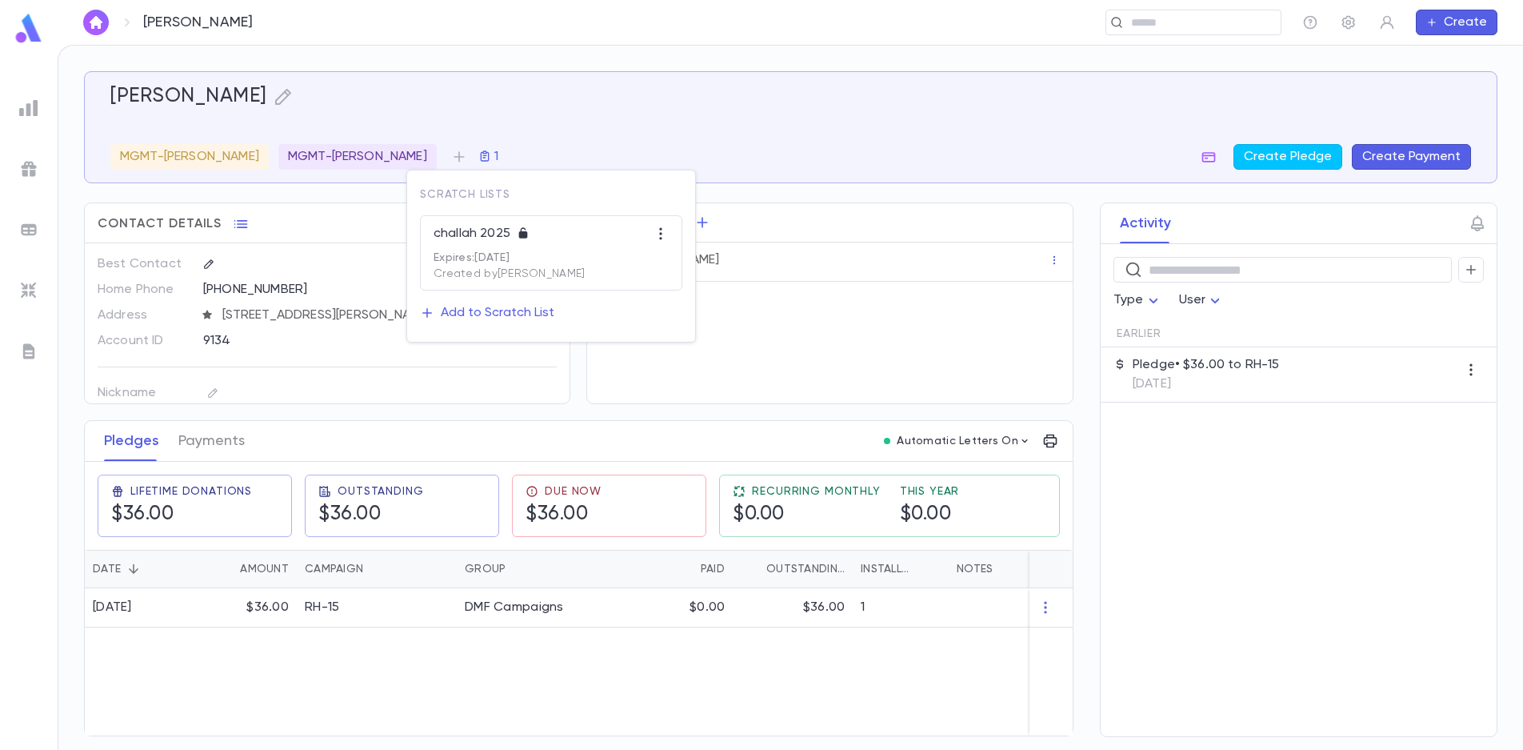
click at [1156, 20] on div at bounding box center [761, 375] width 1523 height 750
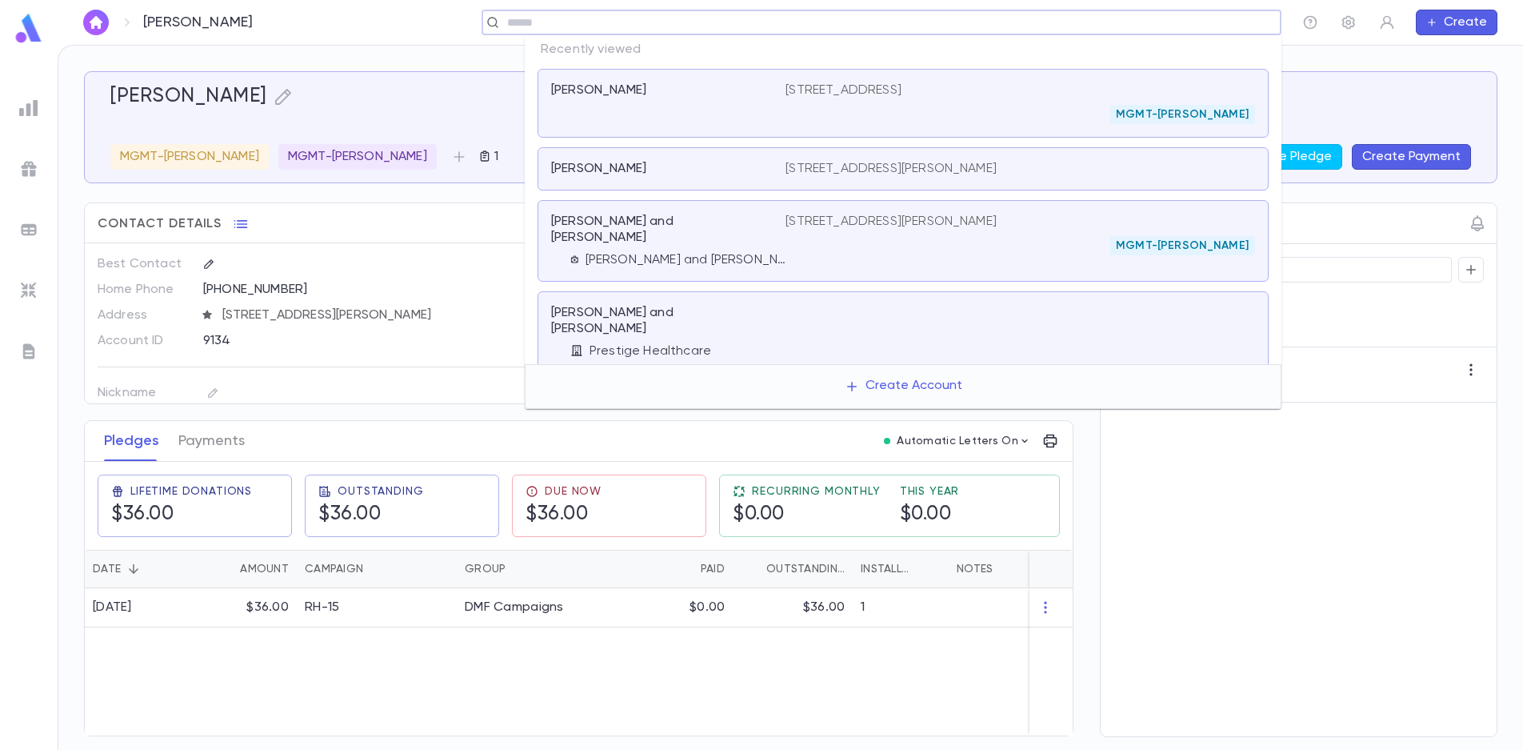
click at [1155, 27] on input "text" at bounding box center [876, 22] width 748 height 15
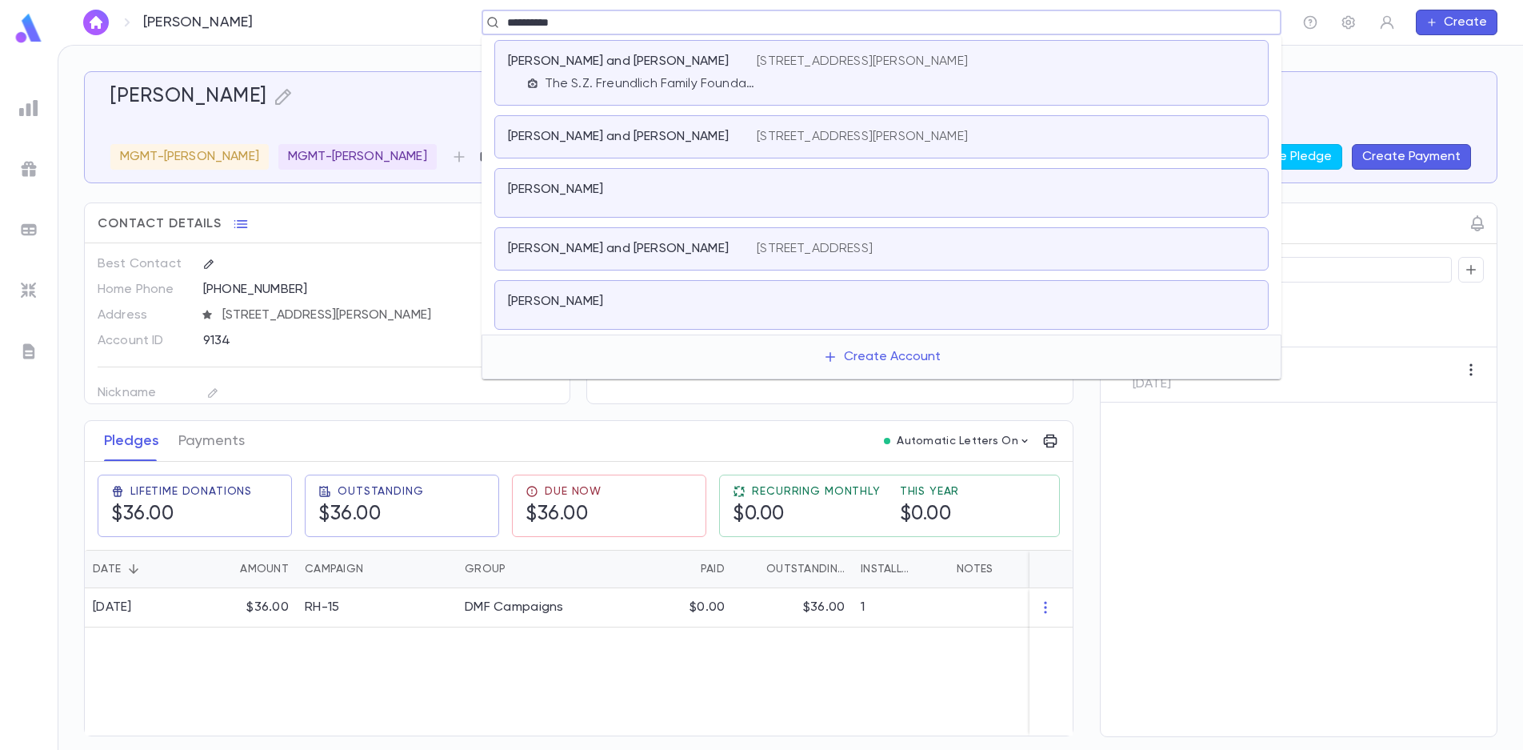
type input "**********"
click at [1436, 18] on icon "button" at bounding box center [1432, 22] width 11 height 13
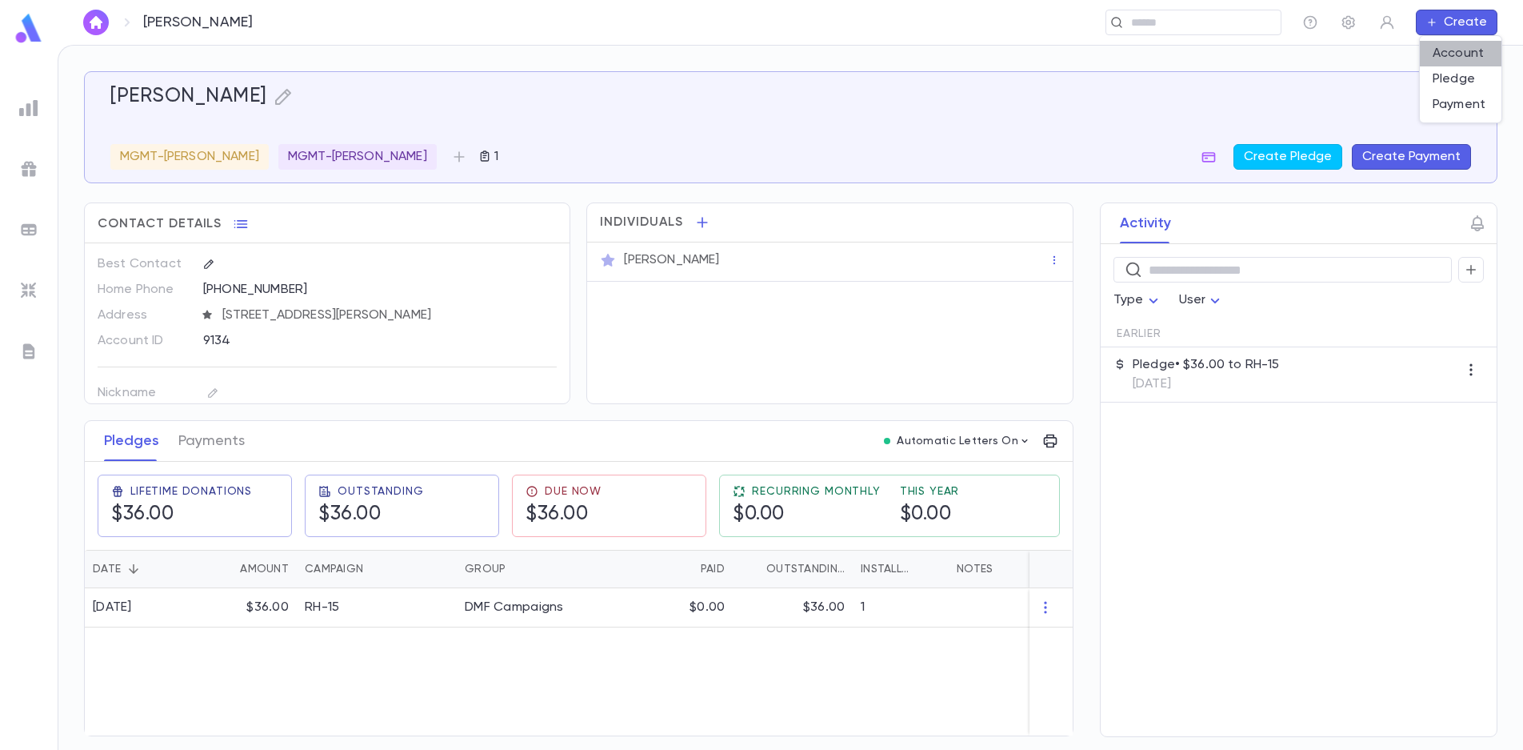
click at [1457, 50] on li "Account" at bounding box center [1461, 54] width 82 height 26
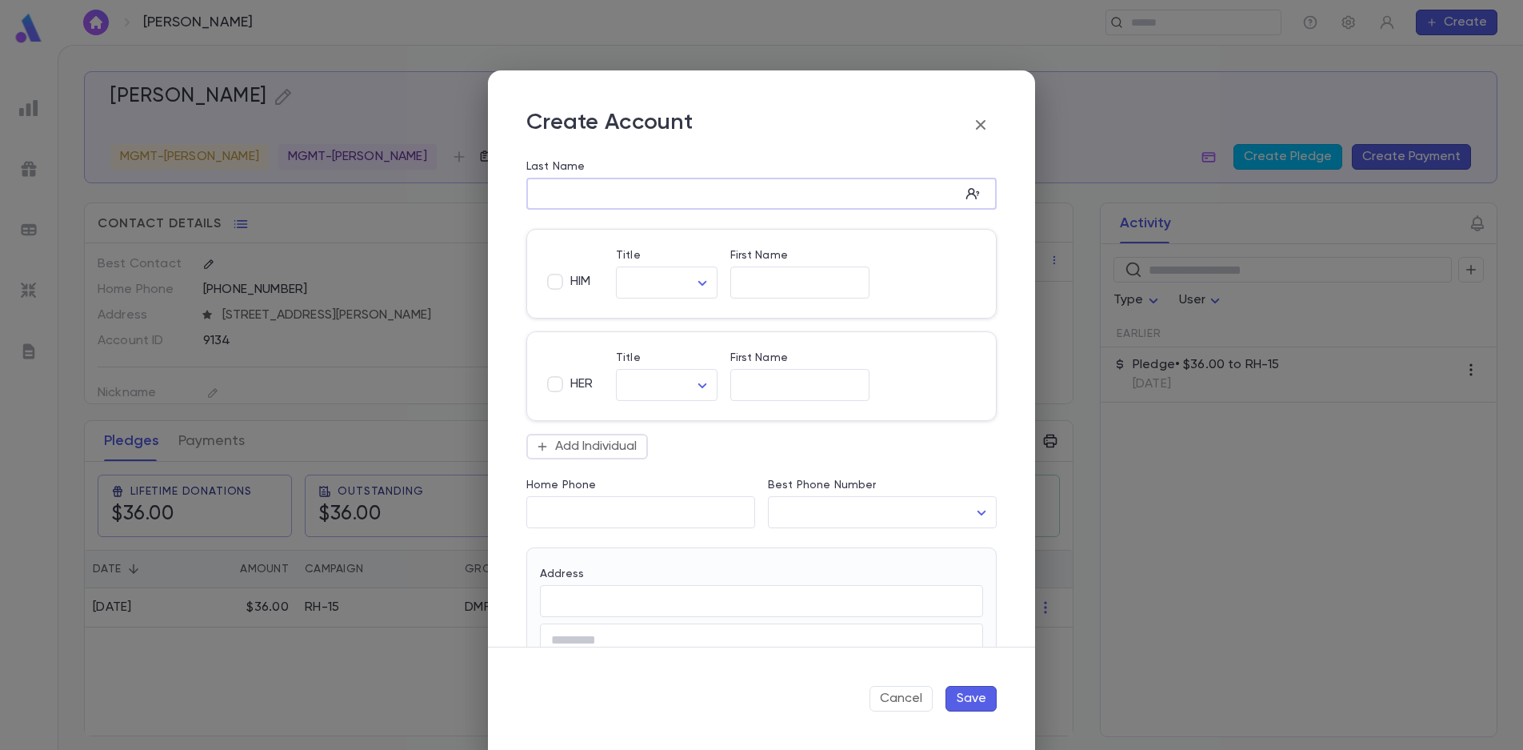
click at [622, 198] on input "Last Name" at bounding box center [743, 194] width 434 height 18
type input "**********"
click at [655, 279] on body "**********" at bounding box center [761, 397] width 1523 height 705
click at [658, 339] on span "[DEMOGRAPHIC_DATA]" at bounding box center [699, 342] width 137 height 16
type input "*****"
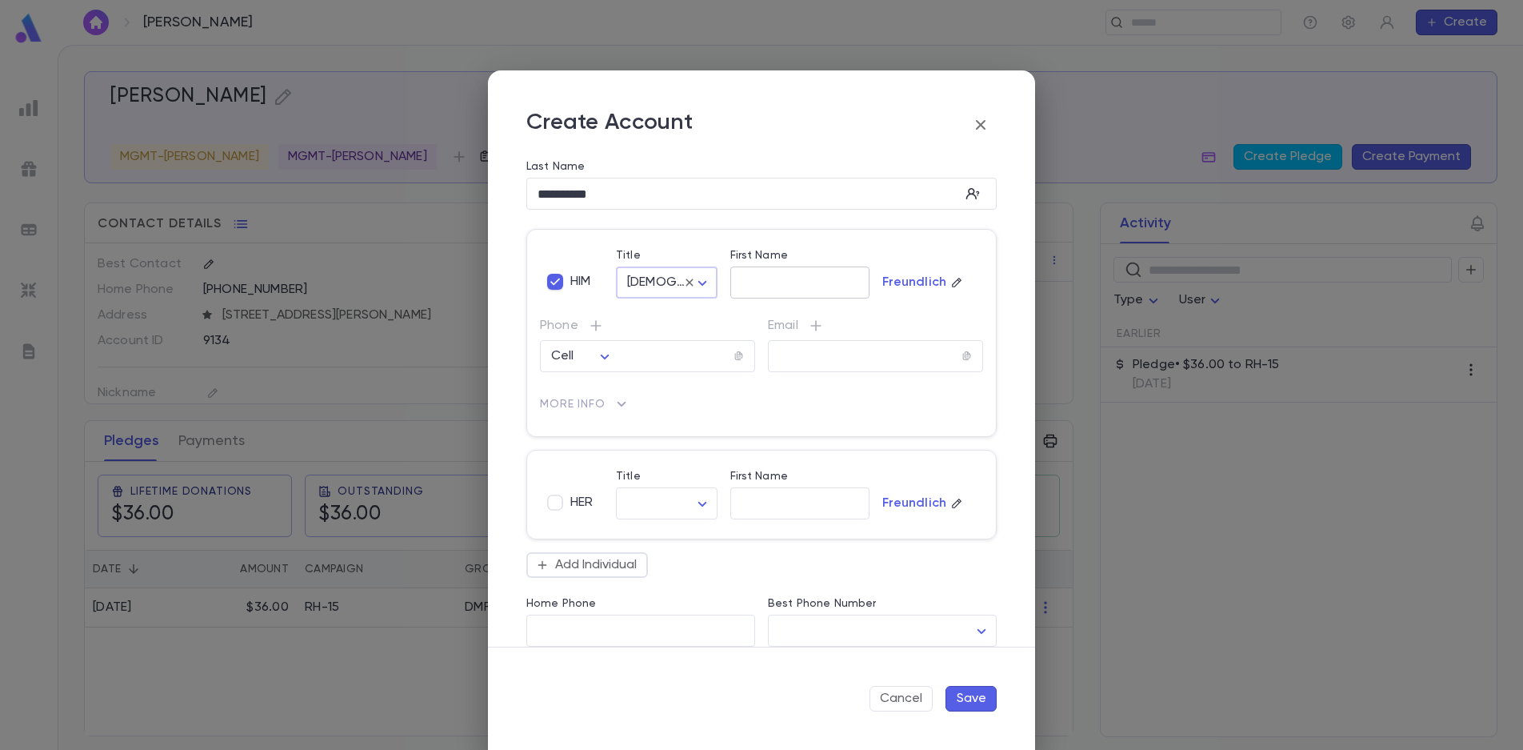
click at [748, 286] on input "First Name" at bounding box center [799, 283] width 139 height 18
type input "*********"
click at [662, 361] on input "tel" at bounding box center [671, 356] width 125 height 18
type input "**********"
click at [806, 350] on input "text" at bounding box center [865, 356] width 194 height 18
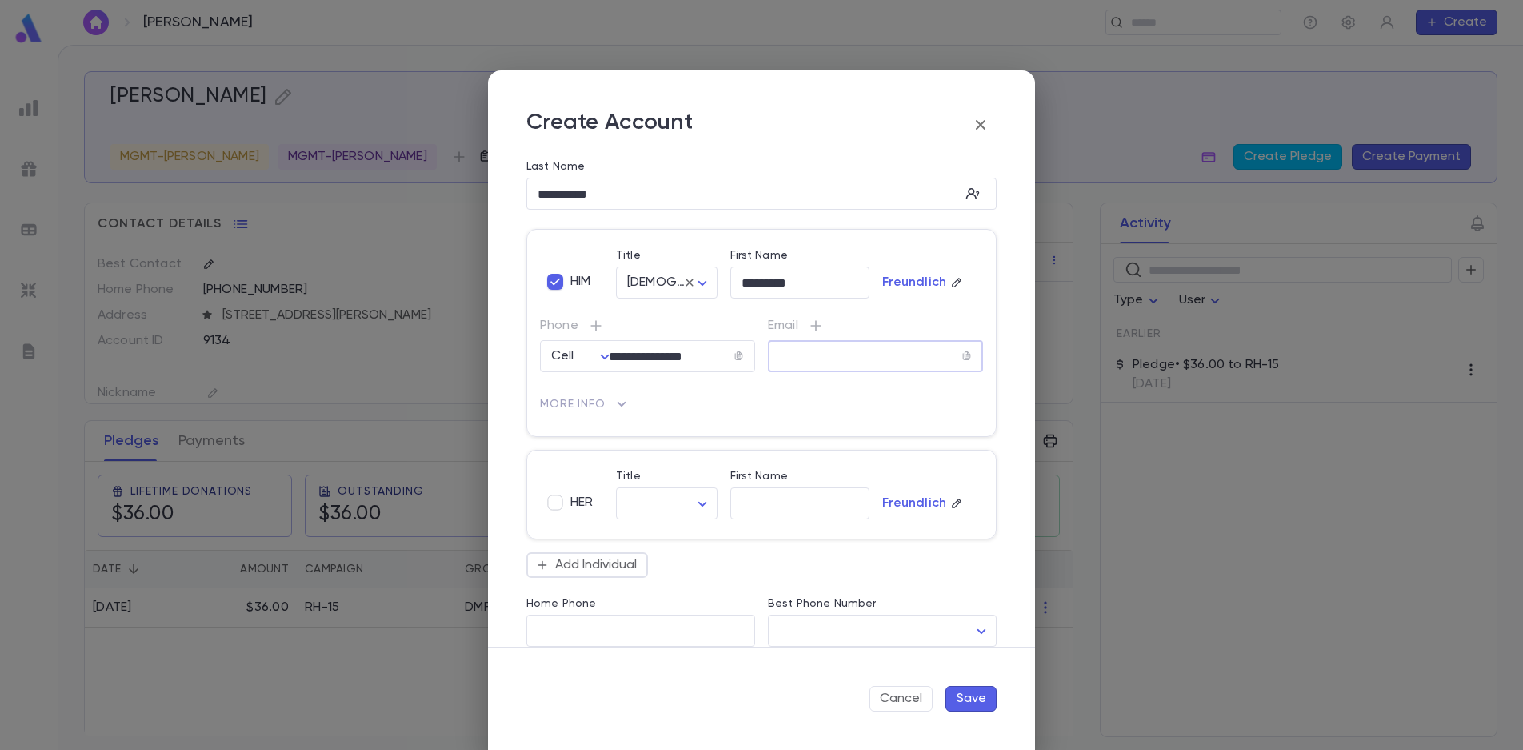
paste input "**********"
type input "**********"
click at [648, 513] on body "**********" at bounding box center [761, 397] width 1523 height 705
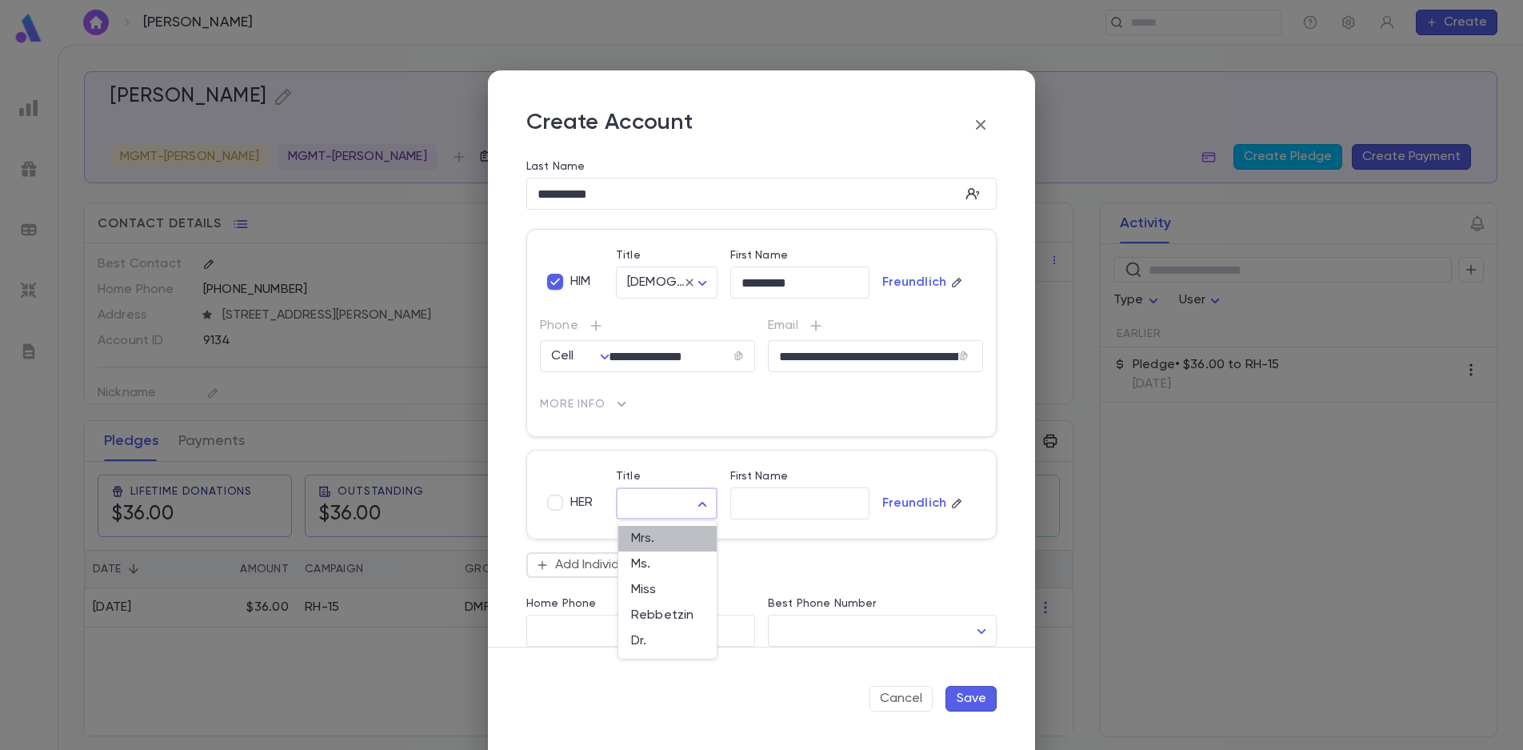
click at [662, 536] on span "Mrs." at bounding box center [667, 538] width 73 height 16
type input "****"
click at [966, 696] on button "Save" at bounding box center [971, 699] width 51 height 26
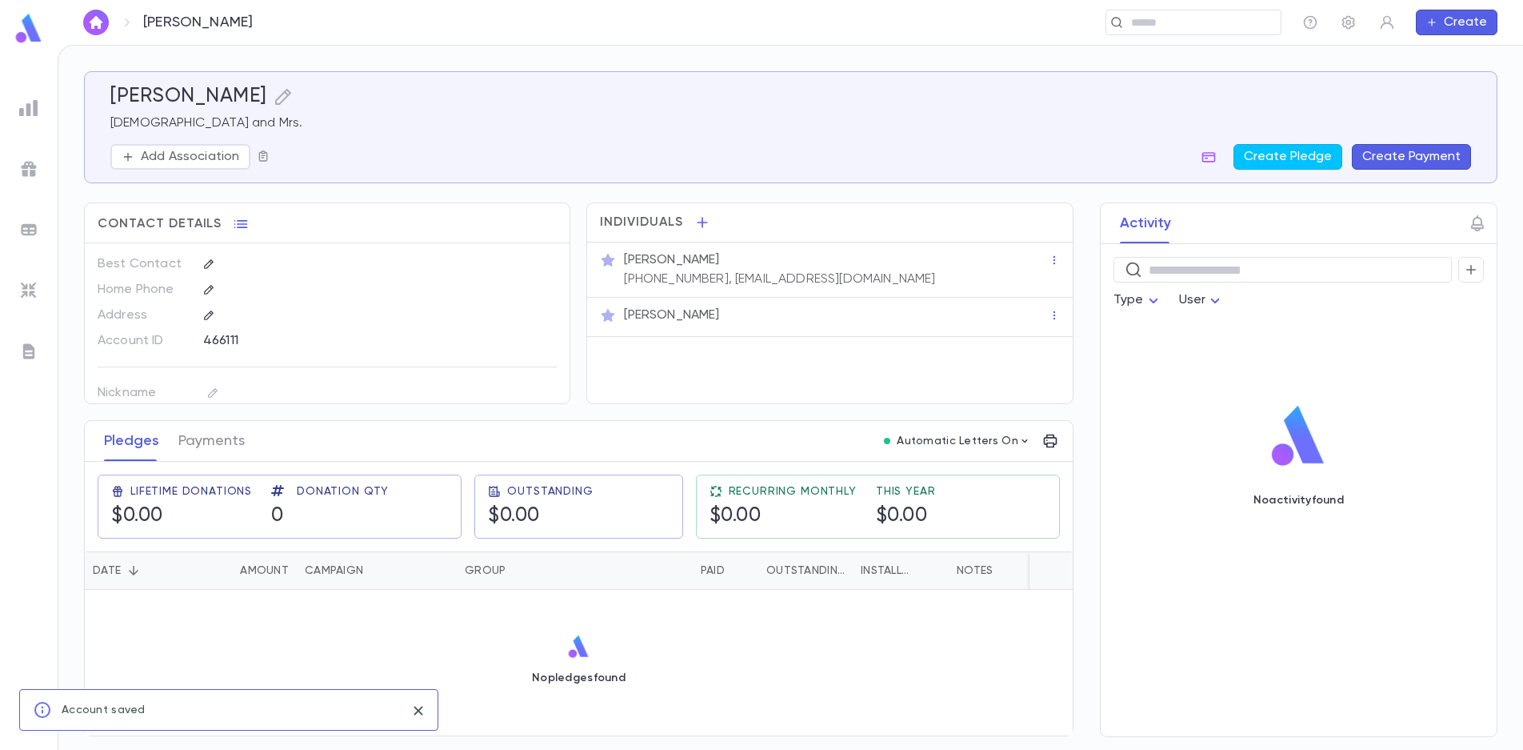
click at [265, 158] on icon "button" at bounding box center [263, 156] width 13 height 13
click at [294, 230] on div "Add to Scratch List" at bounding box center [343, 228] width 114 height 16
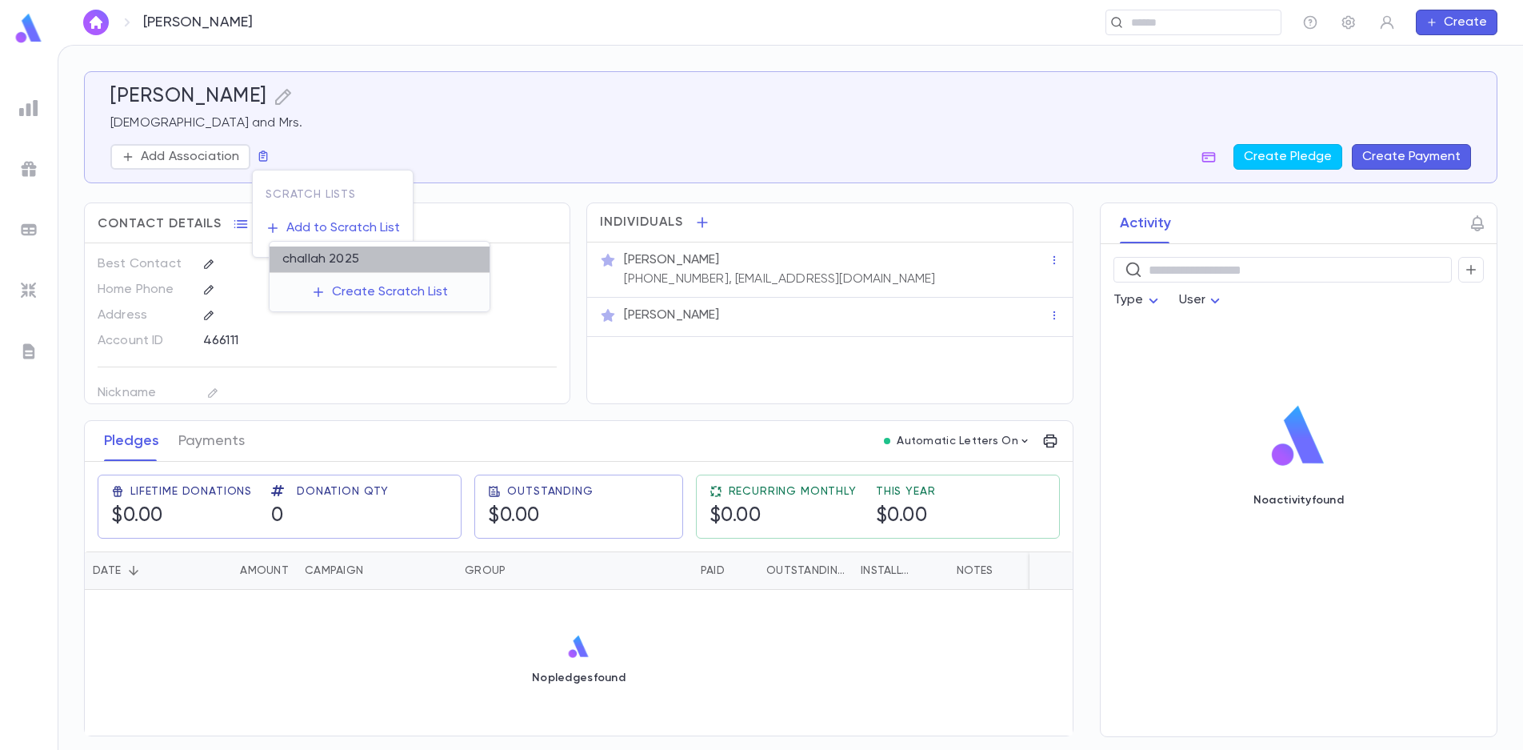
click at [336, 262] on li "challah 2025" at bounding box center [380, 259] width 220 height 26
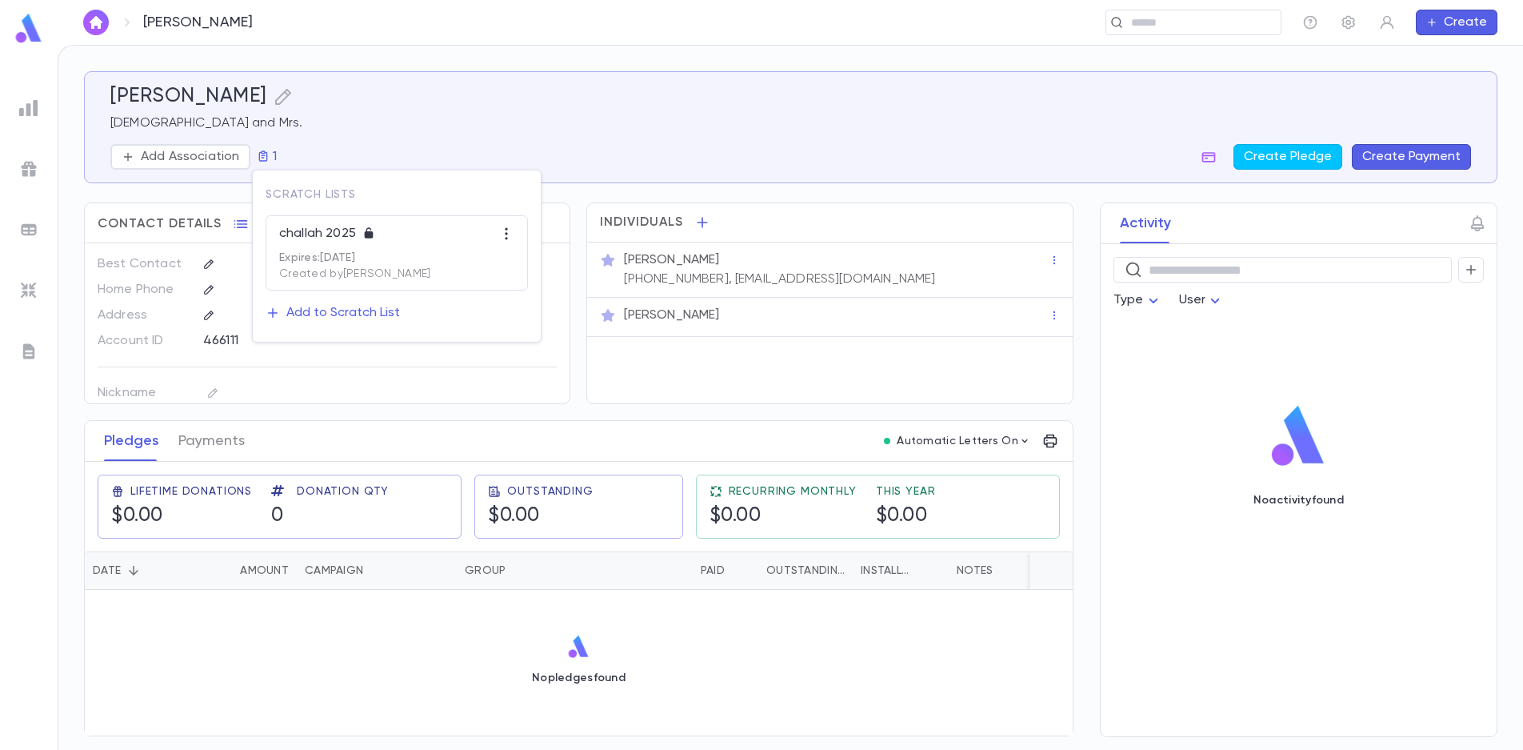
click at [1142, 26] on div at bounding box center [761, 375] width 1523 height 750
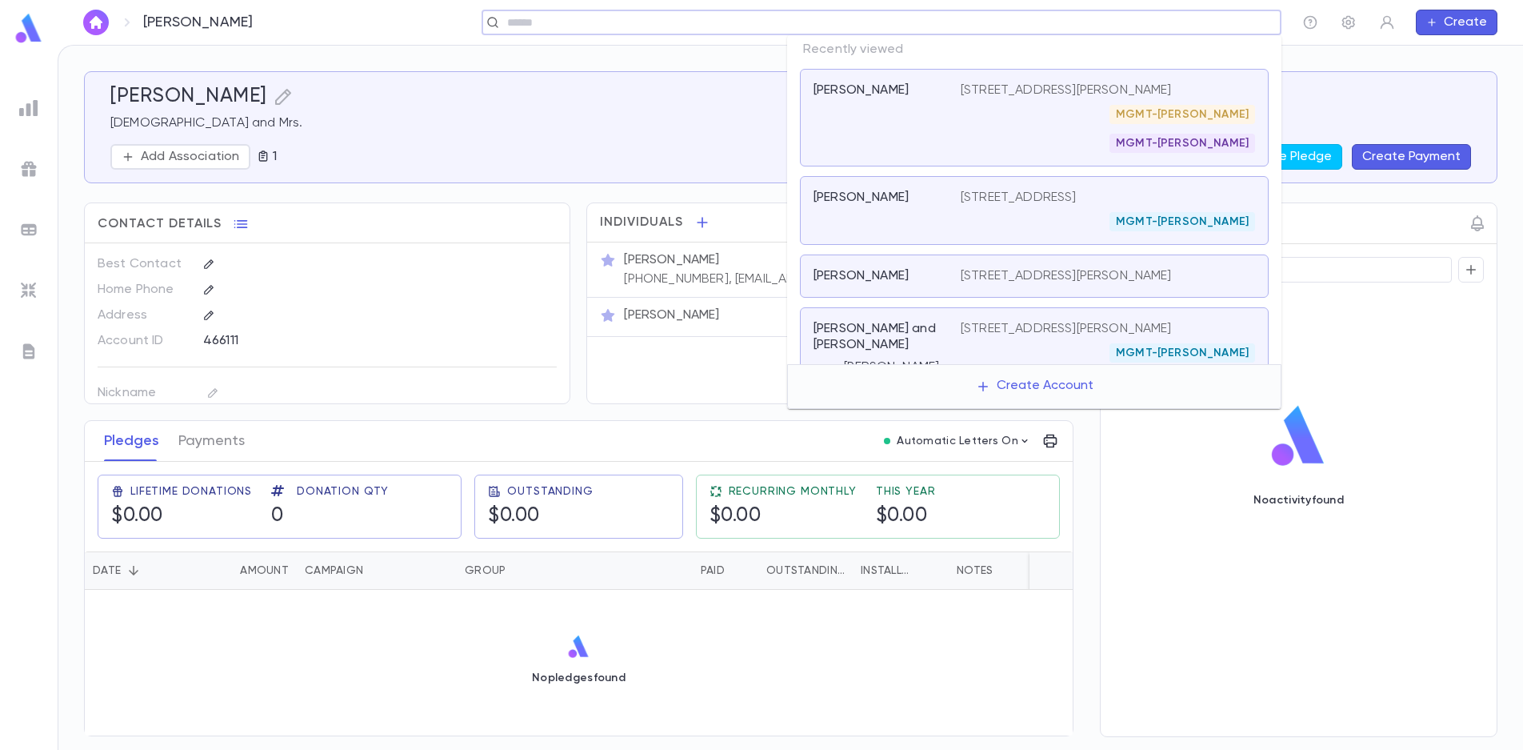
click at [1149, 22] on input "text" at bounding box center [876, 22] width 748 height 15
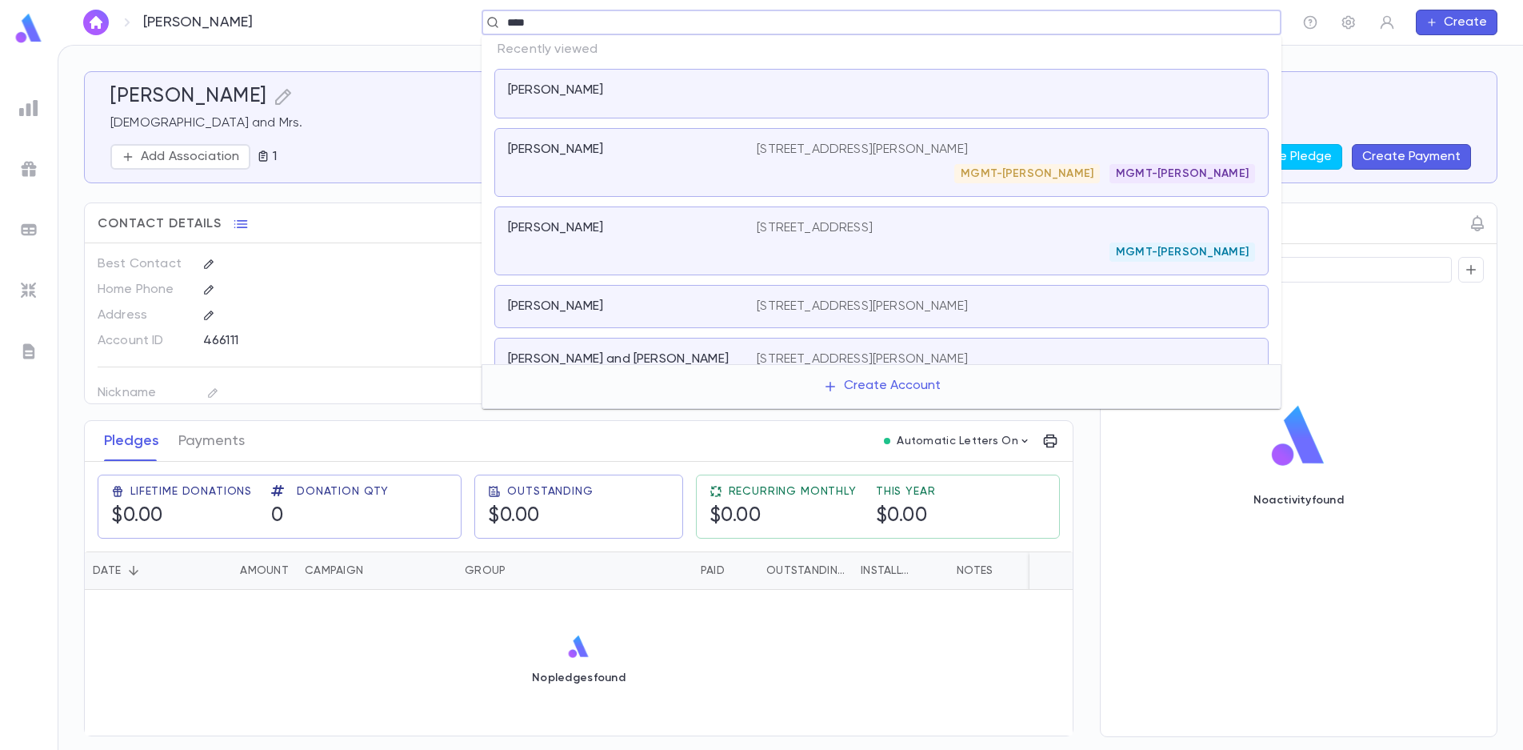
type input "*****"
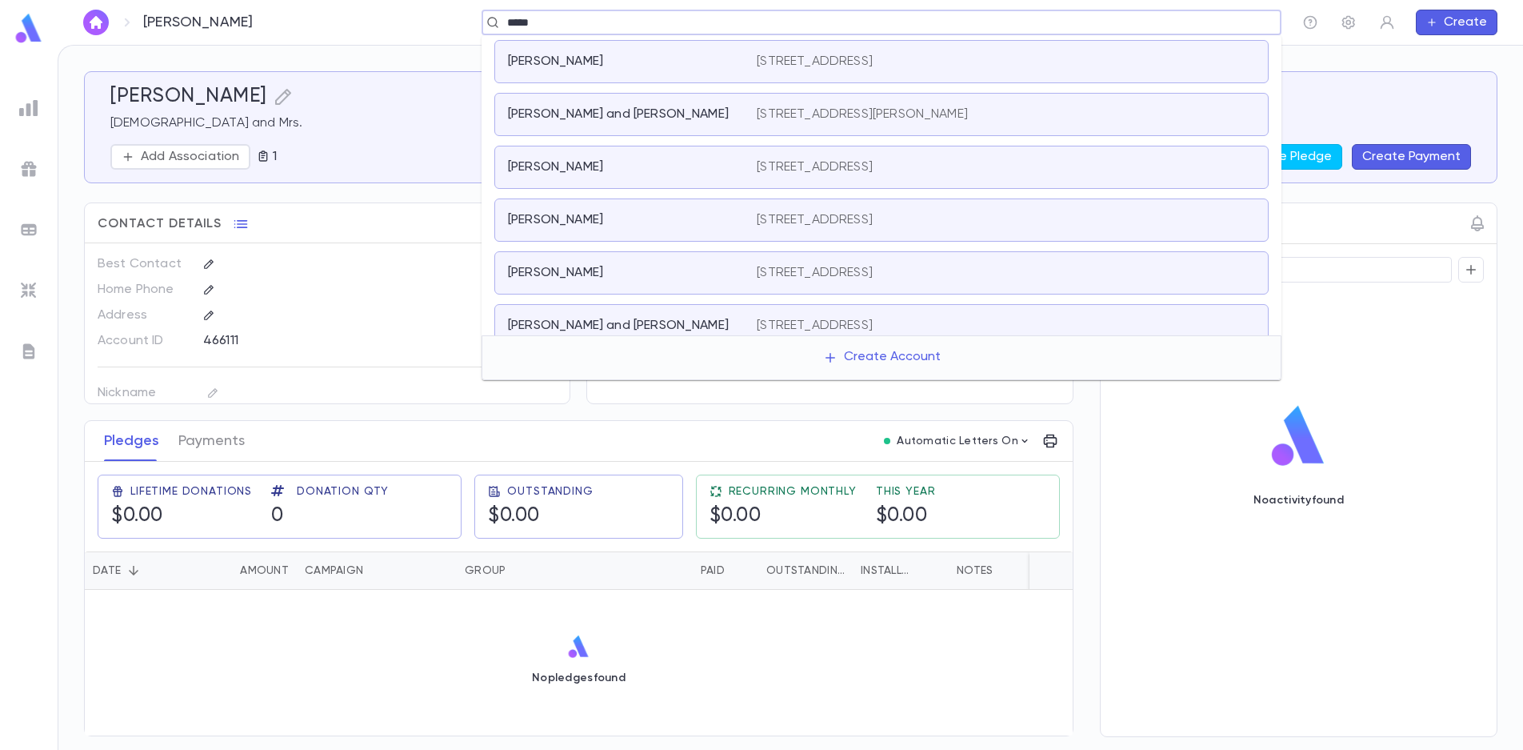
click at [881, 112] on p "[STREET_ADDRESS][PERSON_NAME]" at bounding box center [862, 114] width 211 height 16
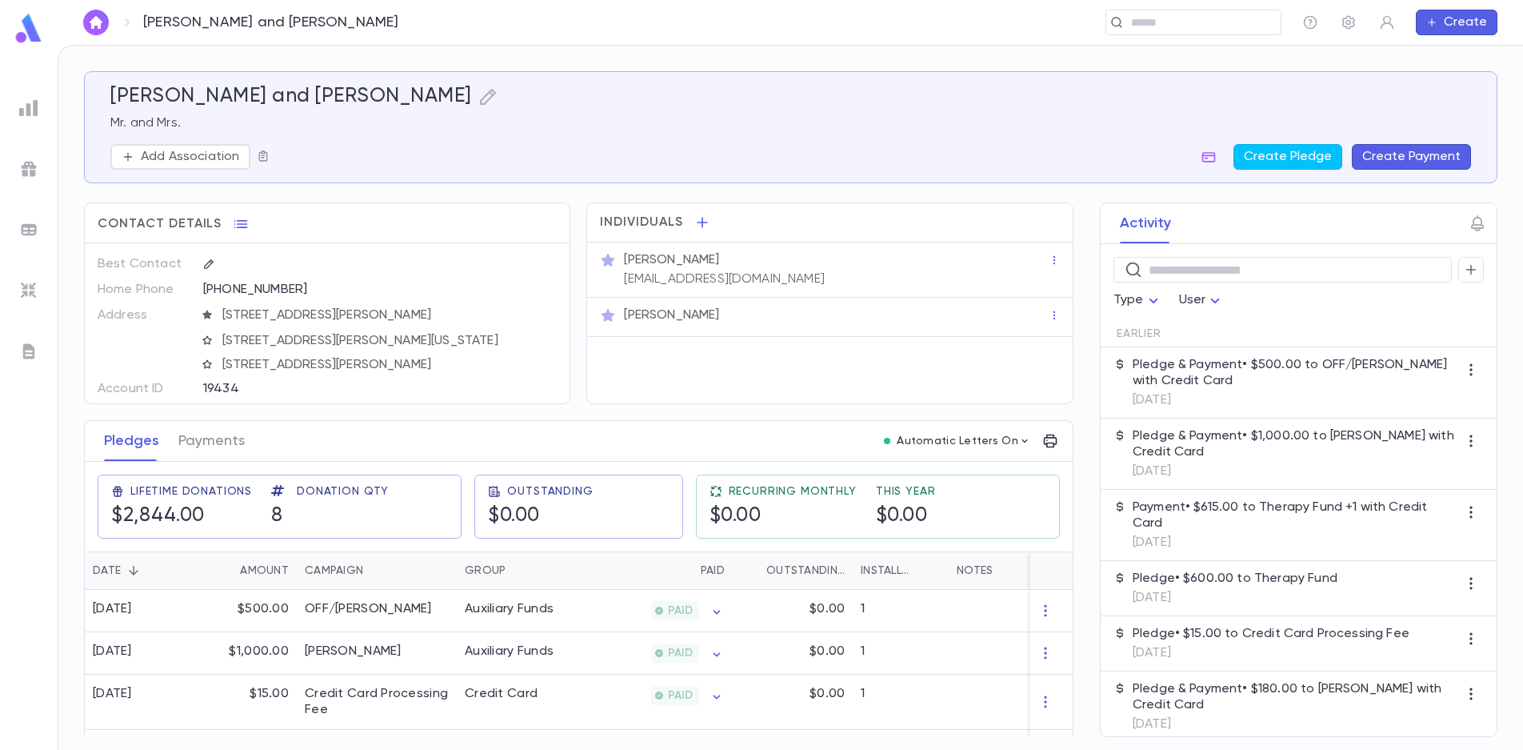
click at [259, 155] on icon "button" at bounding box center [263, 156] width 13 height 13
click at [309, 226] on div "Add to Scratch List" at bounding box center [343, 228] width 114 height 16
click at [320, 258] on li "challah 2025" at bounding box center [380, 259] width 220 height 26
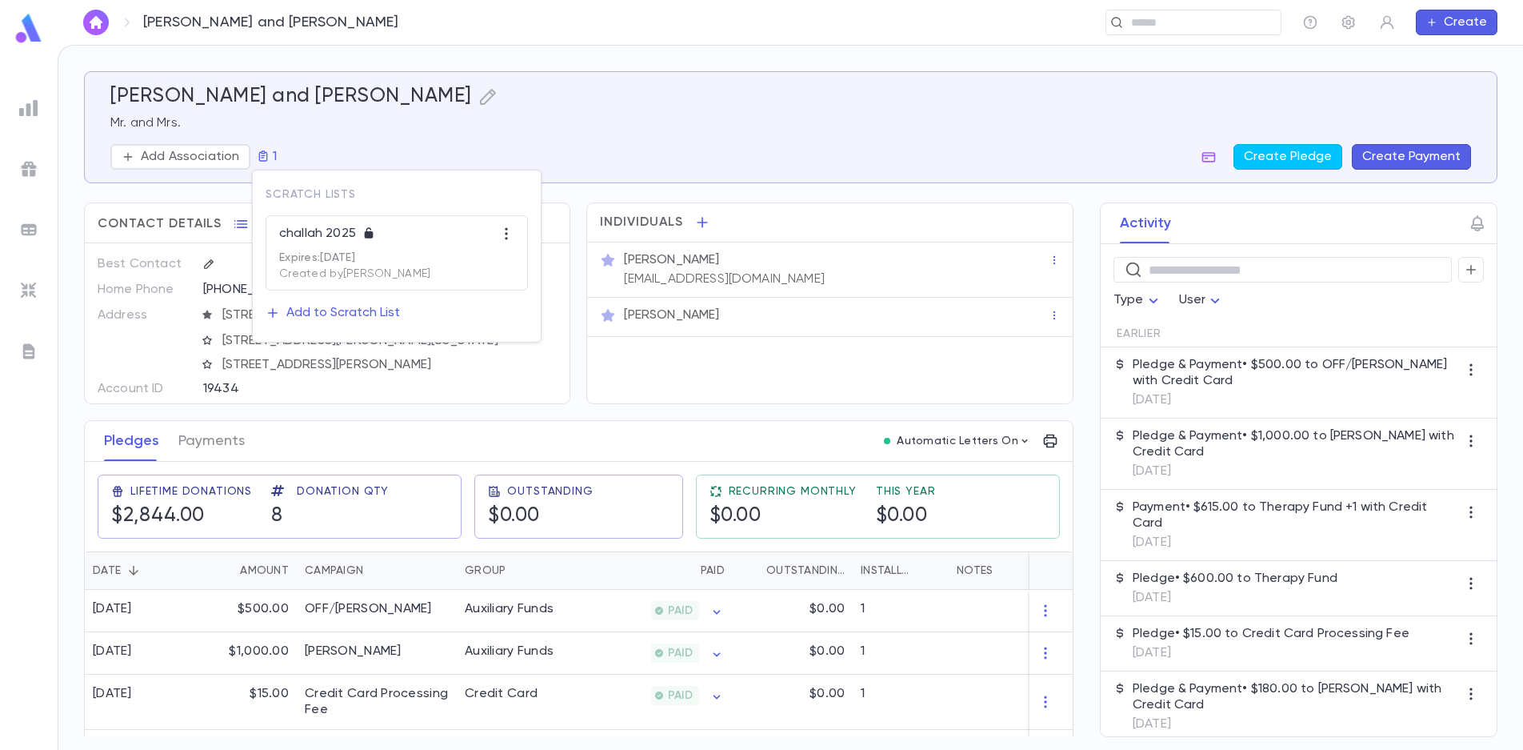
click at [1171, 19] on div at bounding box center [761, 375] width 1523 height 750
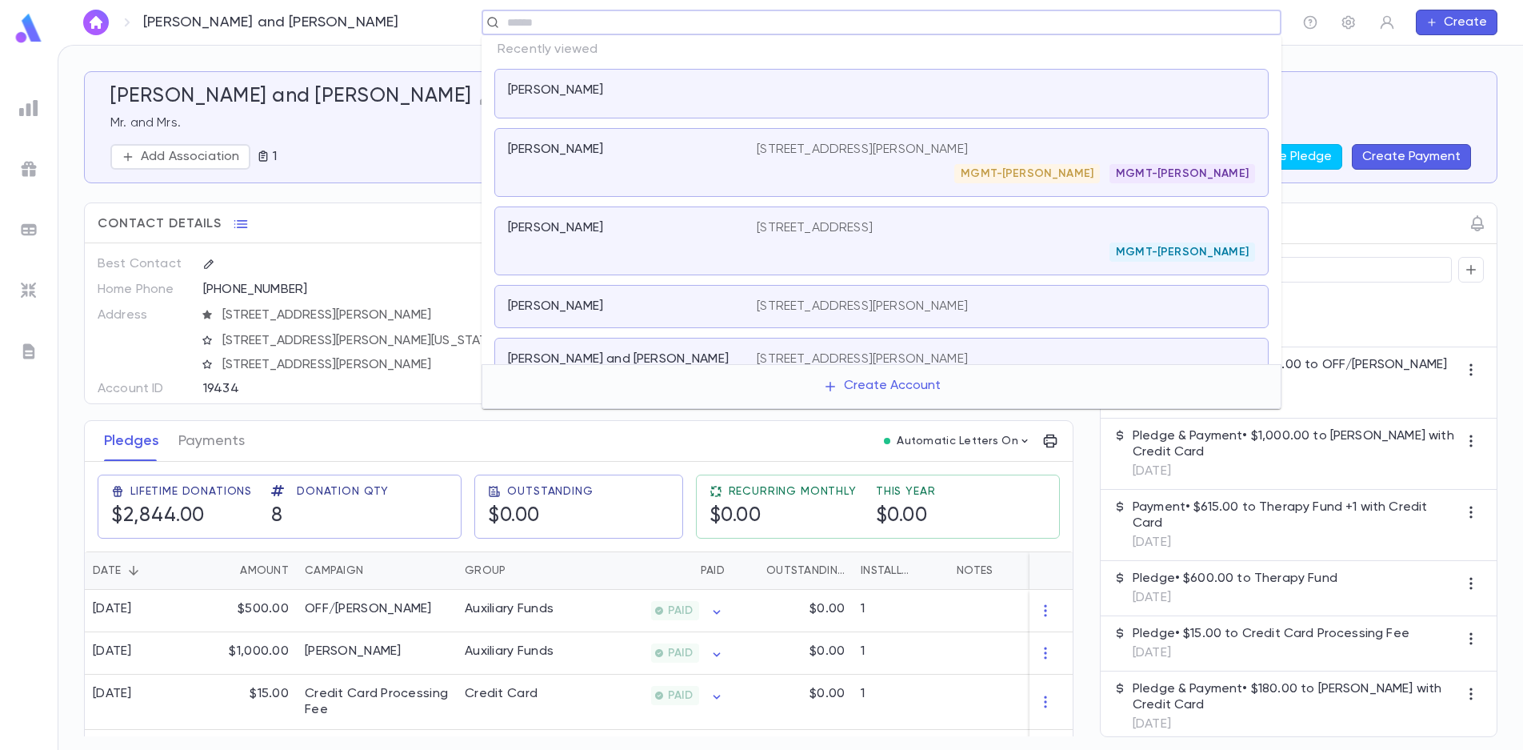
click at [1167, 26] on input "text" at bounding box center [876, 22] width 748 height 15
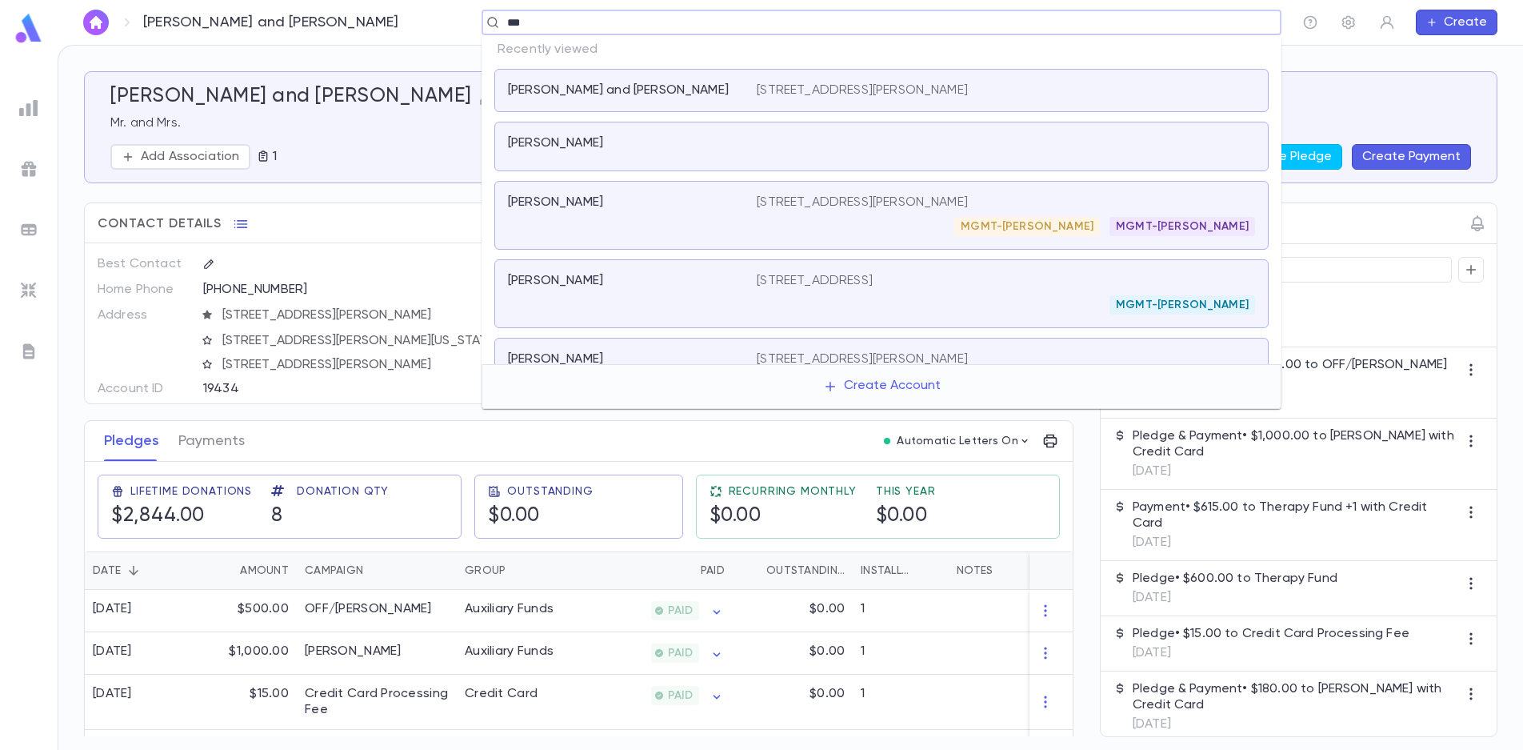
type input "****"
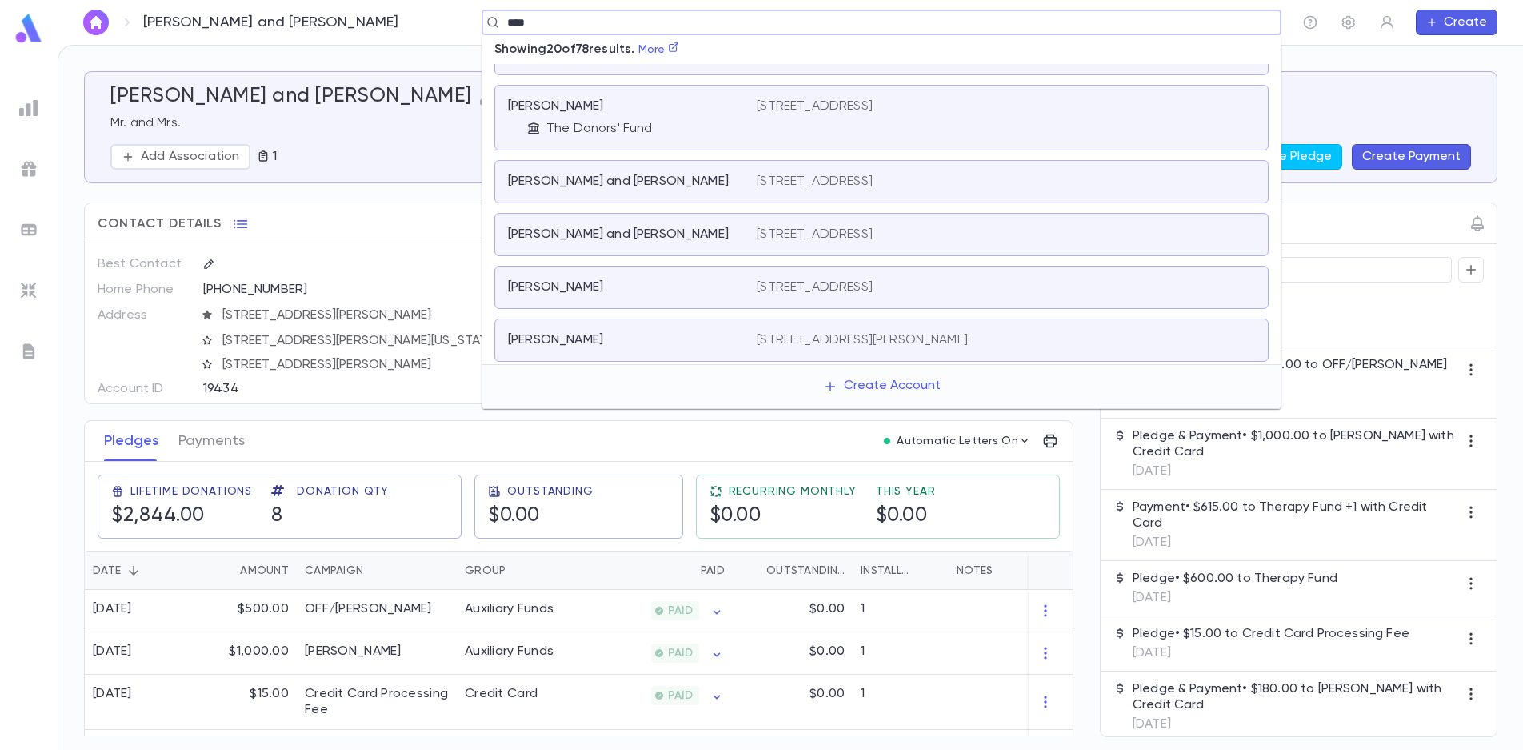
scroll to position [160, 0]
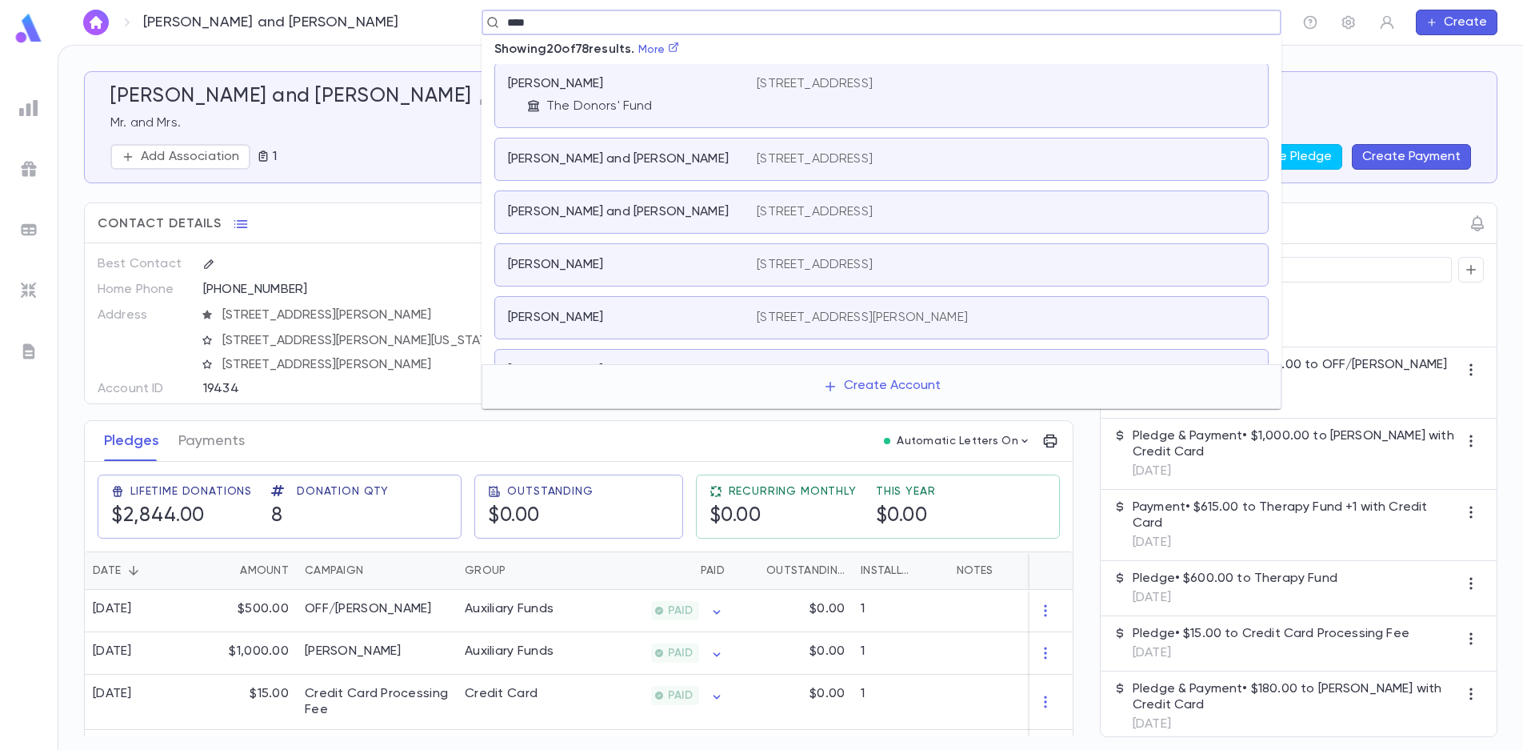
click at [798, 212] on p "[STREET_ADDRESS]" at bounding box center [815, 212] width 116 height 16
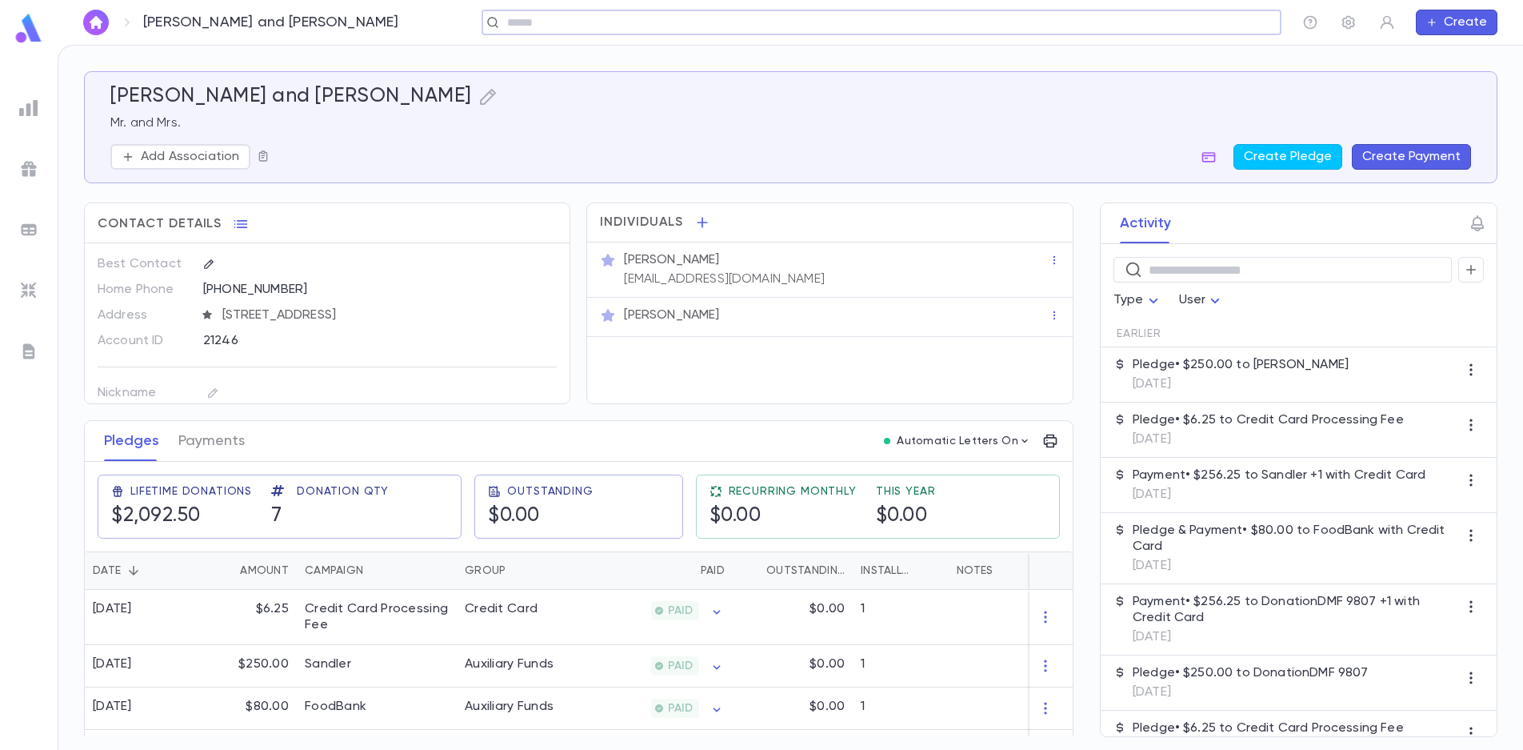
click at [265, 159] on icon "button" at bounding box center [263, 156] width 13 height 13
click at [289, 218] on button "Add to Scratch List" at bounding box center [333, 228] width 134 height 26
click at [318, 265] on li "challah 2025" at bounding box center [380, 259] width 220 height 26
click at [181, 157] on div at bounding box center [761, 375] width 1523 height 750
click at [158, 160] on p "Add Association" at bounding box center [190, 157] width 98 height 16
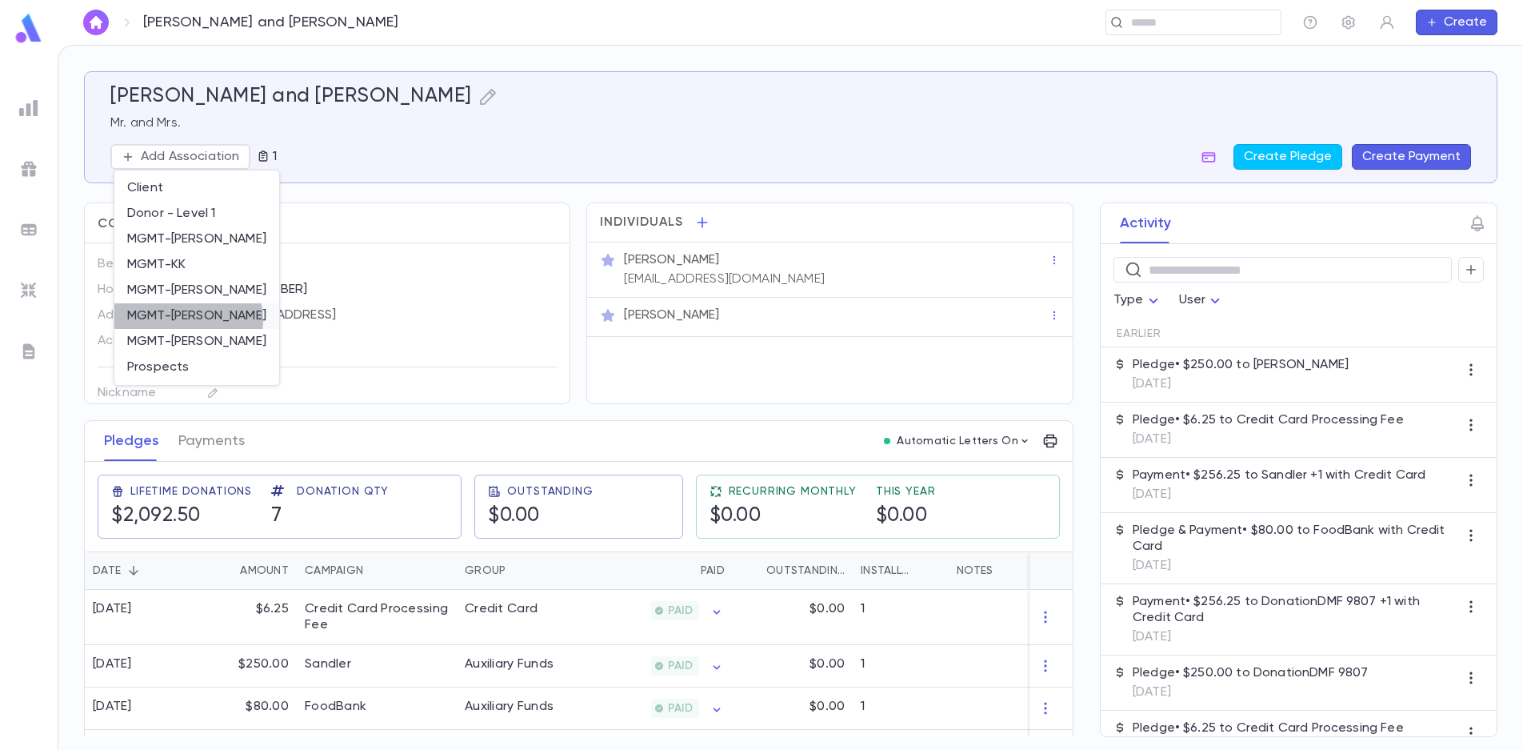
click at [187, 320] on li "MGMT-[PERSON_NAME]" at bounding box center [196, 316] width 165 height 26
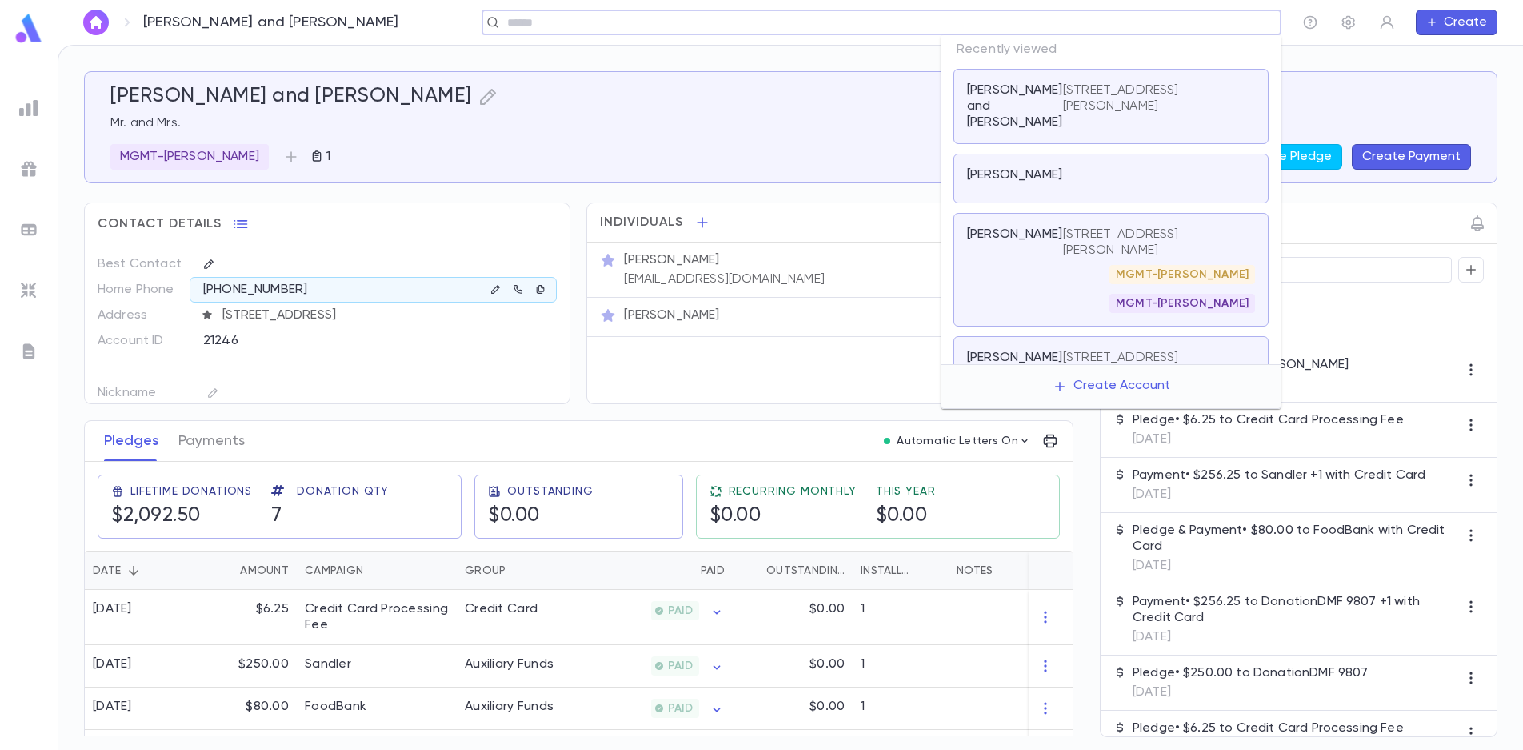
click at [1198, 23] on input "text" at bounding box center [876, 22] width 748 height 15
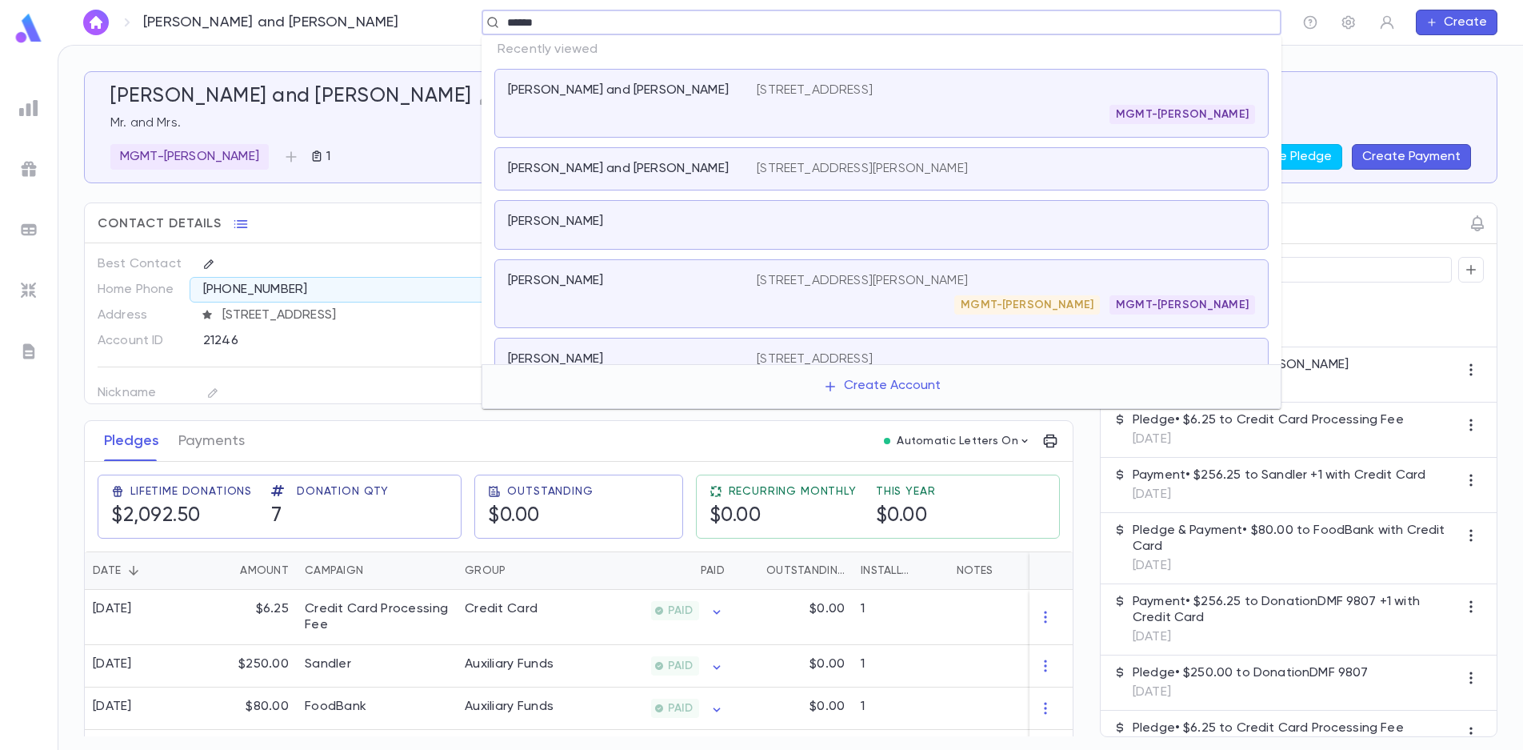
type input "*******"
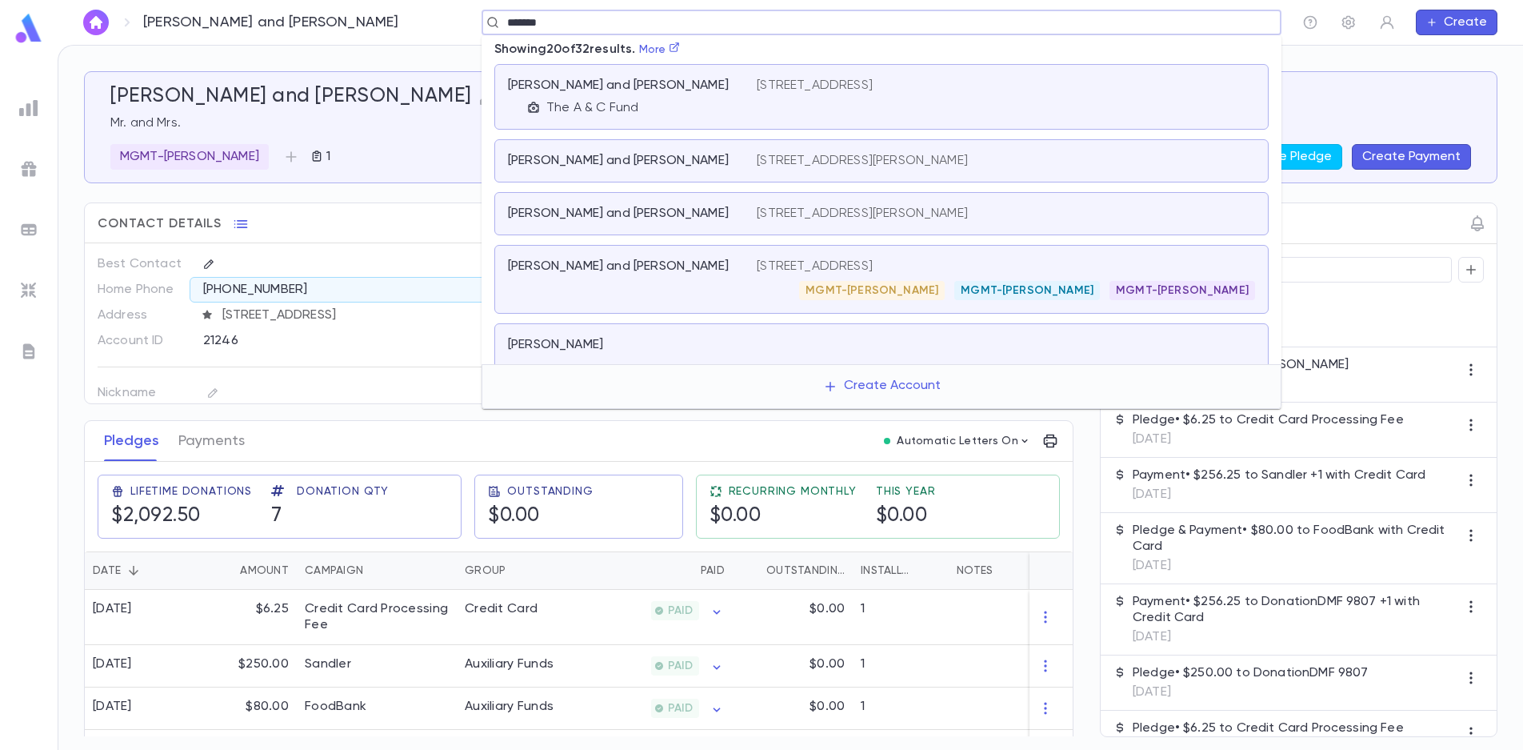
scroll to position [880, 0]
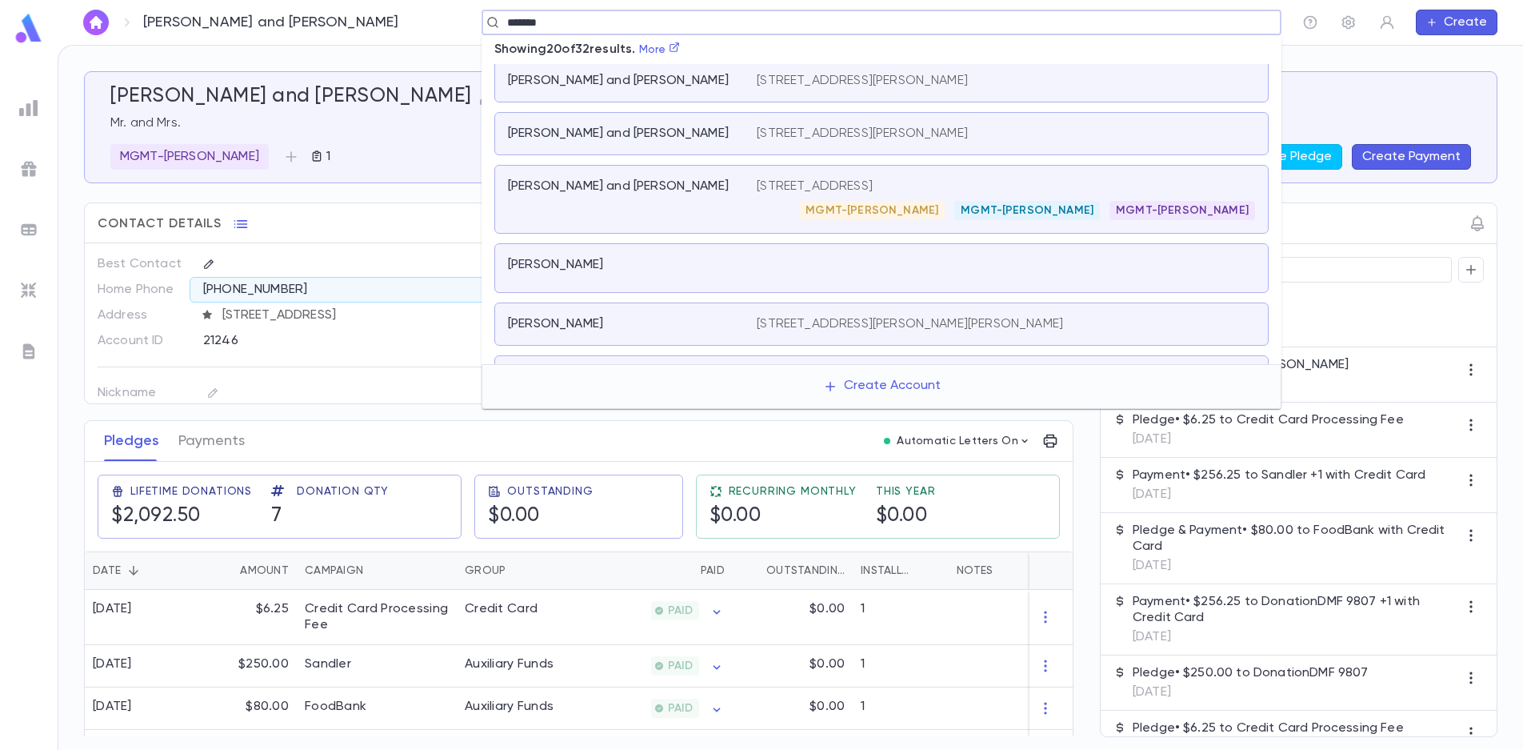
click at [691, 266] on div "[PERSON_NAME]" at bounding box center [623, 265] width 230 height 16
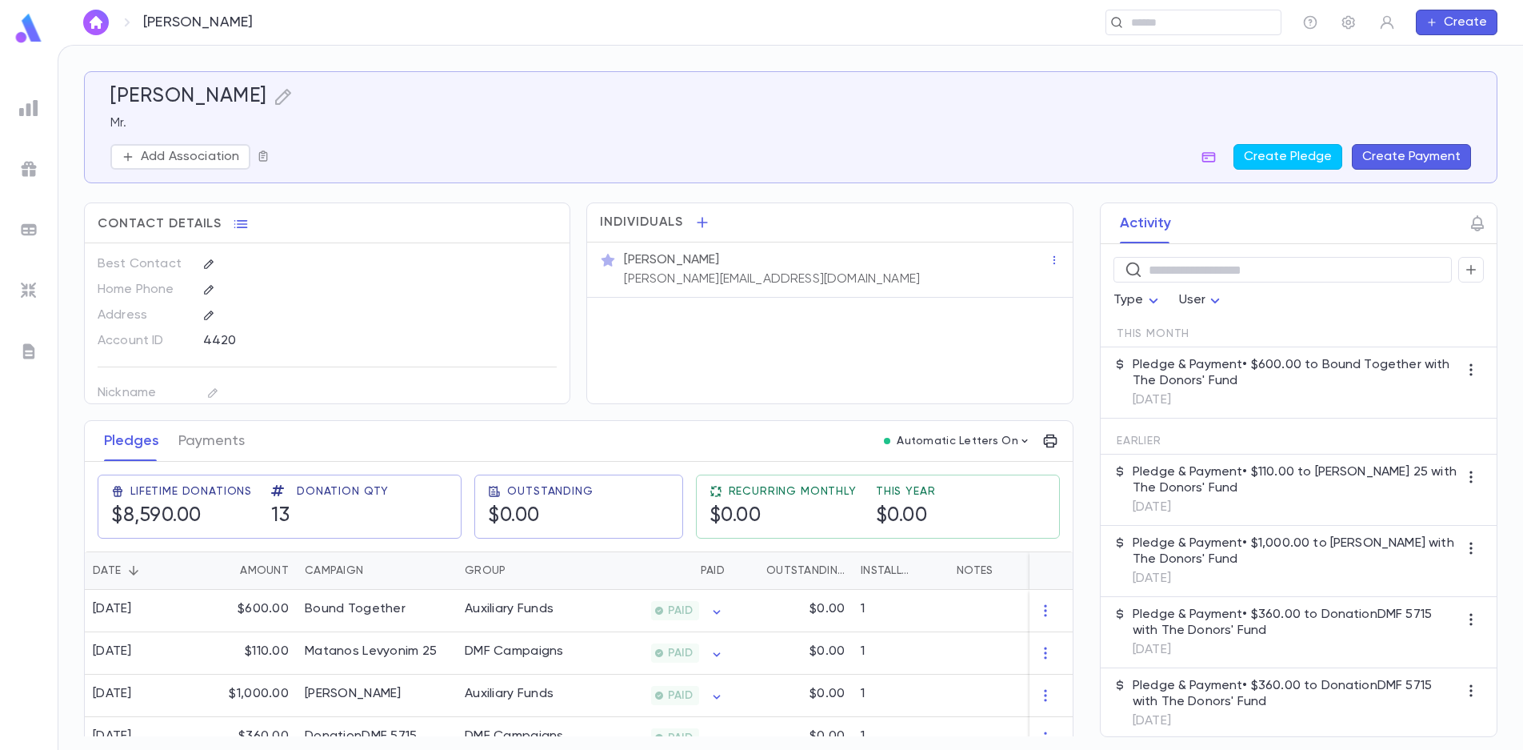
click at [259, 158] on icon "button" at bounding box center [263, 155] width 9 height 10
click at [311, 230] on div "Add to Scratch List" at bounding box center [343, 228] width 114 height 16
click at [336, 258] on li "challah 2025" at bounding box center [380, 259] width 220 height 26
click at [211, 158] on div at bounding box center [761, 375] width 1523 height 750
click at [212, 161] on p "Add Association" at bounding box center [190, 157] width 98 height 16
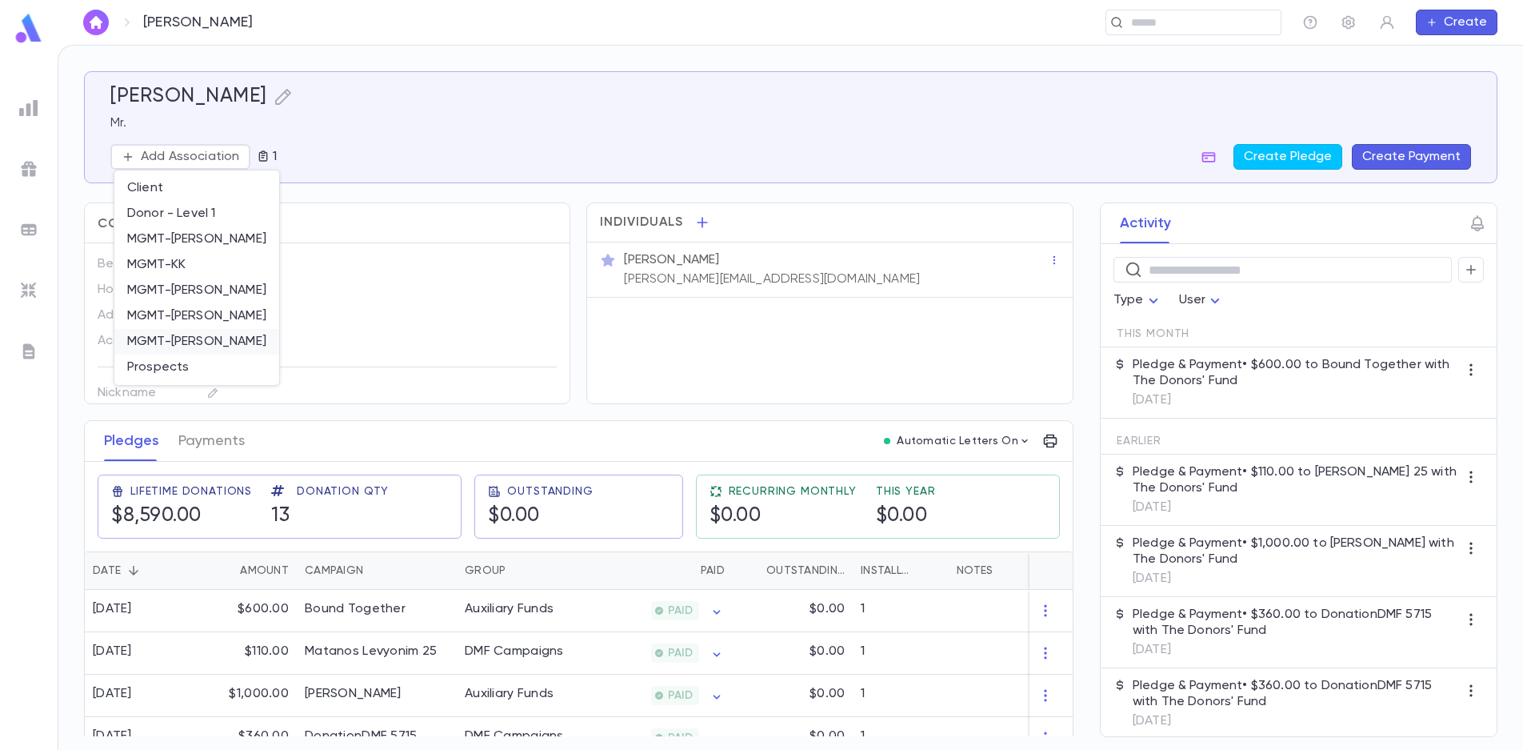
click at [206, 338] on li "MGMT-[PERSON_NAME]" at bounding box center [196, 342] width 165 height 26
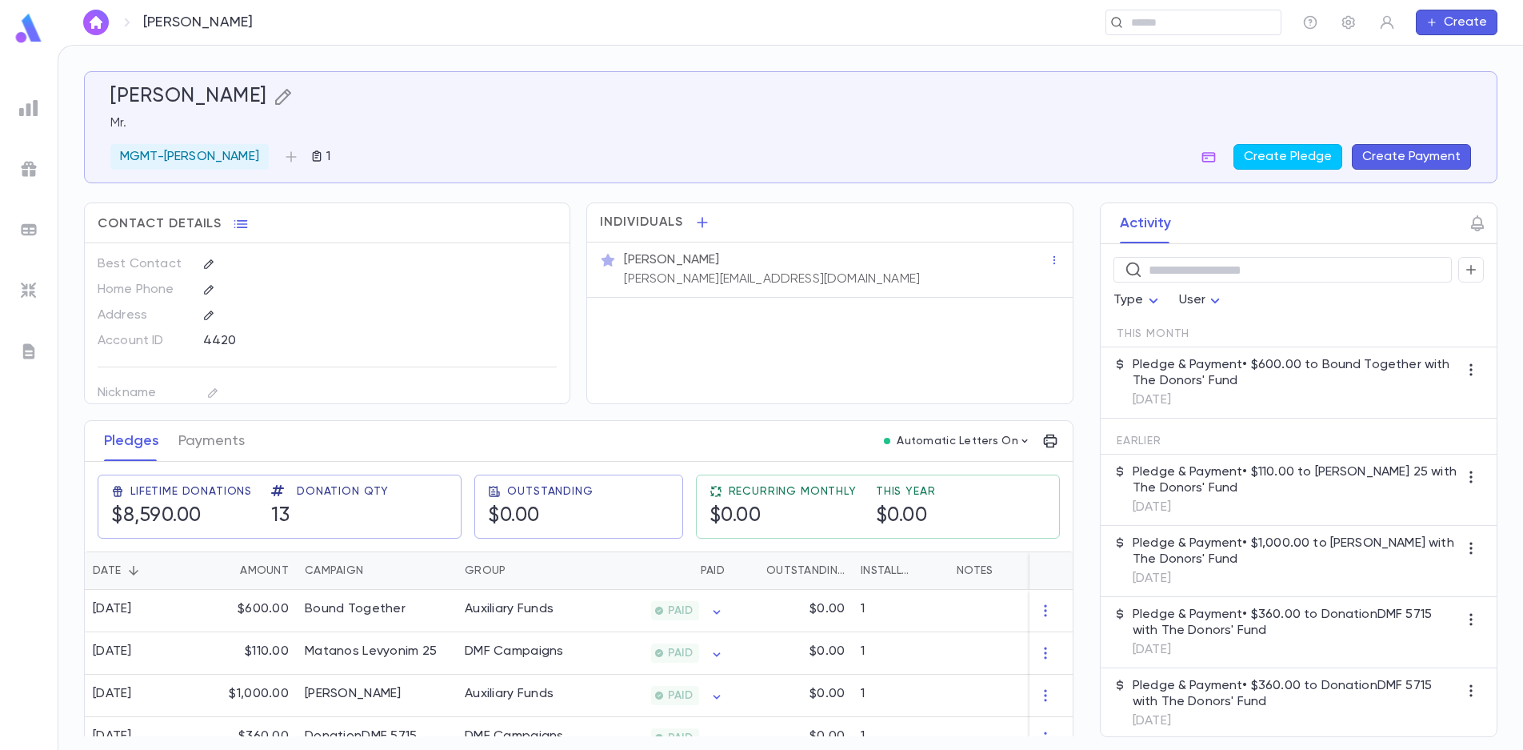
click at [290, 100] on icon "button" at bounding box center [282, 97] width 16 height 16
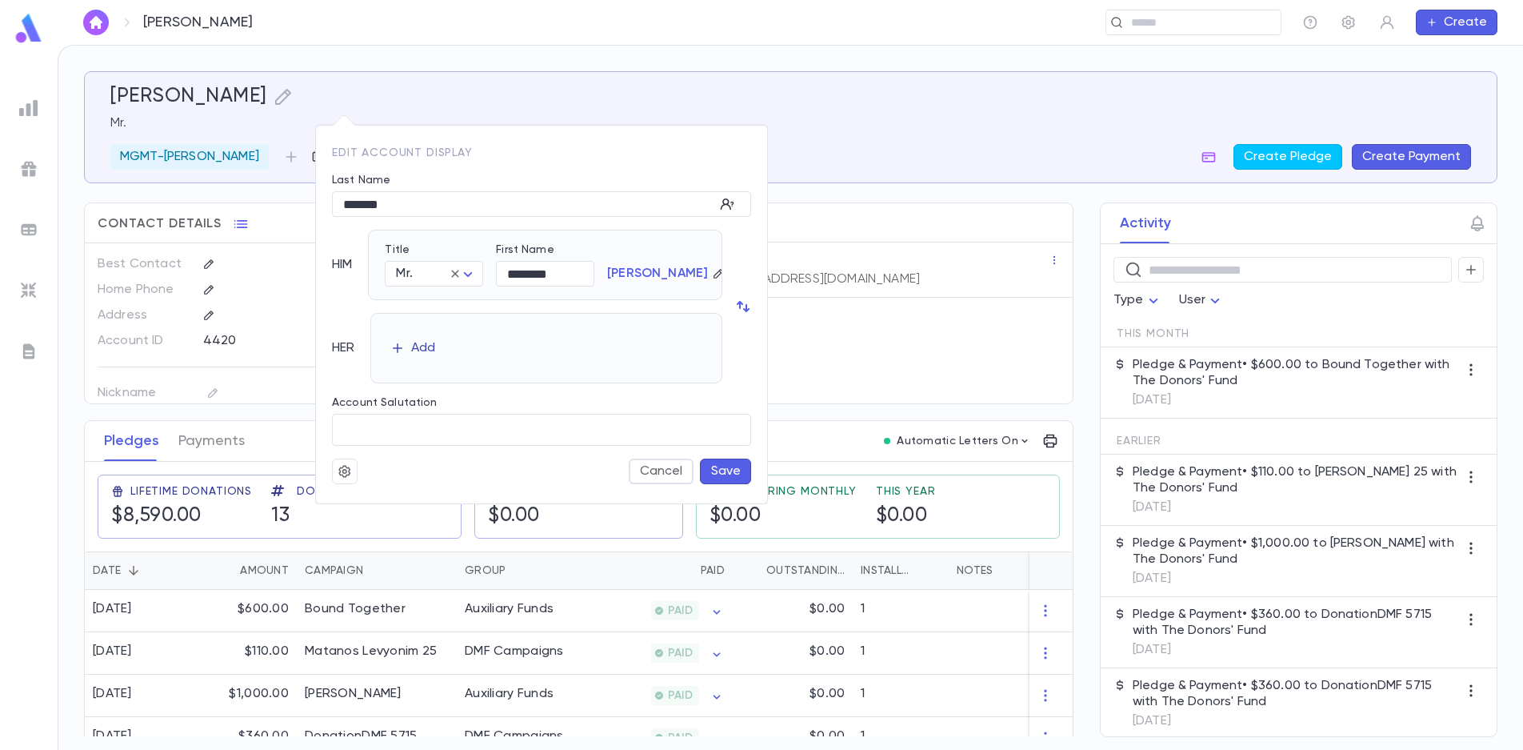
click at [398, 350] on icon "button" at bounding box center [398, 348] width 10 height 10
click at [461, 360] on body "[PERSON_NAME] ​ Create [PERSON_NAME] Mr. MGMT-[PERSON_NAME] 1 Create Pledge Cre…" at bounding box center [761, 397] width 1523 height 705
click at [442, 380] on span "Mrs." at bounding box center [441, 388] width 70 height 16
type input "****"
click at [740, 473] on button "Save" at bounding box center [725, 471] width 51 height 26
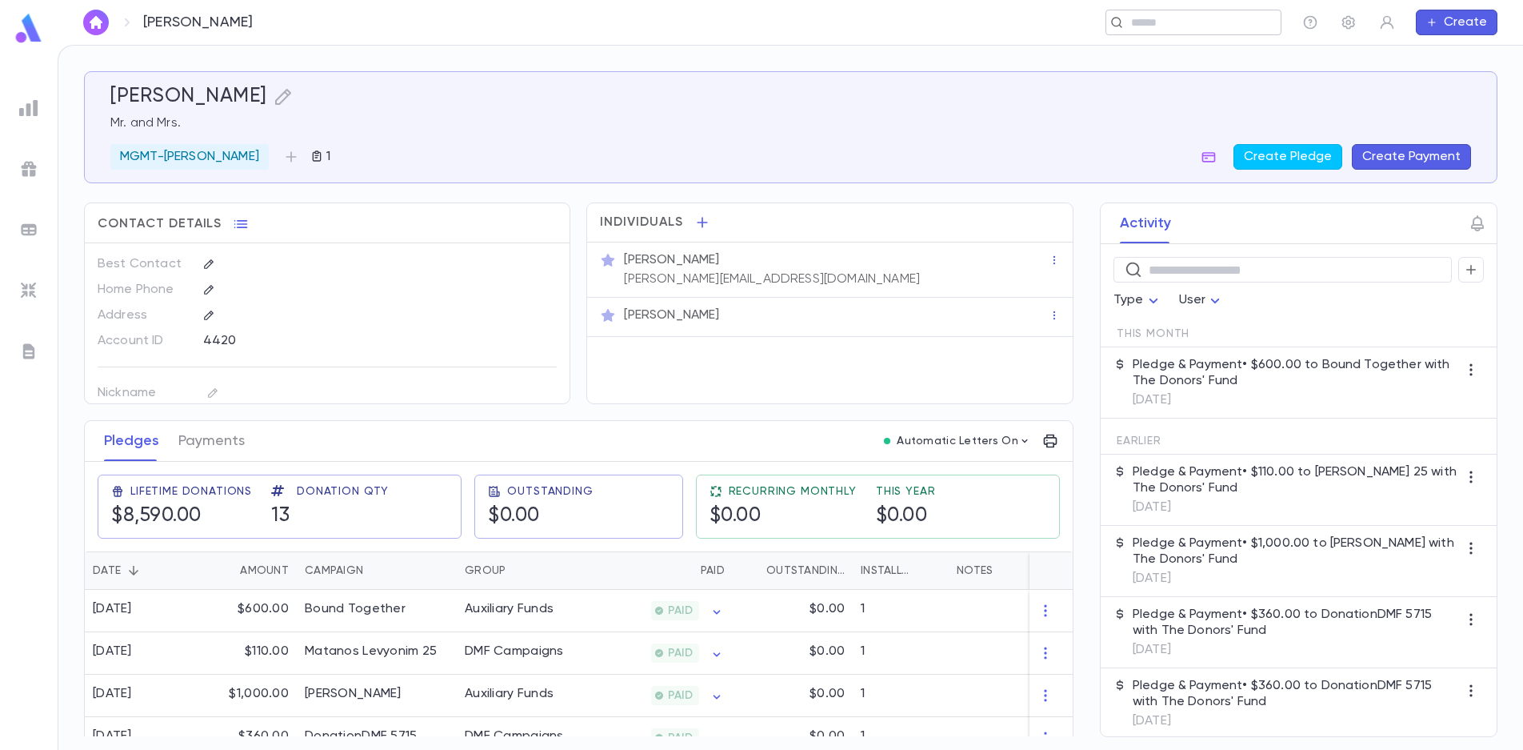
click at [1166, 14] on div "​" at bounding box center [1194, 23] width 176 height 26
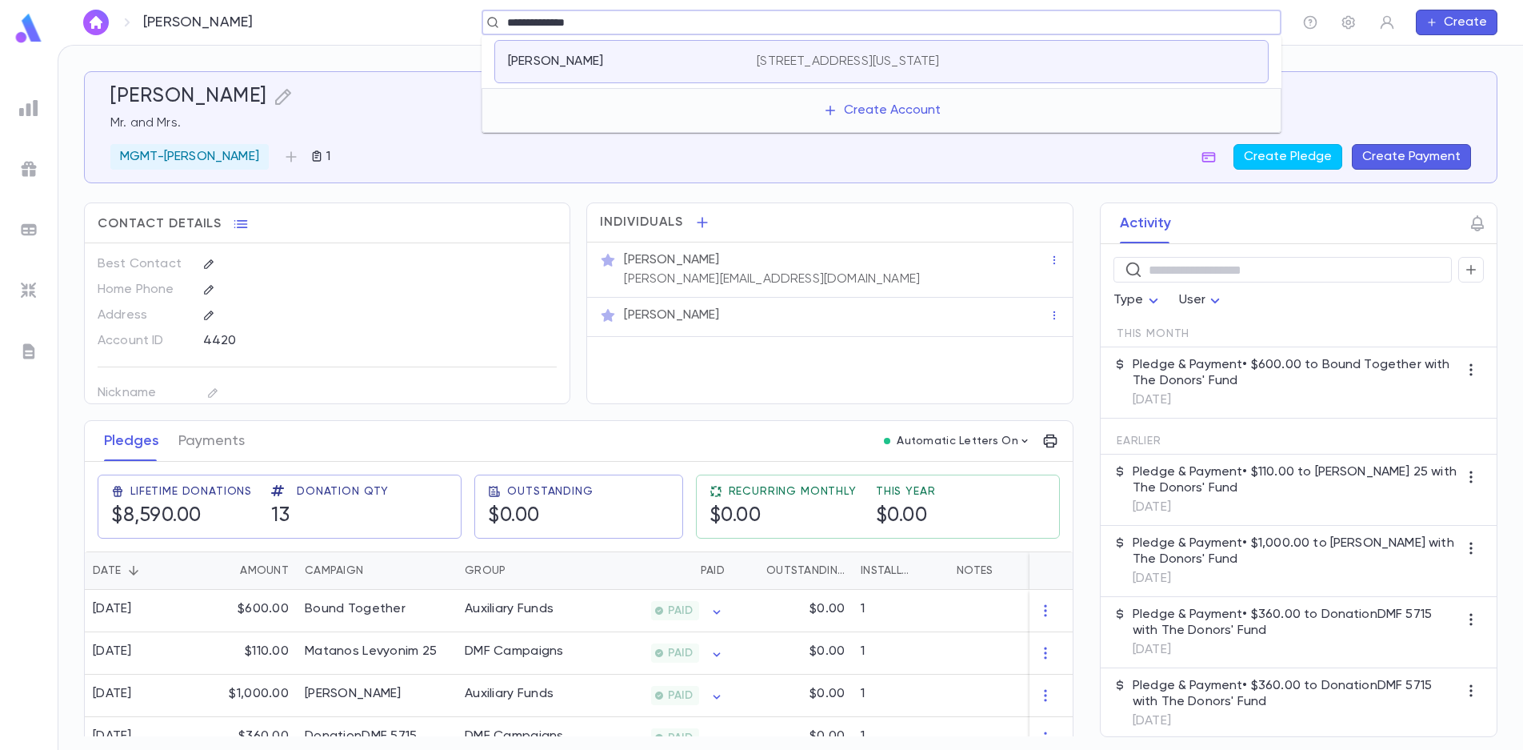
drag, startPoint x: 587, startPoint y: 22, endPoint x: 560, endPoint y: 23, distance: 27.2
click at [560, 23] on input "**********" at bounding box center [876, 22] width 748 height 15
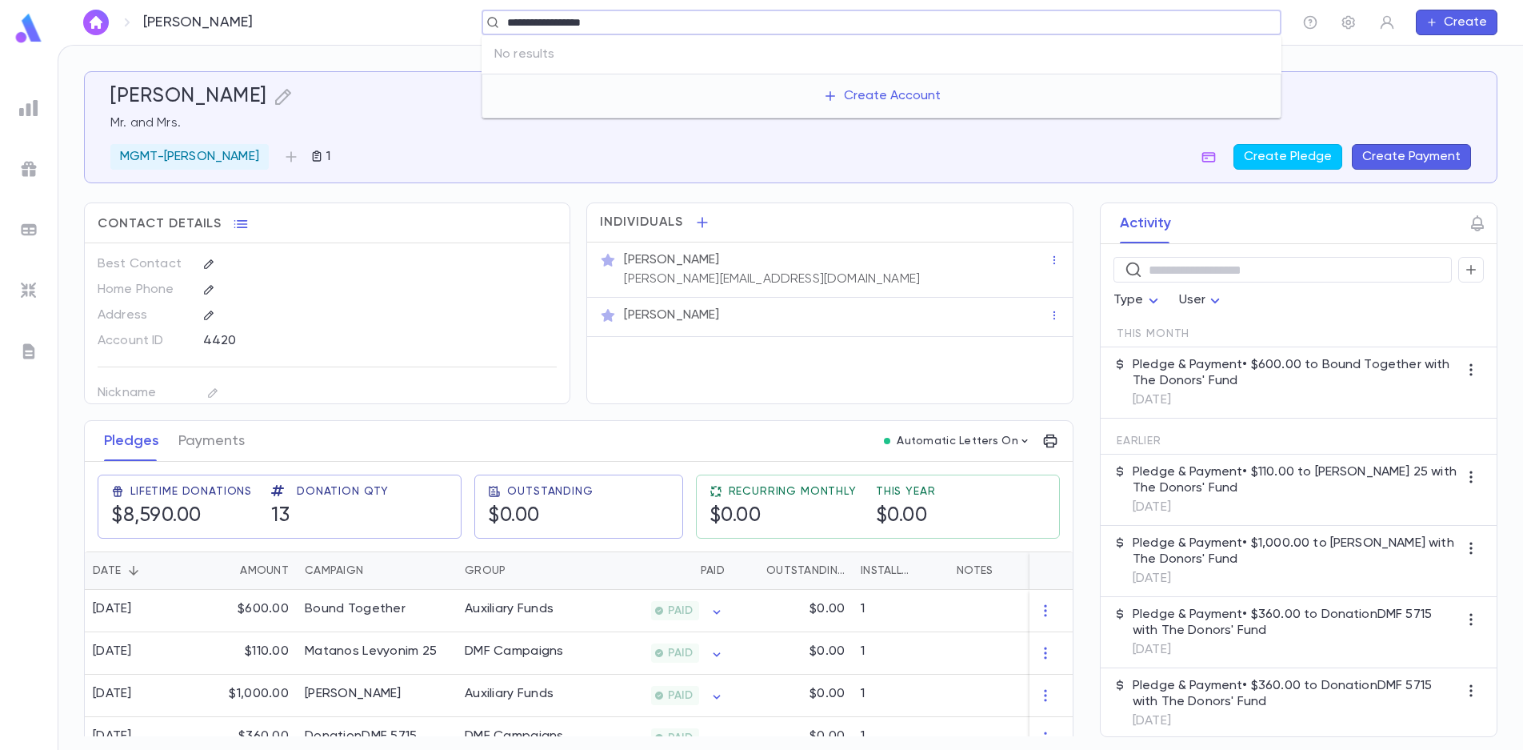
drag, startPoint x: 626, startPoint y: 26, endPoint x: 382, endPoint y: 24, distance: 244.8
click at [382, 24] on div "**********" at bounding box center [781, 23] width 1001 height 26
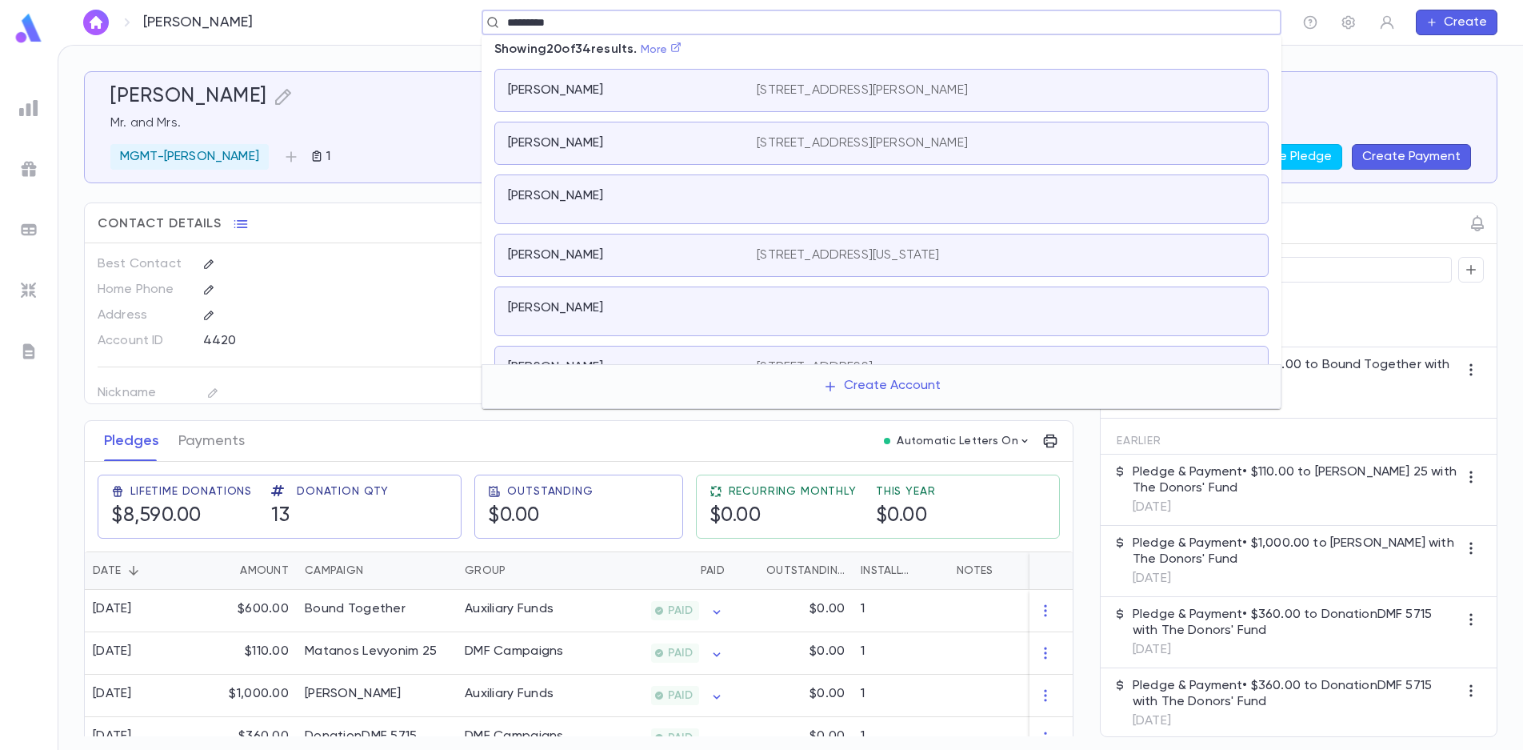
click at [654, 46] on link "More" at bounding box center [662, 49] width 42 height 11
type input "*********"
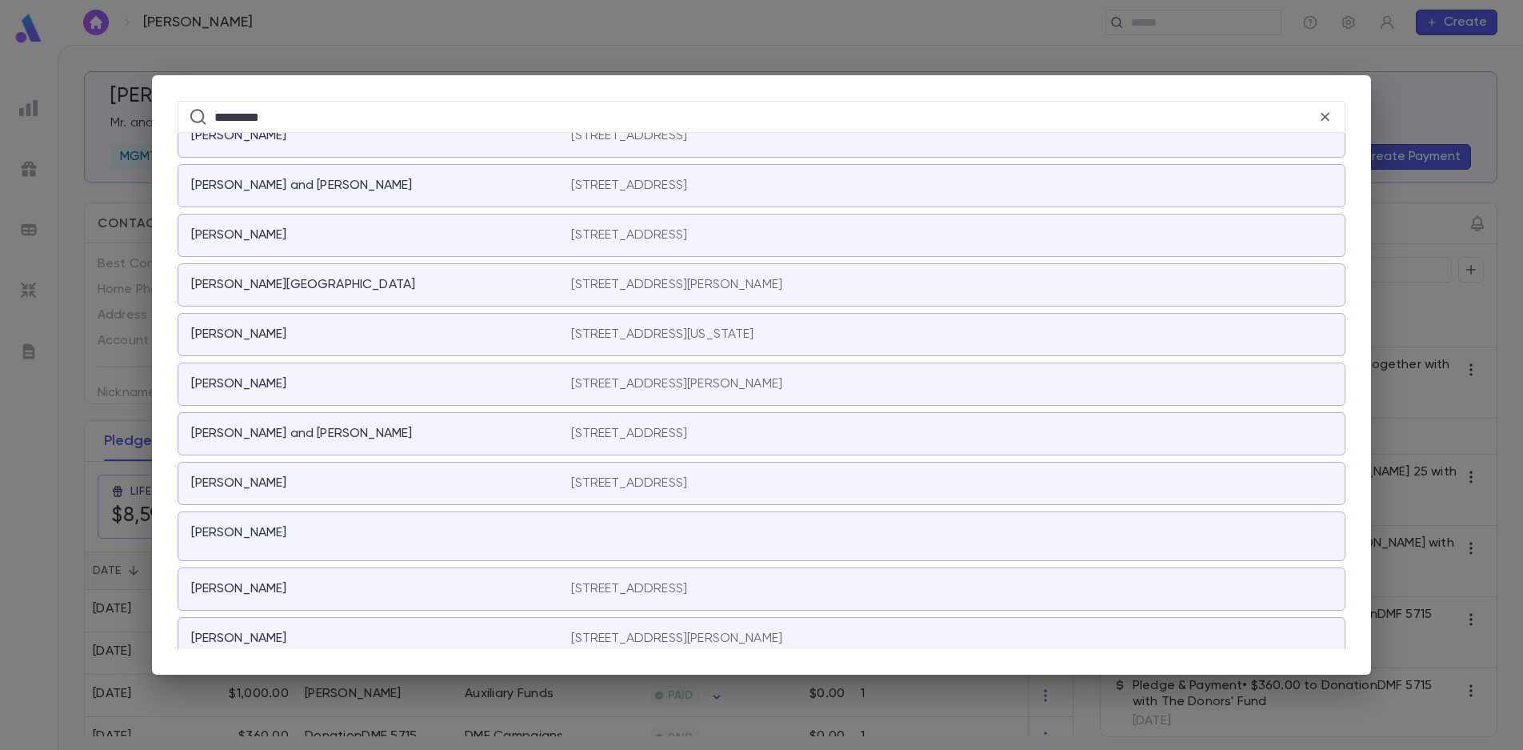
scroll to position [1212, 0]
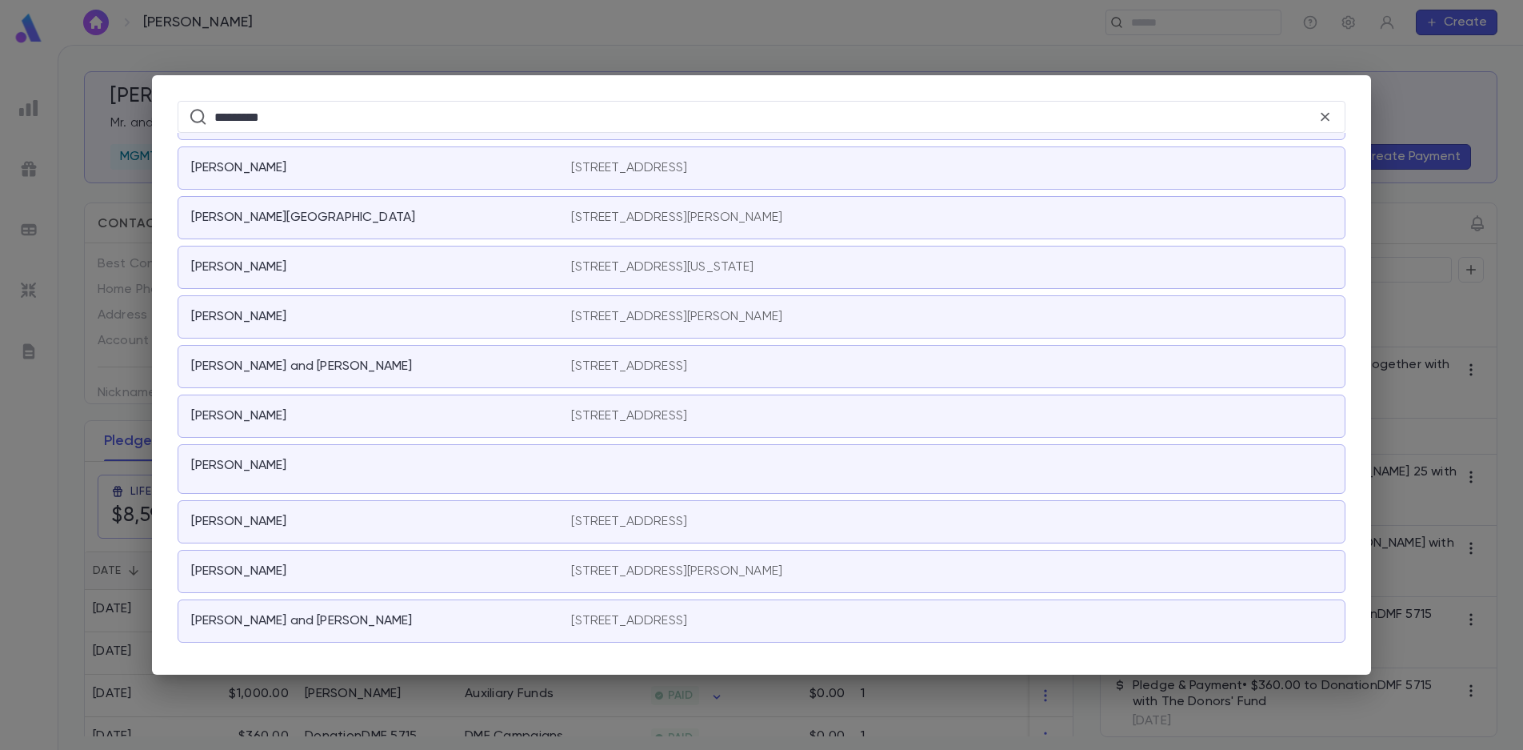
click at [666, 269] on p "[STREET_ADDRESS][US_STATE]" at bounding box center [662, 267] width 182 height 16
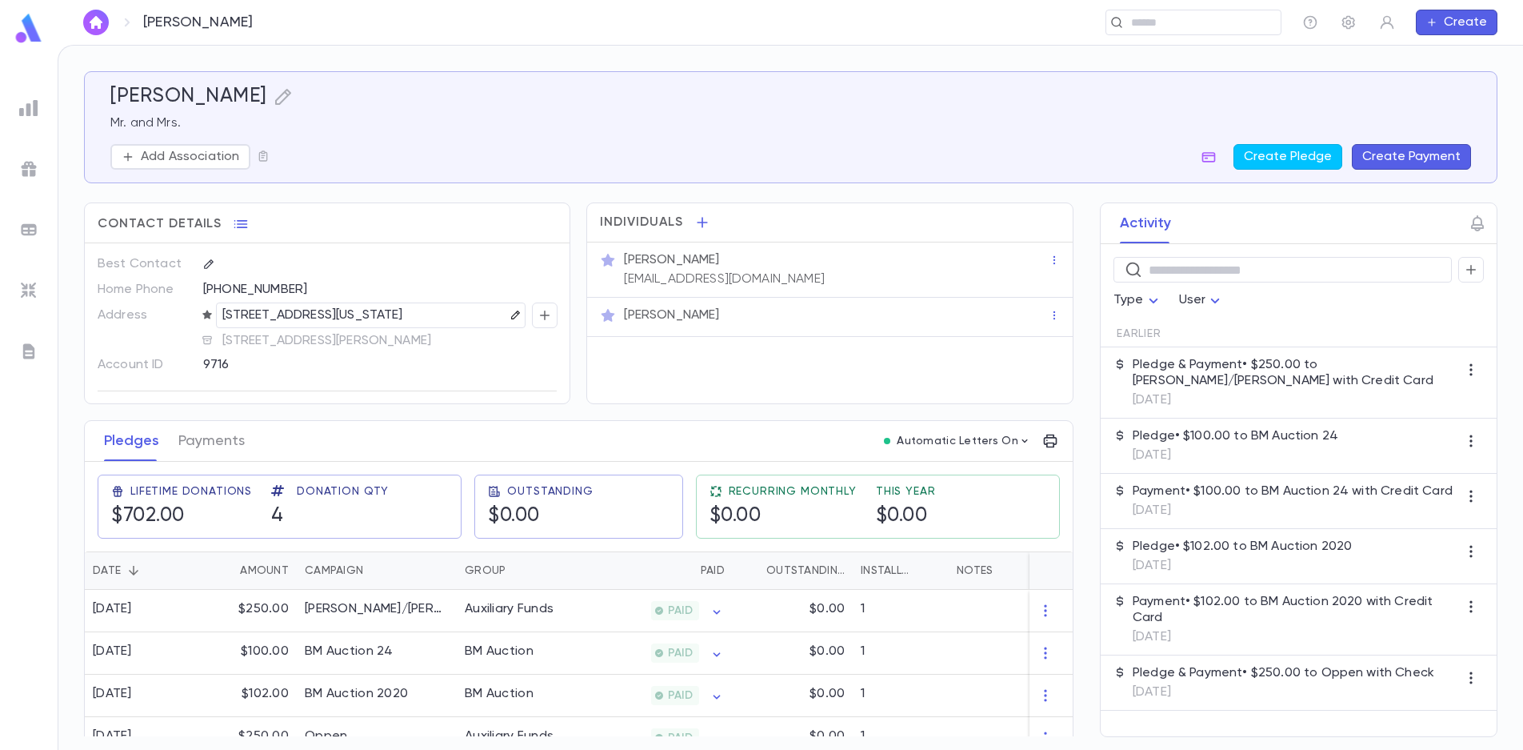
click at [511, 318] on icon "button" at bounding box center [515, 314] width 9 height 9
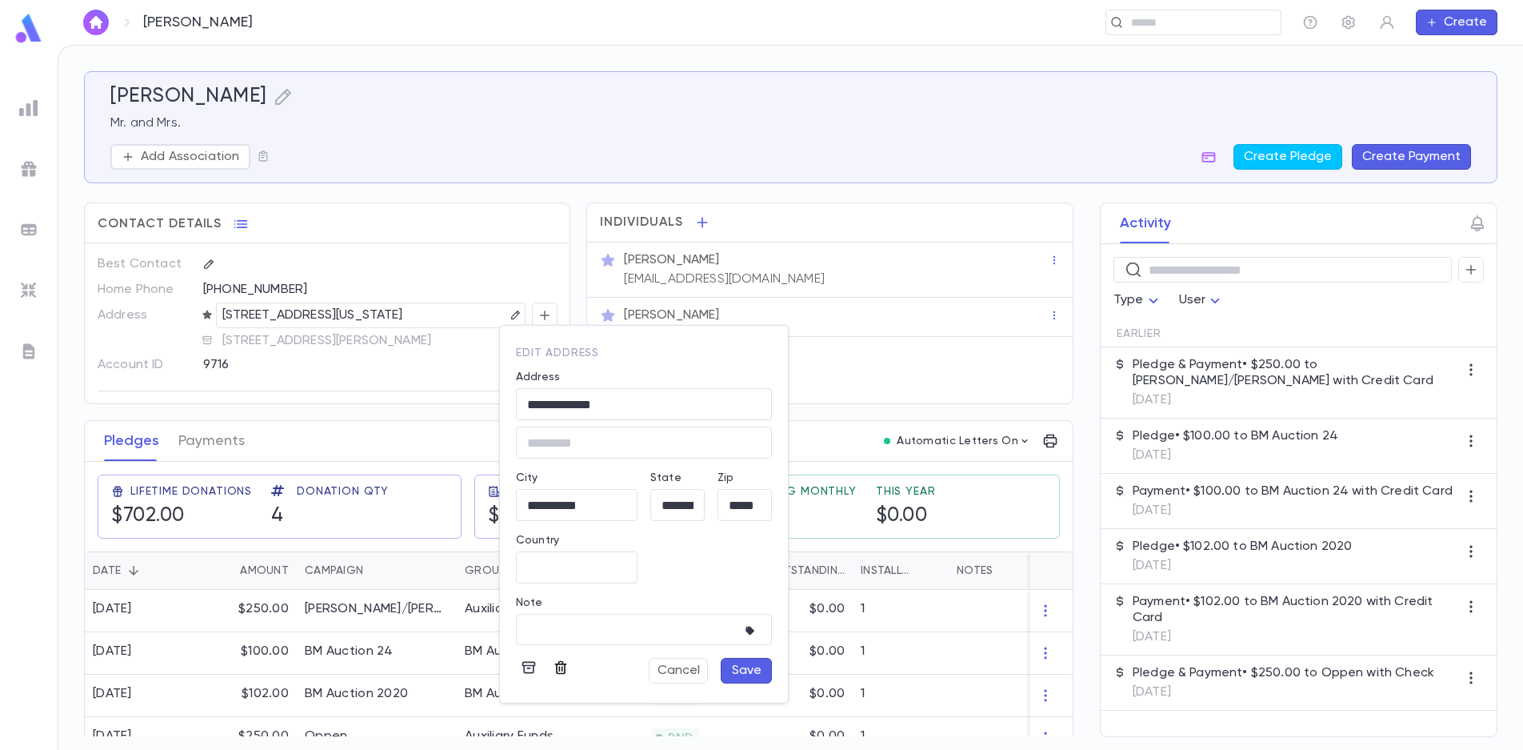
click at [561, 670] on icon "button" at bounding box center [561, 667] width 16 height 16
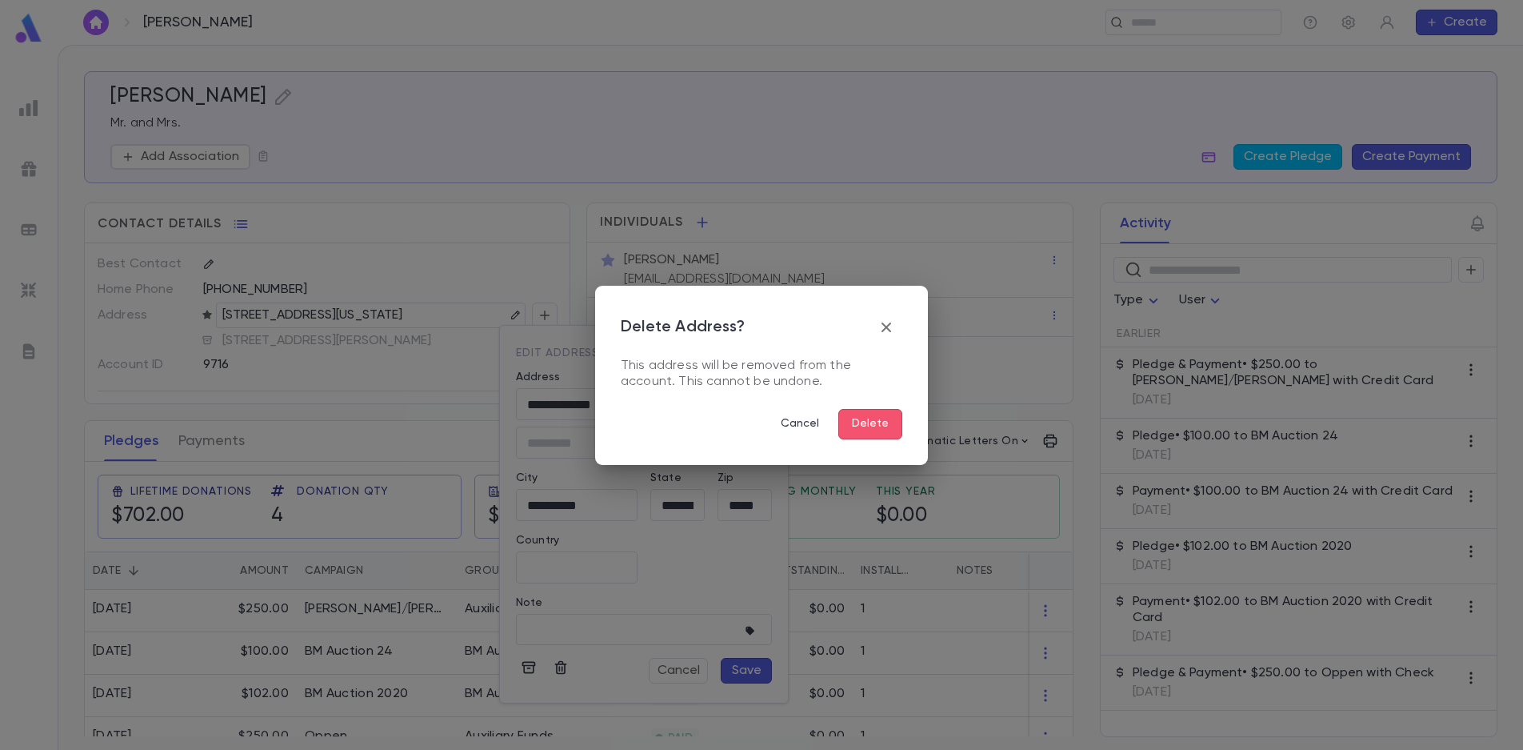
click at [873, 426] on button "Delete" at bounding box center [870, 424] width 64 height 30
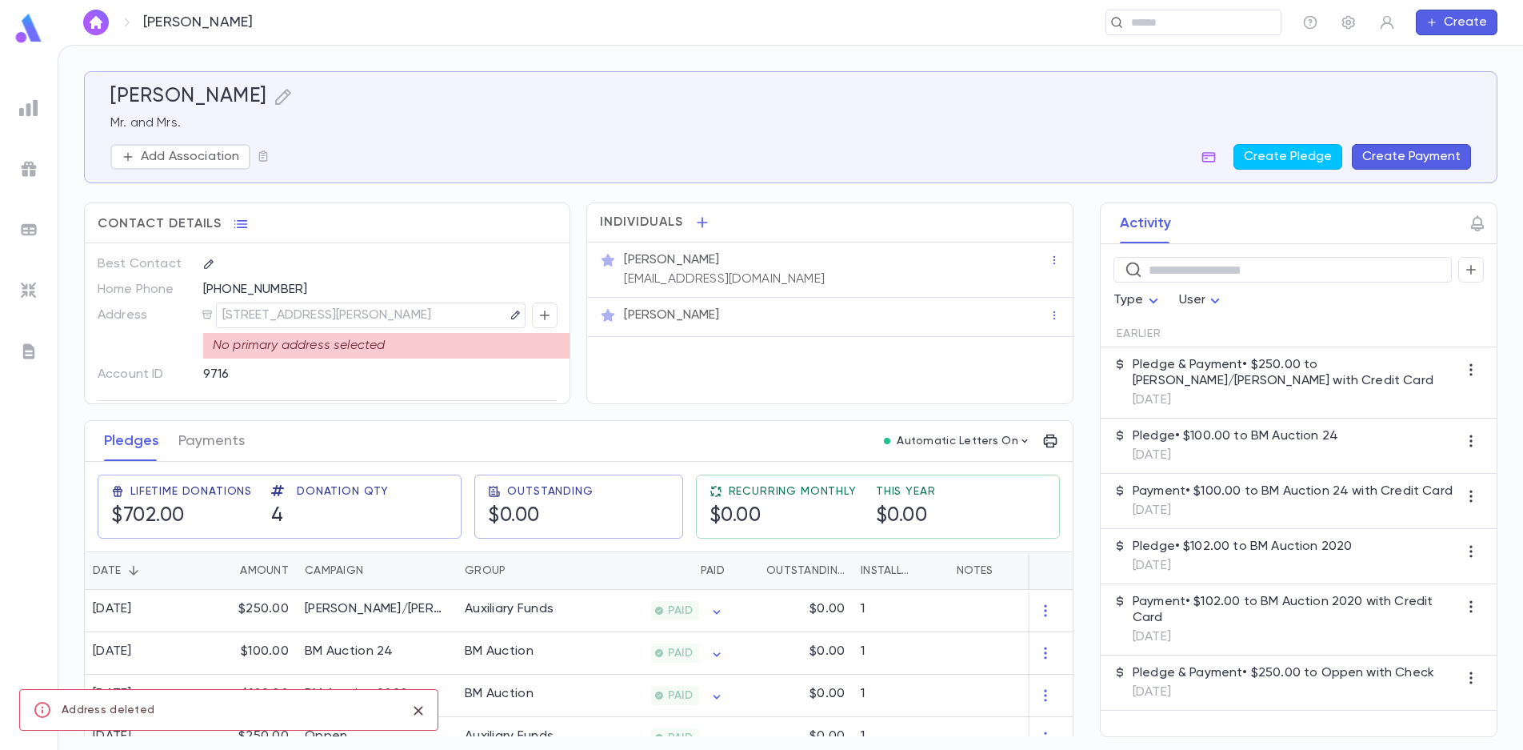
click at [432, 322] on p "[STREET_ADDRESS][PERSON_NAME]" at bounding box center [327, 315] width 210 height 19
click at [510, 320] on icon "button" at bounding box center [515, 315] width 11 height 11
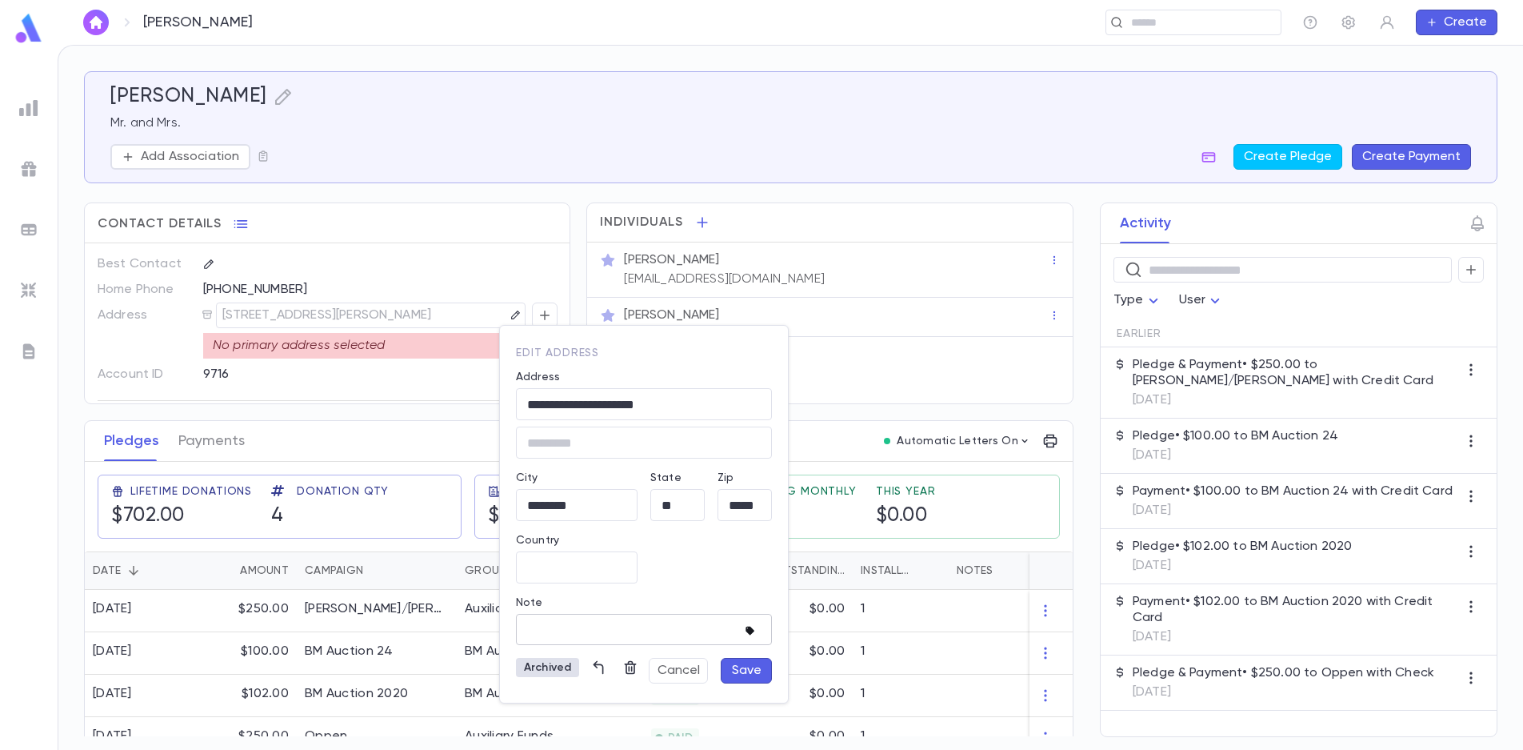
click at [746, 633] on icon "button" at bounding box center [753, 631] width 16 height 16
click at [746, 633] on div at bounding box center [761, 375] width 1523 height 750
click at [602, 669] on icon "button" at bounding box center [599, 668] width 10 height 14
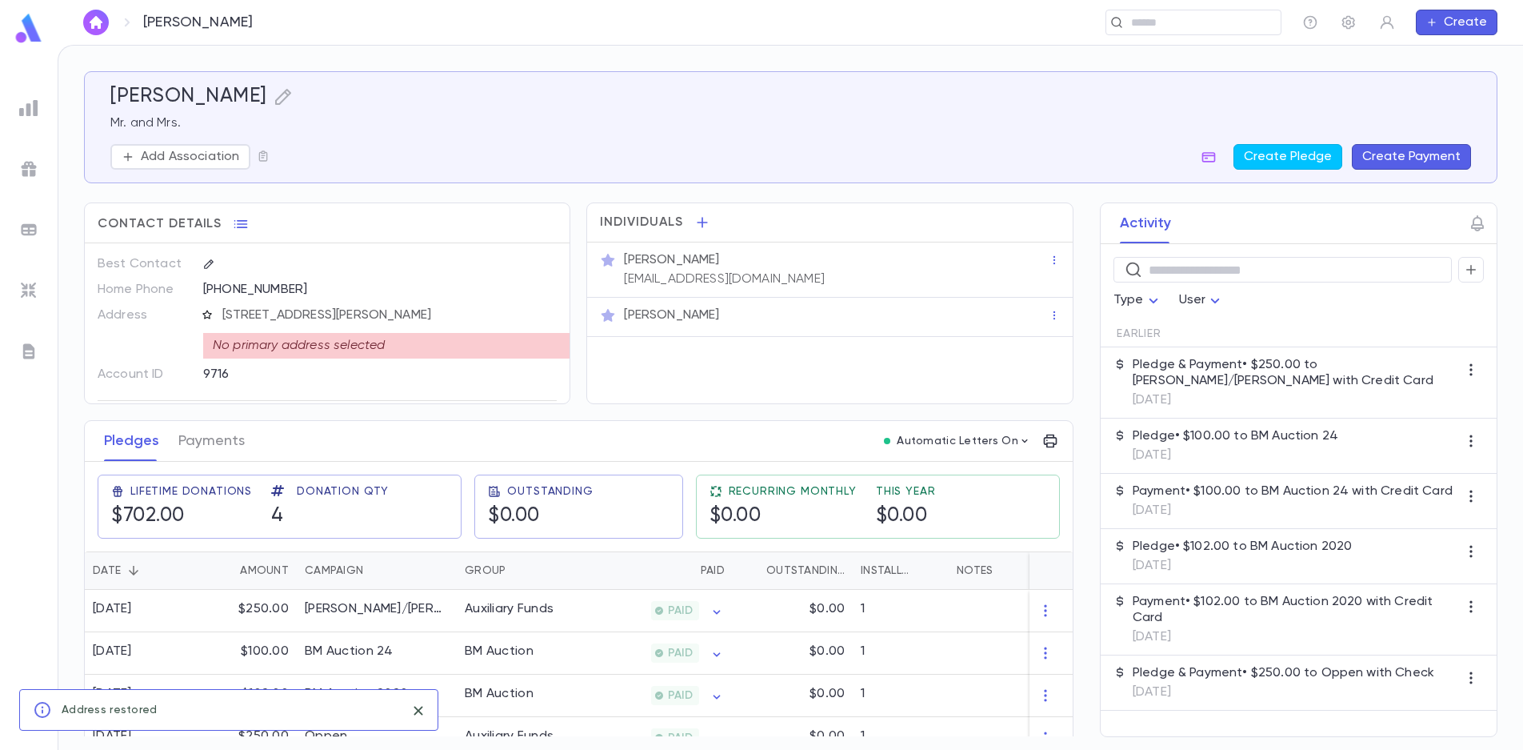
click at [205, 314] on icon "button" at bounding box center [207, 314] width 11 height 11
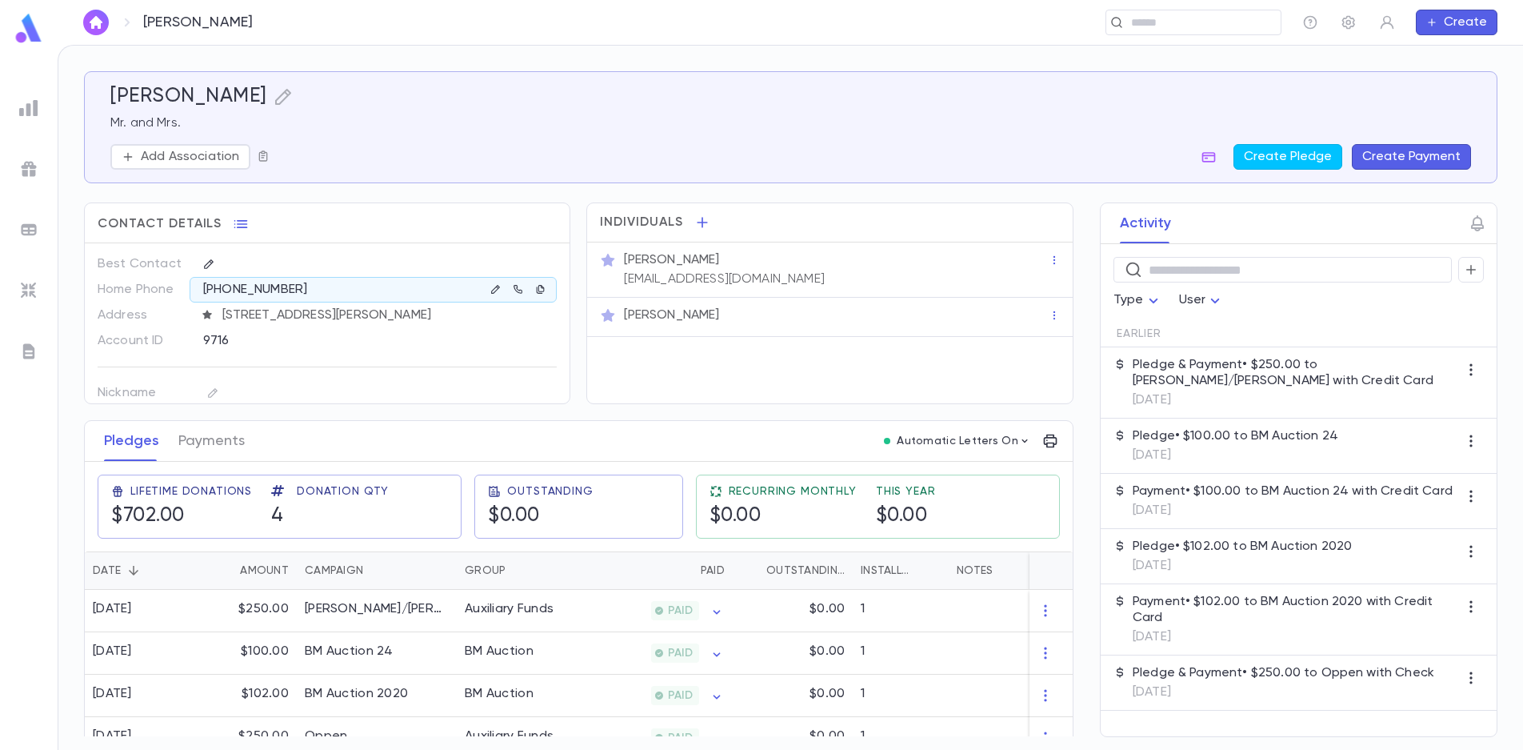
click at [263, 156] on icon "button" at bounding box center [263, 155] width 9 height 10
click at [299, 222] on div "Add to Scratch List" at bounding box center [343, 228] width 114 height 16
click at [339, 257] on li "challah 2025" at bounding box center [380, 259] width 220 height 26
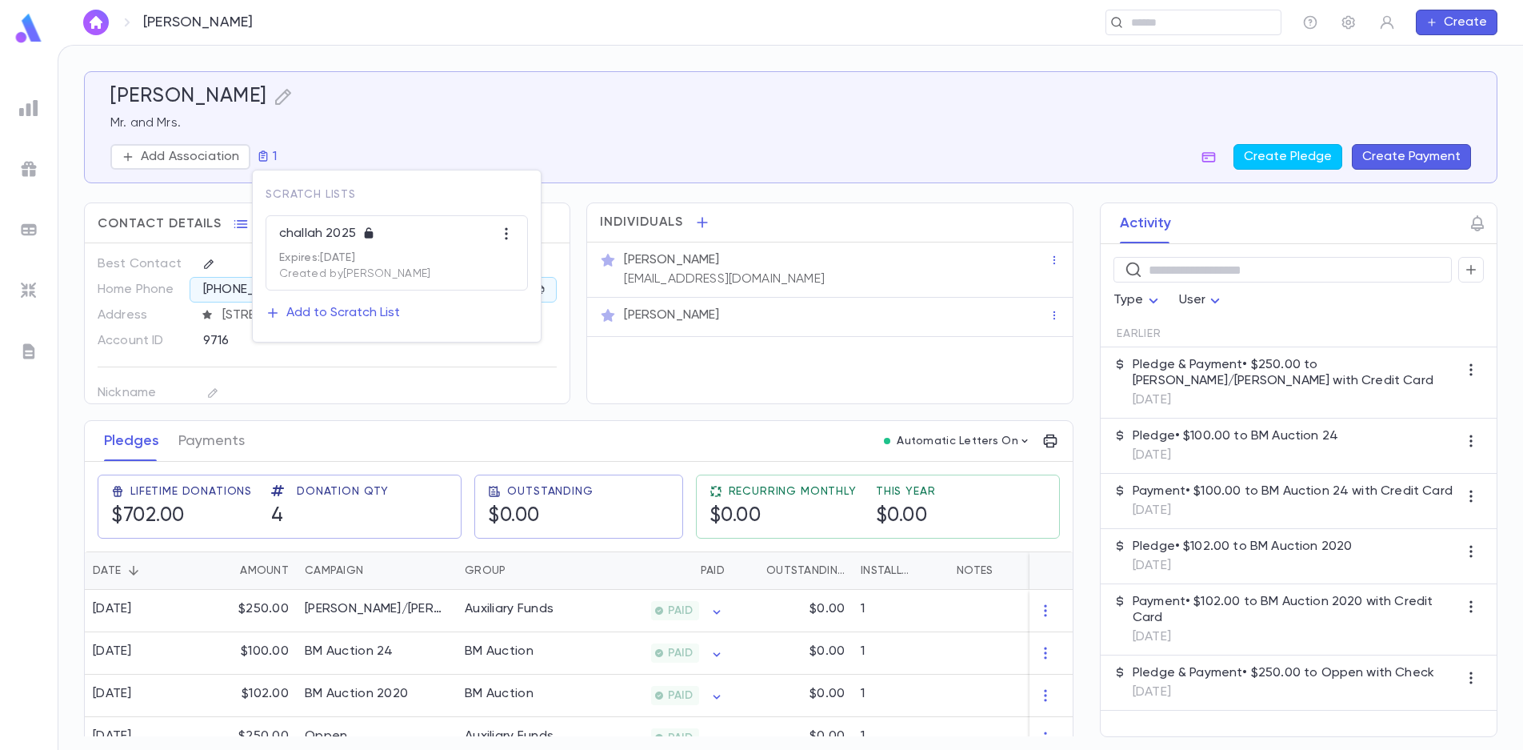
click at [210, 161] on div at bounding box center [761, 375] width 1523 height 750
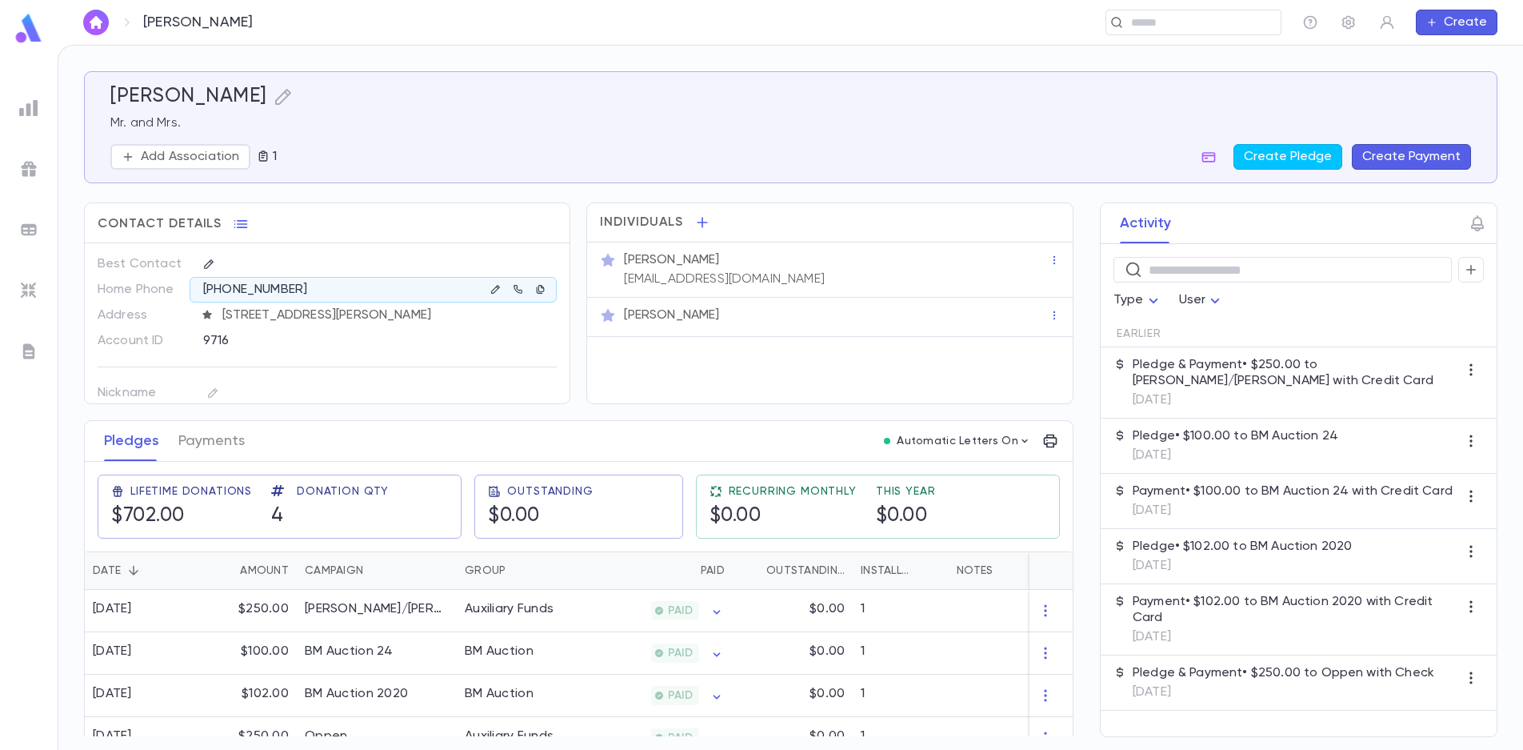
click at [210, 162] on p "Add Association" at bounding box center [190, 157] width 98 height 16
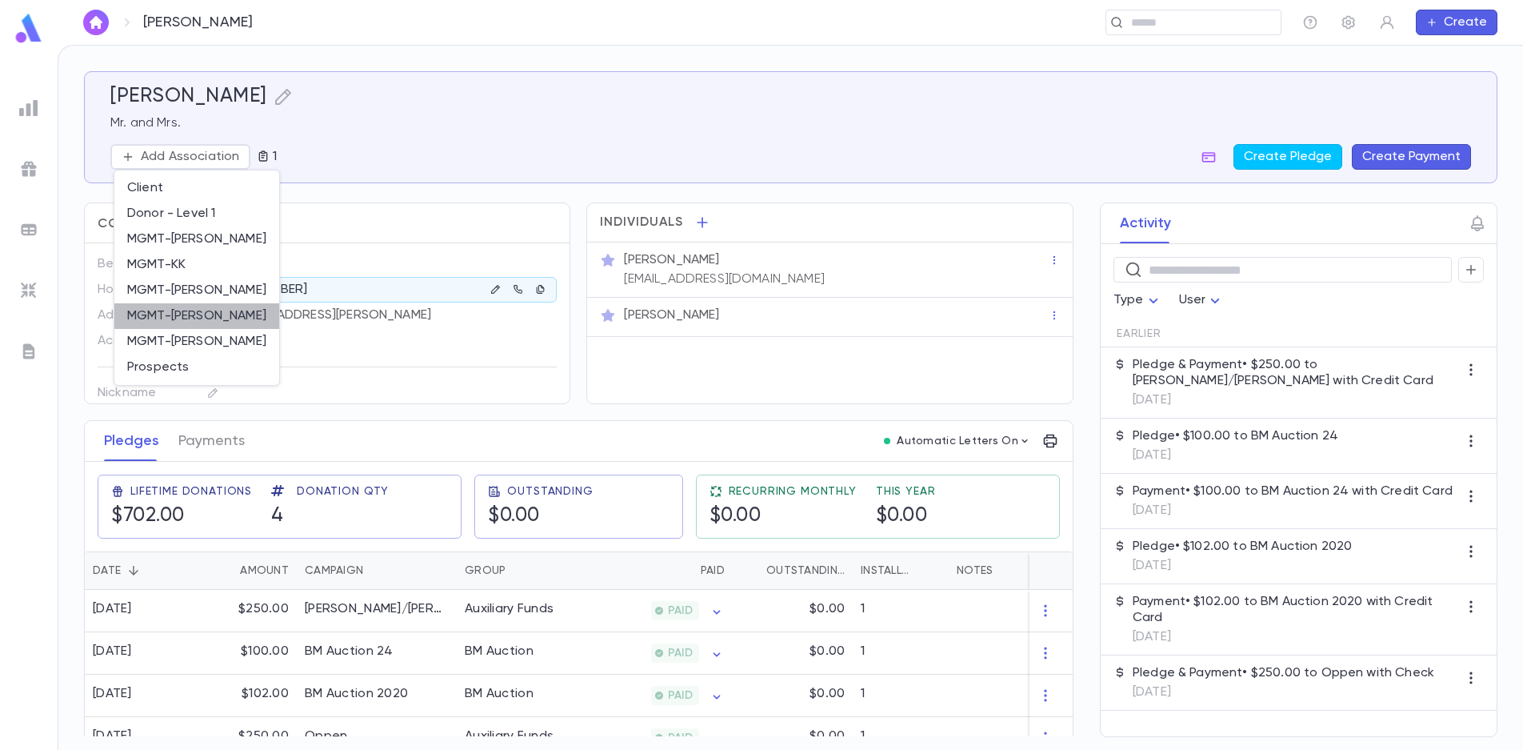
click at [209, 314] on li "MGMT-[PERSON_NAME]" at bounding box center [196, 316] width 165 height 26
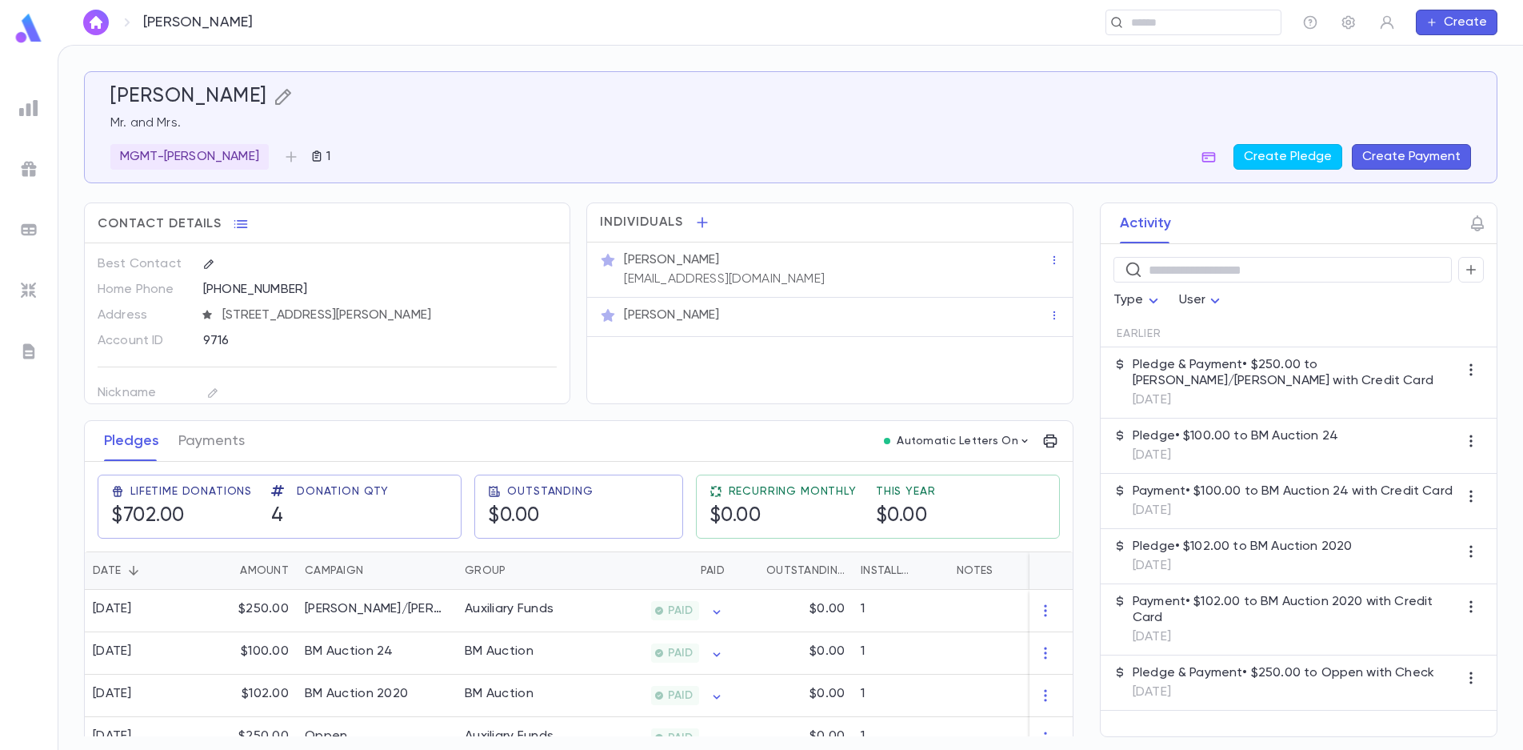
click at [274, 97] on icon "button" at bounding box center [282, 97] width 16 height 16
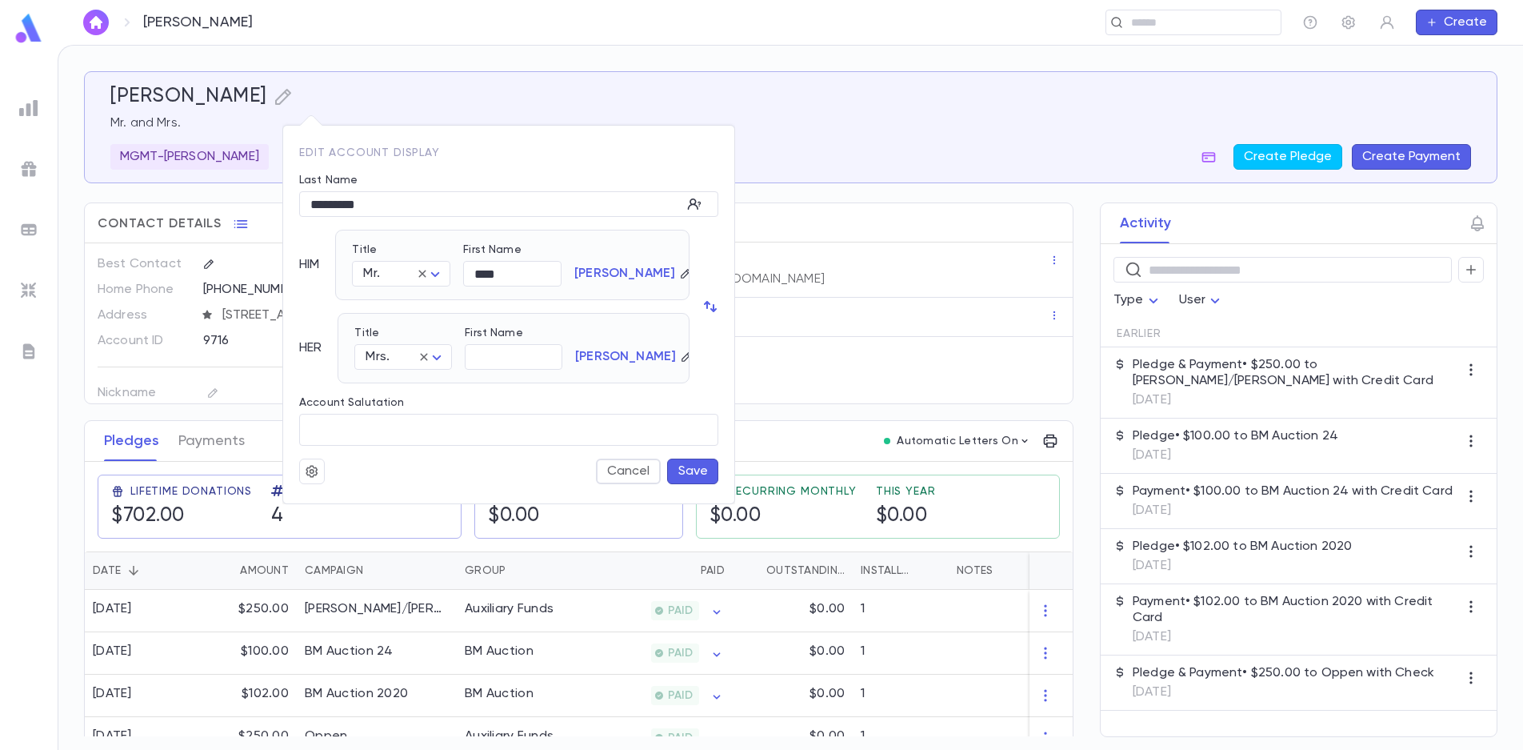
click at [273, 88] on div at bounding box center [761, 375] width 1523 height 750
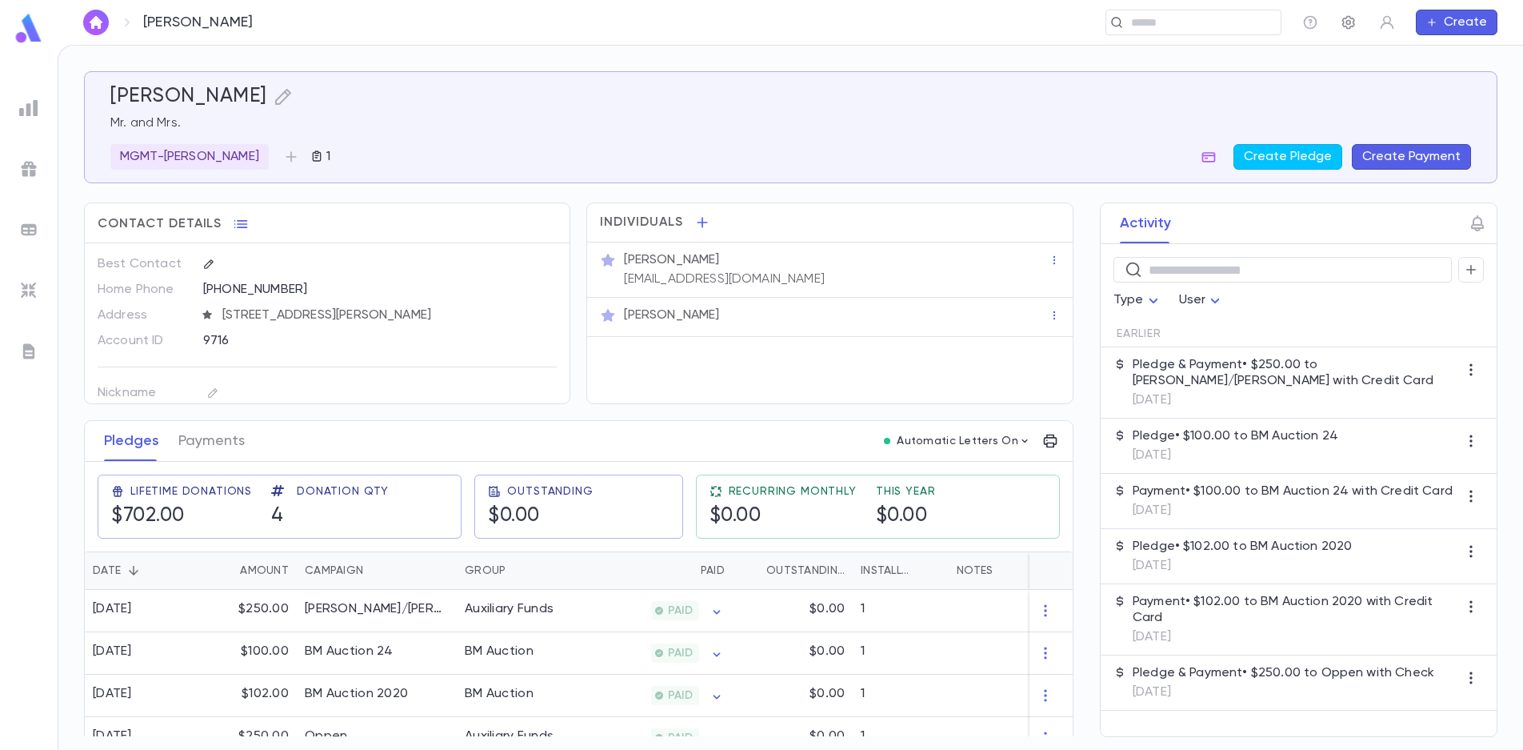
click at [1353, 26] on icon "button" at bounding box center [1349, 22] width 16 height 16
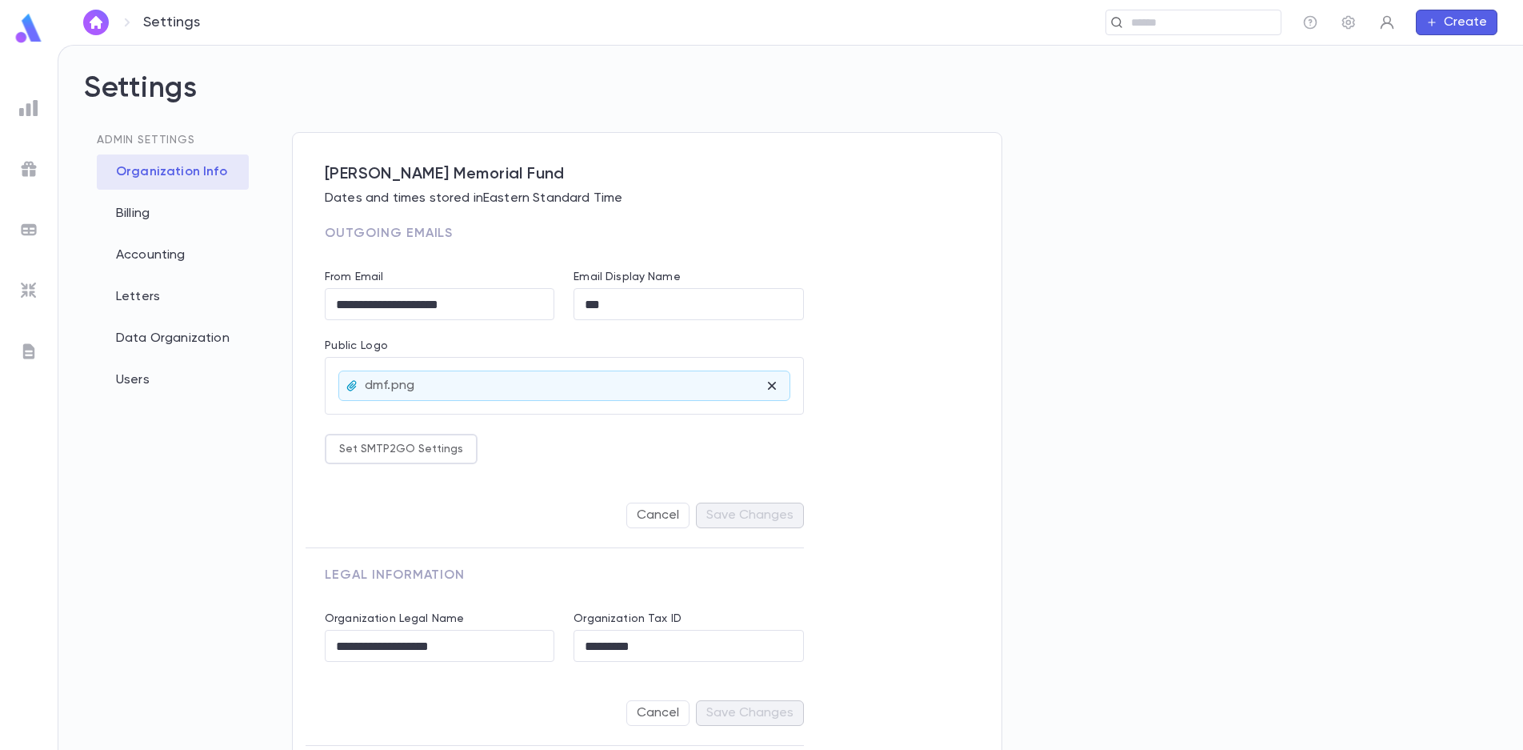
click at [1391, 19] on icon "button" at bounding box center [1388, 23] width 14 height 14
click at [1307, 24] on div at bounding box center [761, 375] width 1523 height 750
click at [134, 258] on div "Accounting" at bounding box center [173, 255] width 152 height 35
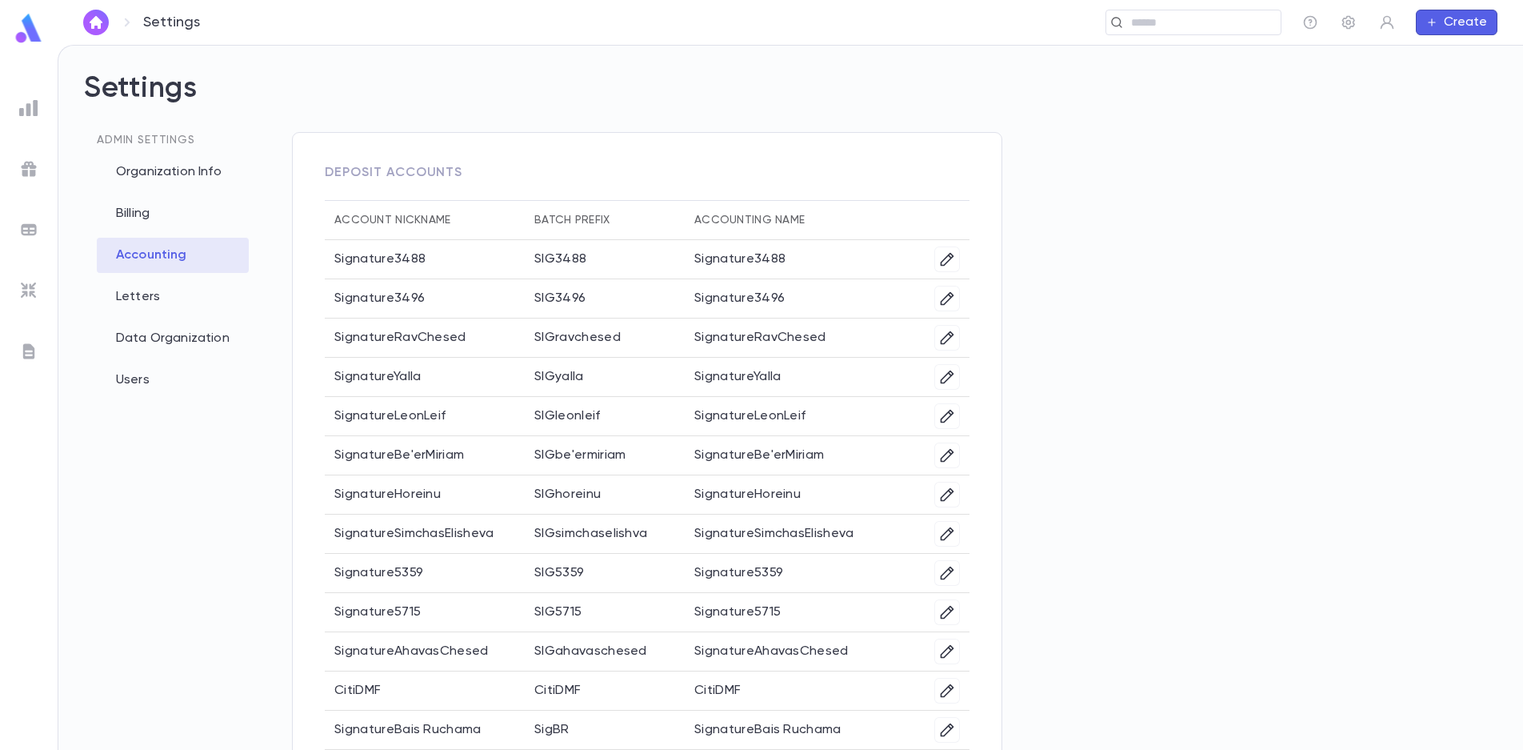
click at [30, 107] on img at bounding box center [28, 107] width 19 height 19
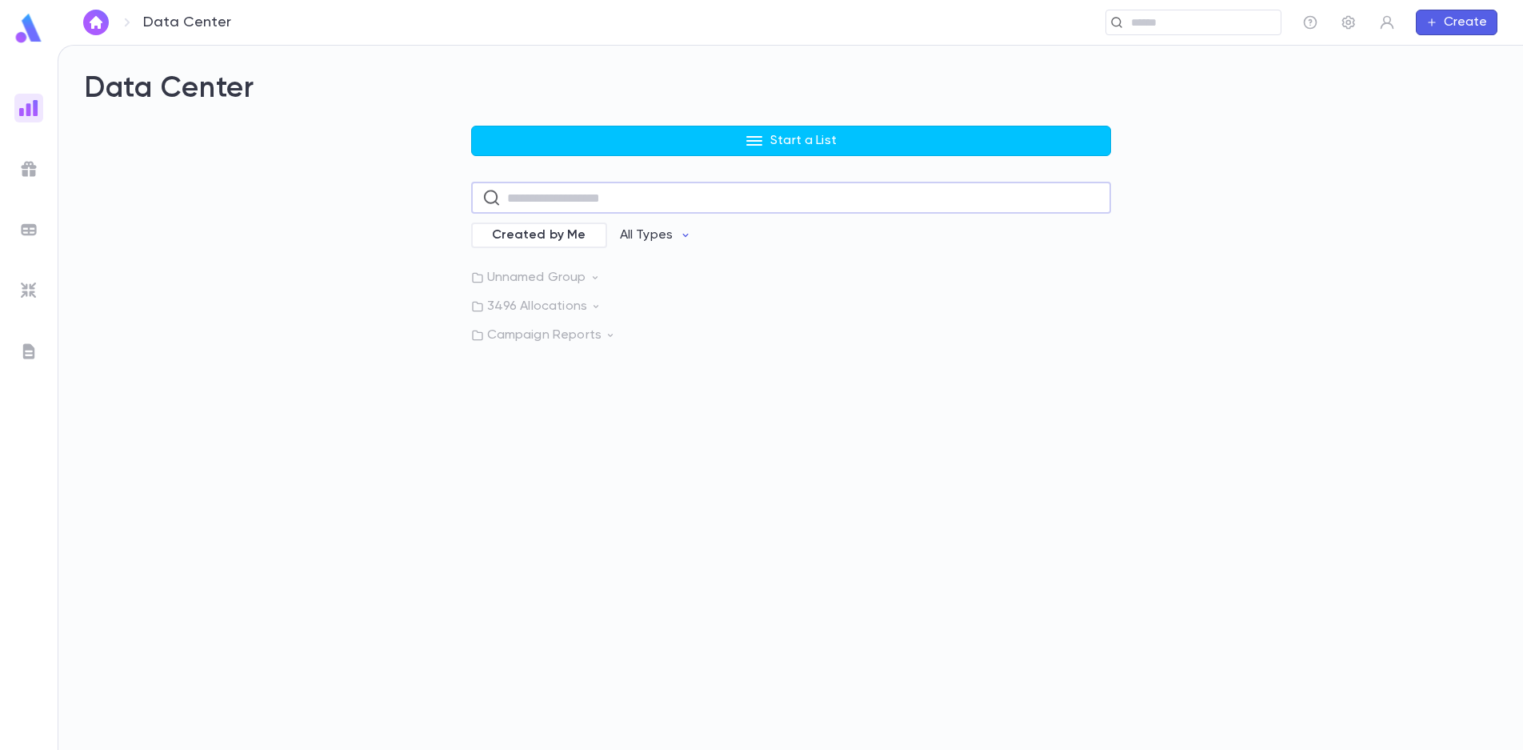
click at [560, 205] on input "text" at bounding box center [803, 197] width 593 height 31
click at [954, 286] on div "Unnamed Group 3496 Allocations Campaign Reports" at bounding box center [791, 307] width 640 height 74
click at [665, 235] on p "All Types" at bounding box center [646, 235] width 53 height 16
click at [443, 394] on div at bounding box center [761, 375] width 1523 height 750
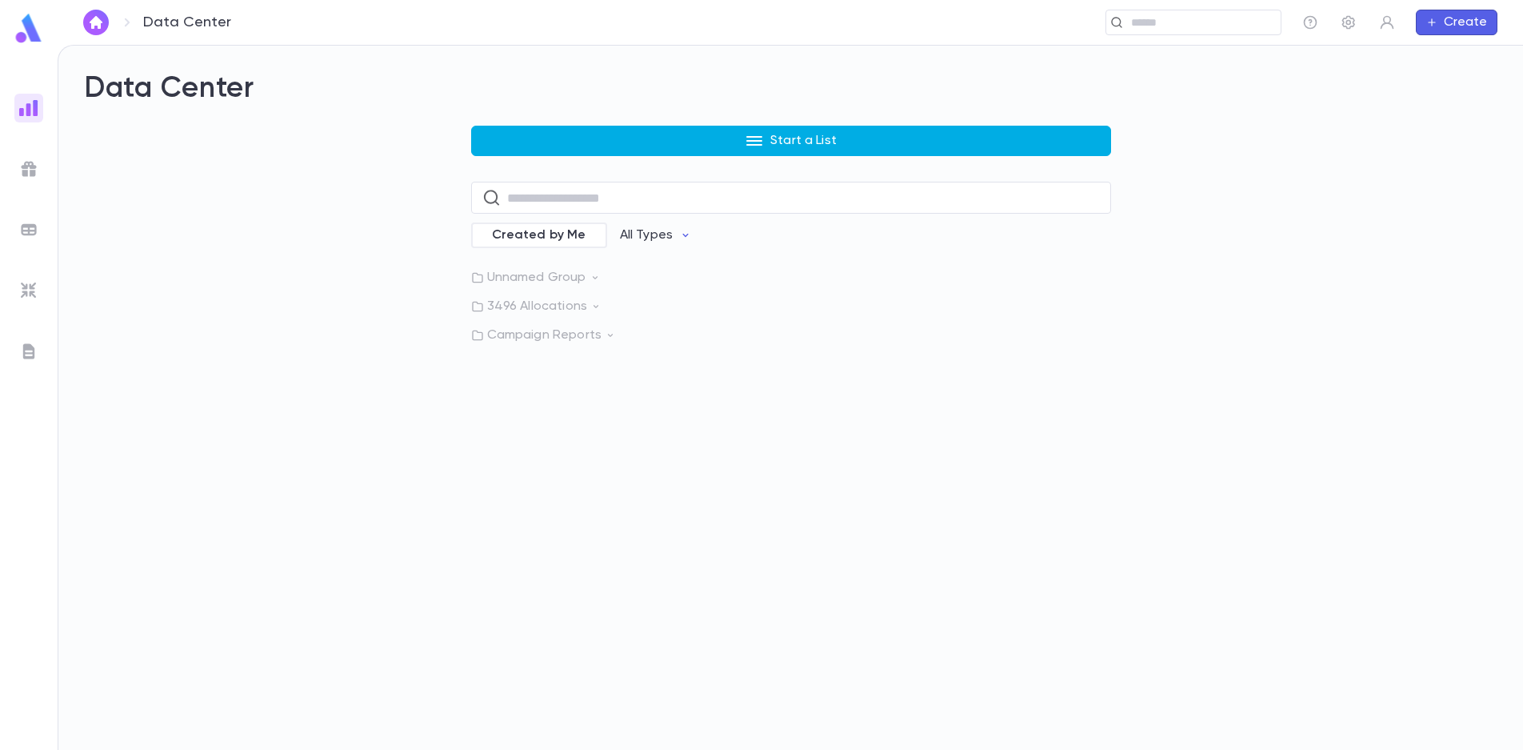
click at [714, 149] on button "Start a List" at bounding box center [791, 141] width 640 height 30
click at [714, 149] on div at bounding box center [761, 375] width 1523 height 750
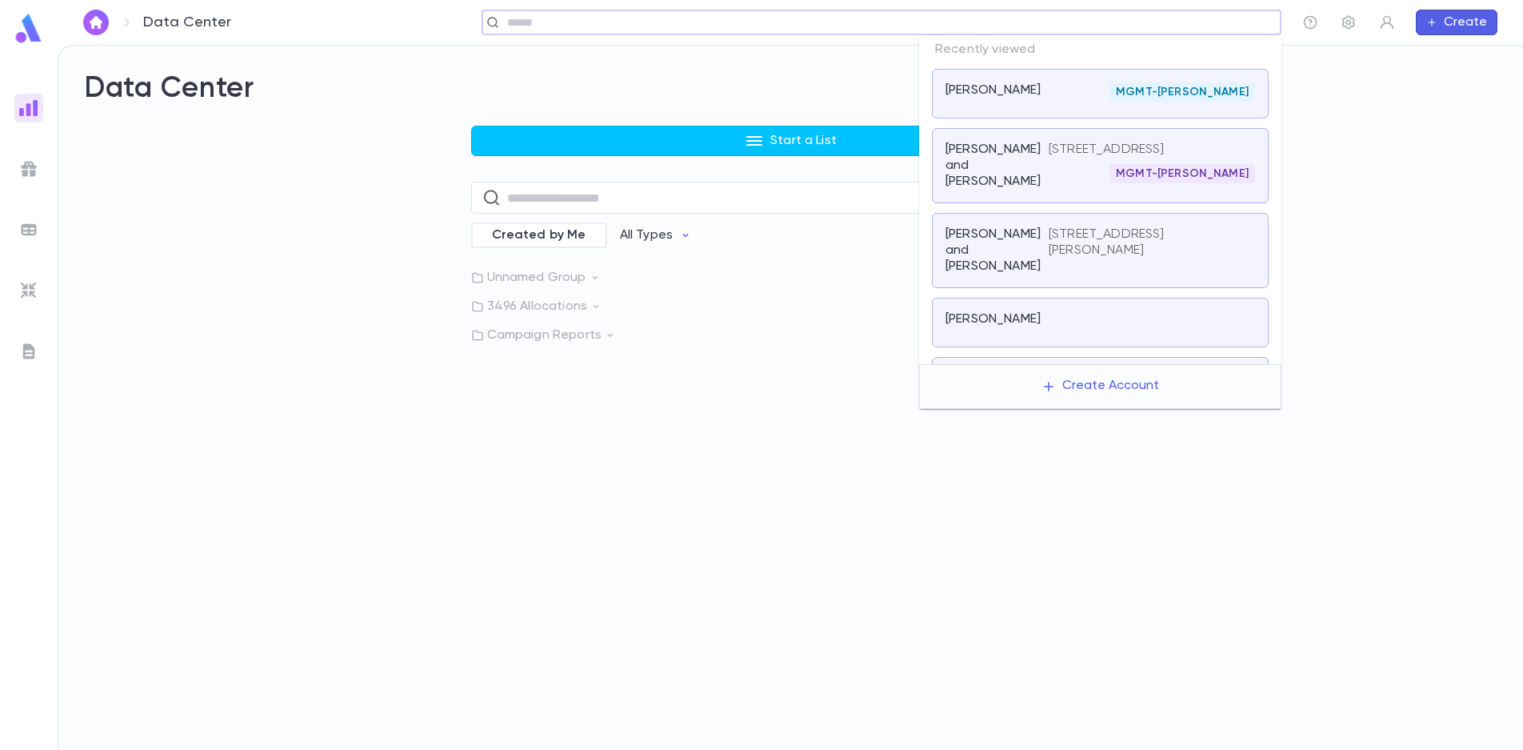
click at [1161, 22] on input "text" at bounding box center [876, 22] width 748 height 15
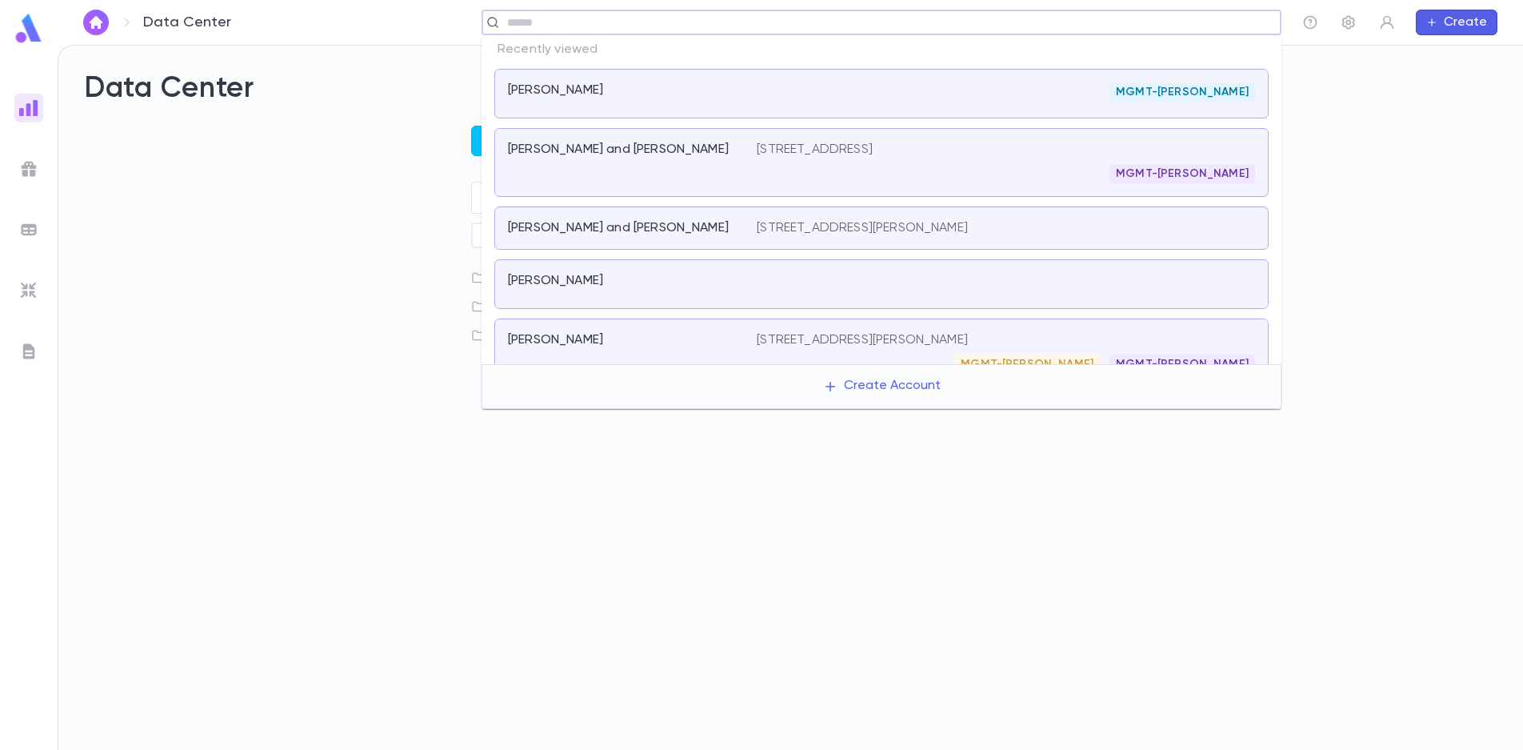
click at [255, 194] on div "Start a List ​ Created by Me All Types Unnamed Group 3496 Allocations Campaign …" at bounding box center [791, 235] width 1414 height 218
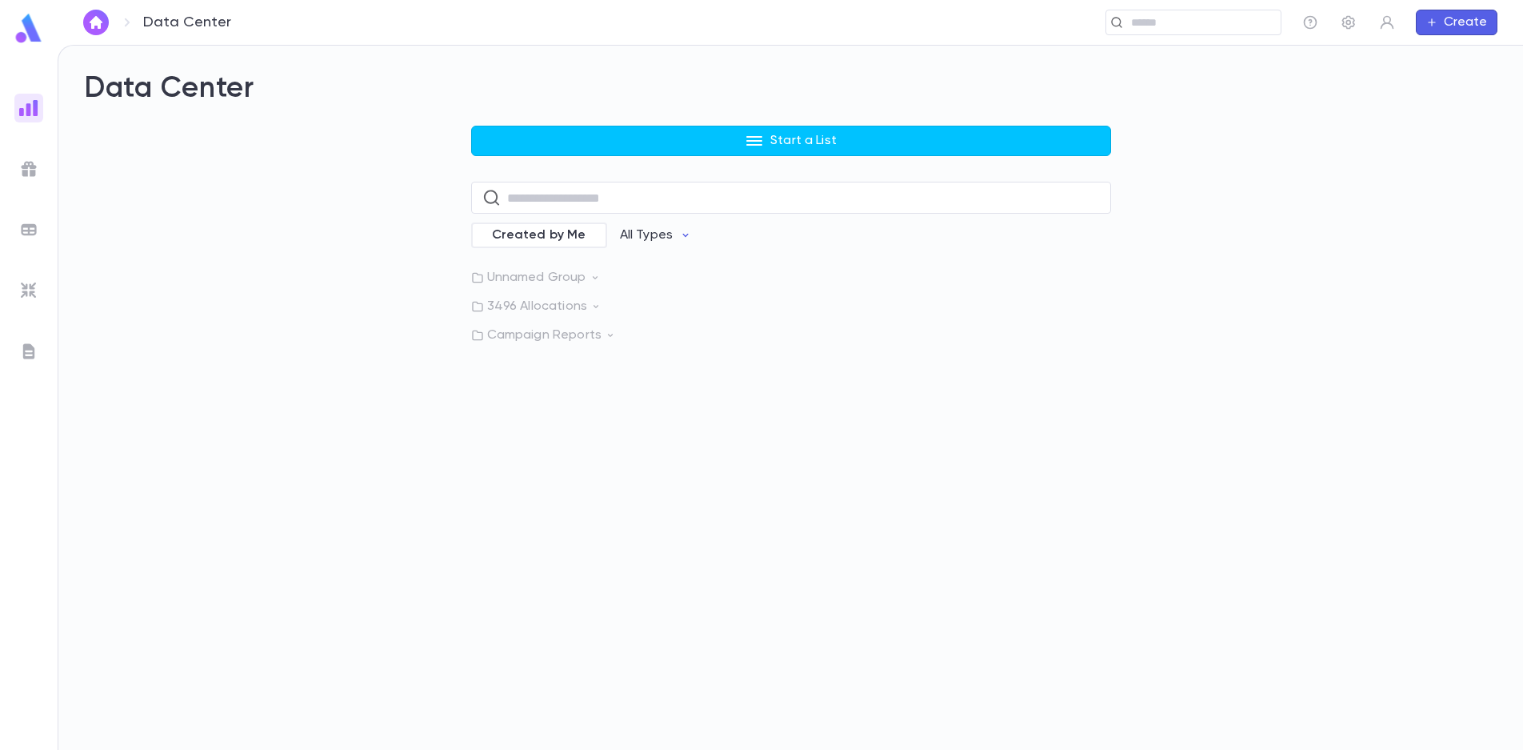
click at [22, 171] on img at bounding box center [28, 168] width 19 height 19
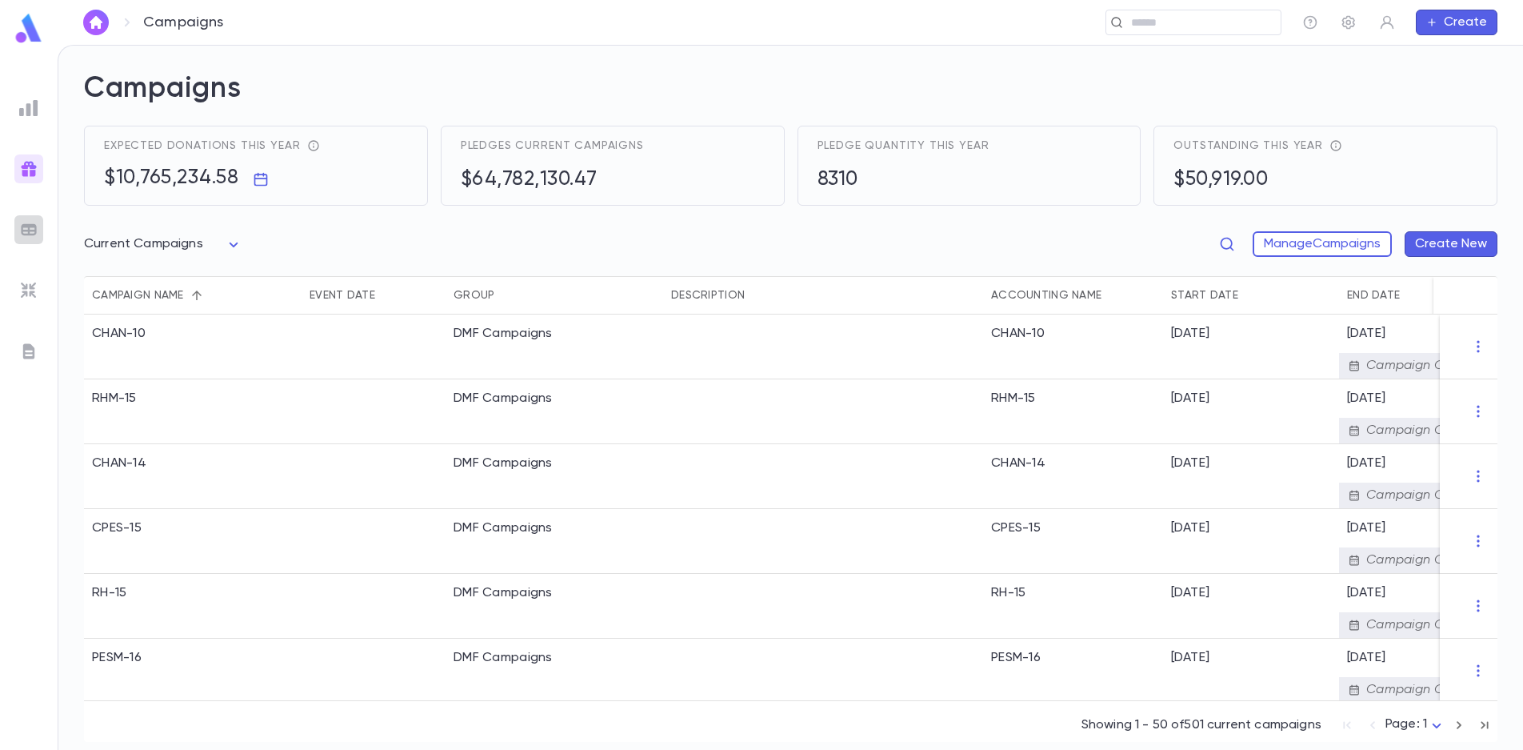
click at [40, 230] on div at bounding box center [28, 229] width 29 height 29
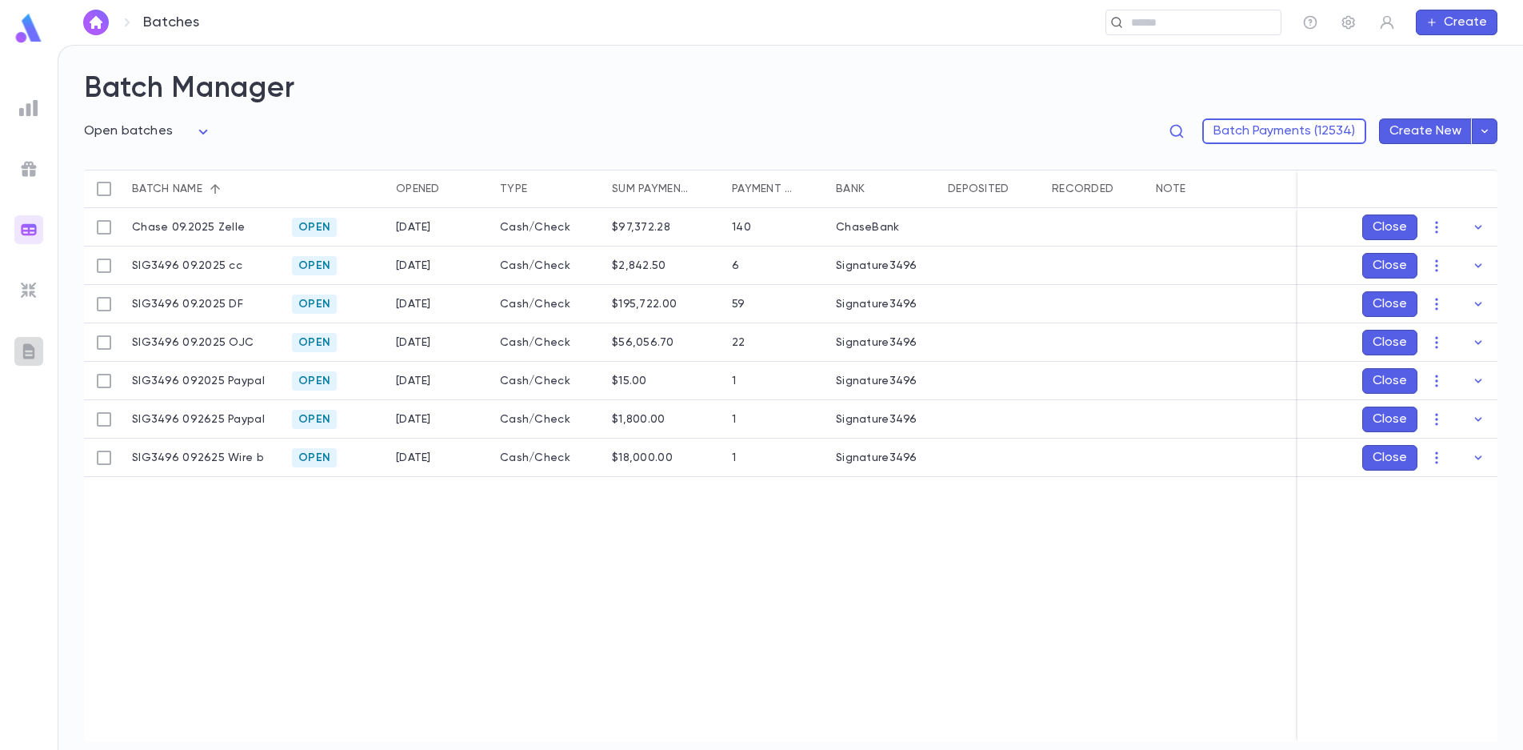
click at [30, 359] on img at bounding box center [28, 351] width 19 height 19
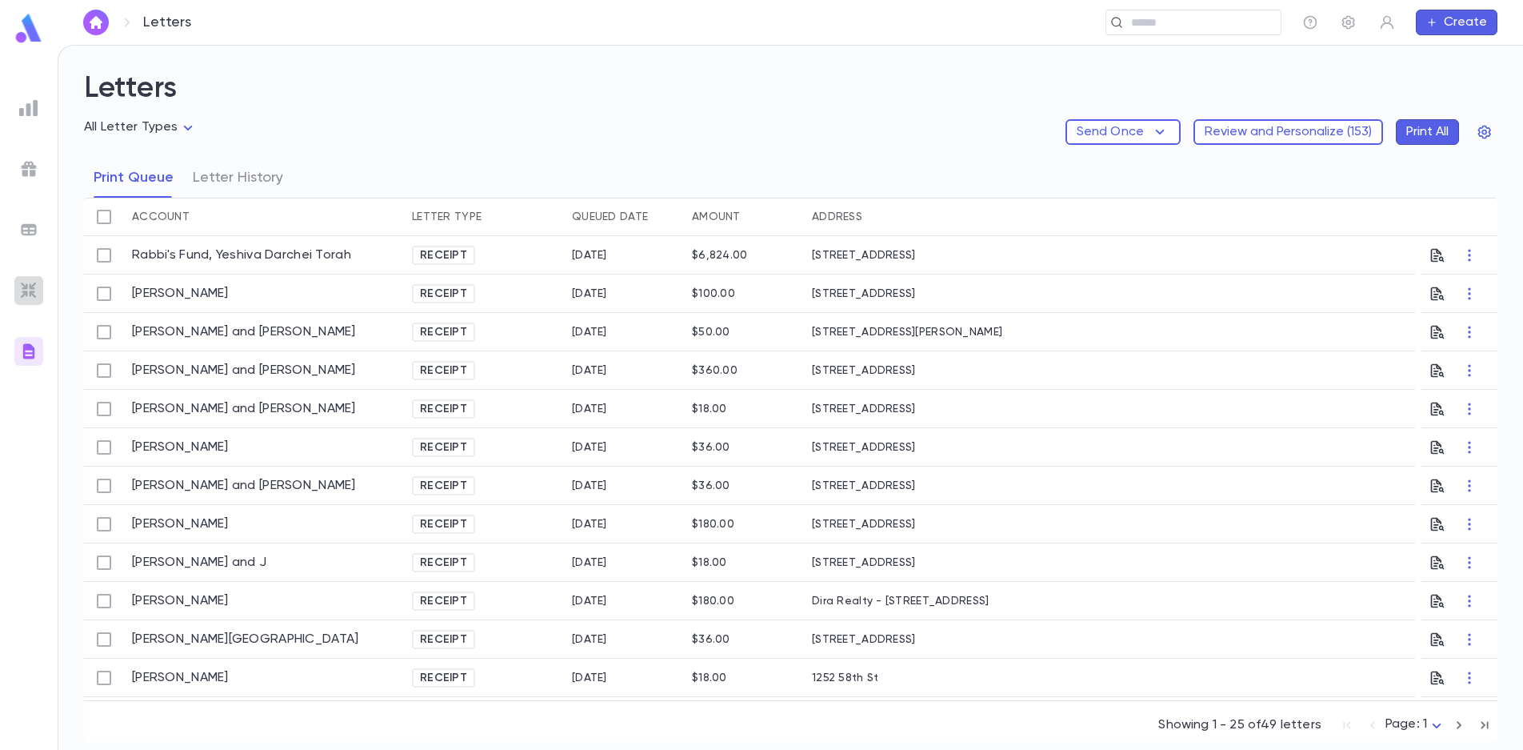
click at [32, 286] on img at bounding box center [28, 290] width 19 height 19
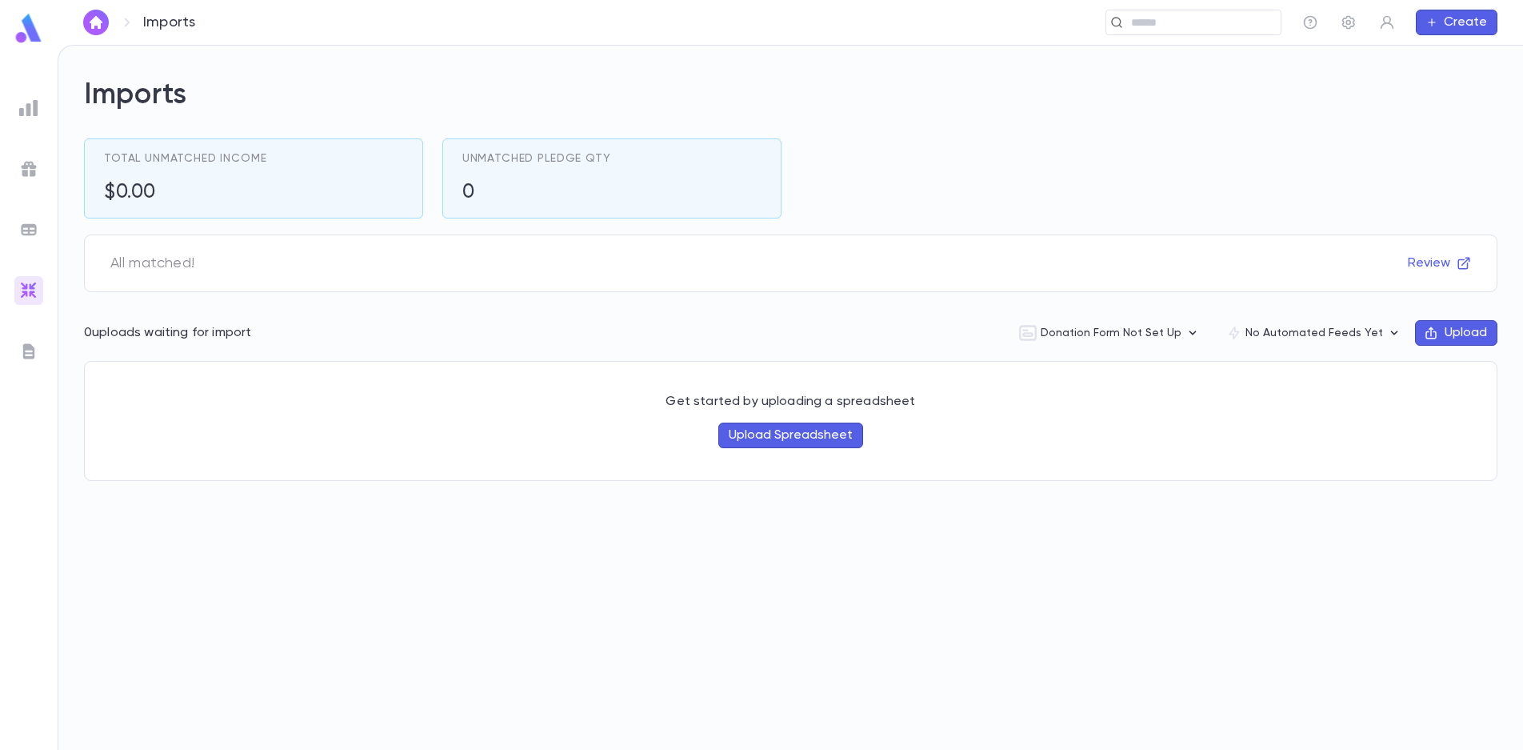
click at [30, 113] on img at bounding box center [28, 107] width 19 height 19
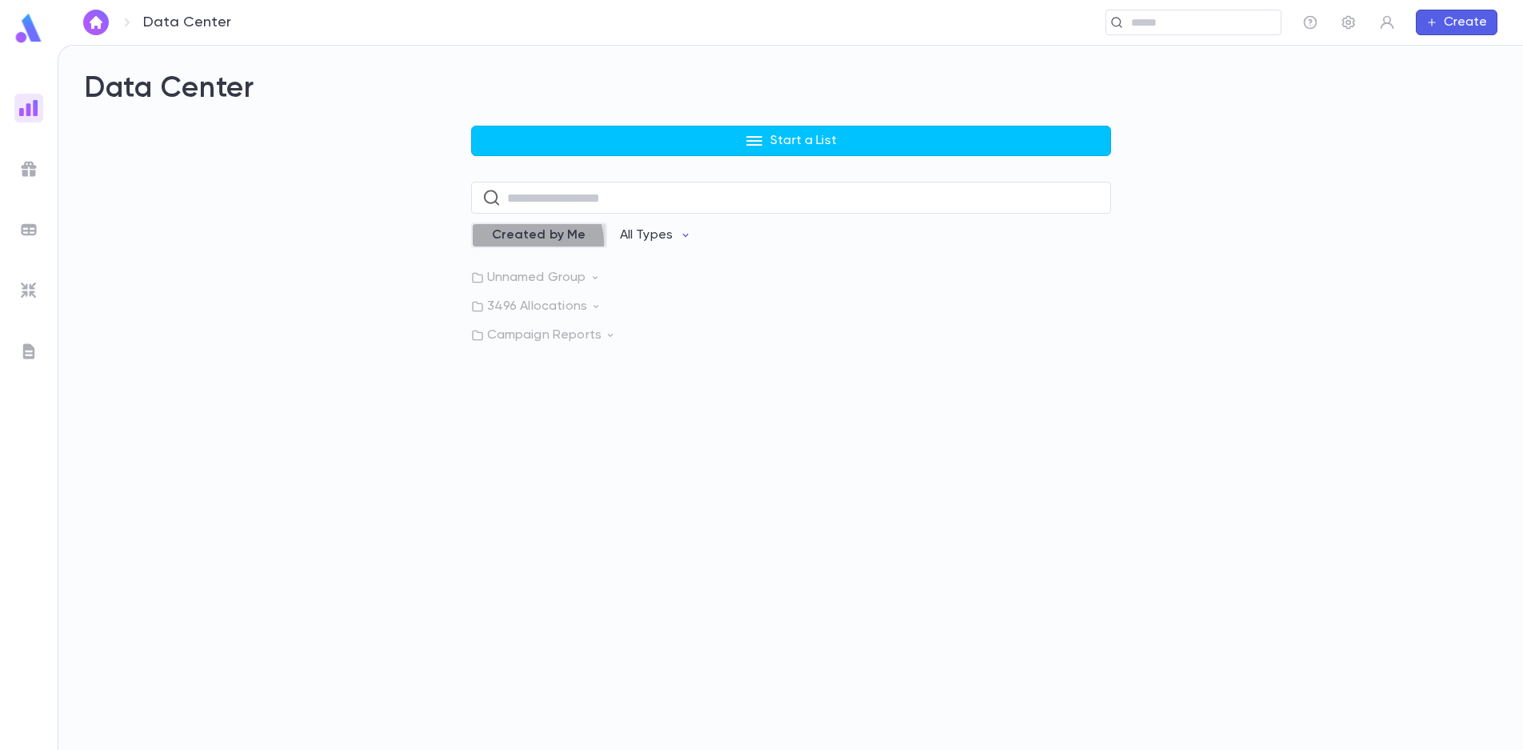
click at [534, 243] on div "Created by Me" at bounding box center [539, 235] width 136 height 26
click at [534, 243] on div "Created by Me" at bounding box center [545, 235] width 148 height 26
click at [566, 277] on p "Unnamed Group" at bounding box center [791, 278] width 640 height 16
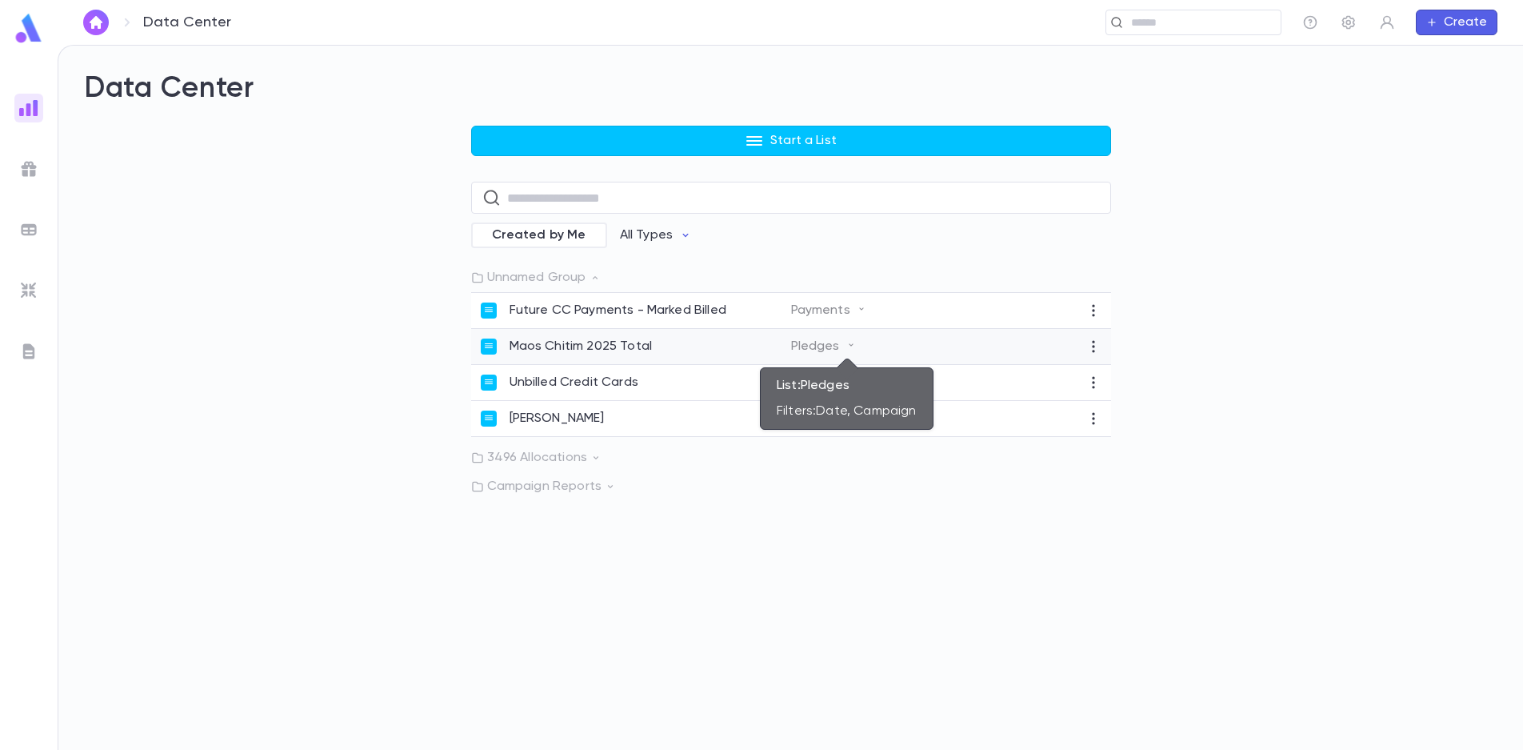
click at [850, 346] on icon at bounding box center [851, 345] width 10 height 10
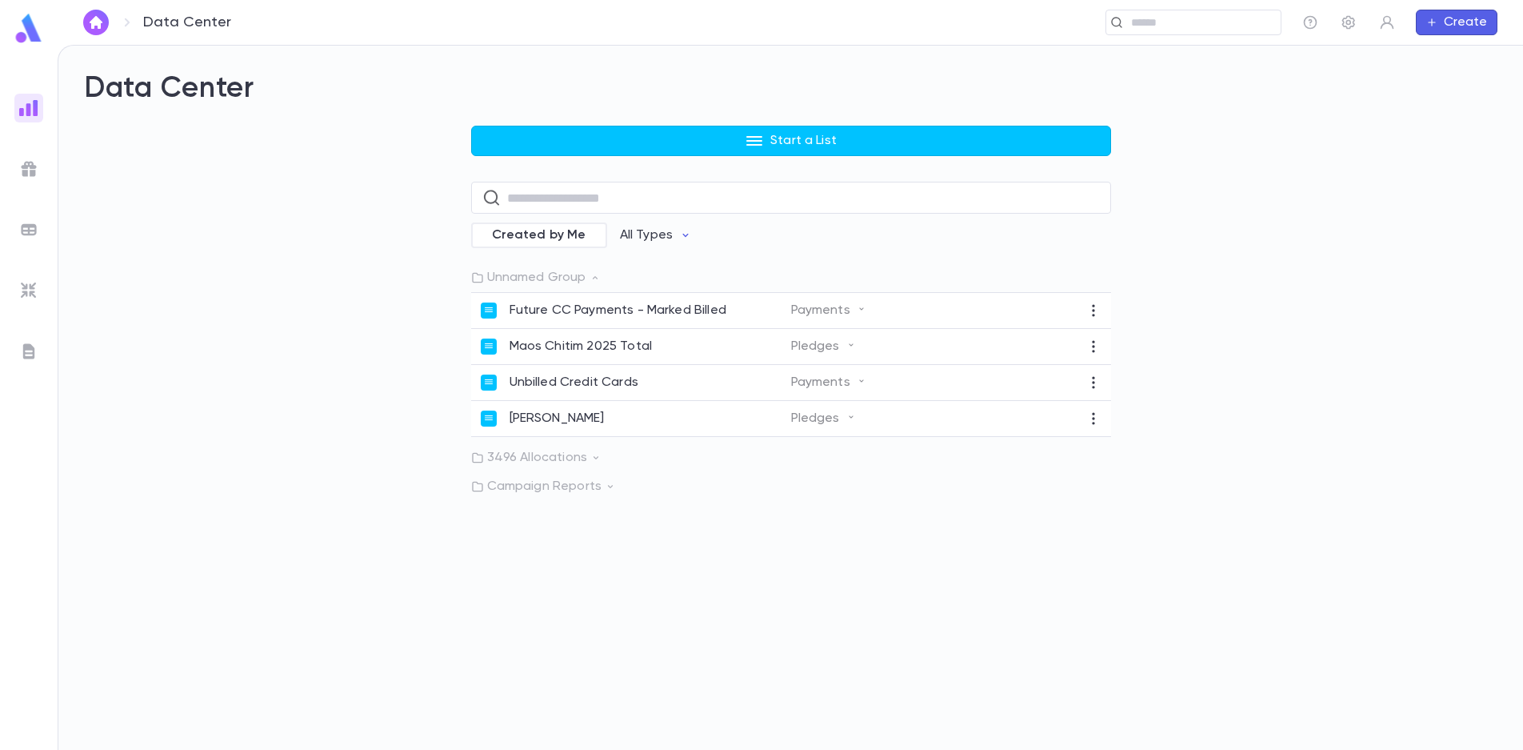
click at [594, 460] on icon at bounding box center [595, 457] width 11 height 11
click at [93, 29] on button "button" at bounding box center [96, 23] width 26 height 26
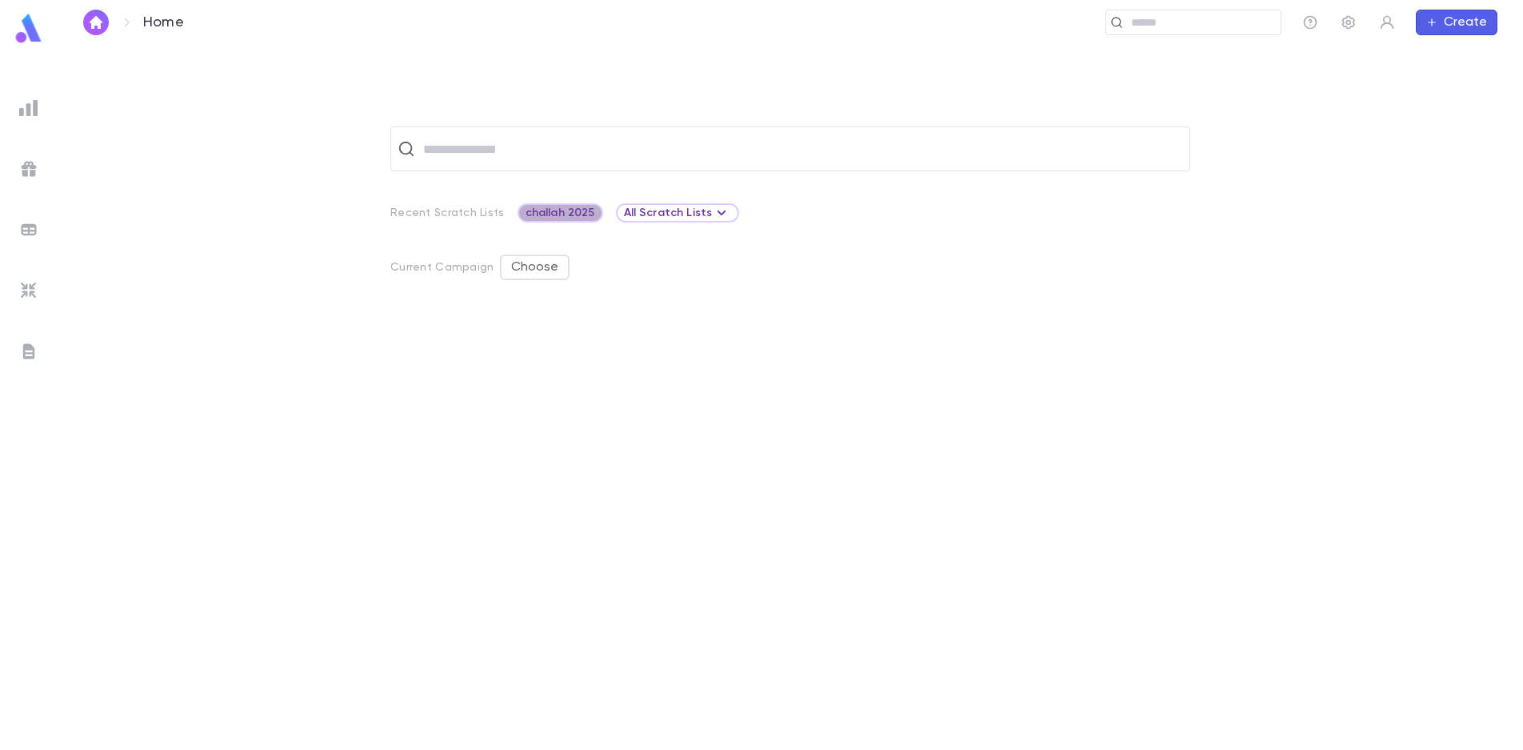
click at [562, 211] on span "challah 2025" at bounding box center [560, 212] width 82 height 13
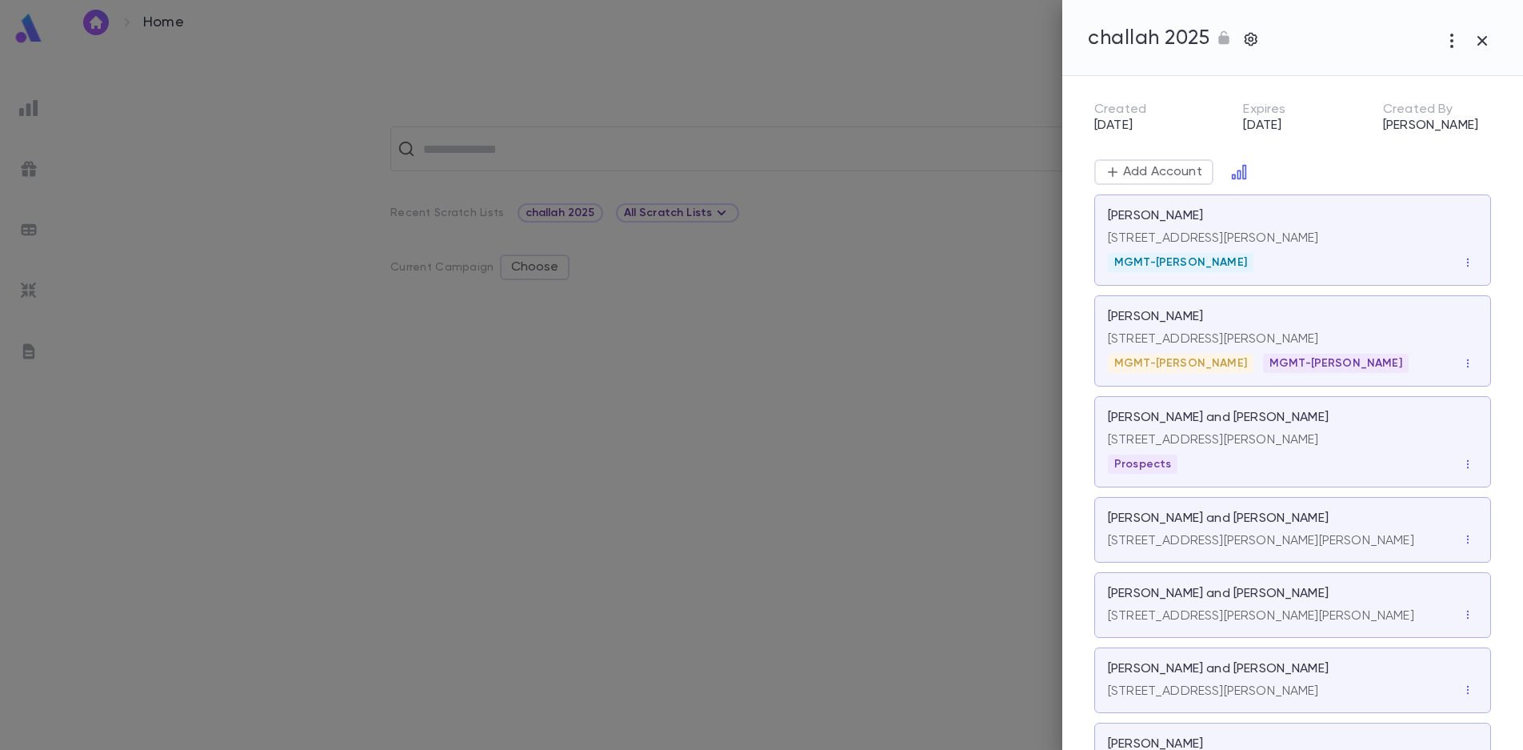
click at [828, 270] on div at bounding box center [761, 375] width 1523 height 750
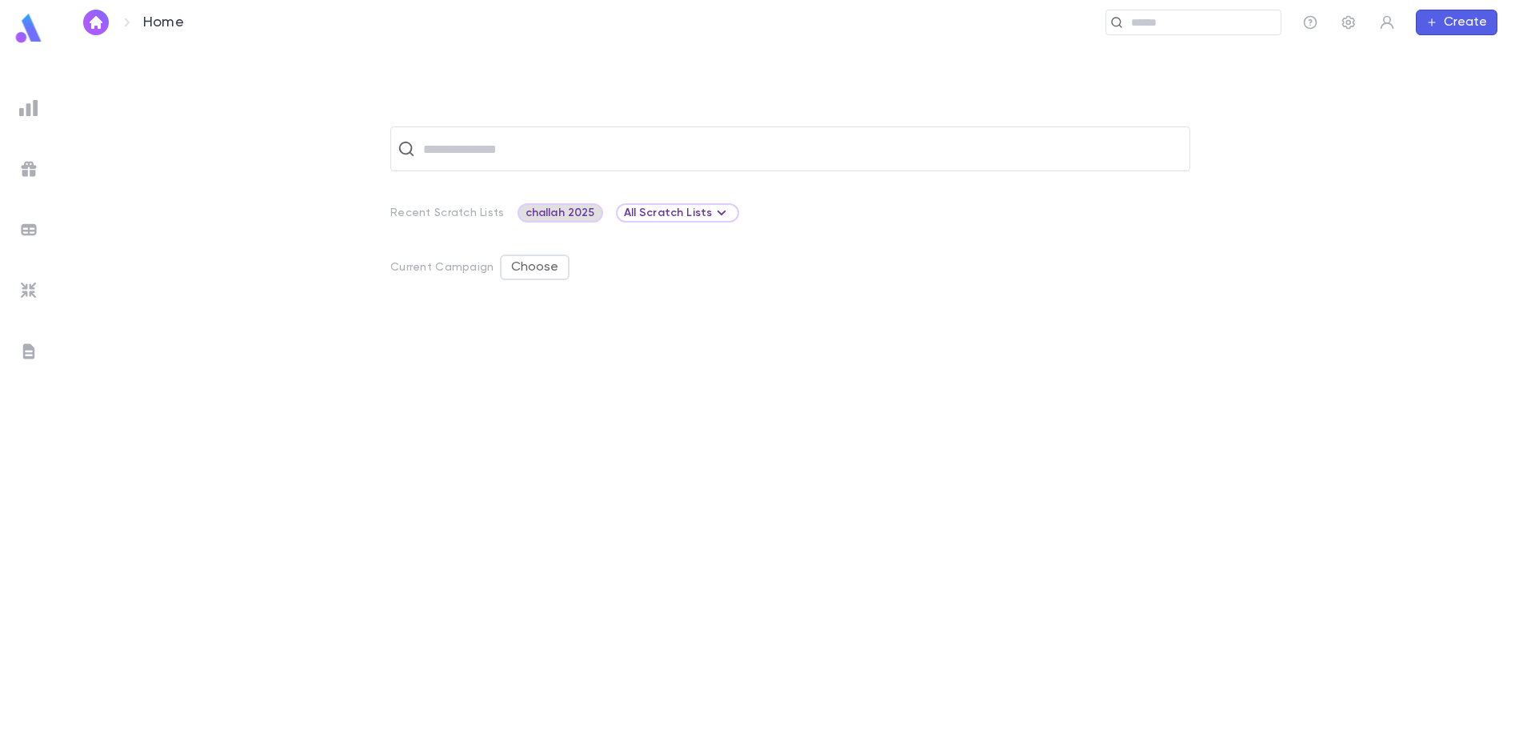
click at [562, 207] on span "challah 2025" at bounding box center [560, 212] width 82 height 13
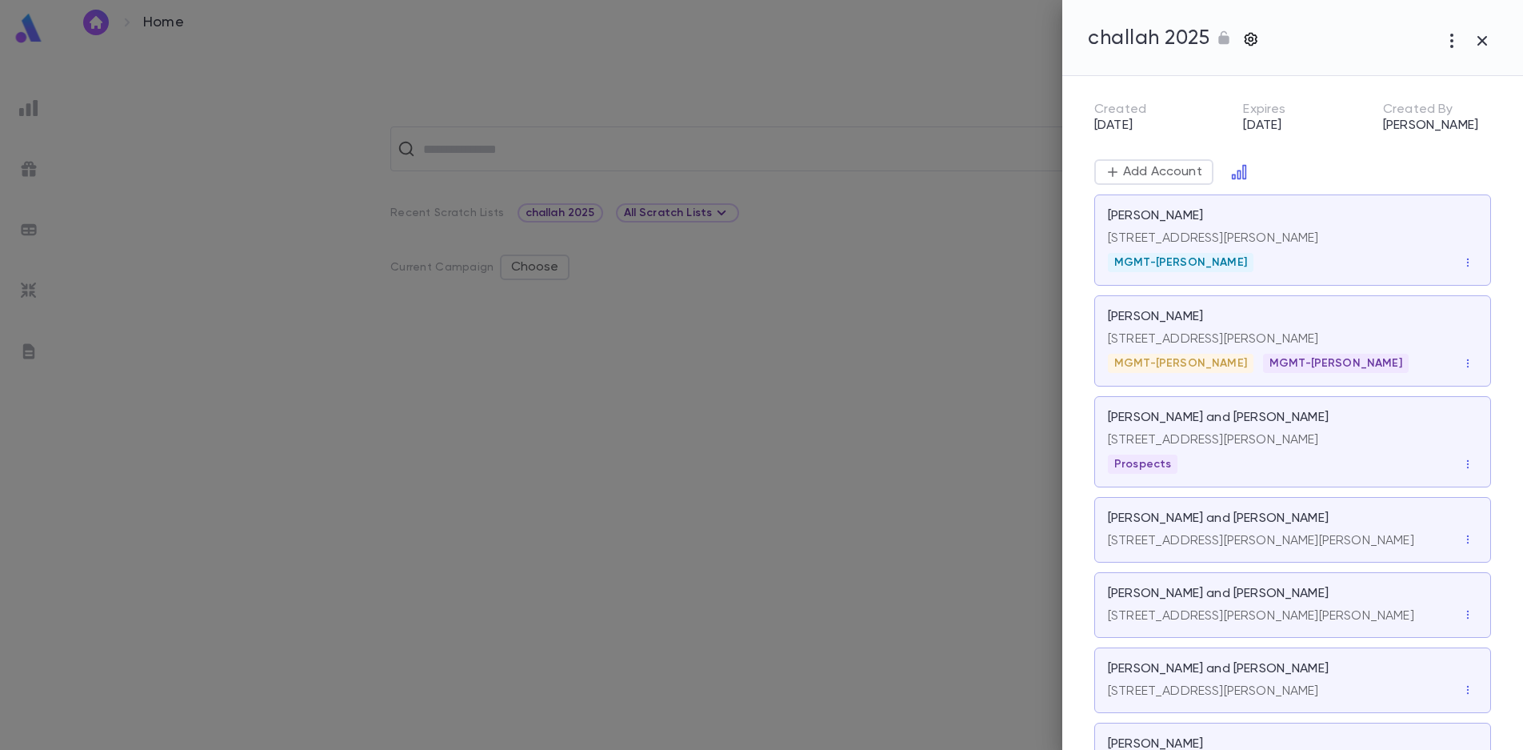
click at [1247, 38] on icon "button" at bounding box center [1251, 39] width 16 height 16
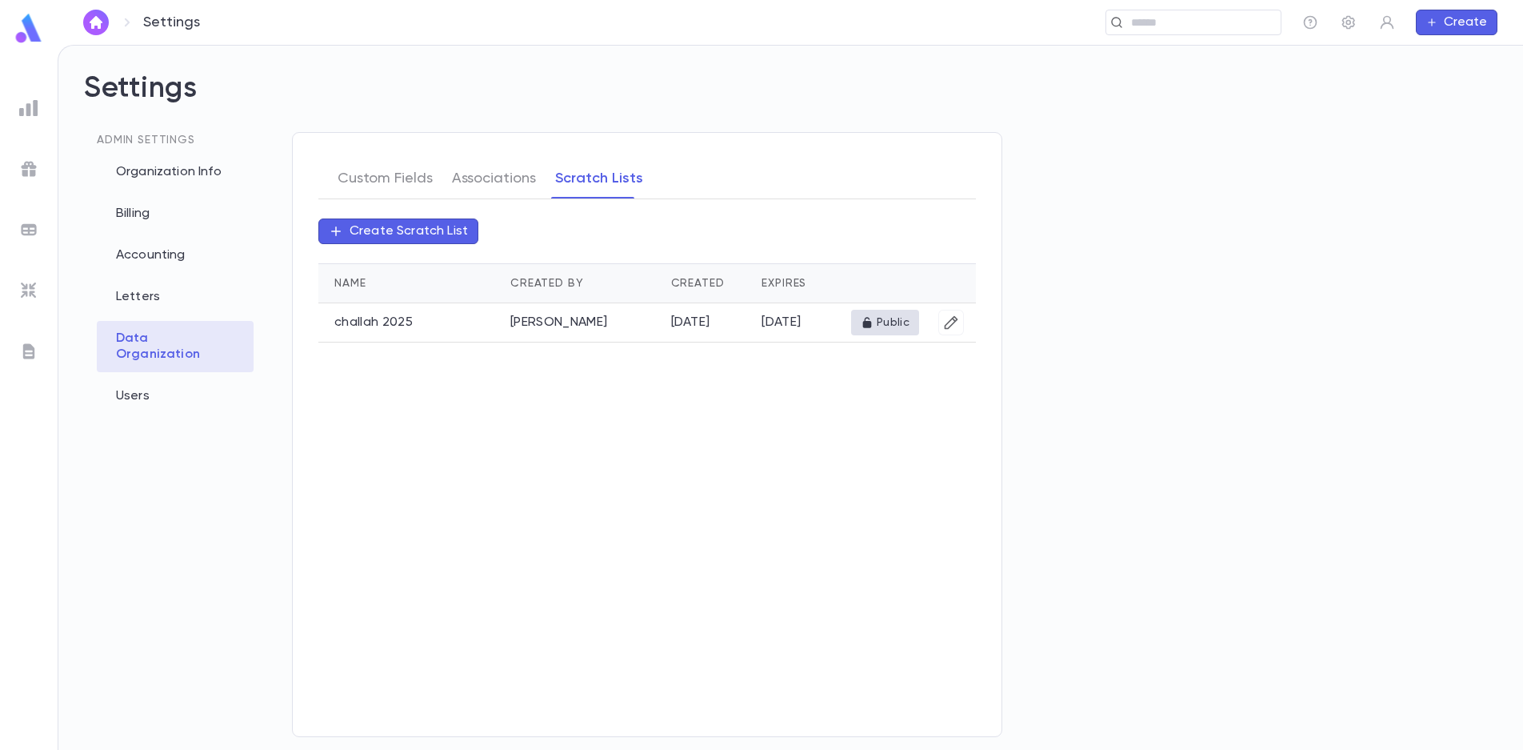
click at [549, 321] on td "[PERSON_NAME]" at bounding box center [581, 322] width 160 height 39
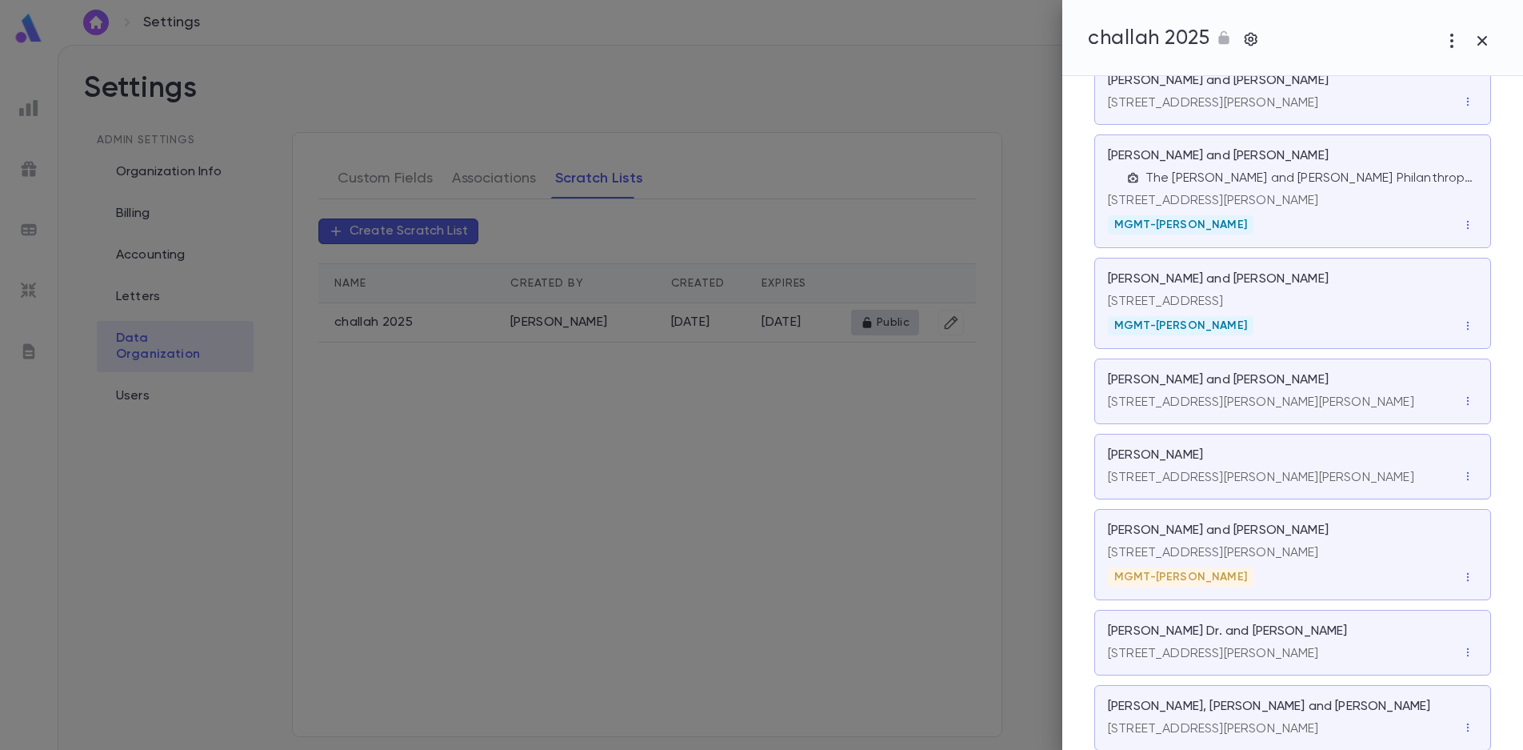
scroll to position [3359, 0]
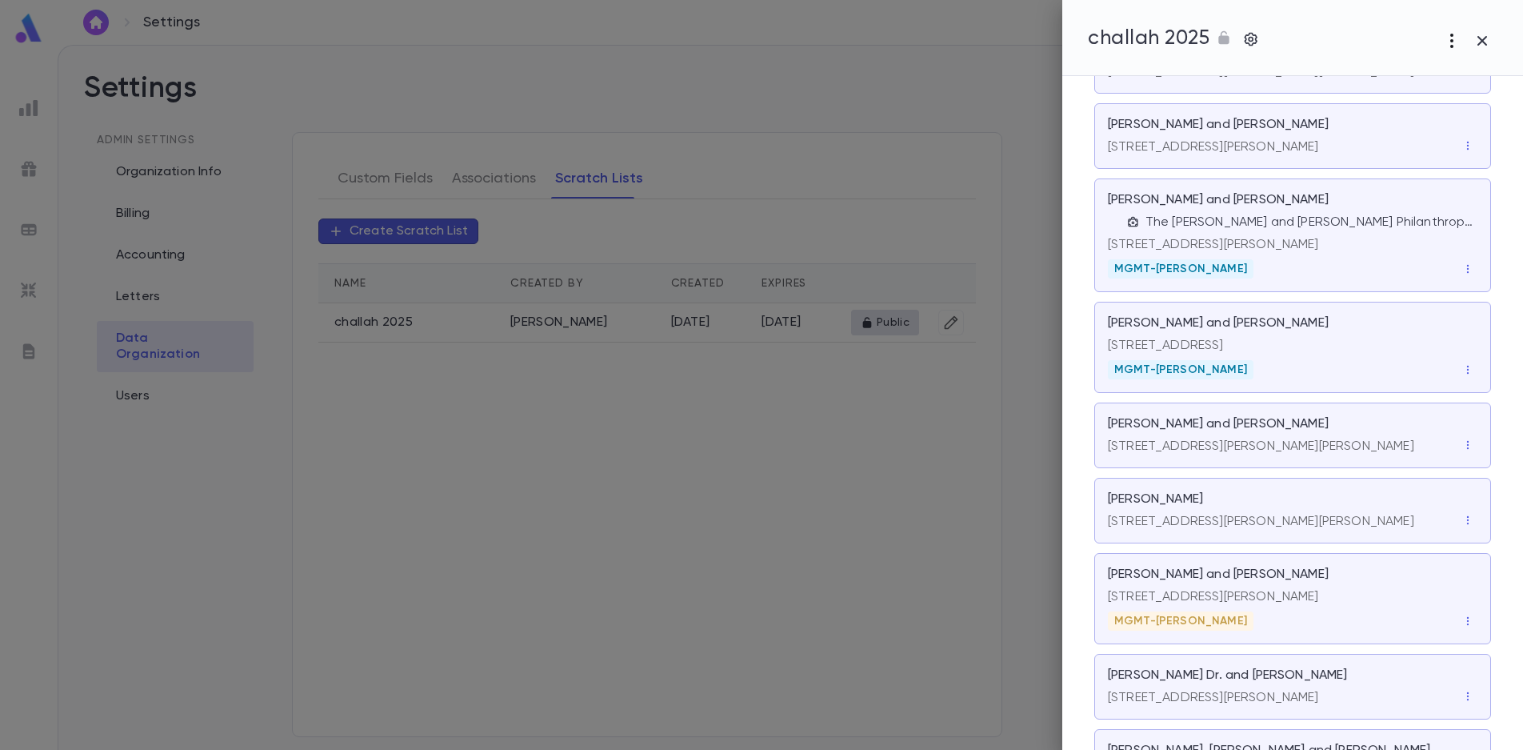
click at [1451, 37] on icon "button" at bounding box center [1452, 40] width 19 height 19
click at [1266, 42] on div at bounding box center [761, 375] width 1523 height 750
click at [1454, 43] on icon "button" at bounding box center [1452, 40] width 19 height 19
click at [1456, 72] on p "Edit" at bounding box center [1466, 77] width 23 height 16
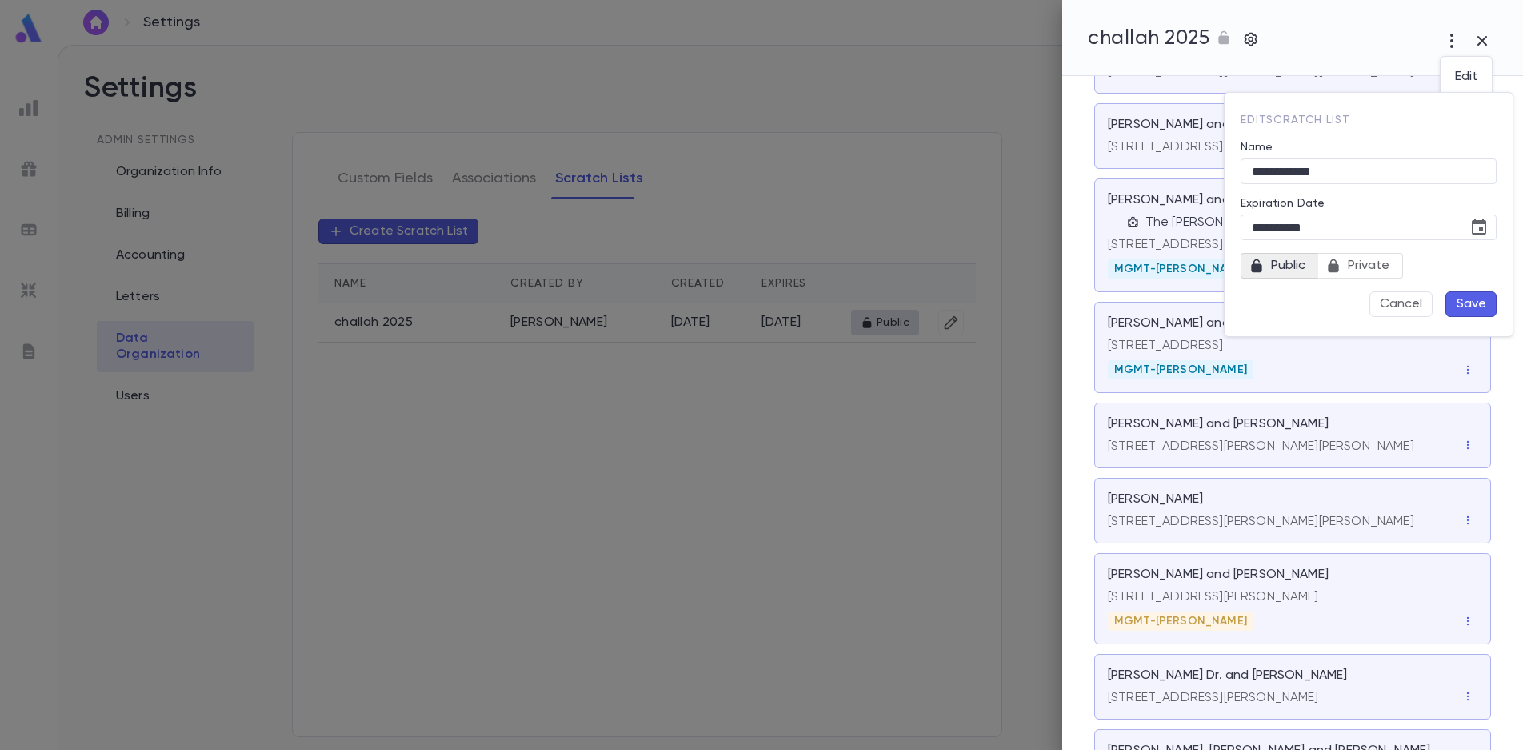
click at [1385, 57] on div at bounding box center [761, 375] width 1523 height 750
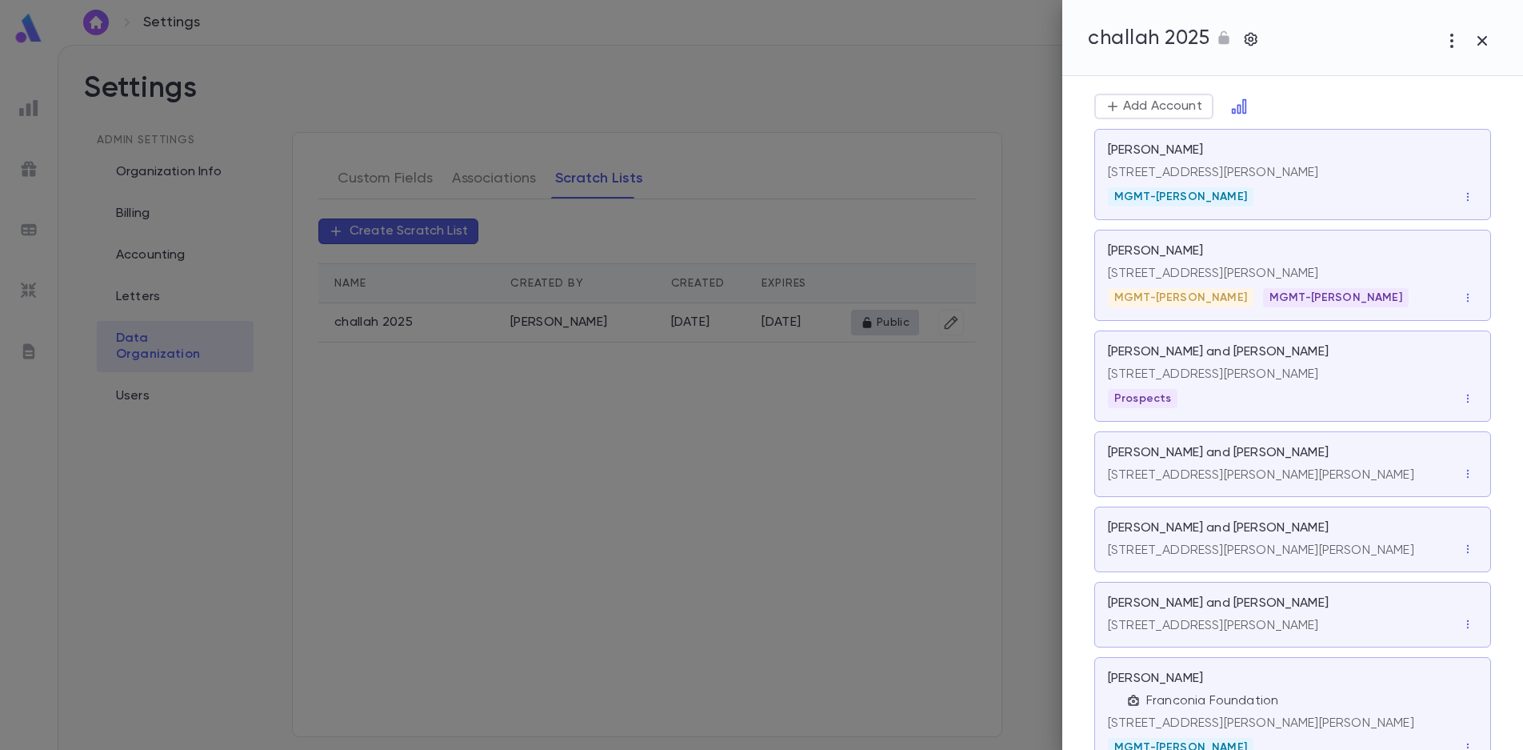
scroll to position [0, 0]
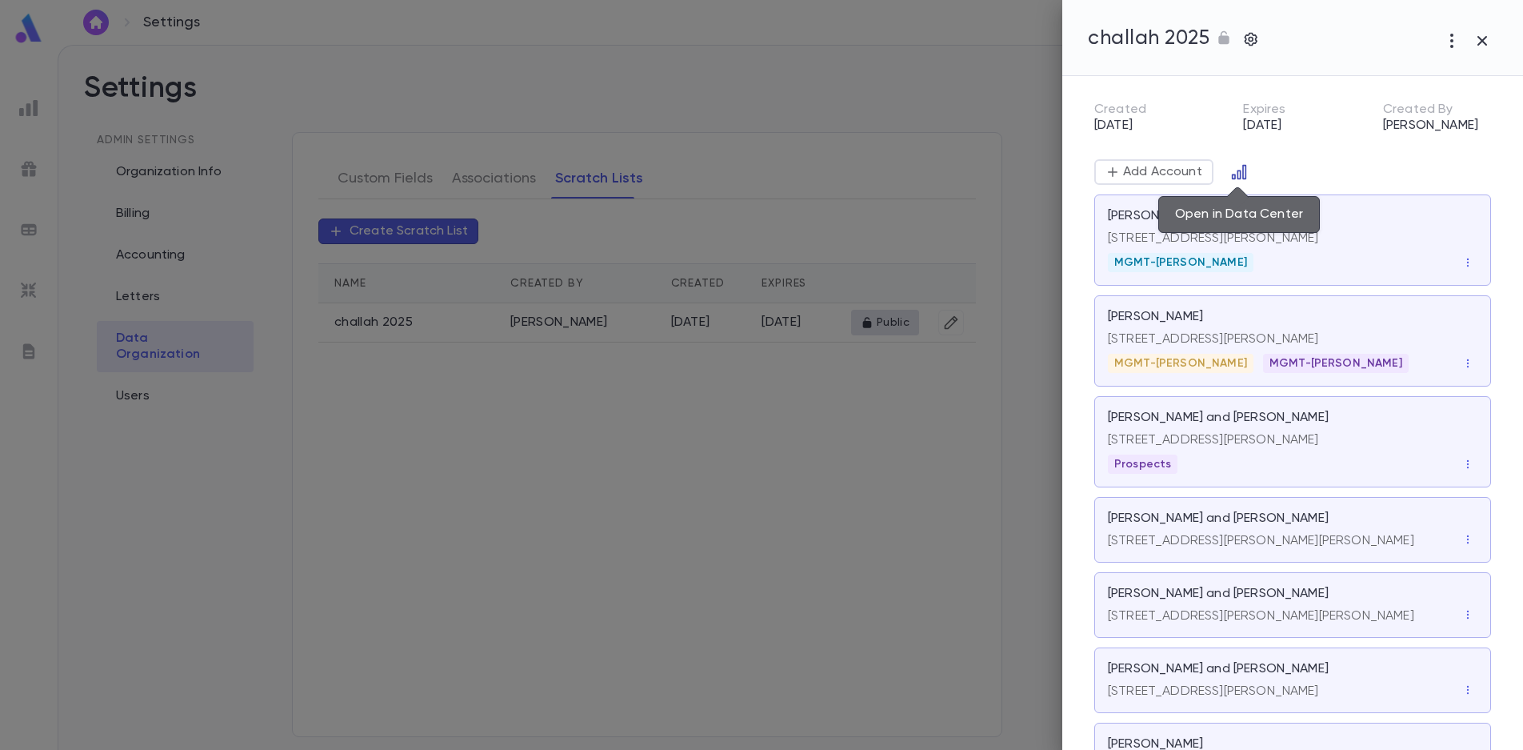
click at [1242, 171] on icon "Open in Data Center" at bounding box center [1239, 172] width 14 height 14
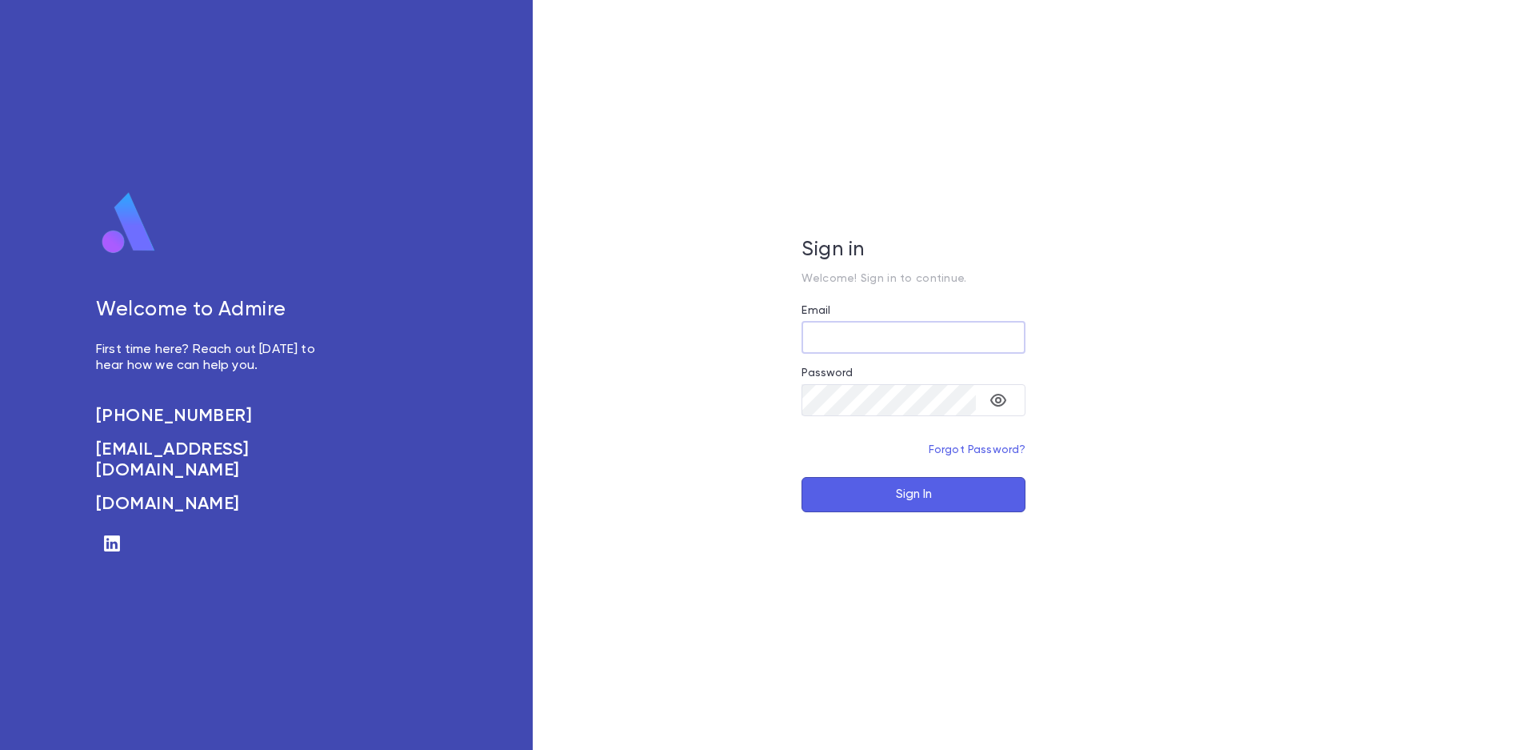
type input "**********"
click at [869, 486] on button "Sign In" at bounding box center [914, 494] width 224 height 35
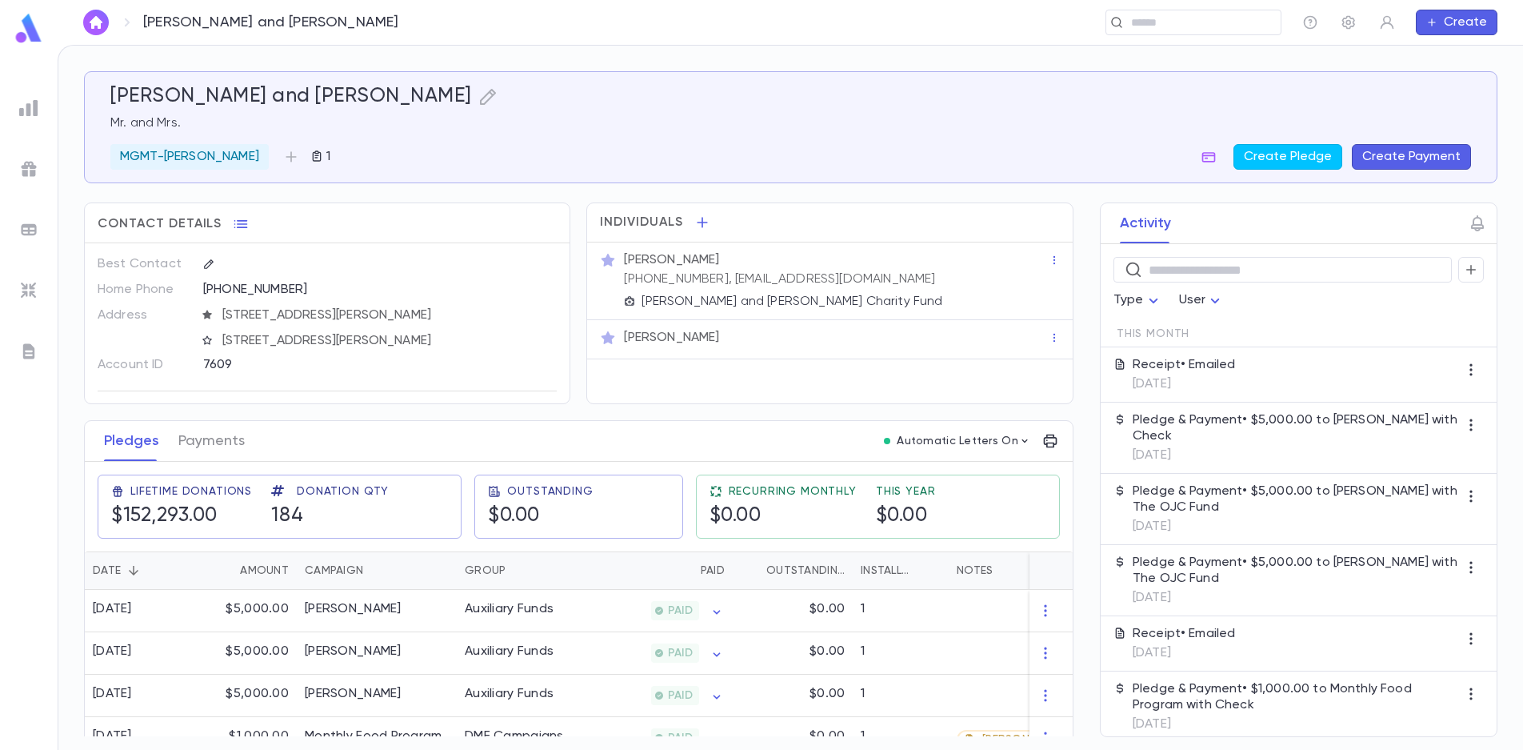
click at [30, 111] on img at bounding box center [28, 107] width 19 height 19
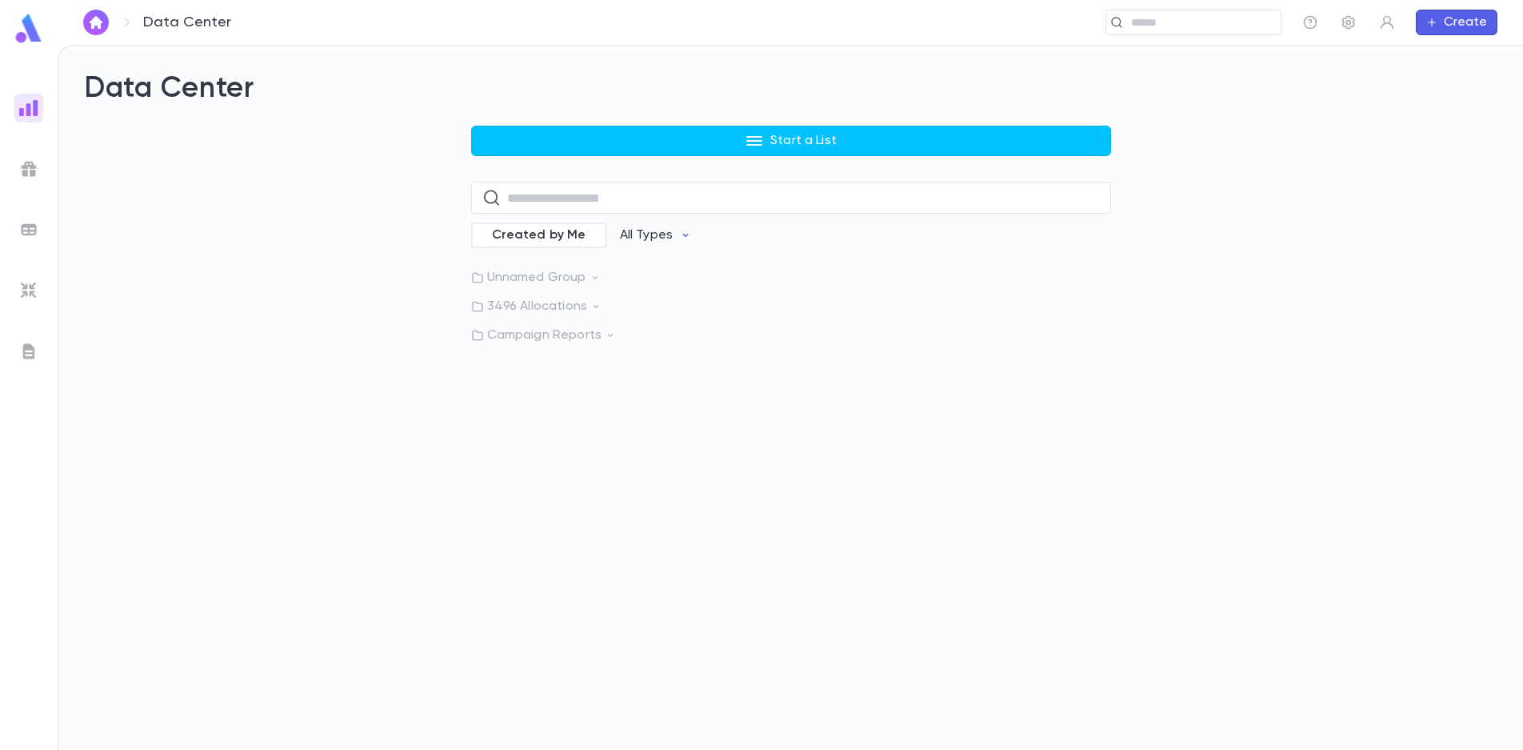
click at [581, 284] on p "Unnamed Group" at bounding box center [791, 278] width 640 height 16
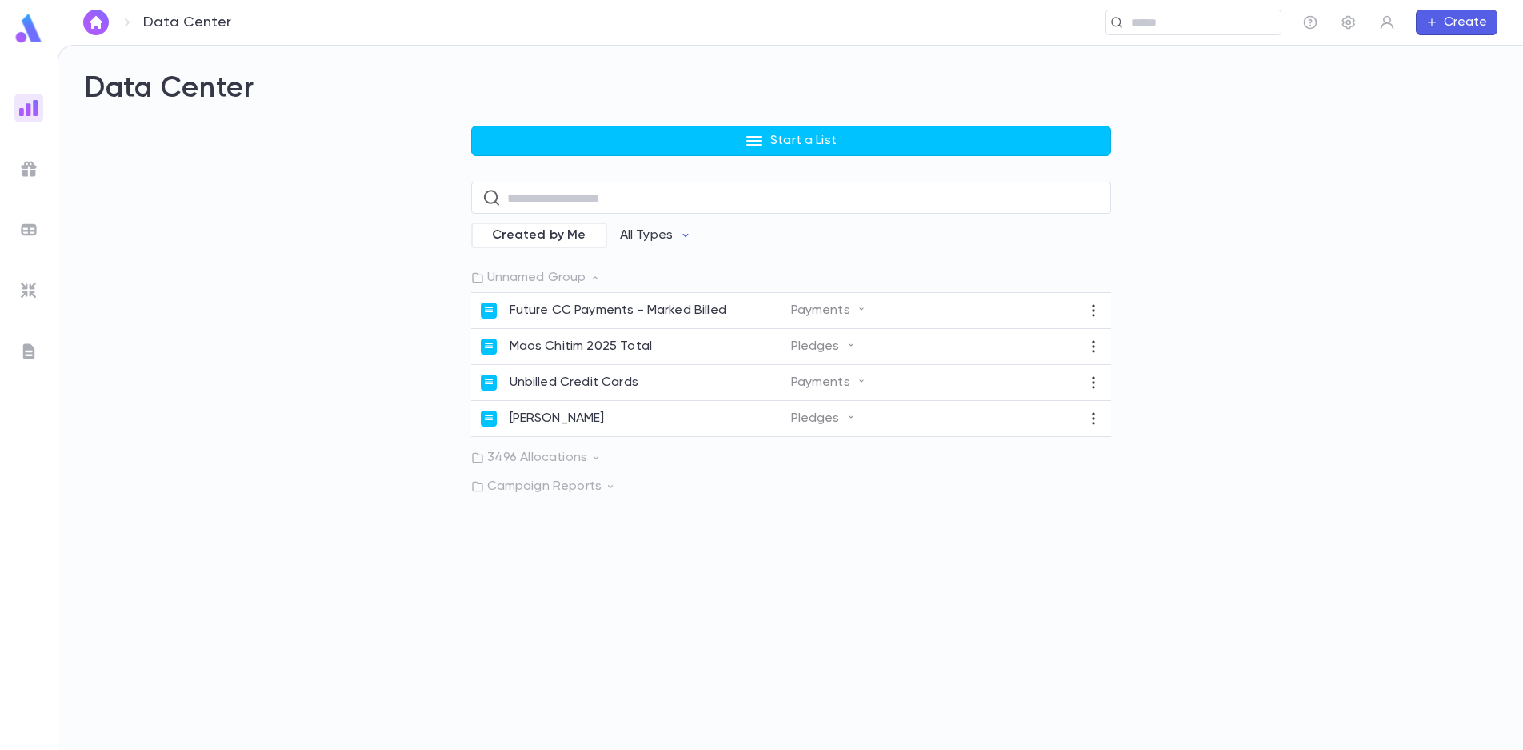
click at [572, 470] on div "Unnamed Group Future CC Payments - Marked Billed Payments Maos Chitim 2025 Tota…" at bounding box center [791, 382] width 640 height 225
click at [573, 466] on p "3496 Allocations" at bounding box center [791, 458] width 640 height 16
click at [564, 533] on p "Campaign Reports" at bounding box center [791, 530] width 640 height 16
click at [647, 238] on p "All Types" at bounding box center [646, 235] width 53 height 16
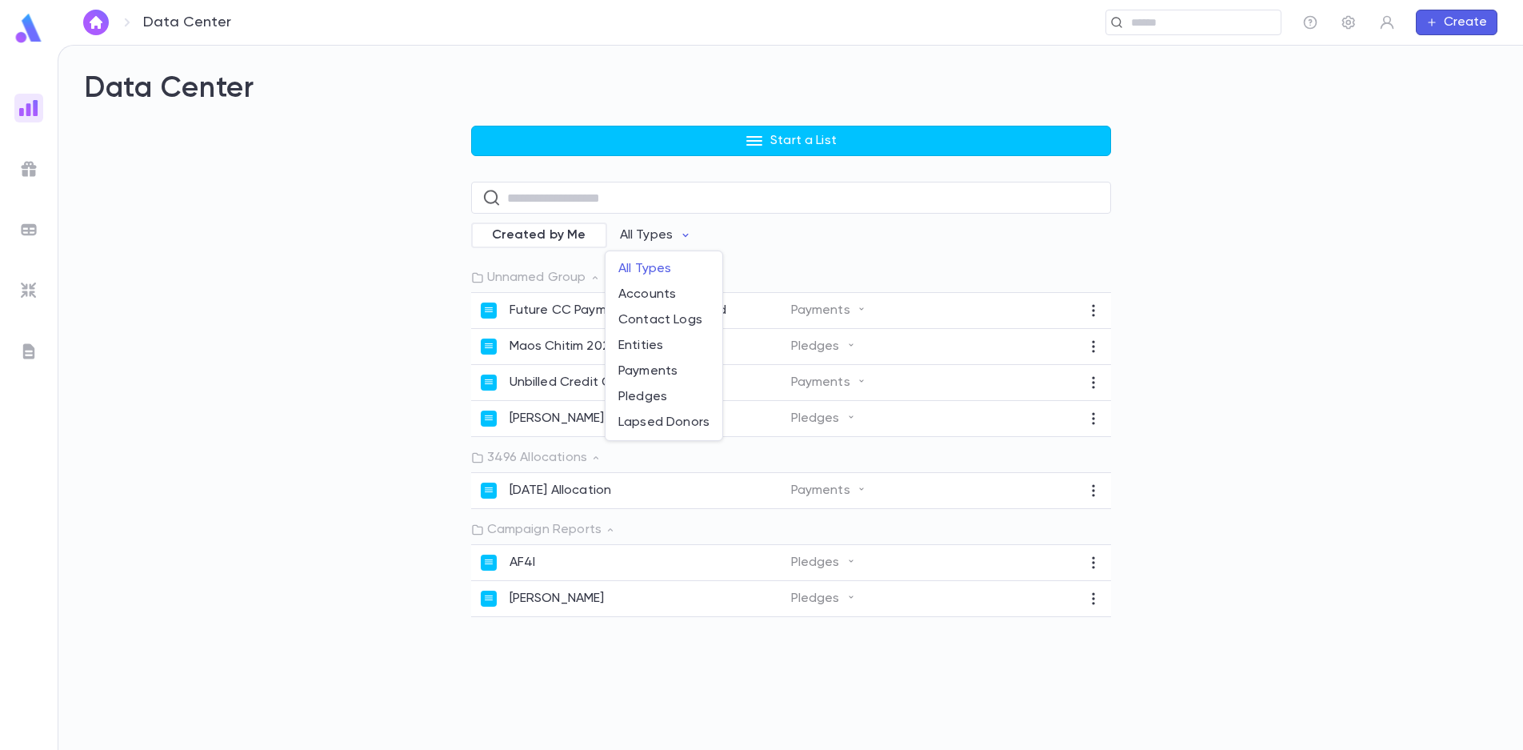
click at [647, 239] on div at bounding box center [761, 375] width 1523 height 750
click at [569, 200] on input "text" at bounding box center [803, 197] width 593 height 31
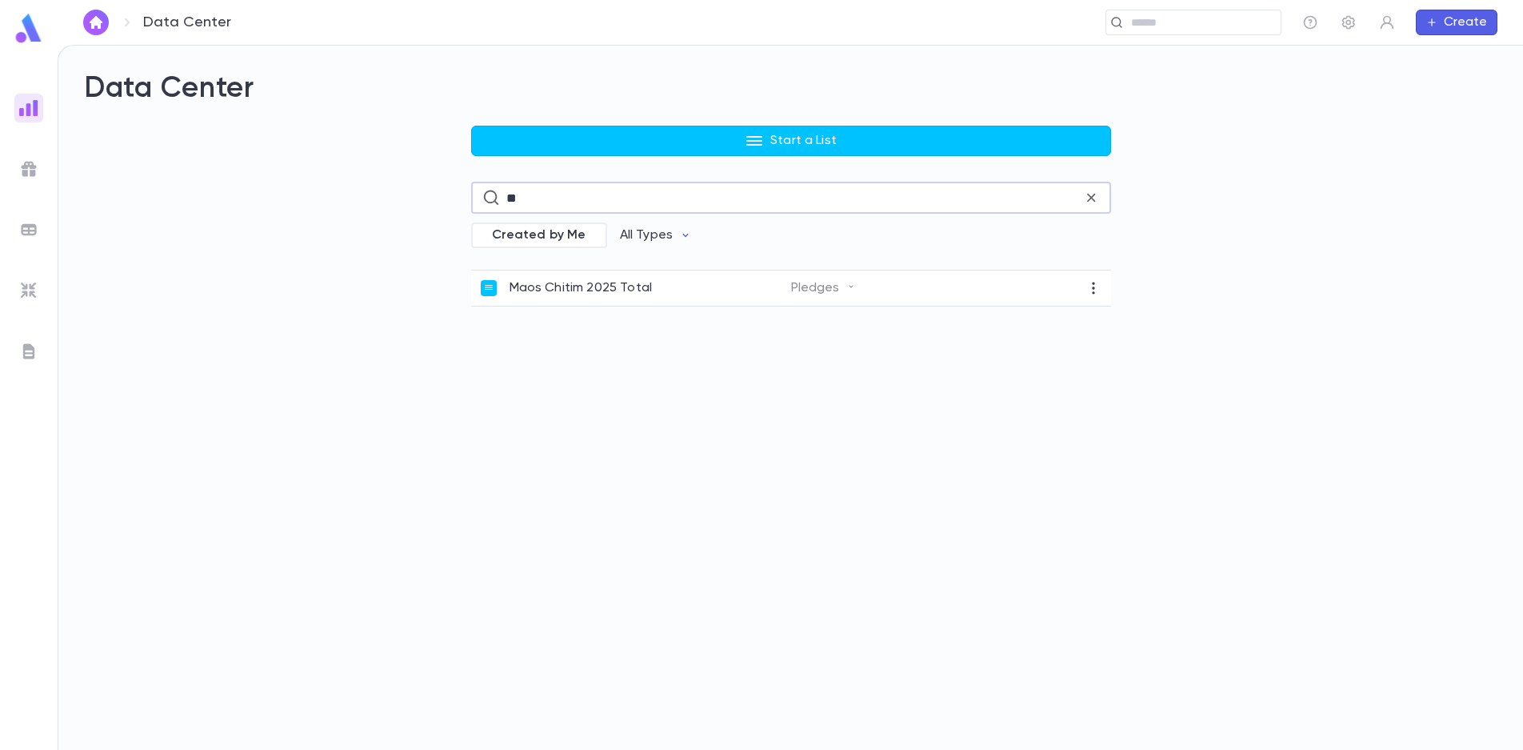
type input "*"
type input "***"
drag, startPoint x: 21, startPoint y: 155, endPoint x: 29, endPoint y: 159, distance: 8.9
click at [24, 157] on div at bounding box center [28, 168] width 29 height 29
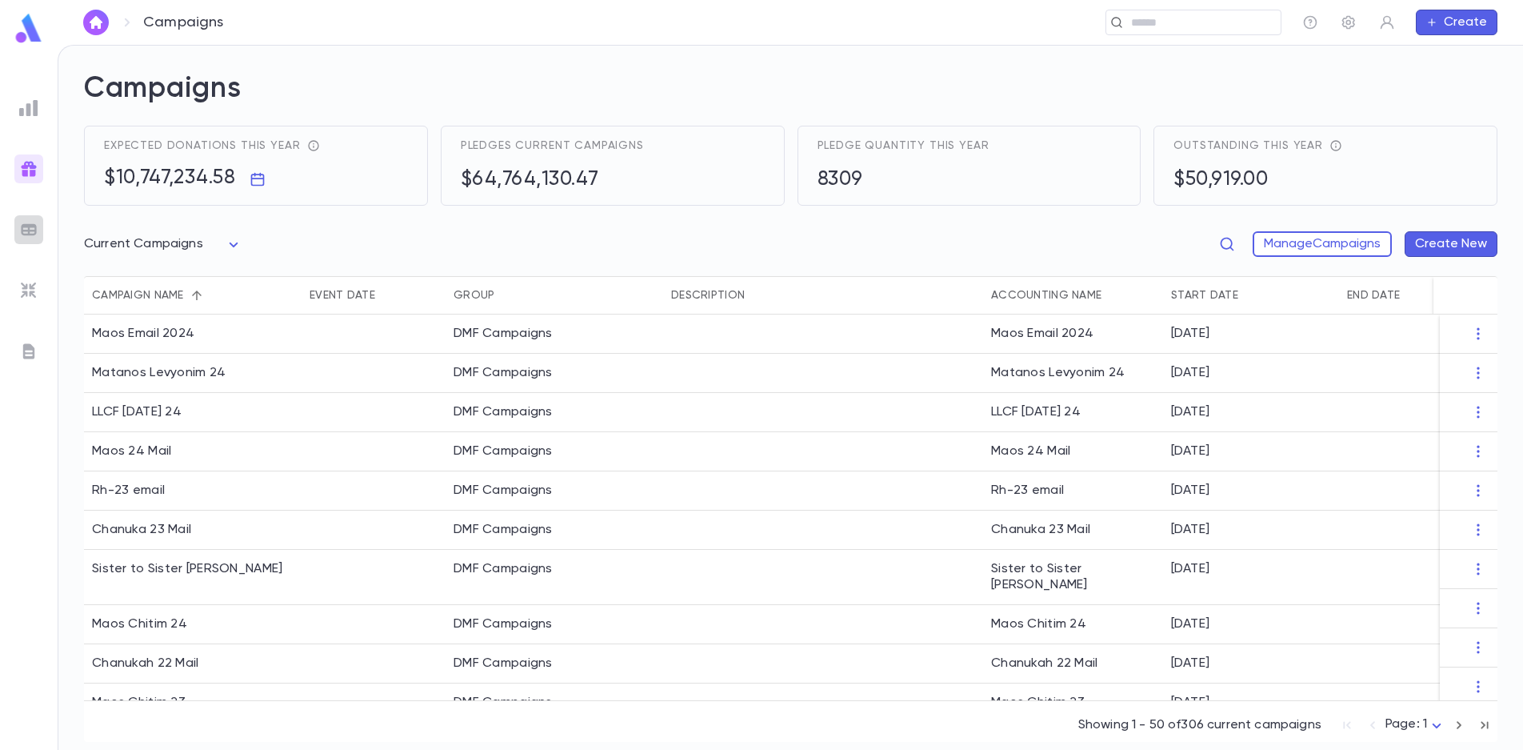
click at [37, 226] on img at bounding box center [28, 229] width 19 height 19
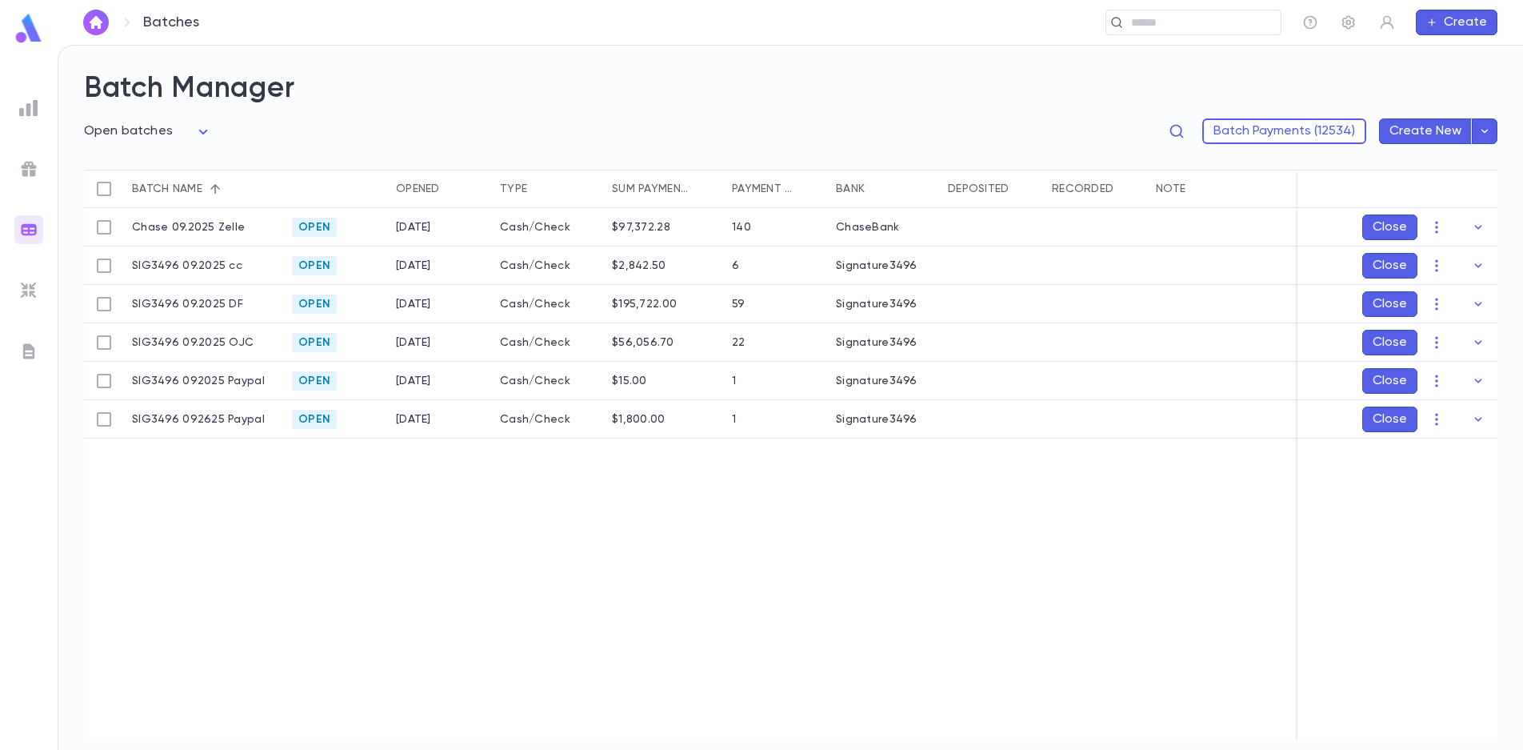
click at [41, 290] on div at bounding box center [28, 290] width 29 height 29
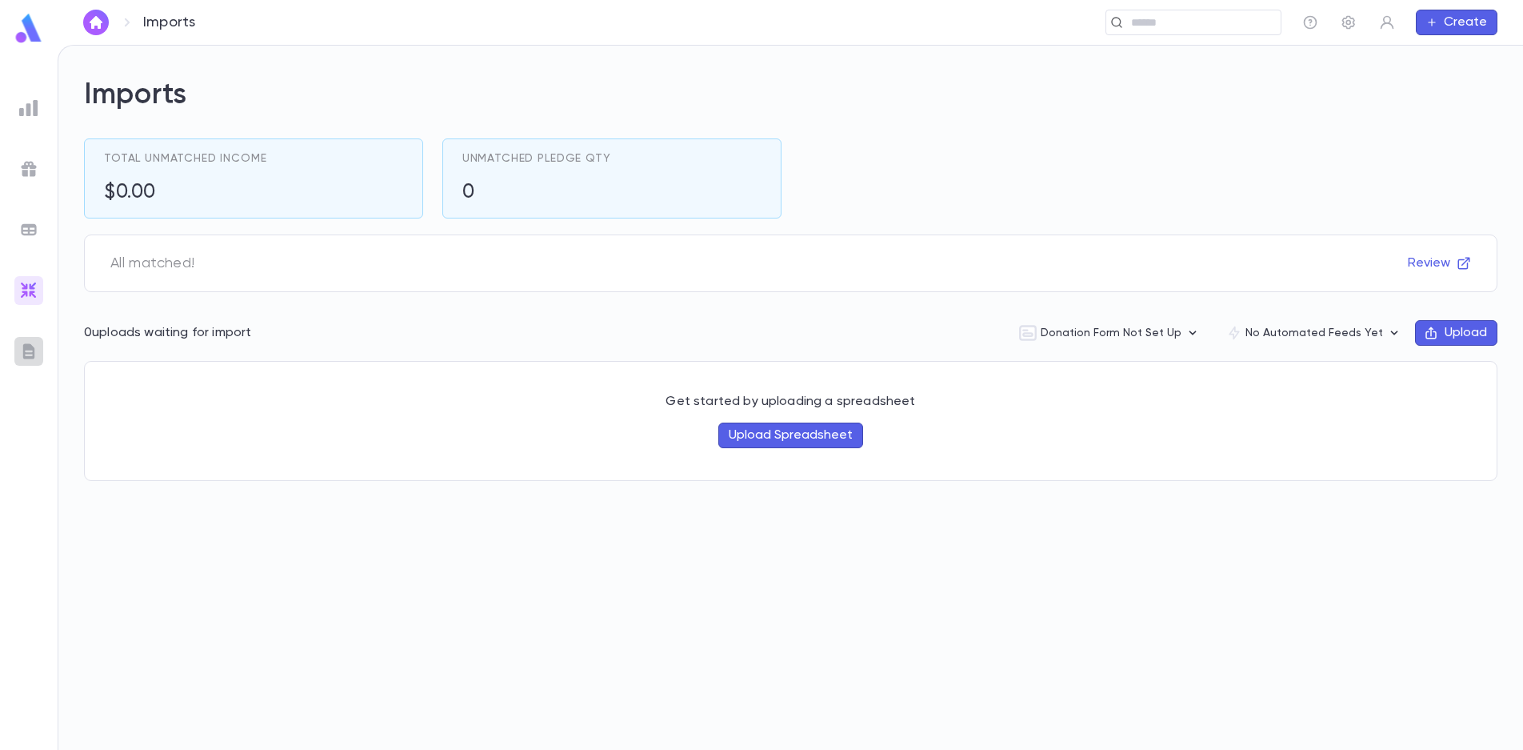
click at [26, 352] on img at bounding box center [28, 351] width 19 height 19
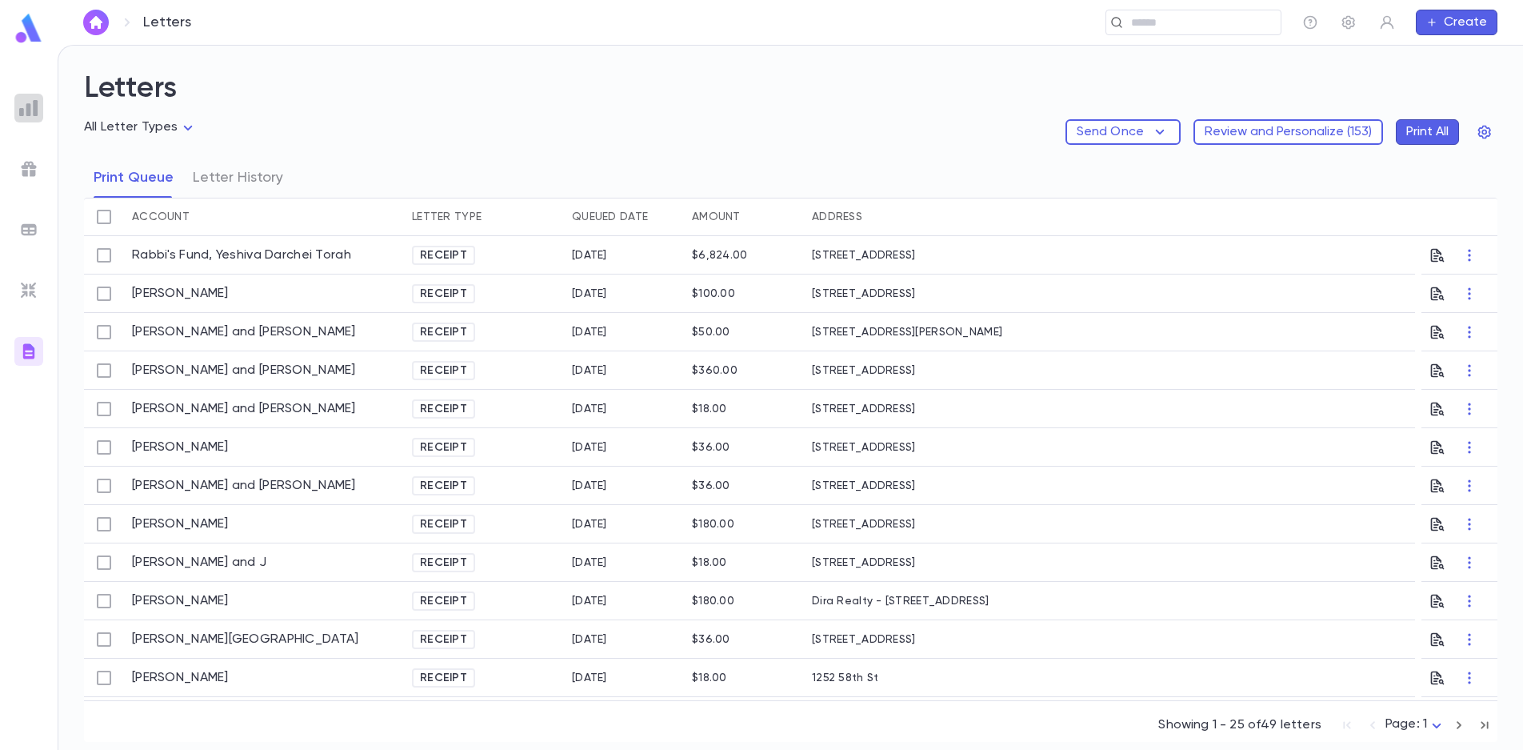
click at [26, 101] on img at bounding box center [28, 107] width 19 height 19
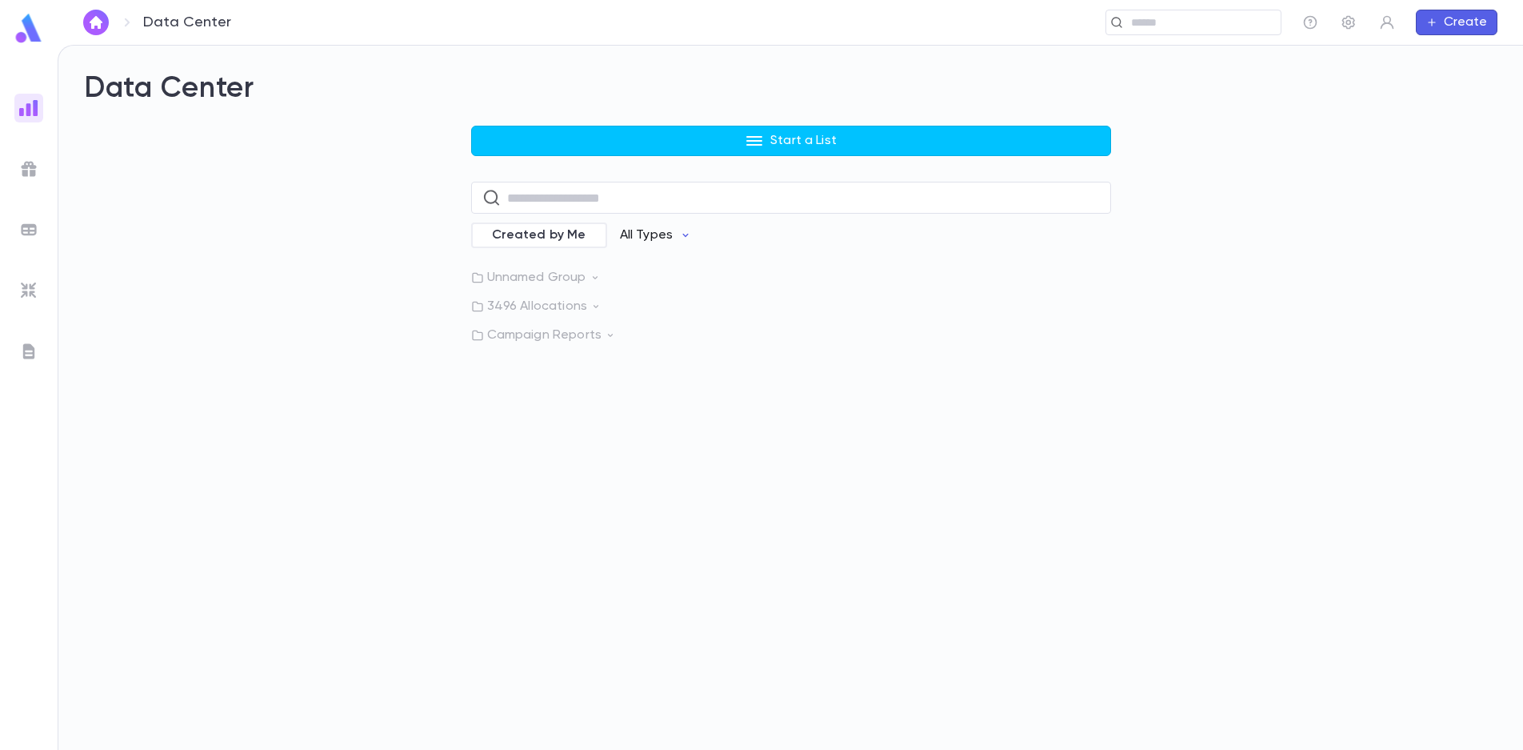
click at [663, 234] on p "All Types" at bounding box center [646, 235] width 53 height 16
click at [800, 290] on div at bounding box center [761, 375] width 1523 height 750
click at [550, 275] on p "Unnamed Group" at bounding box center [791, 278] width 640 height 16
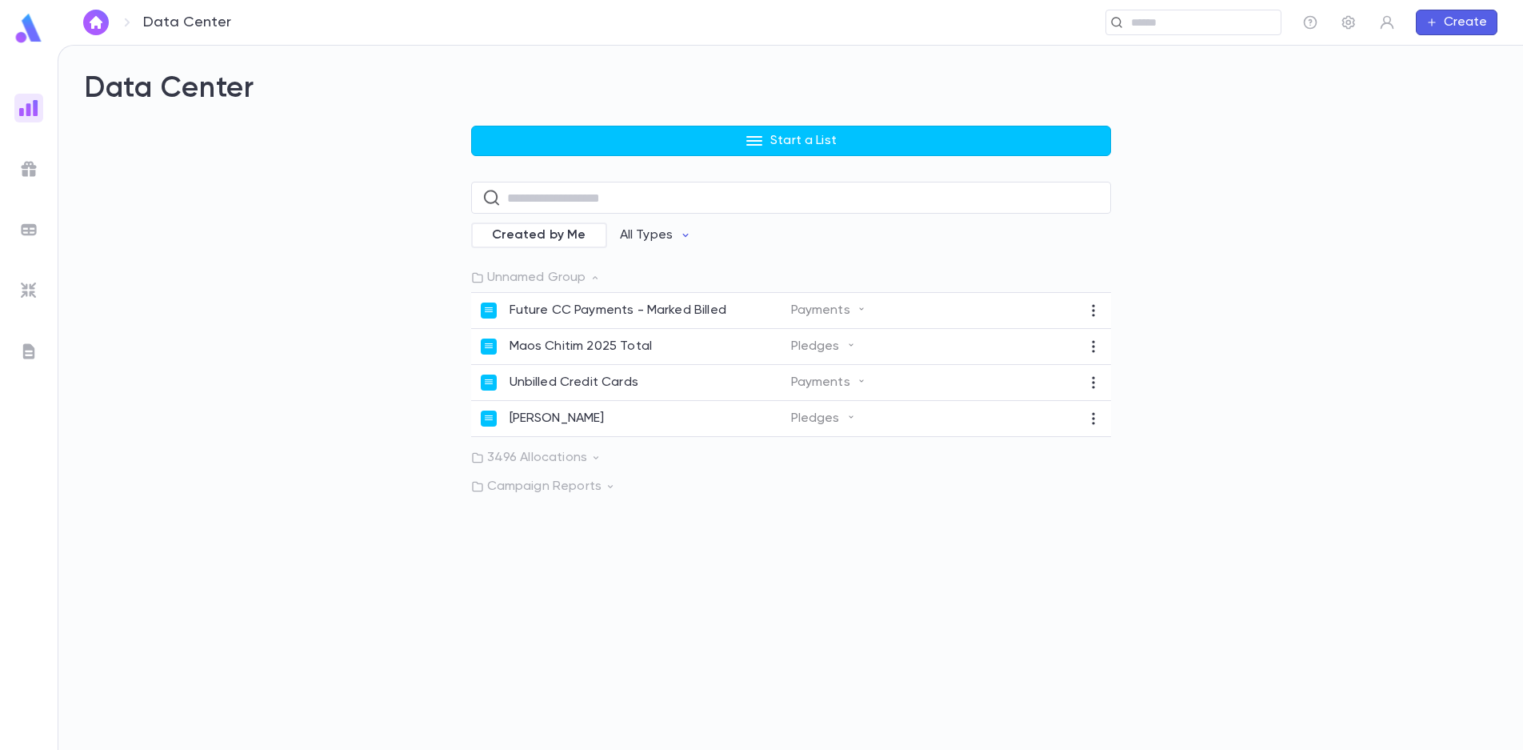
click at [580, 458] on p "3496 Allocations" at bounding box center [791, 458] width 640 height 16
click at [585, 527] on p "Campaign Reports" at bounding box center [791, 530] width 640 height 16
click at [22, 159] on img at bounding box center [28, 168] width 19 height 19
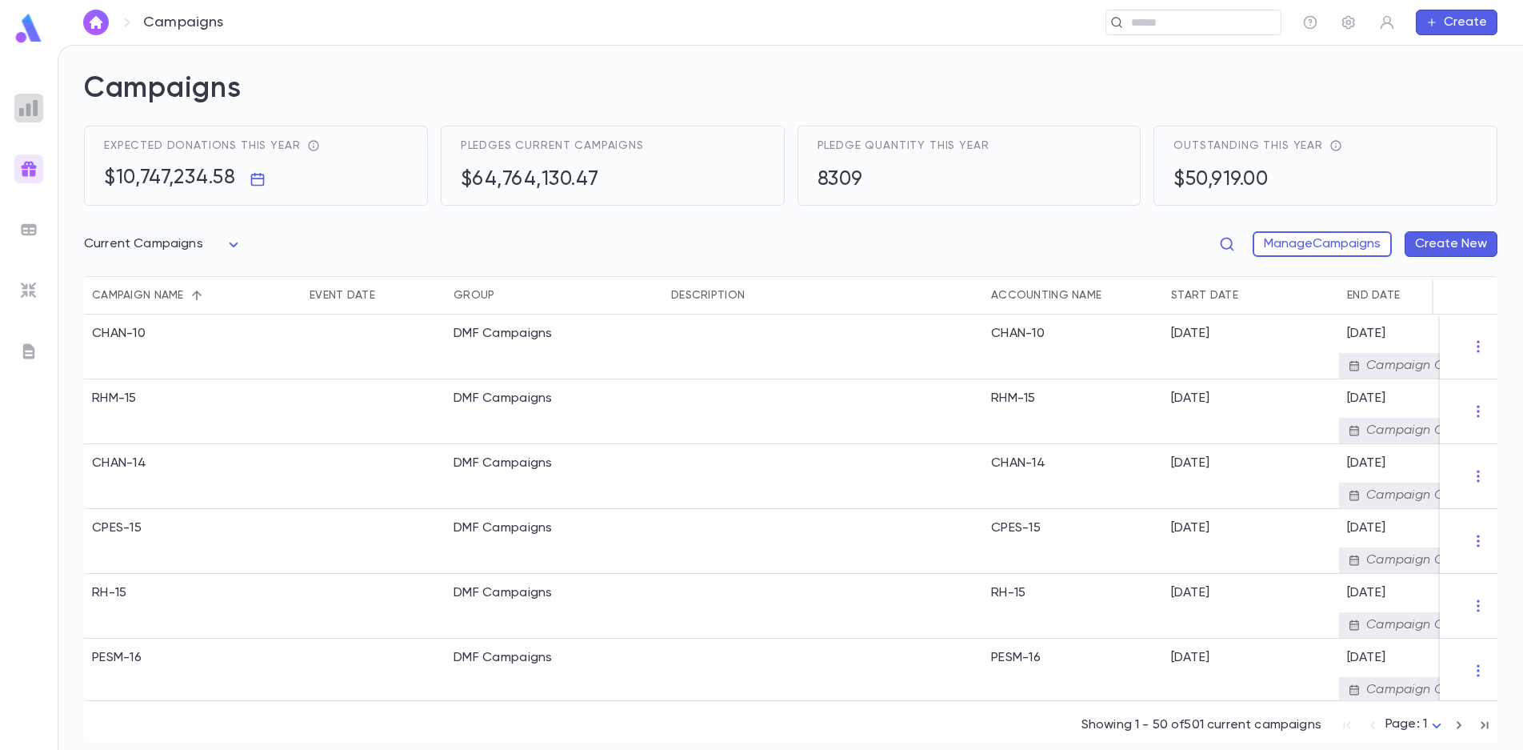
click at [27, 113] on img at bounding box center [28, 107] width 19 height 19
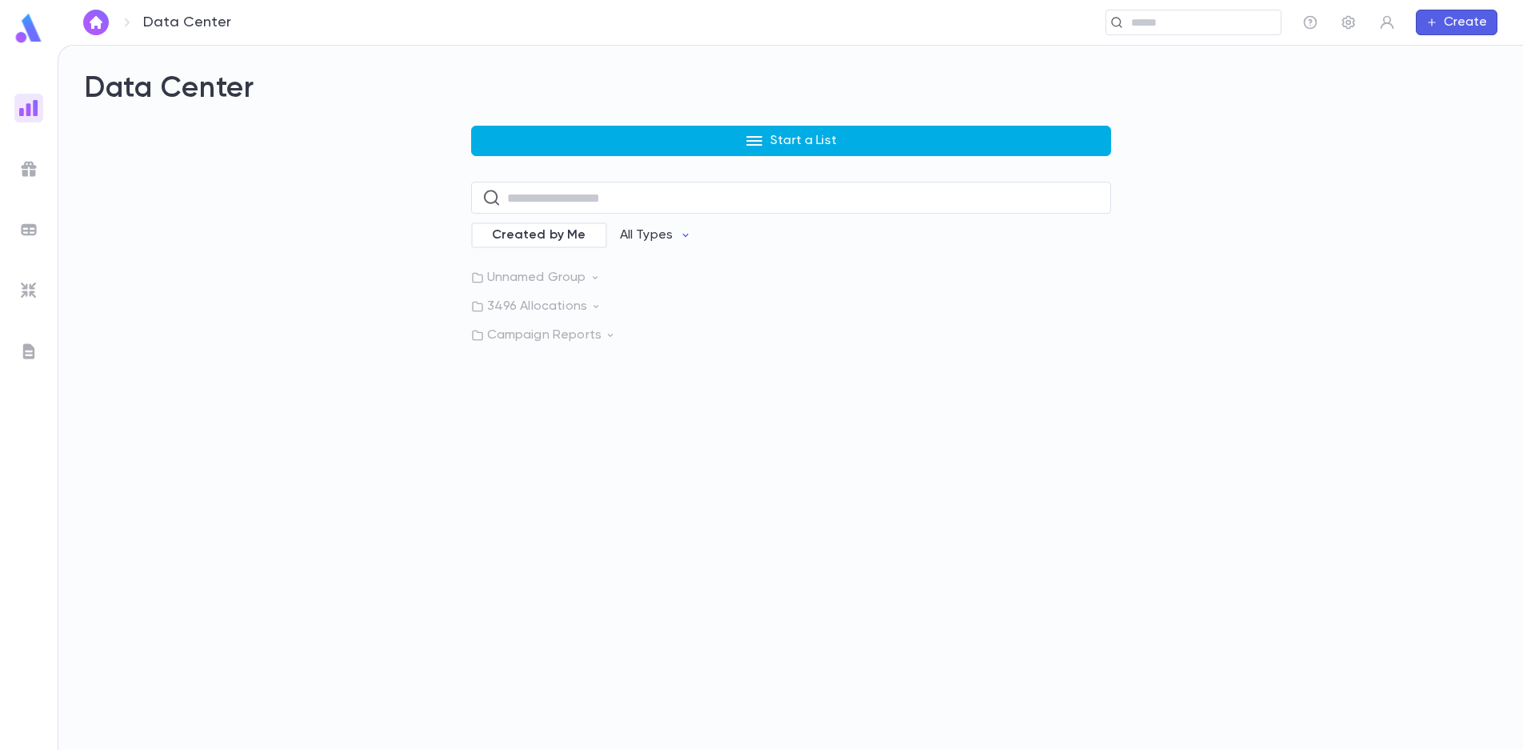
click at [756, 140] on icon "button" at bounding box center [754, 141] width 16 height 10
click at [756, 140] on div at bounding box center [761, 375] width 1523 height 750
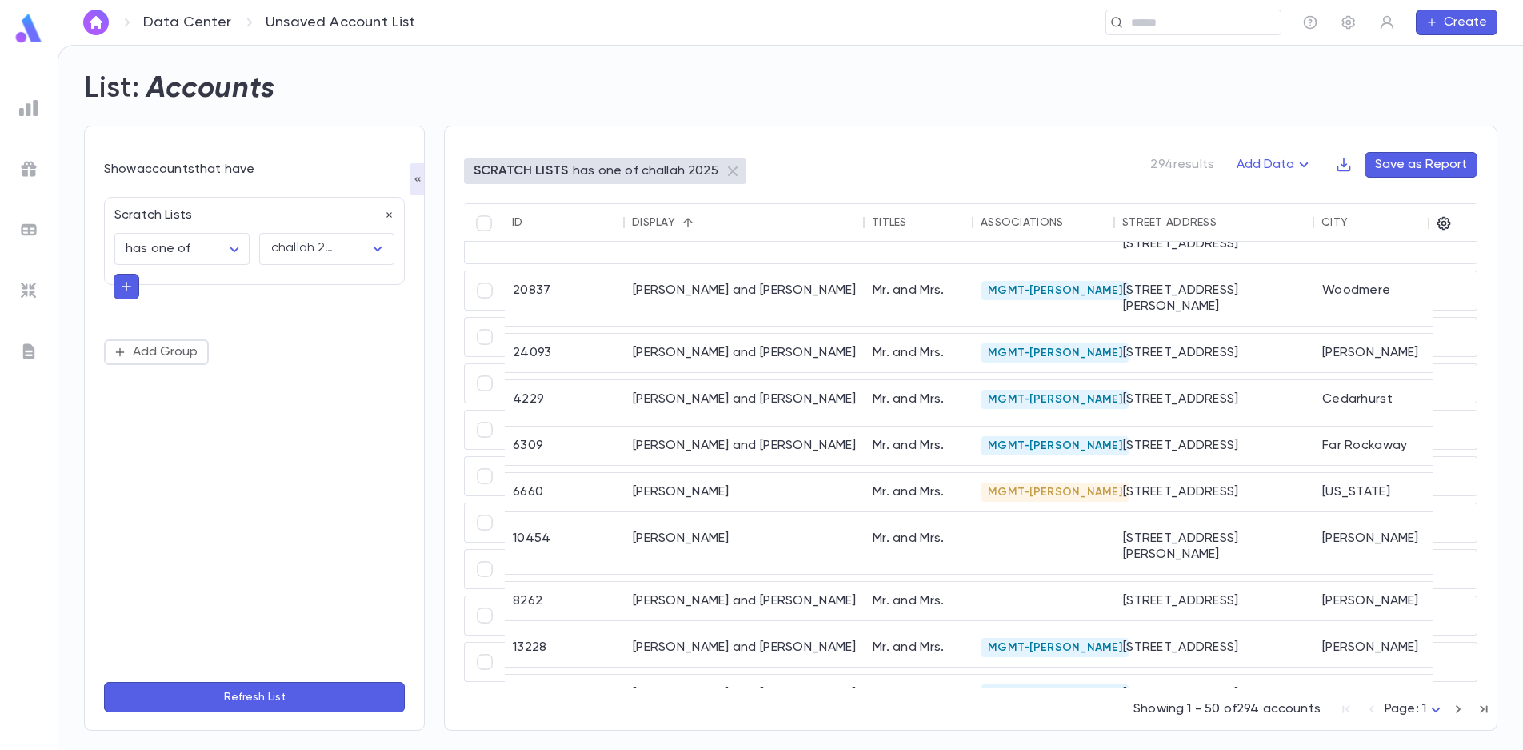
scroll to position [1414, 0]
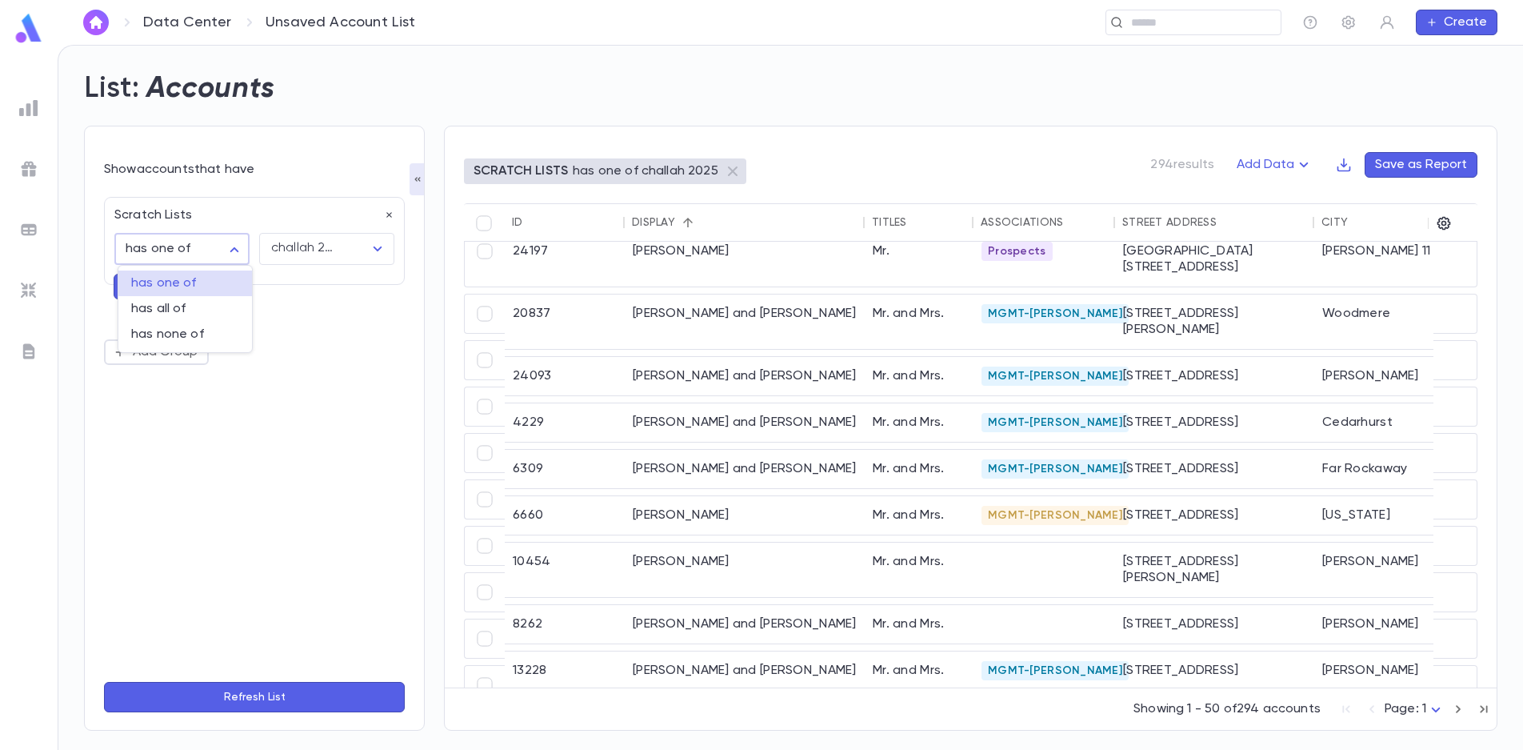
click at [218, 245] on body "**********" at bounding box center [761, 397] width 1523 height 705
click at [187, 339] on span "has none of" at bounding box center [185, 334] width 108 height 16
type input "**********"
click at [120, 282] on icon "button" at bounding box center [126, 286] width 14 height 16
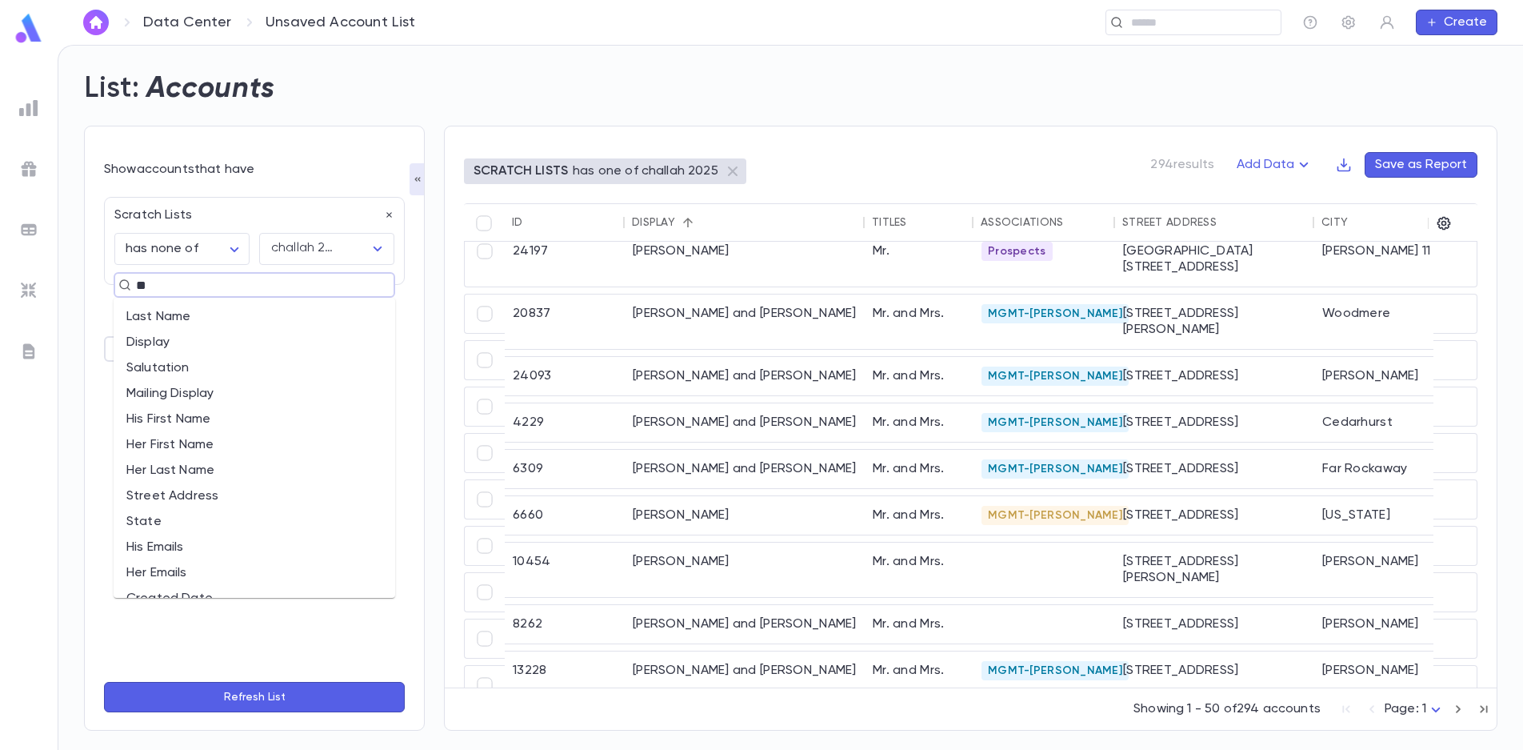
type input "***"
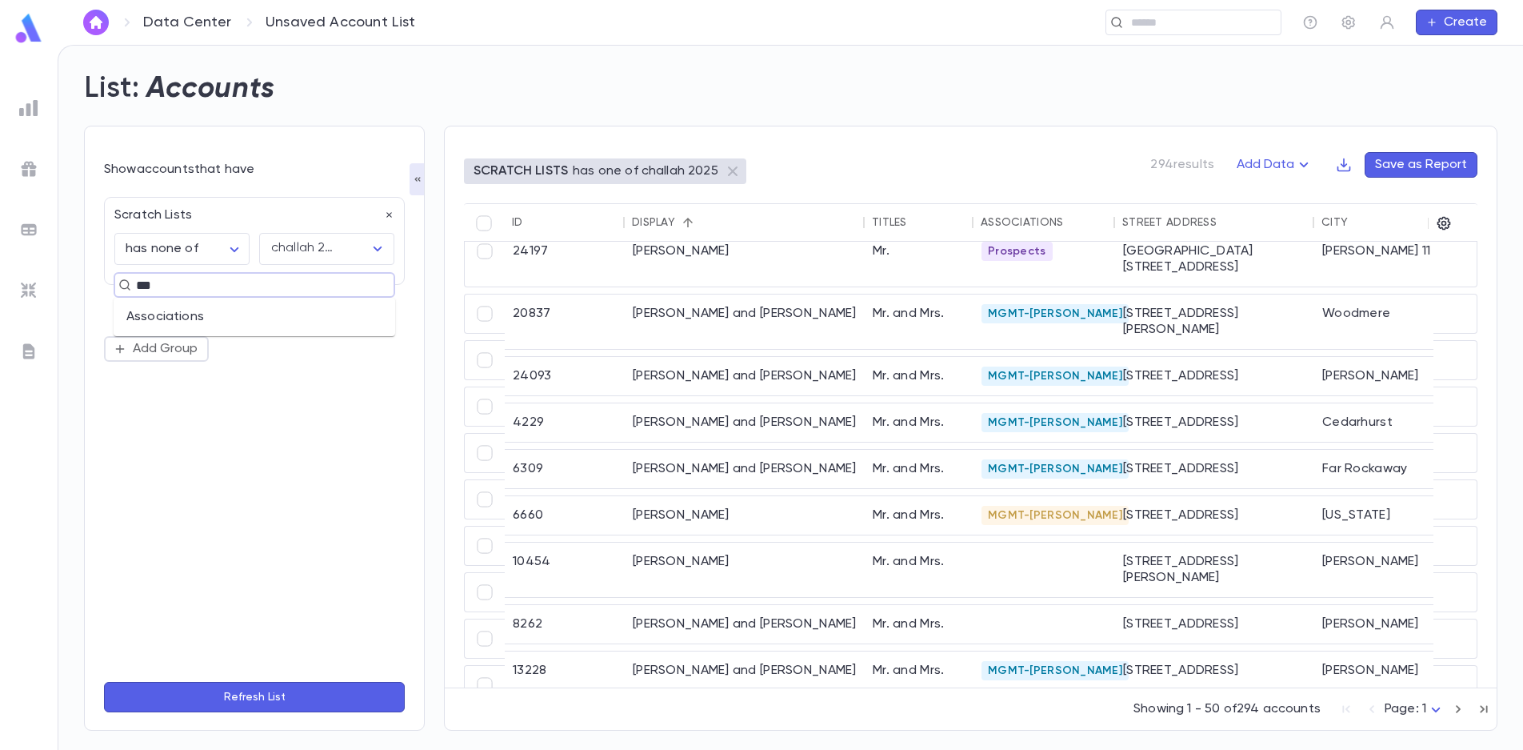
click at [166, 314] on li "Associations" at bounding box center [255, 317] width 282 height 26
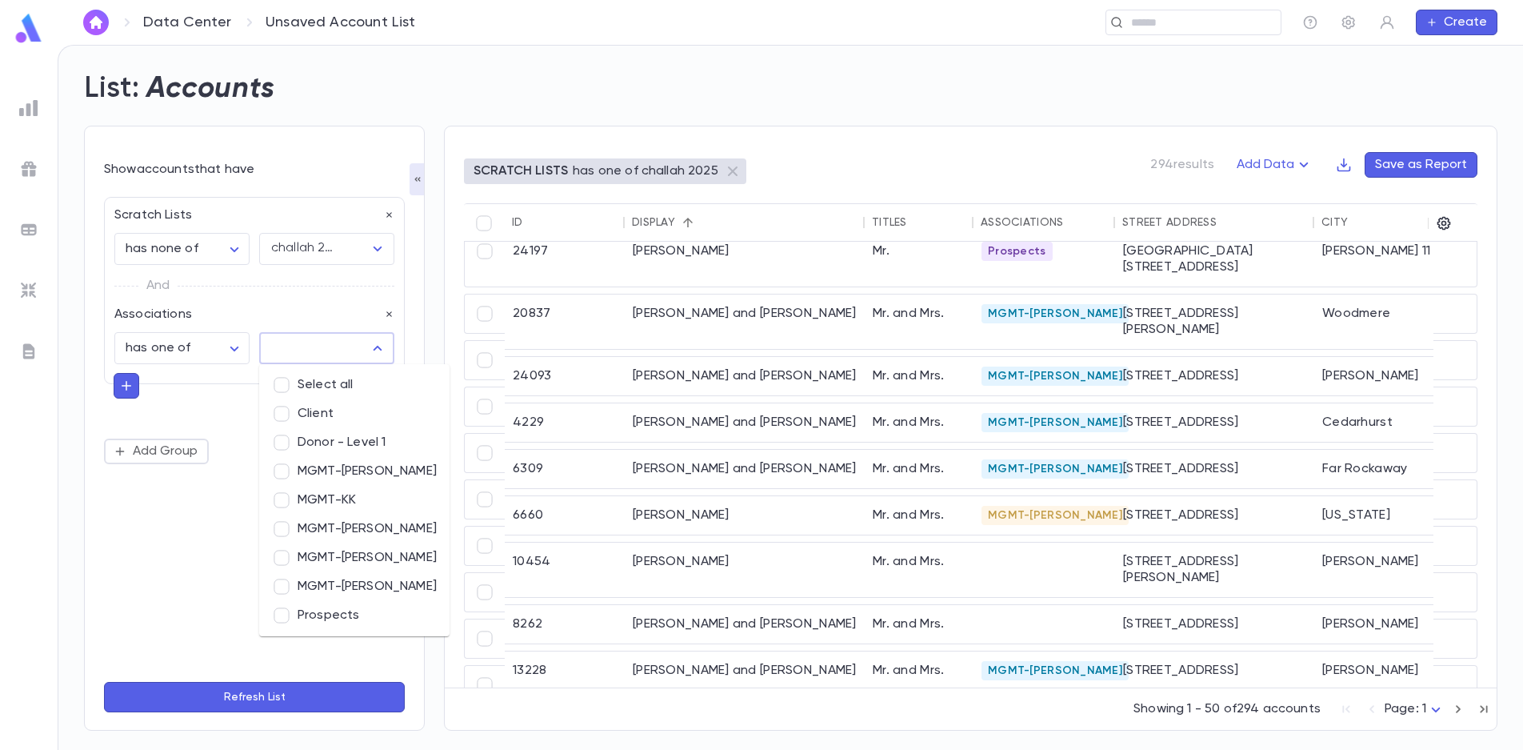
click at [276, 342] on input "text" at bounding box center [314, 348] width 97 height 30
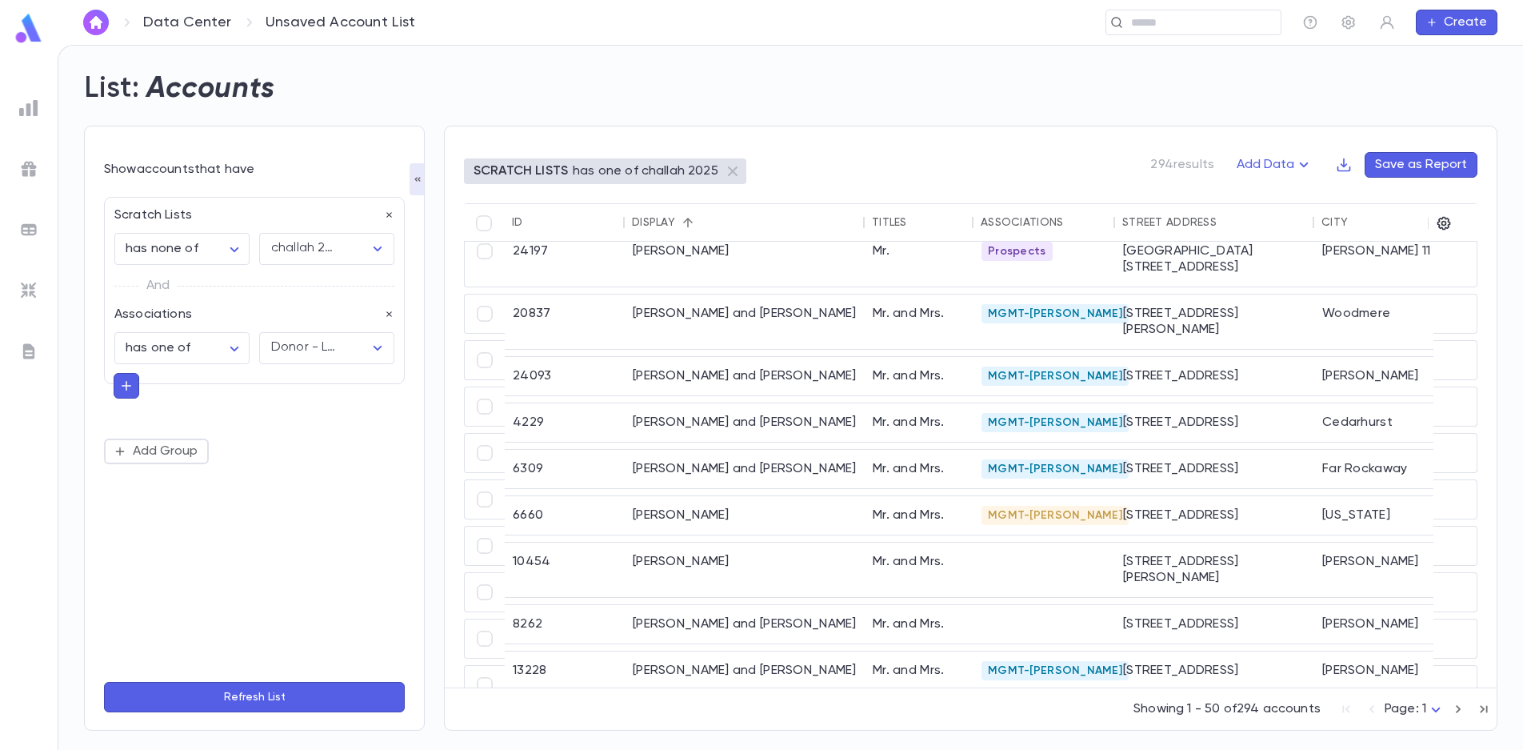
click at [279, 702] on button "Refresh List" at bounding box center [254, 697] width 301 height 30
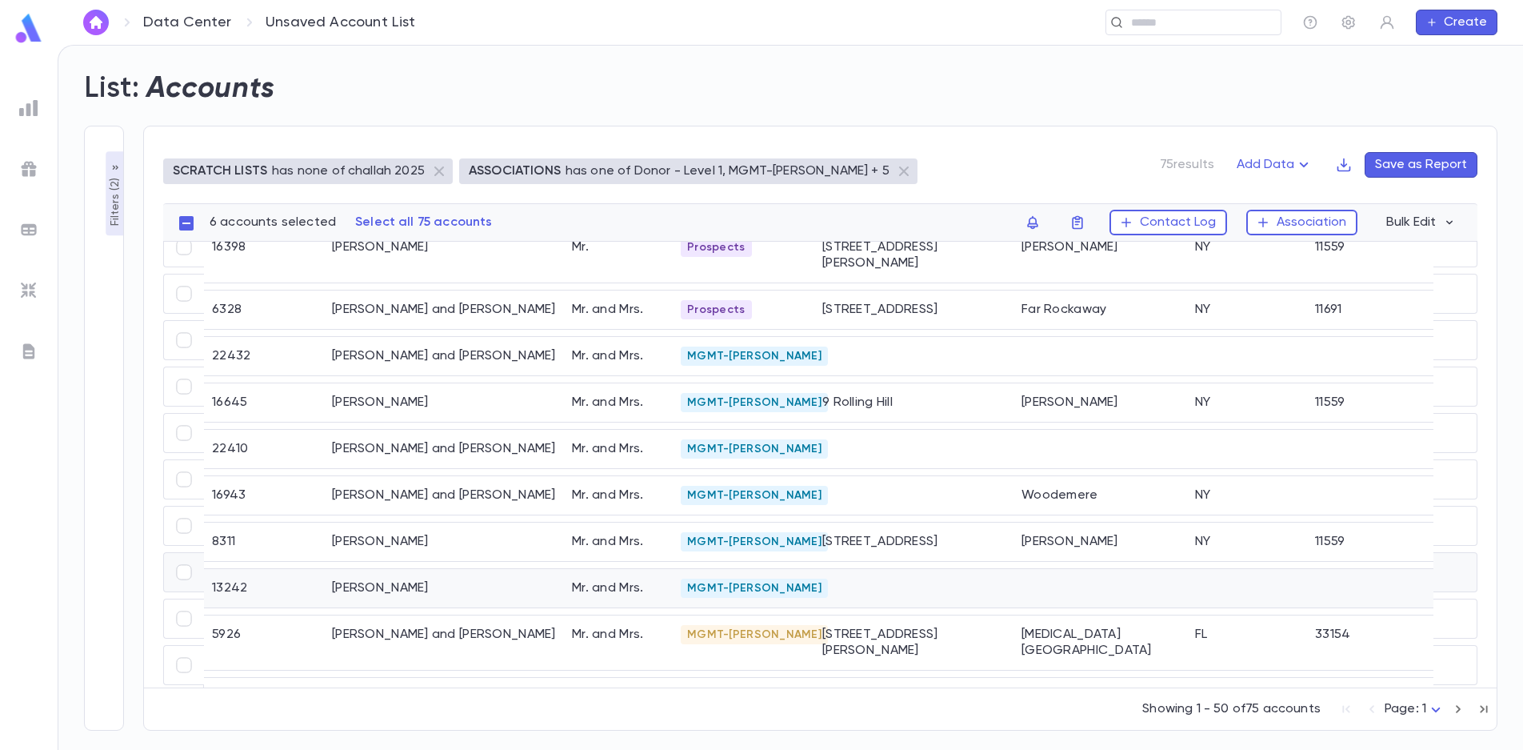
scroll to position [1857, 0]
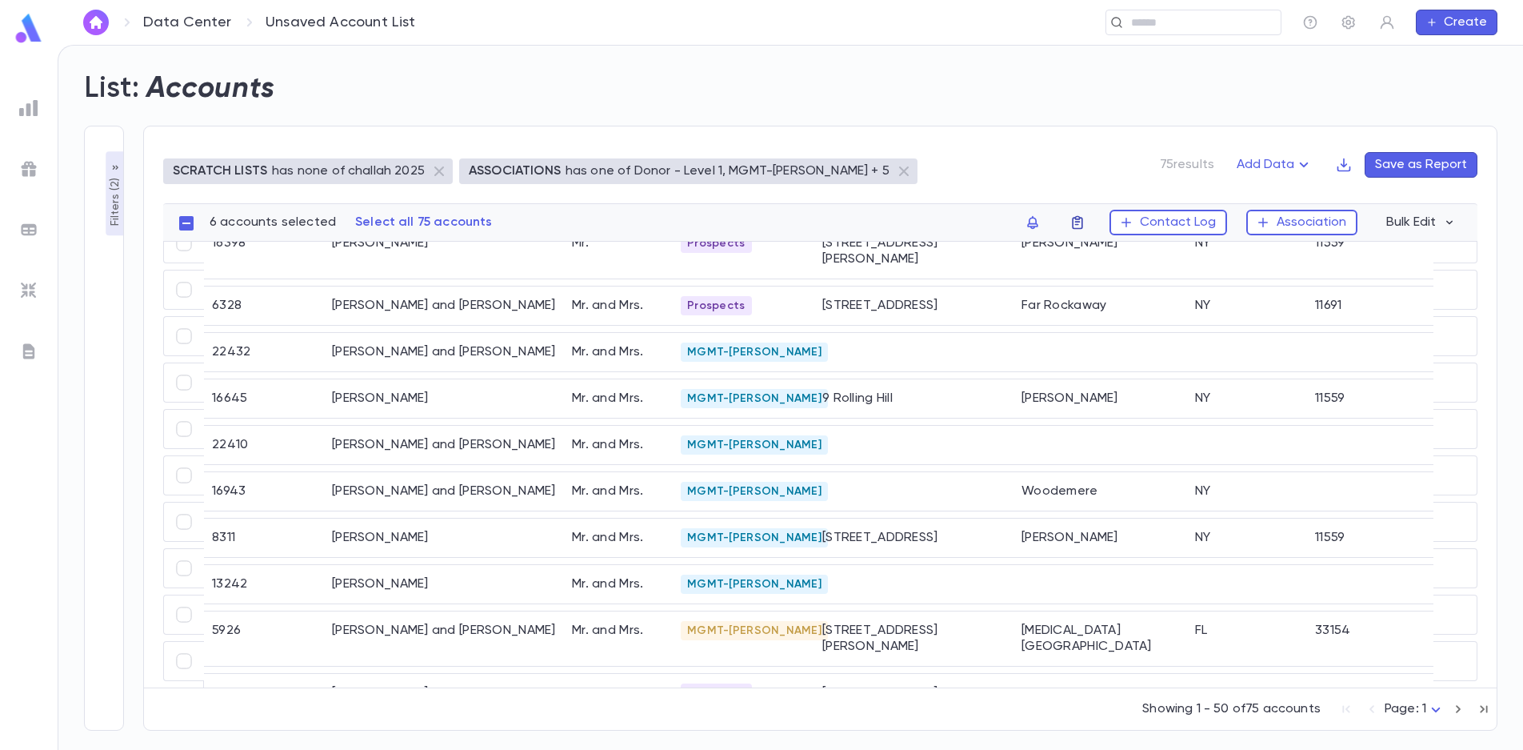
click at [1082, 219] on icon "button" at bounding box center [1077, 223] width 10 height 14
click at [1093, 253] on li "challah 2025" at bounding box center [1183, 254] width 220 height 26
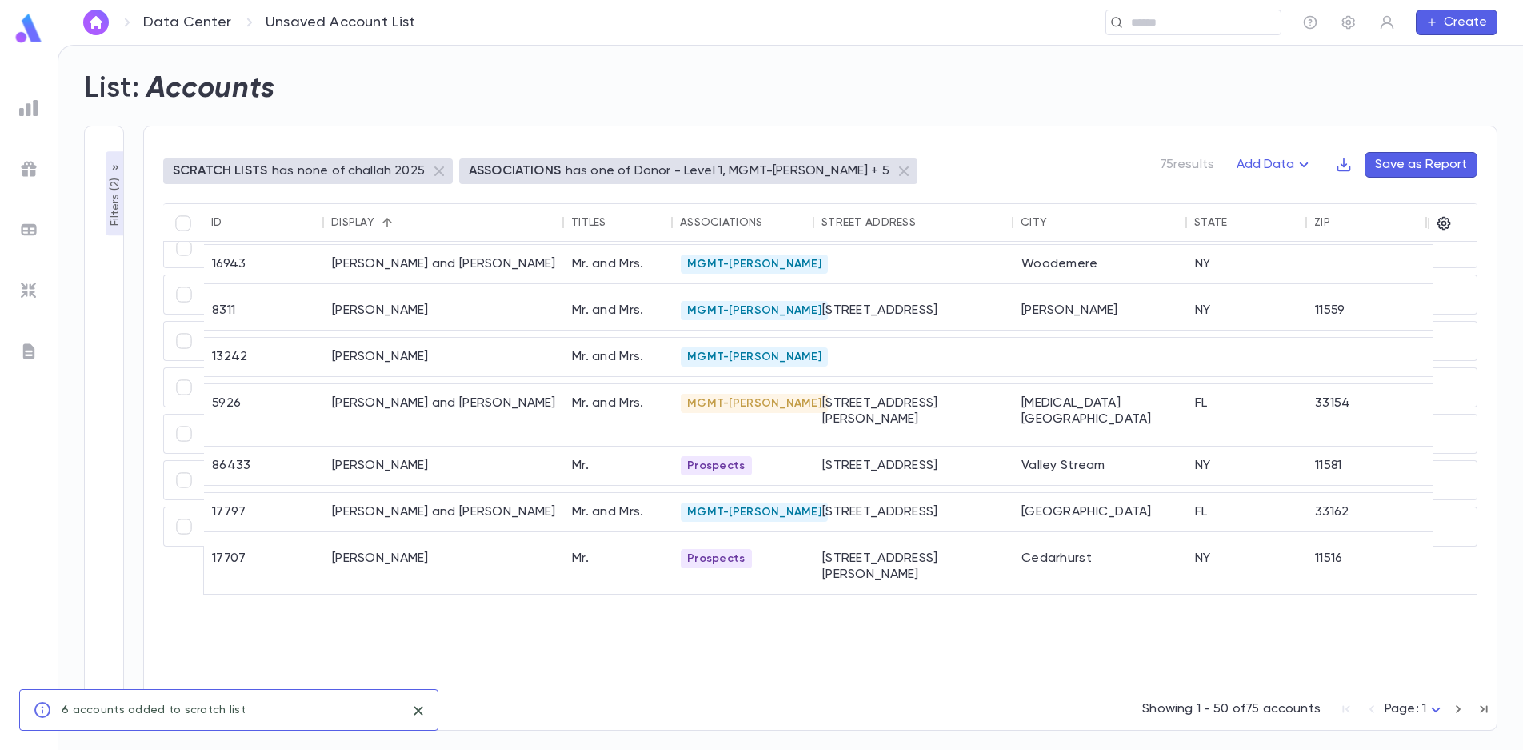
scroll to position [1551, 0]
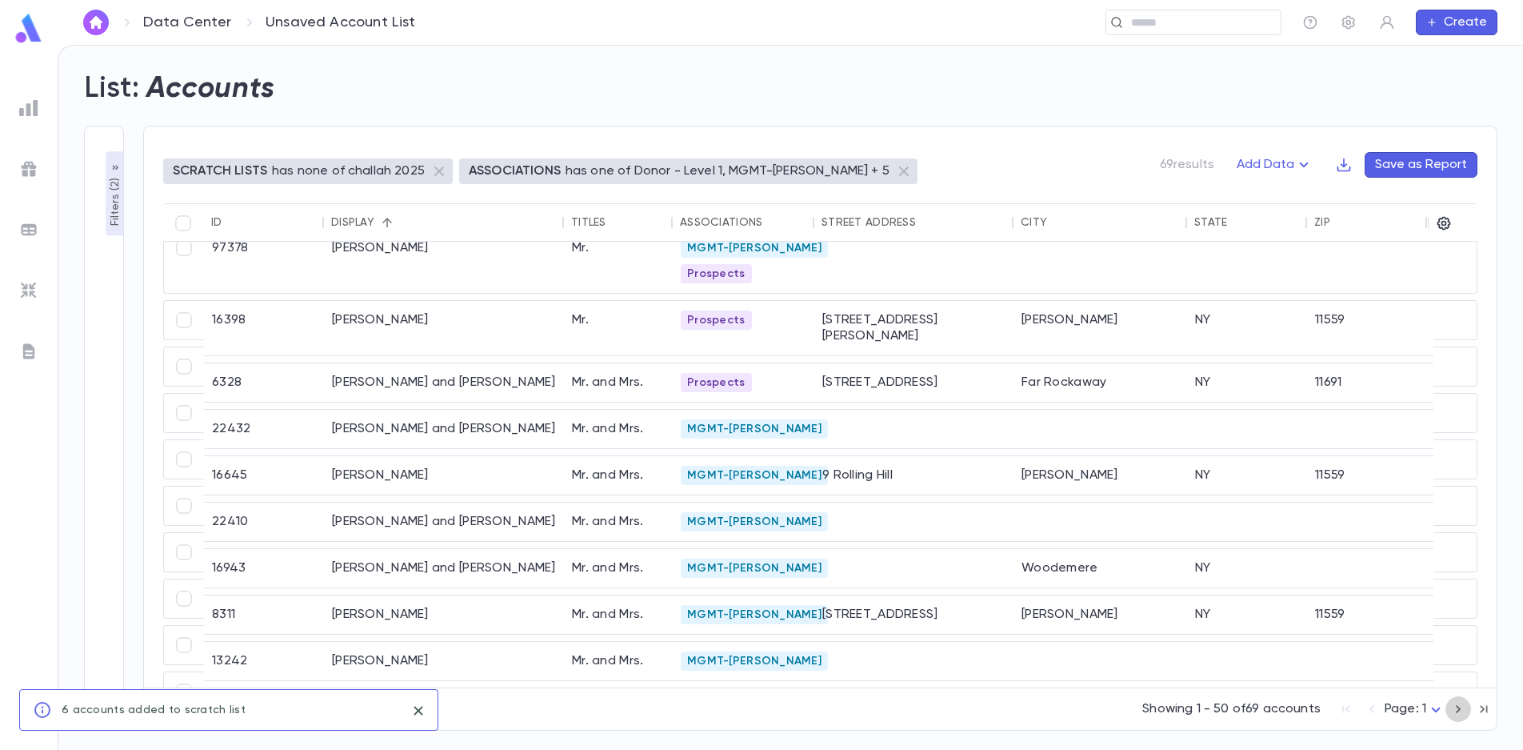
click at [1464, 708] on icon "button" at bounding box center [1459, 708] width 18 height 19
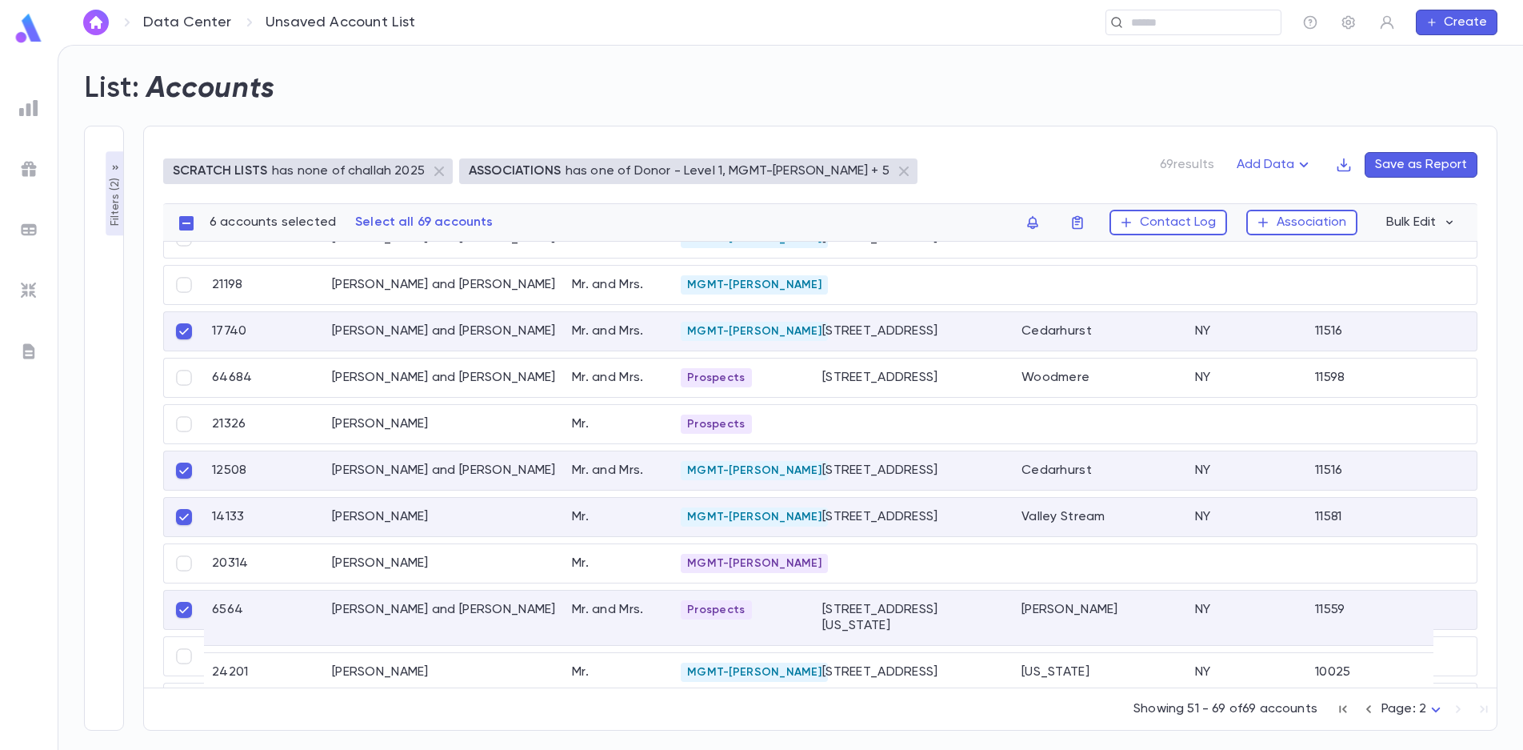
scroll to position [0, 0]
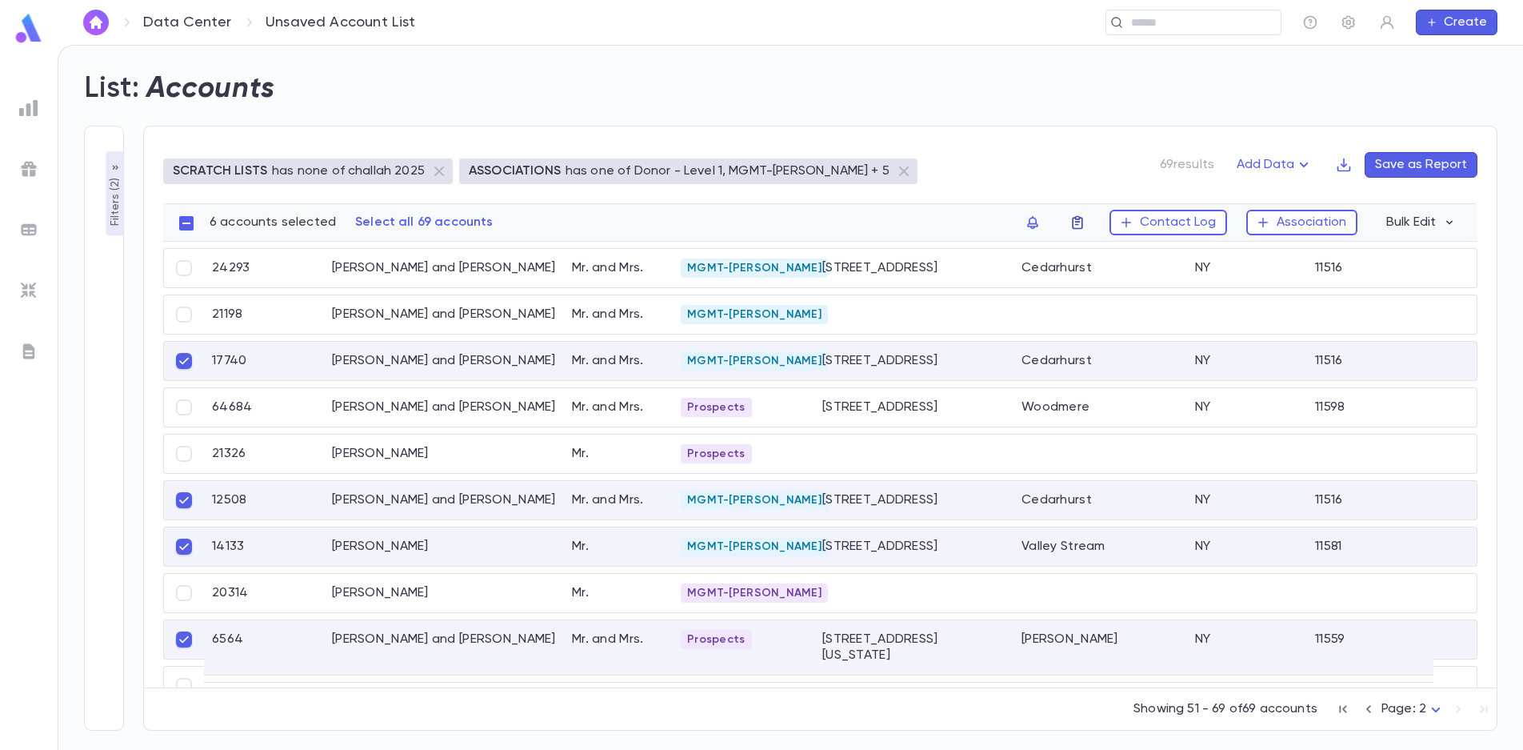
click at [1082, 218] on icon "button" at bounding box center [1077, 223] width 10 height 14
click at [1108, 250] on li "challah 2025" at bounding box center [1183, 254] width 220 height 26
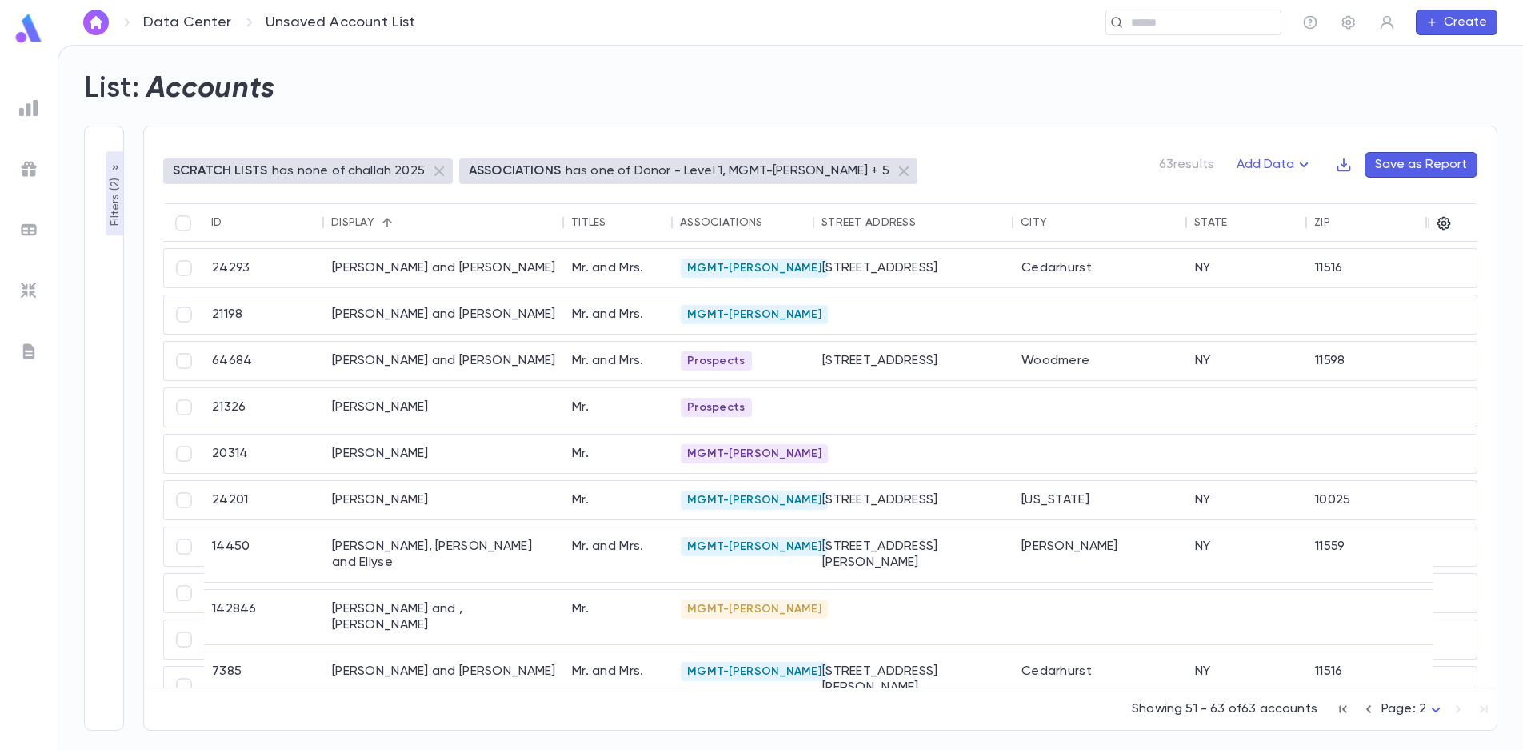
click at [114, 180] on p "Filters ( 2 )" at bounding box center [115, 200] width 16 height 52
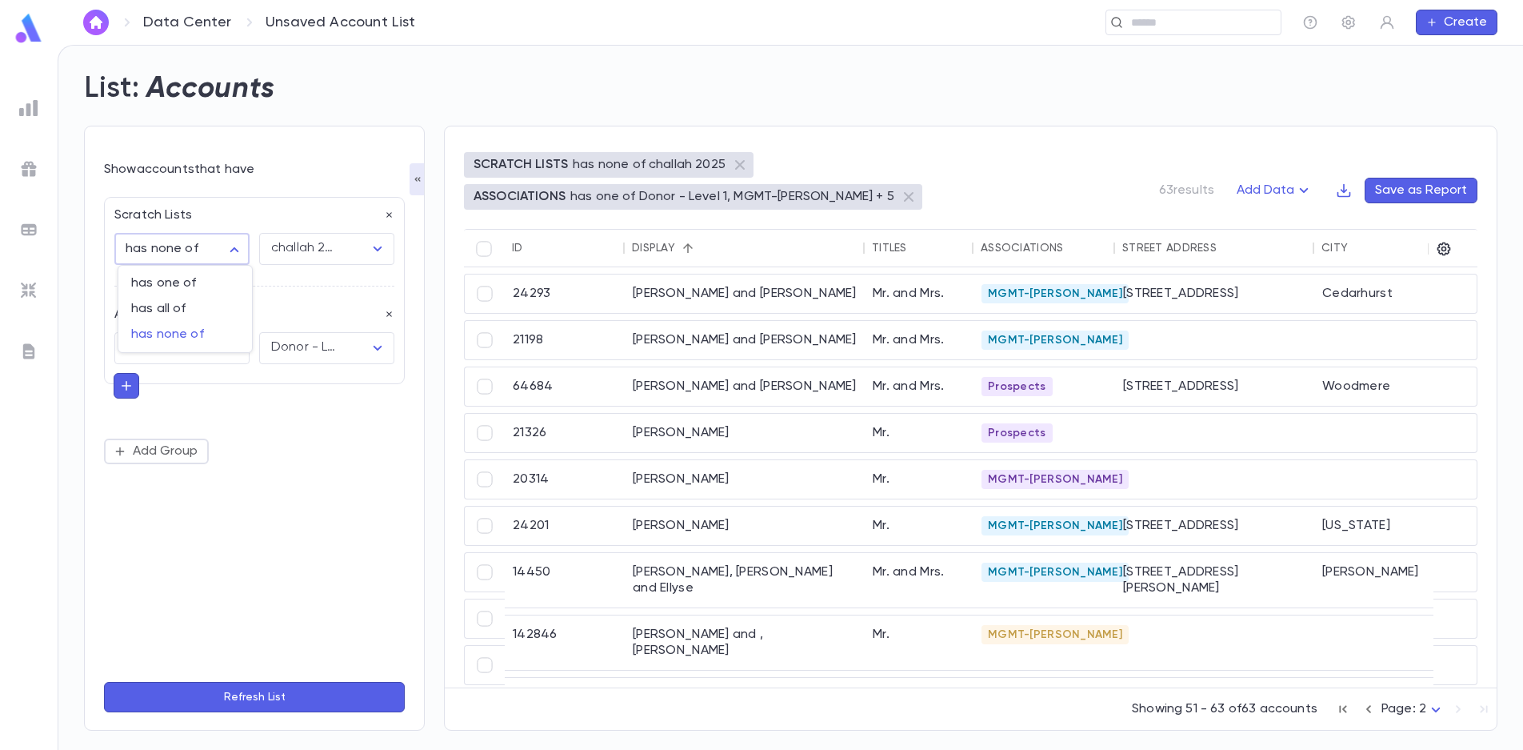
click at [215, 250] on body "**********" at bounding box center [761, 397] width 1523 height 705
click at [215, 250] on div at bounding box center [761, 375] width 1523 height 750
click at [388, 313] on icon "button" at bounding box center [389, 315] width 6 height 6
click at [387, 209] on button "button" at bounding box center [389, 215] width 11 height 16
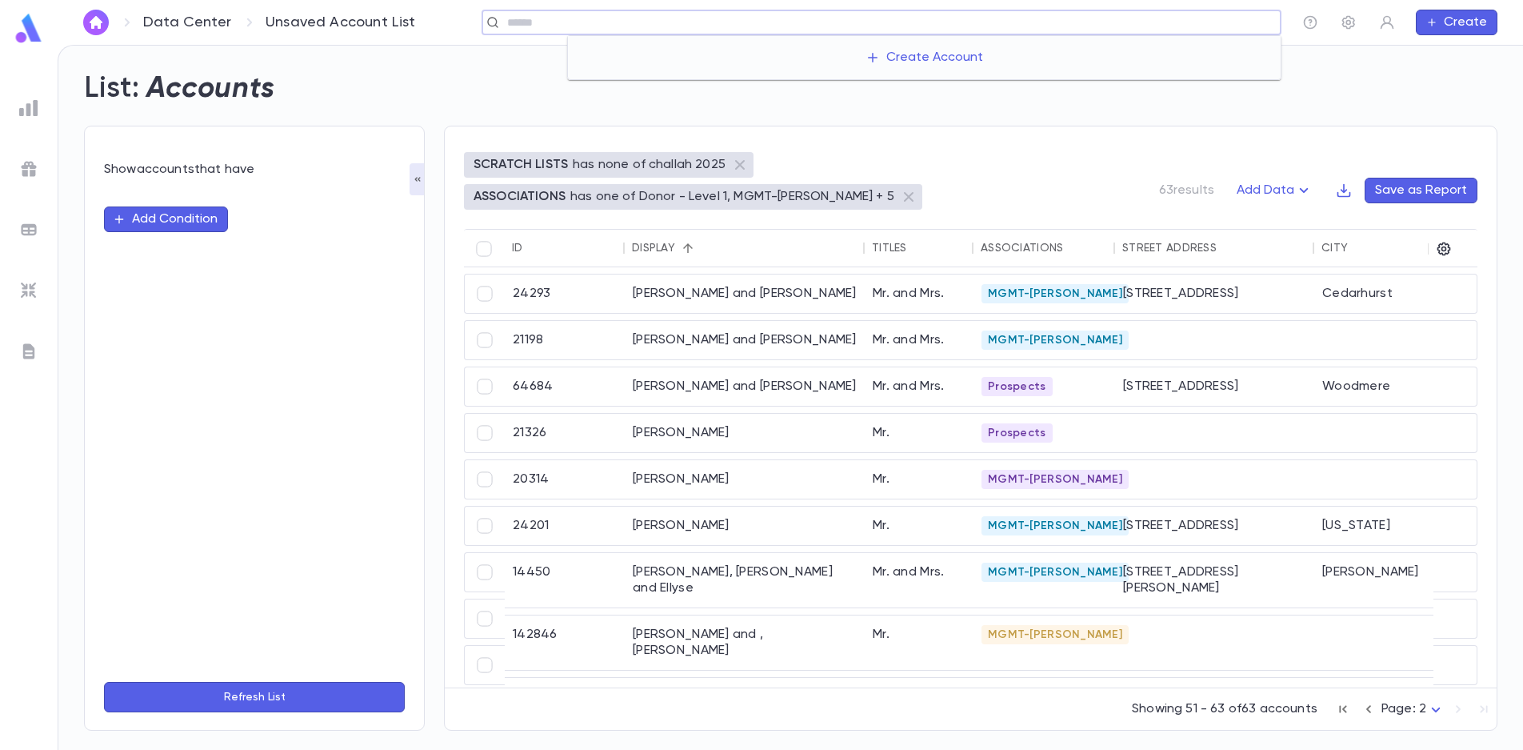
click at [1223, 18] on input "text" at bounding box center [888, 22] width 772 height 15
drag, startPoint x: 591, startPoint y: 30, endPoint x: 387, endPoint y: 11, distance: 204.8
click at [387, 11] on div "**********" at bounding box center [791, 22] width 1466 height 45
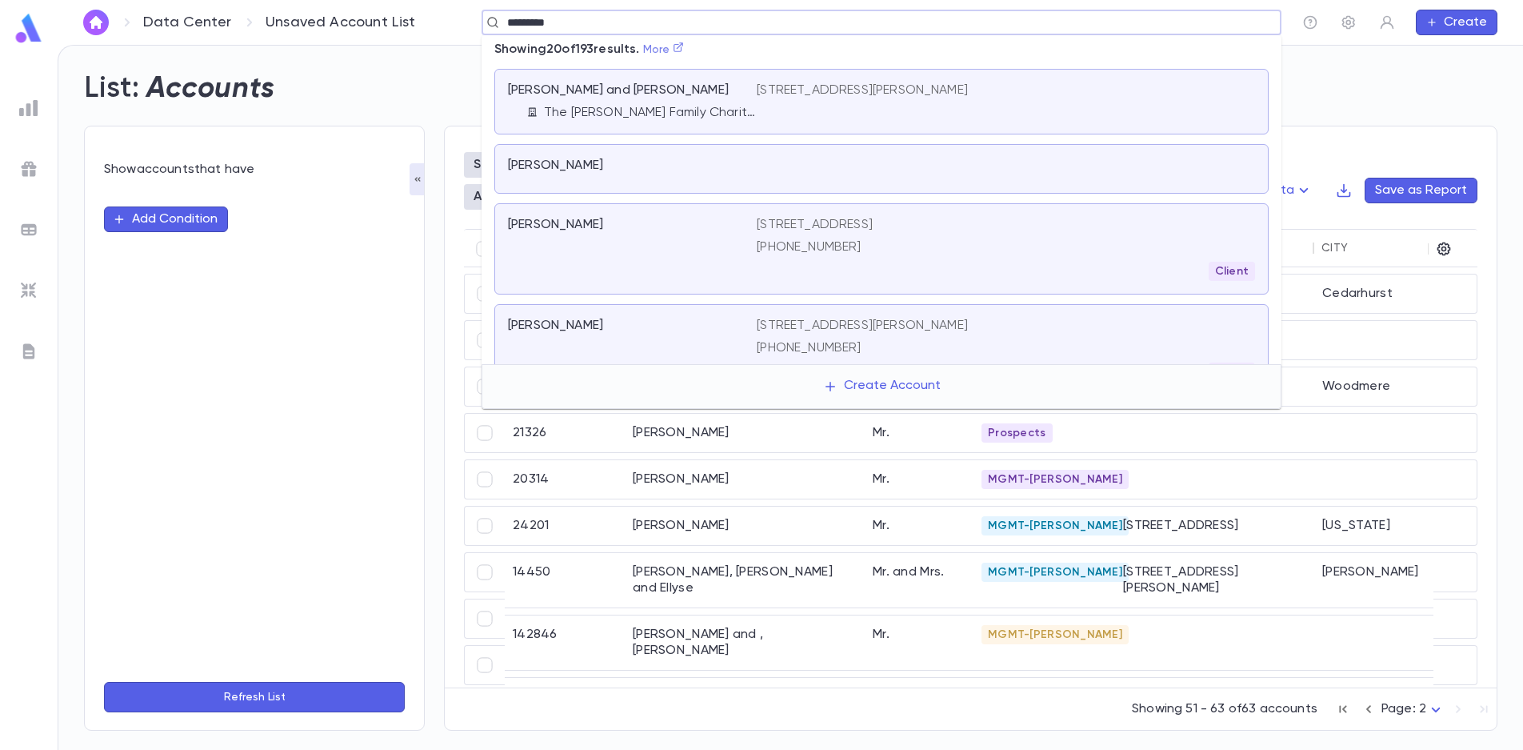
click at [661, 48] on link "More" at bounding box center [664, 49] width 42 height 11
type input "********"
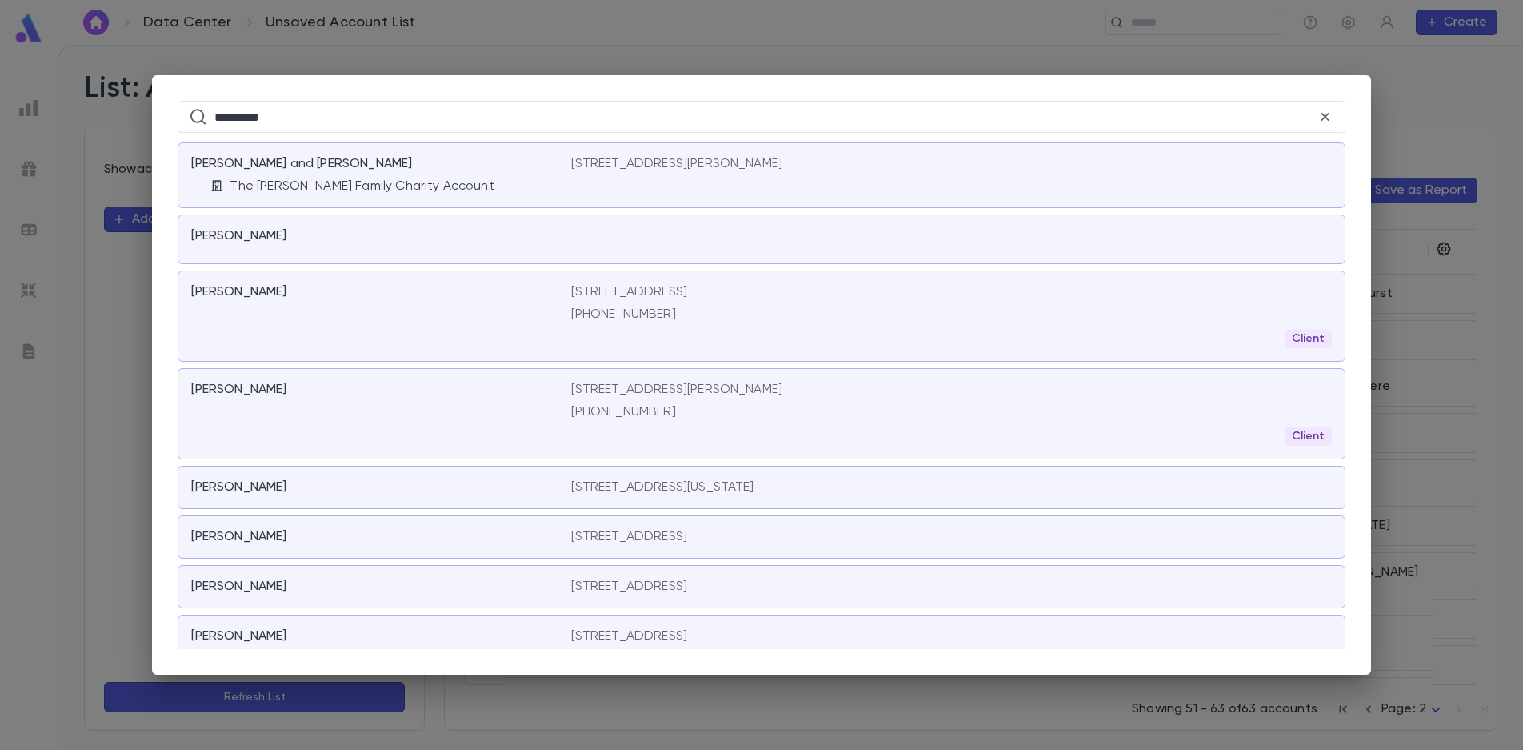
drag, startPoint x: 1325, startPoint y: 115, endPoint x: 1311, endPoint y: 122, distance: 16.1
click at [1325, 115] on icon at bounding box center [1326, 117] width 9 height 9
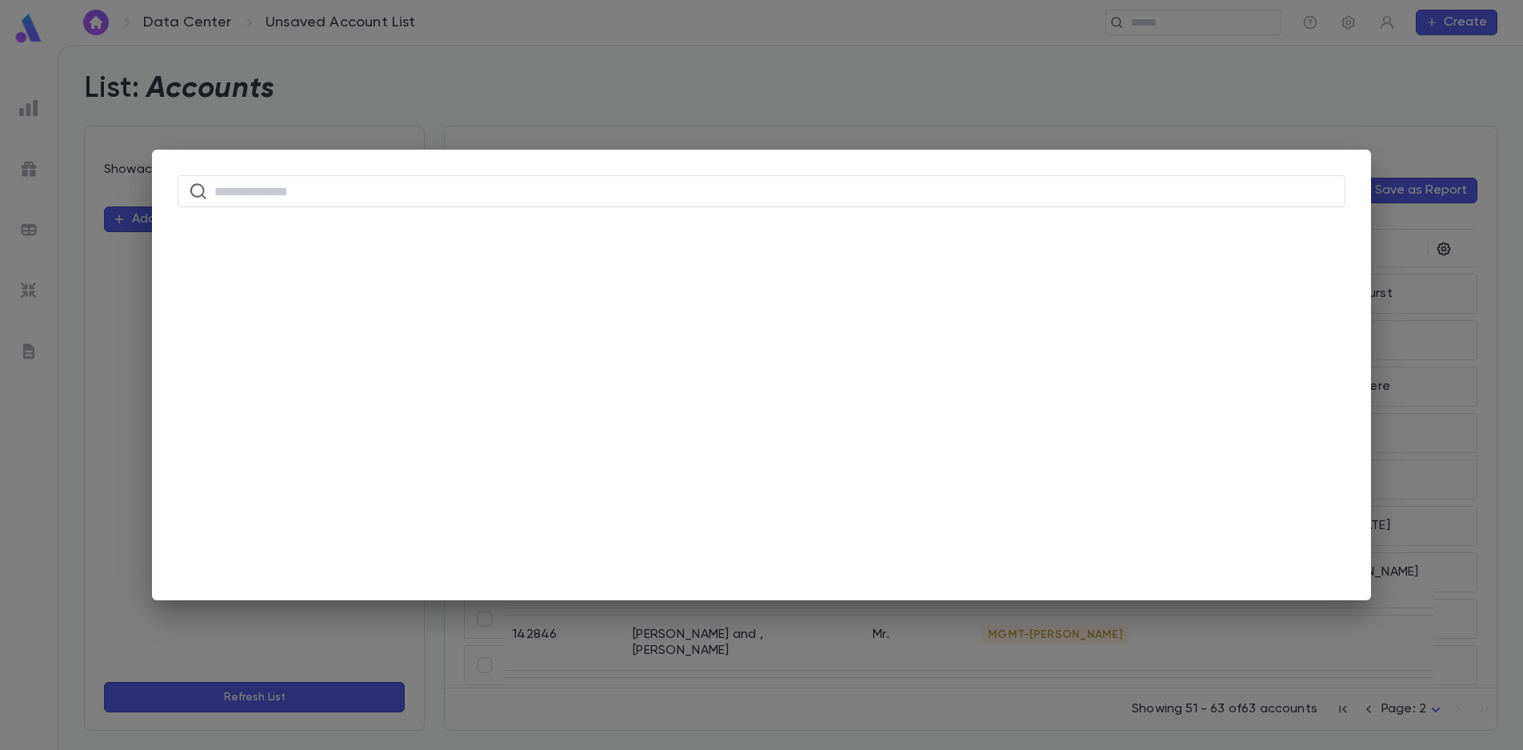
click at [1102, 127] on div "​" at bounding box center [761, 375] width 1523 height 750
